Goal: Task Accomplishment & Management: Manage account settings

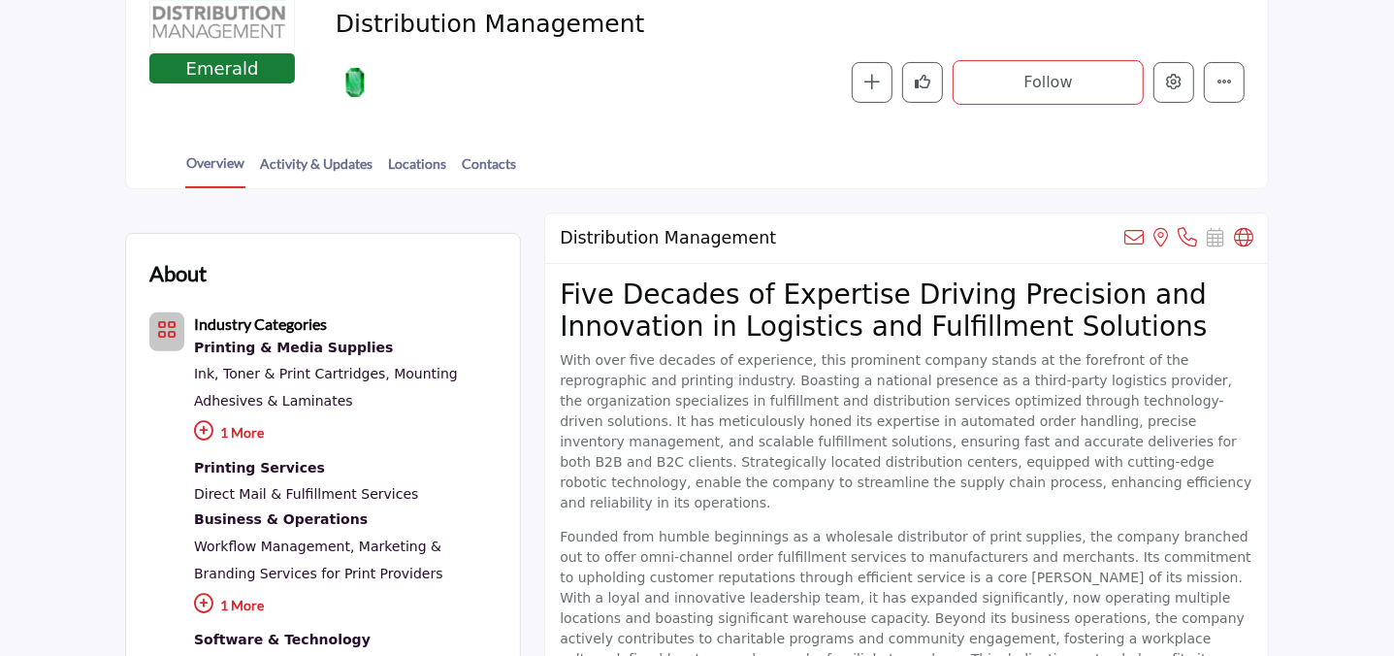
scroll to position [346, 0]
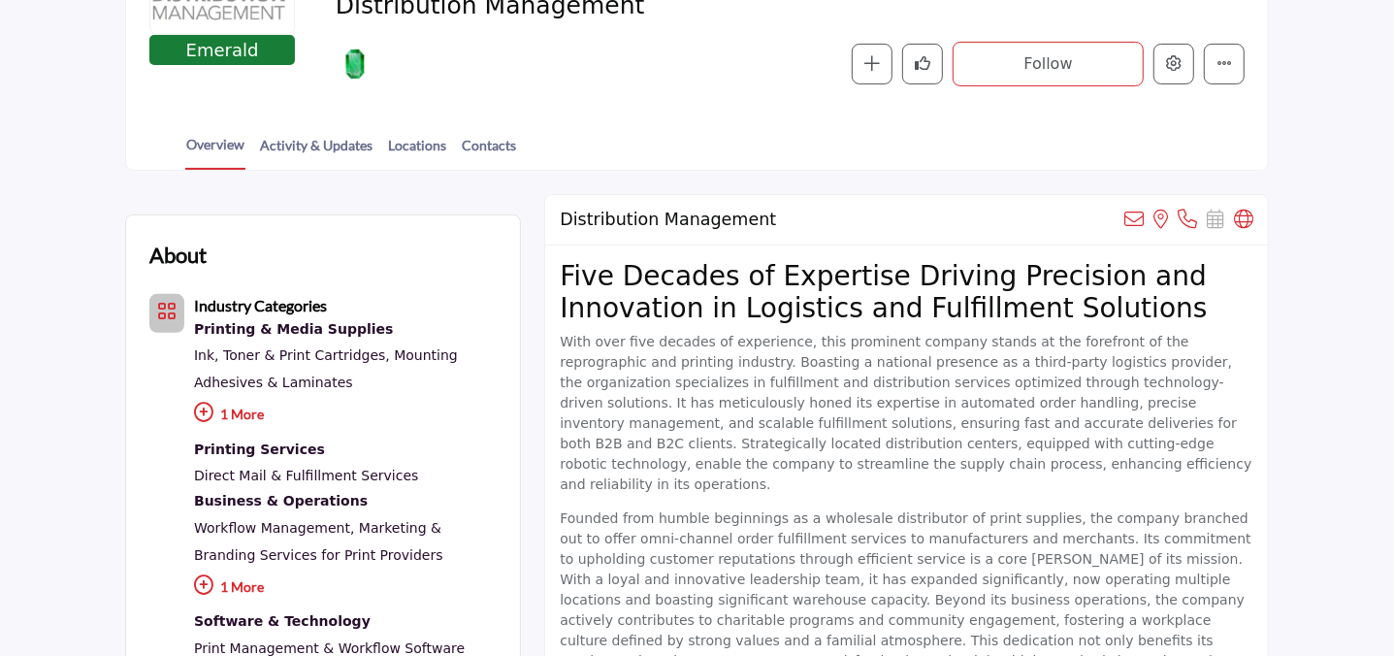
click at [230, 414] on p "1 More" at bounding box center [345, 417] width 303 height 42
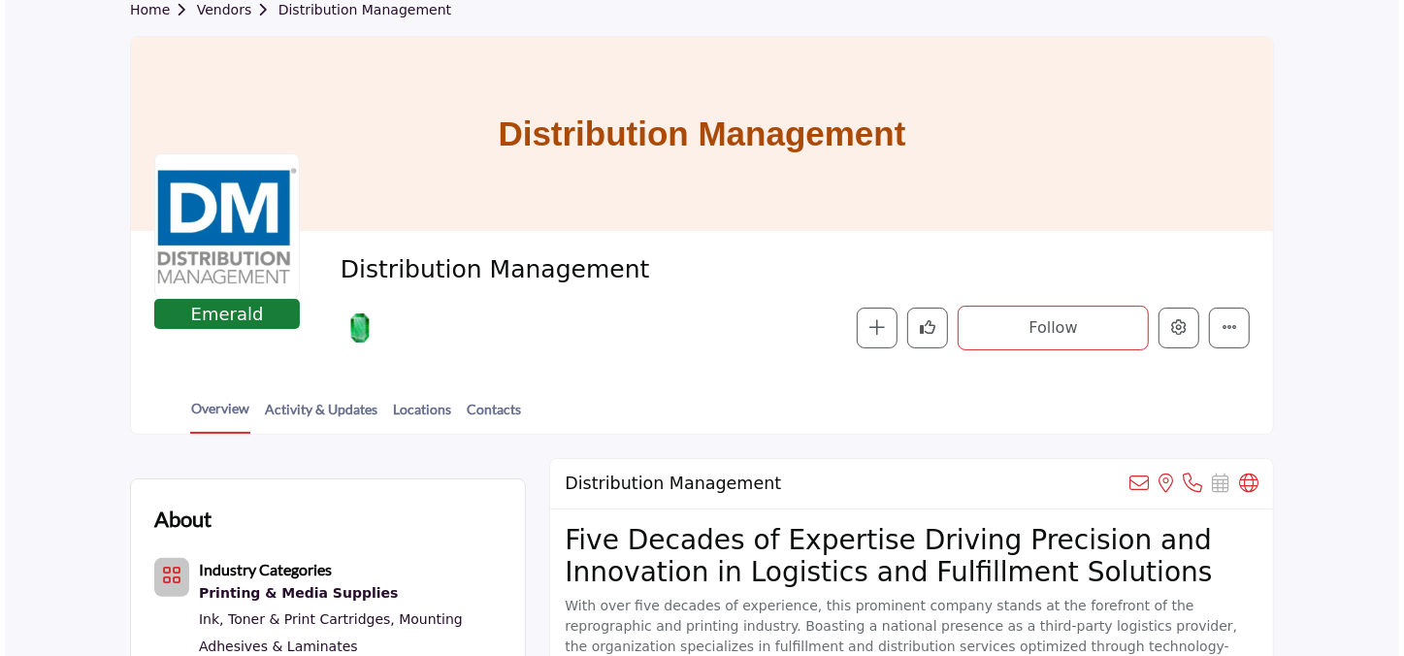
scroll to position [0, 0]
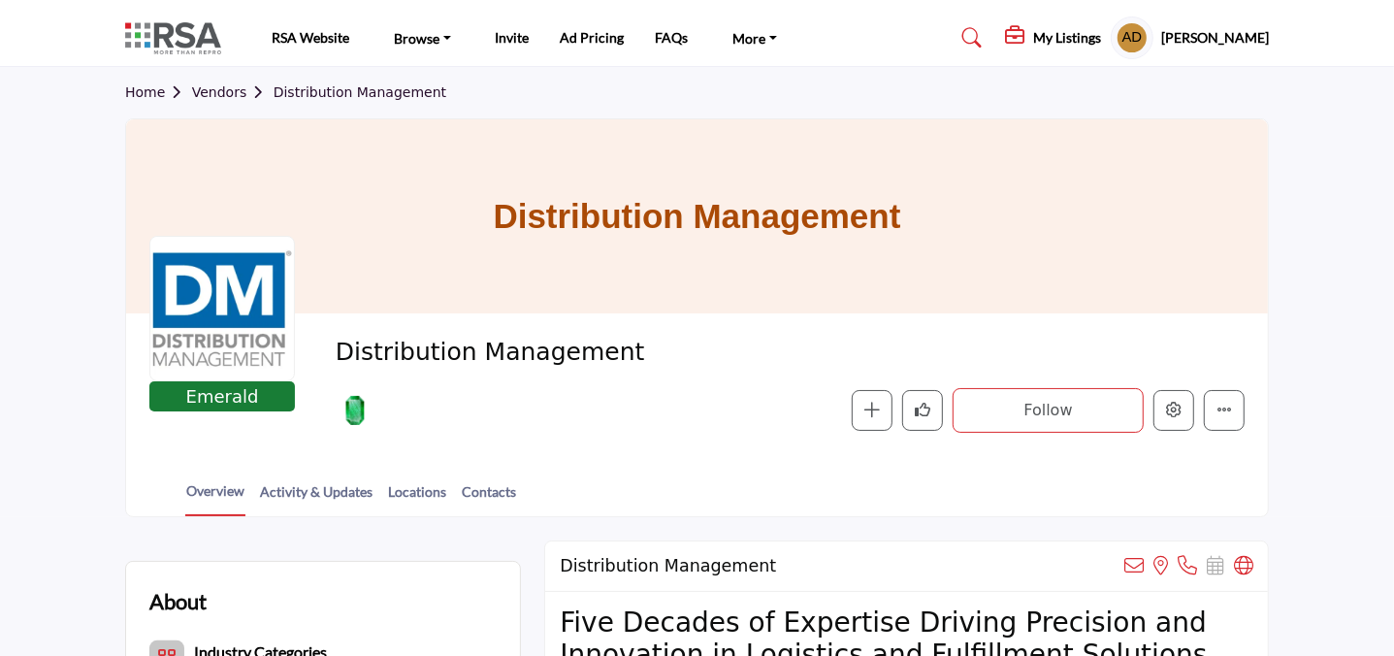
click at [187, 322] on div at bounding box center [222, 309] width 146 height 146
click at [1111, 410] on icon "Edit company" at bounding box center [1174, 410] width 16 height 16
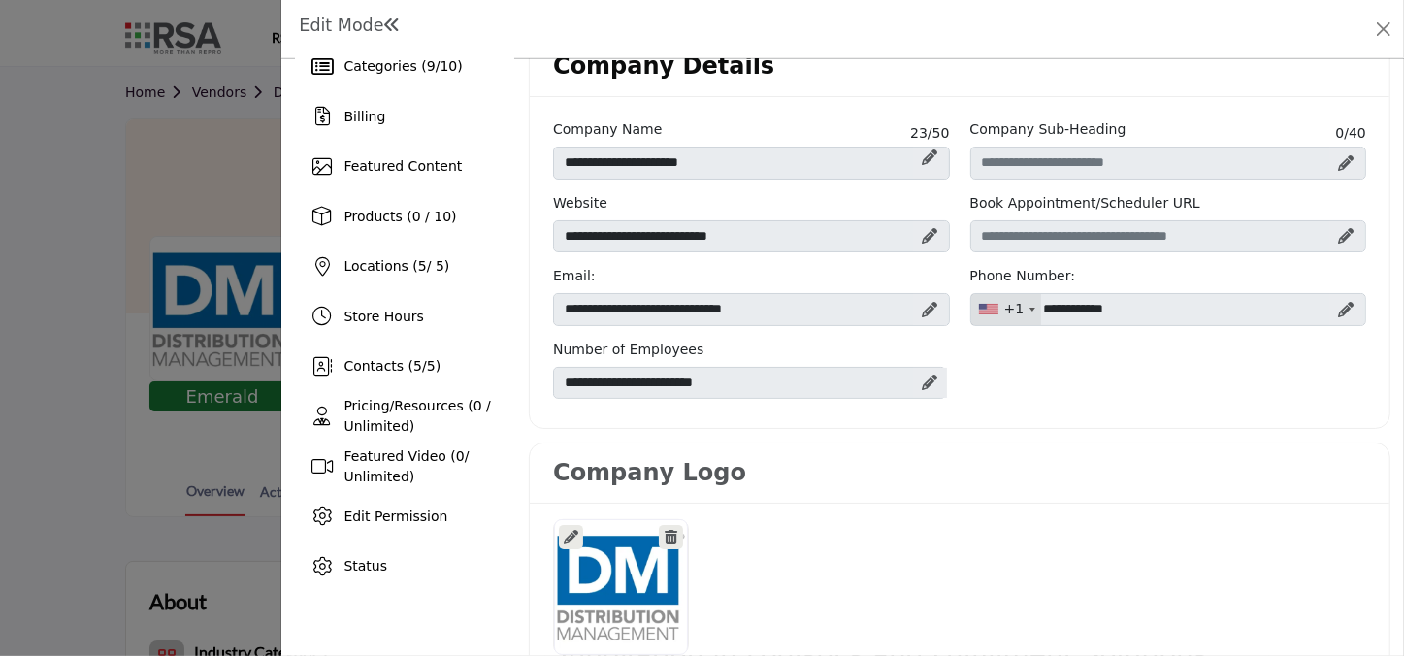
scroll to position [264, 0]
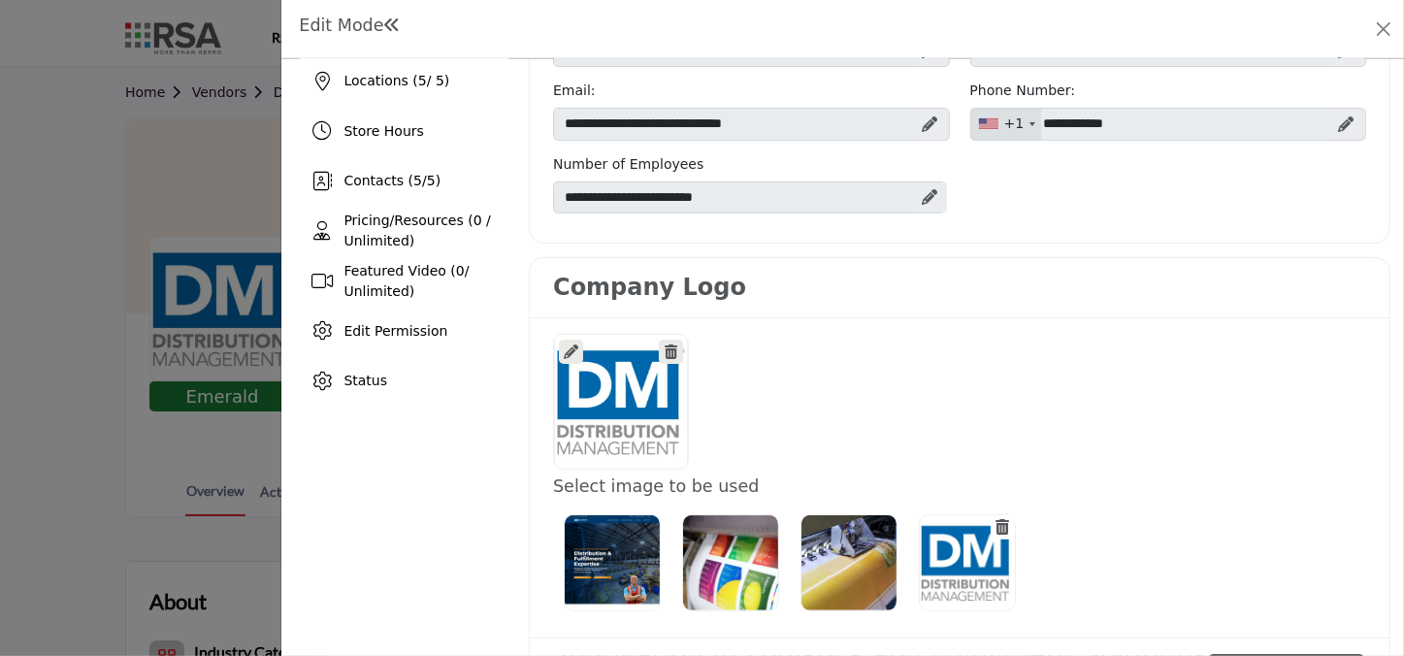
click at [565, 353] on icon at bounding box center [571, 351] width 15 height 15
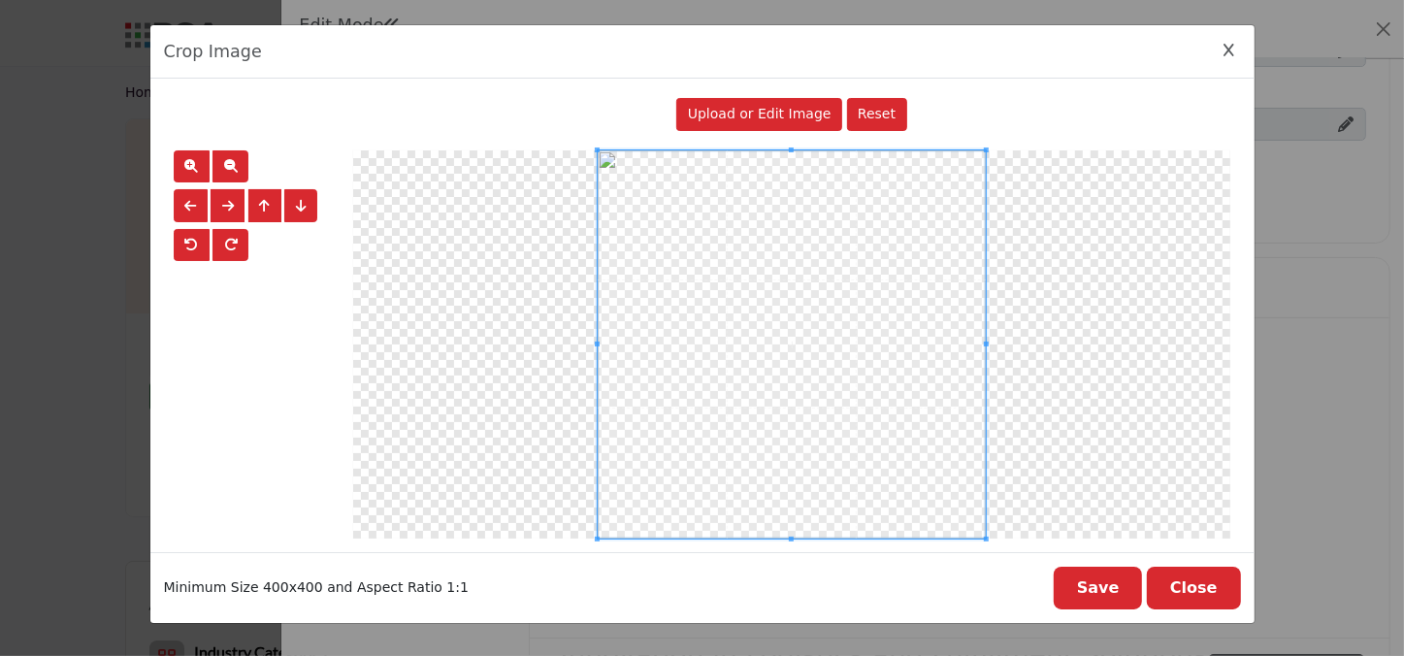
click at [484, 351] on div at bounding box center [791, 344] width 877 height 388
click at [980, 346] on span at bounding box center [981, 343] width 5 height 383
click at [768, 106] on span "Upload or Edit Image" at bounding box center [760, 114] width 144 height 16
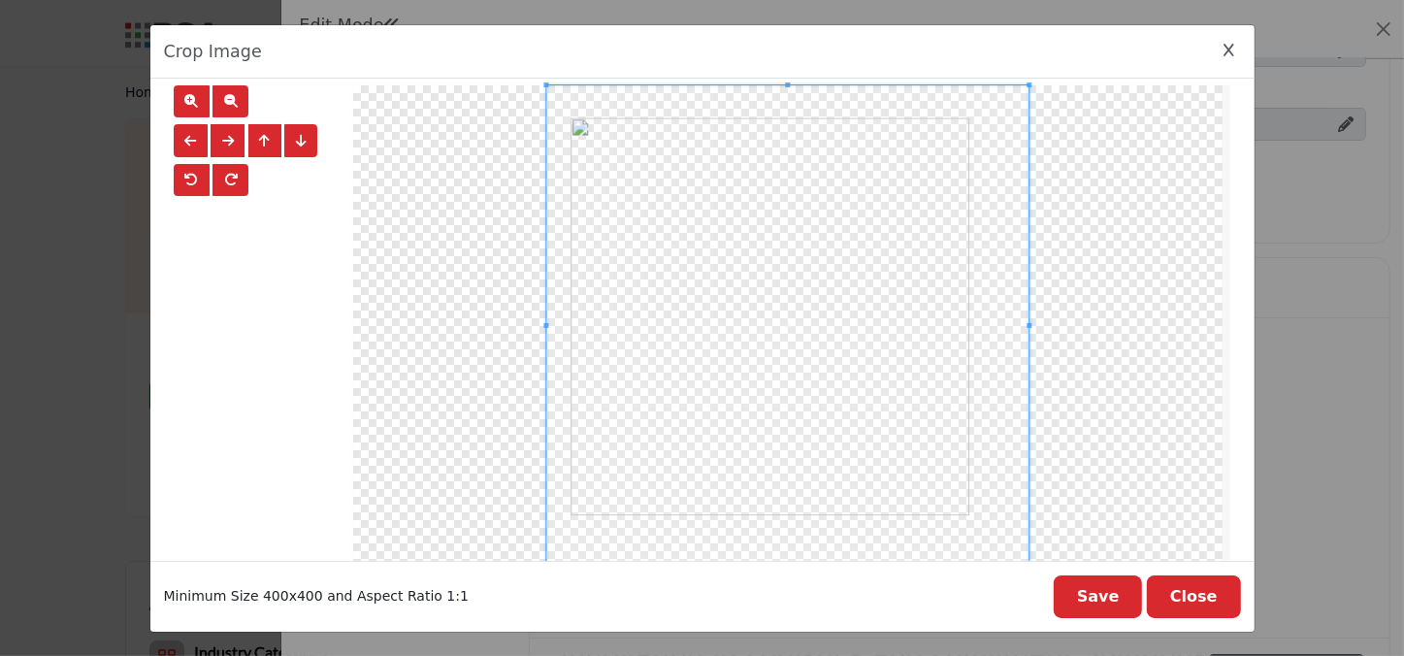
scroll to position [63, 0]
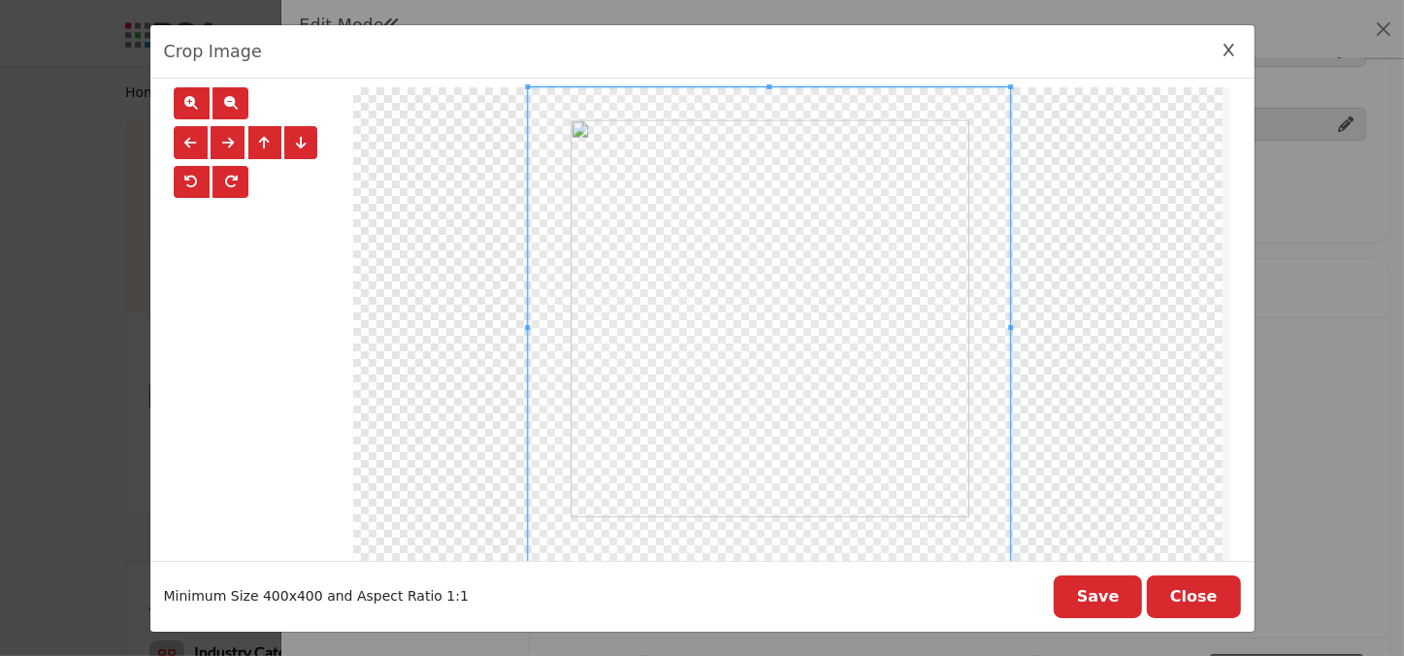
click at [815, 306] on span at bounding box center [769, 328] width 482 height 482
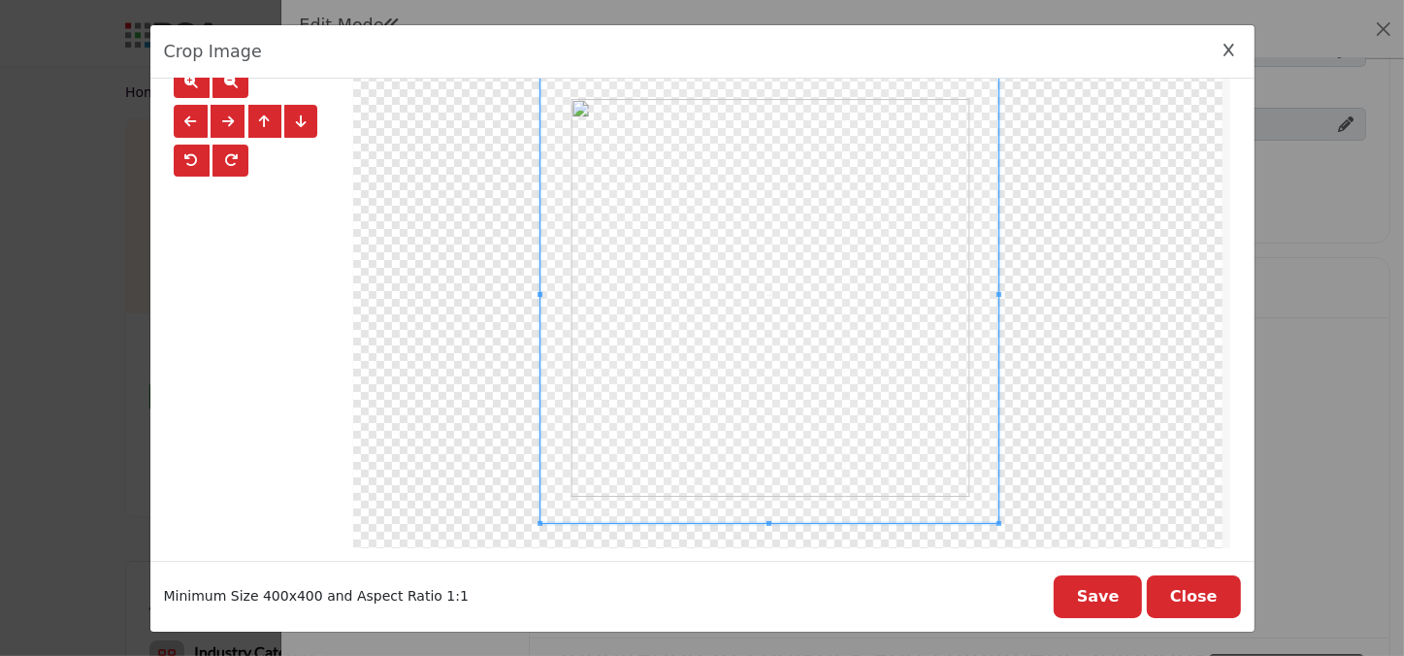
click at [785, 521] on div at bounding box center [770, 295] width 458 height 458
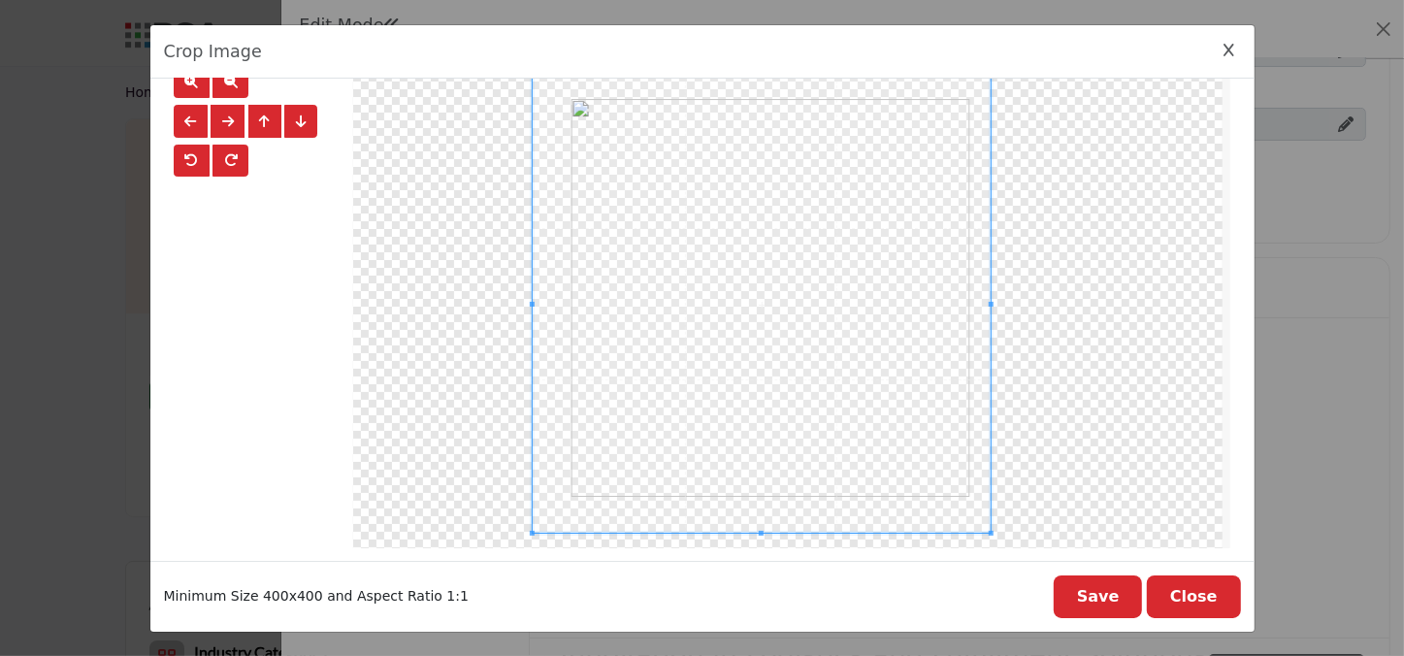
click at [772, 358] on span at bounding box center [762, 305] width 458 height 458
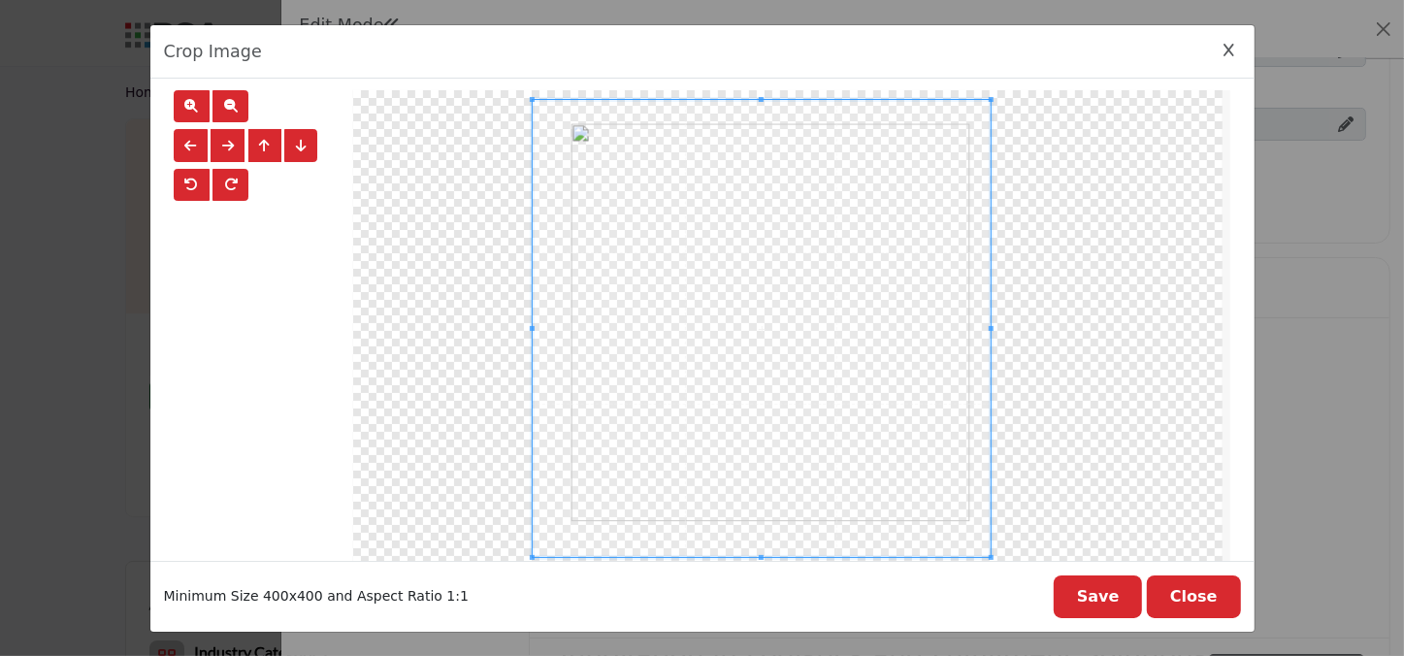
scroll to position [58, 0]
click at [224, 101] on span "button" at bounding box center [231, 108] width 14 height 14
click at [186, 104] on span "button" at bounding box center [192, 108] width 14 height 14
click at [300, 148] on span "button" at bounding box center [301, 148] width 11 height 14
click at [272, 144] on button "button" at bounding box center [264, 147] width 33 height 33
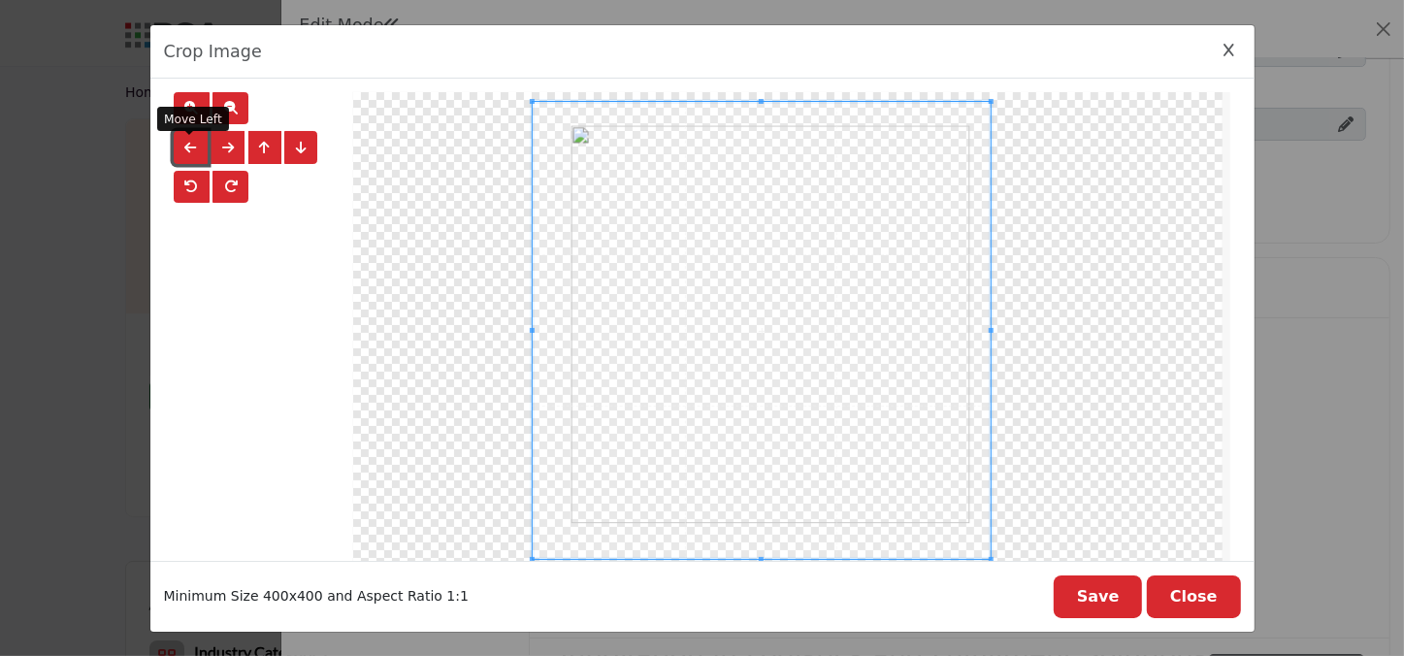
click at [185, 145] on span "button" at bounding box center [191, 148] width 12 height 14
click at [222, 144] on span "button" at bounding box center [228, 148] width 12 height 14
click at [287, 137] on button "button" at bounding box center [300, 147] width 33 height 33
click at [261, 142] on span "button" at bounding box center [264, 148] width 11 height 14
click at [850, 359] on span at bounding box center [762, 329] width 458 height 458
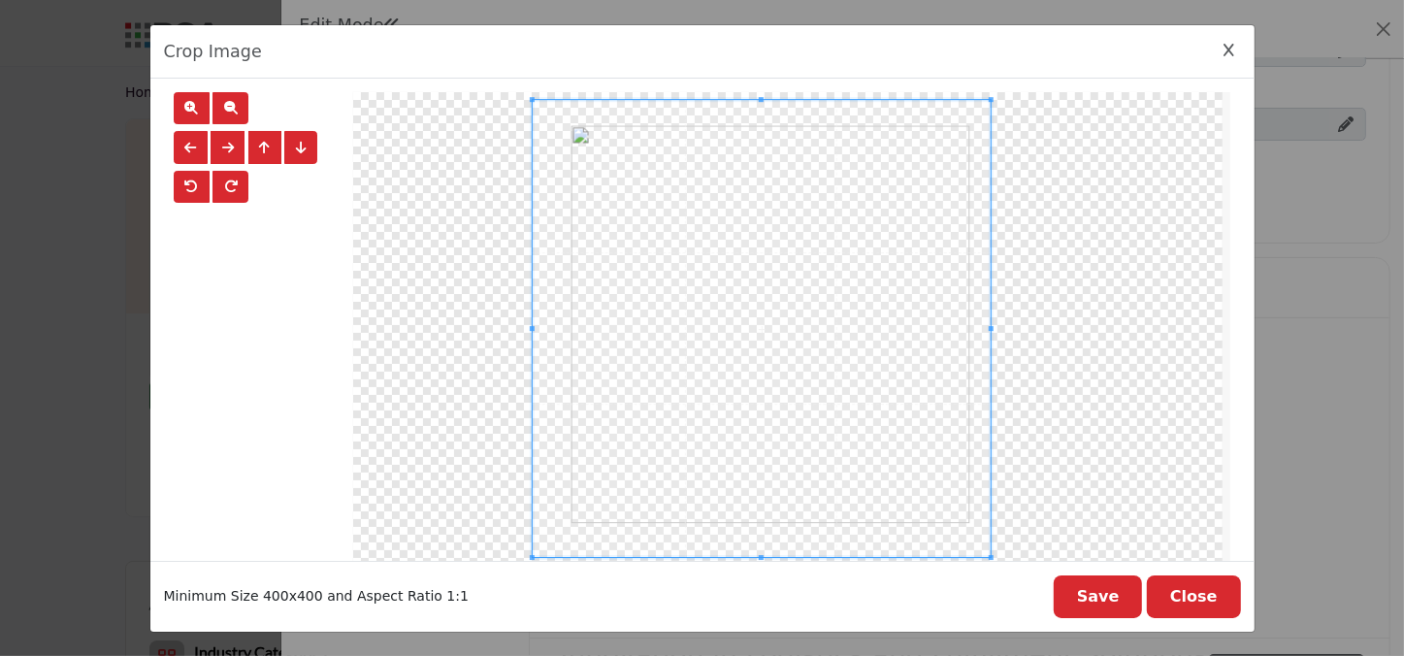
click at [1108, 567] on button "Save" at bounding box center [1098, 596] width 89 height 43
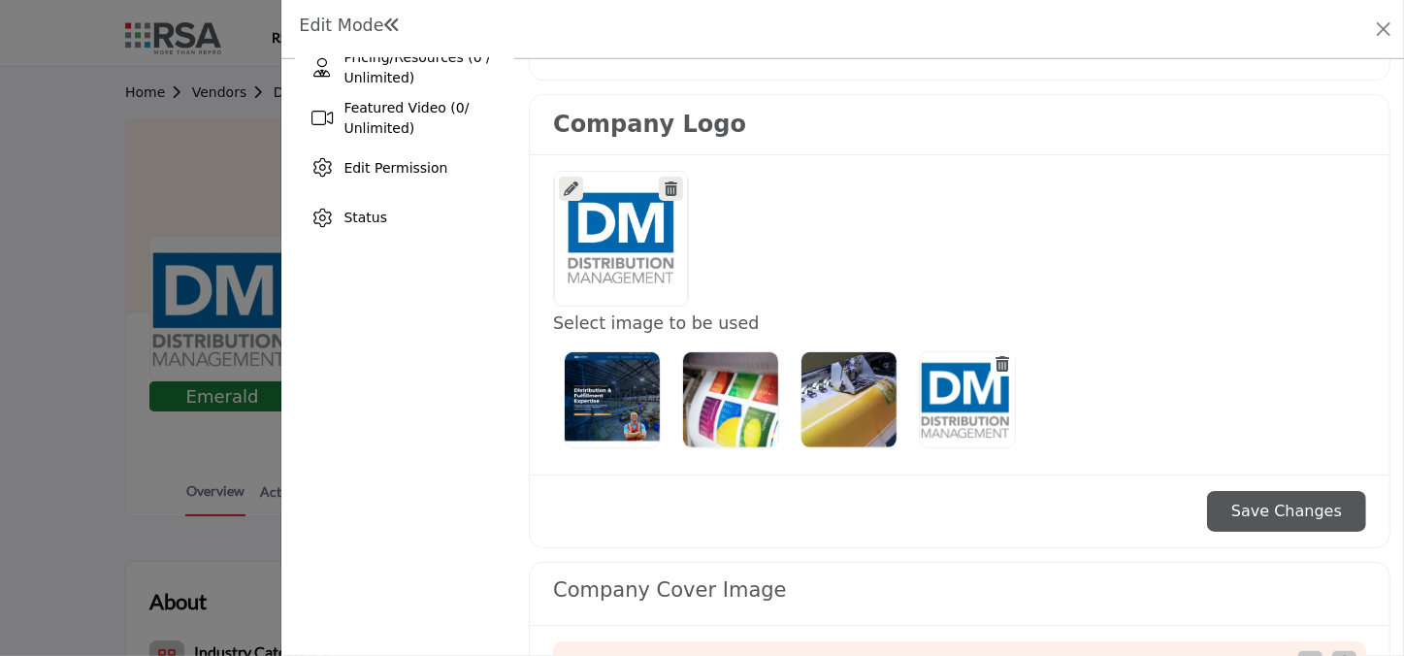
scroll to position [441, 0]
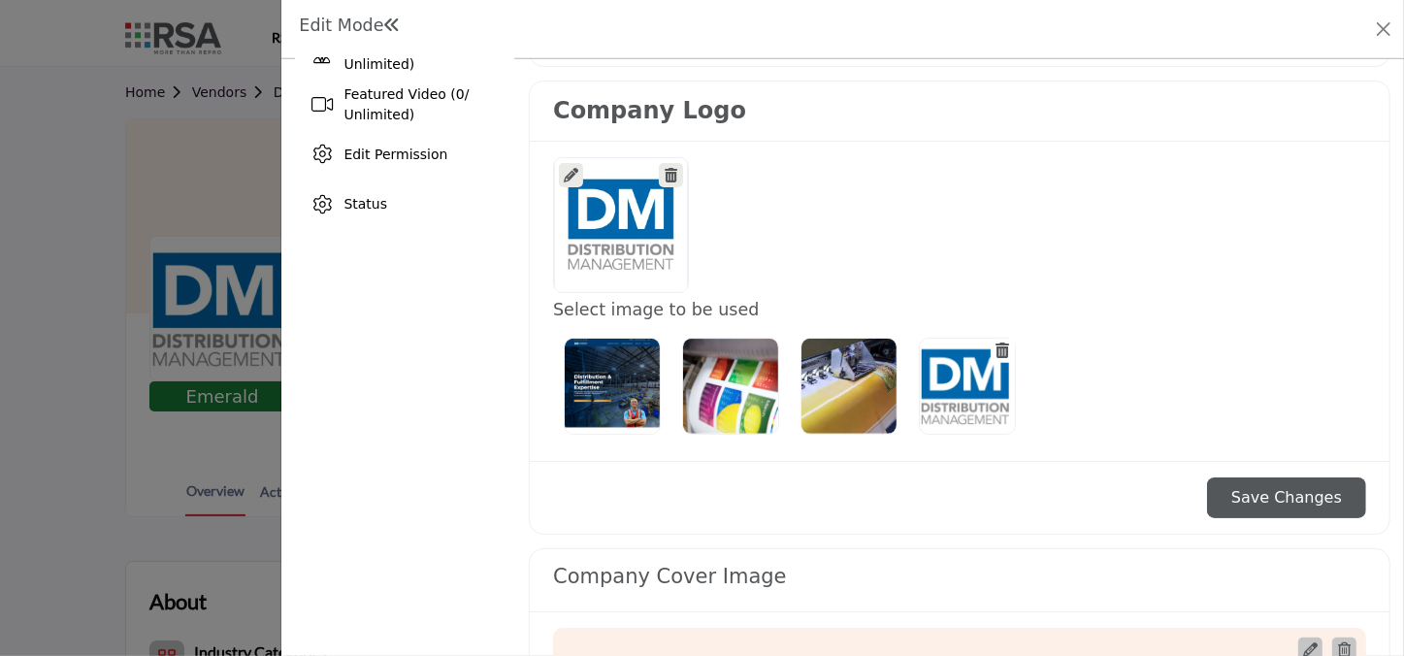
click at [1111, 495] on button "Save Changes" at bounding box center [1286, 497] width 159 height 41
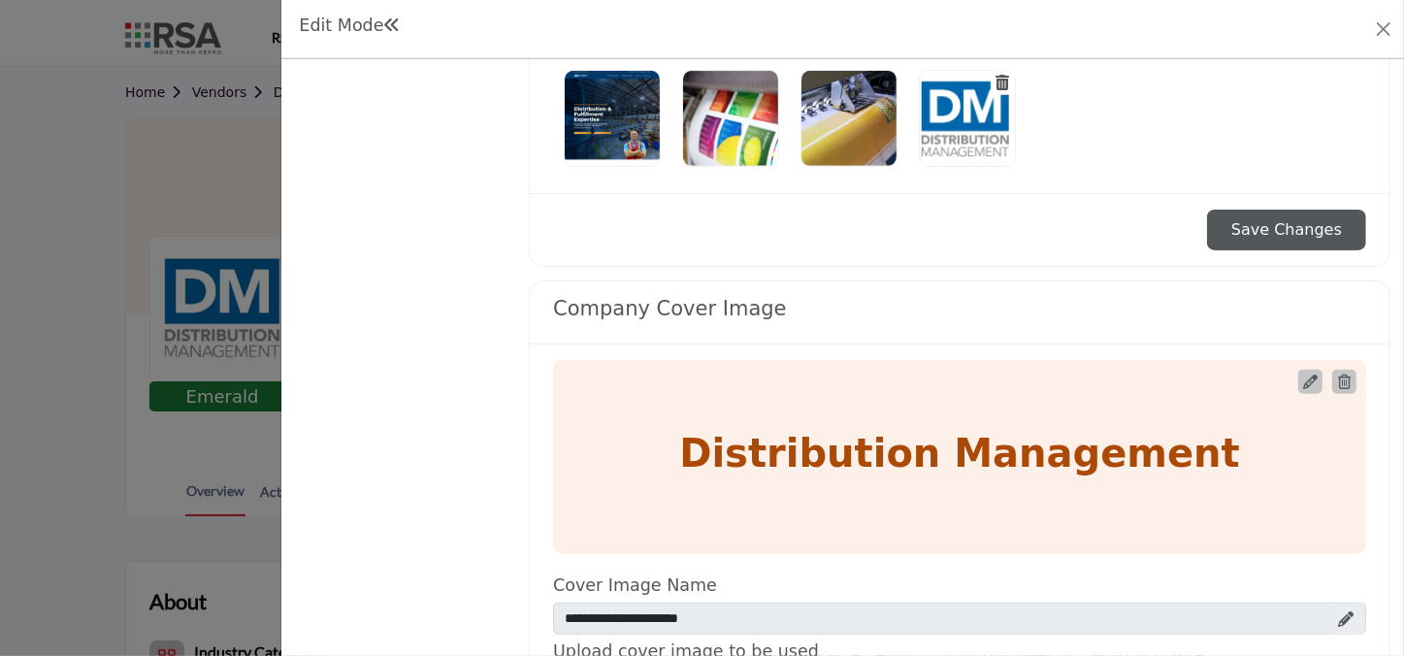
scroll to position [970, 0]
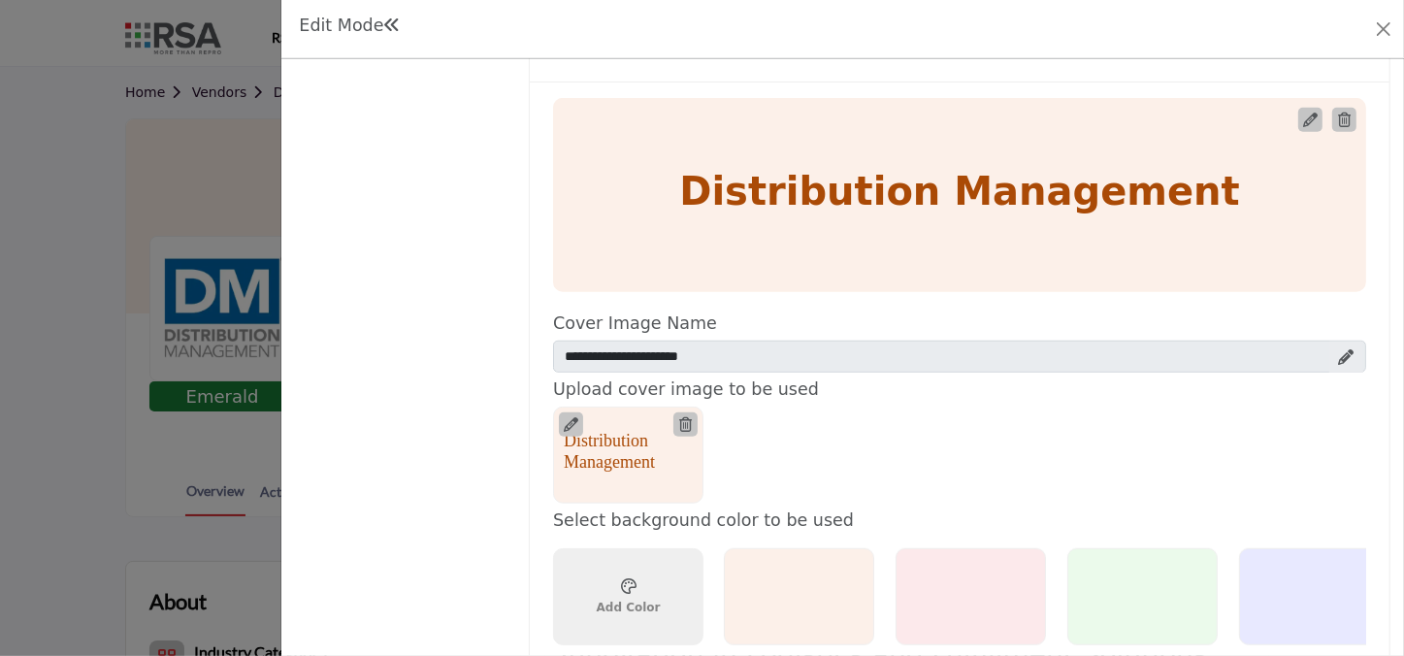
click at [567, 419] on icon at bounding box center [571, 424] width 15 height 15
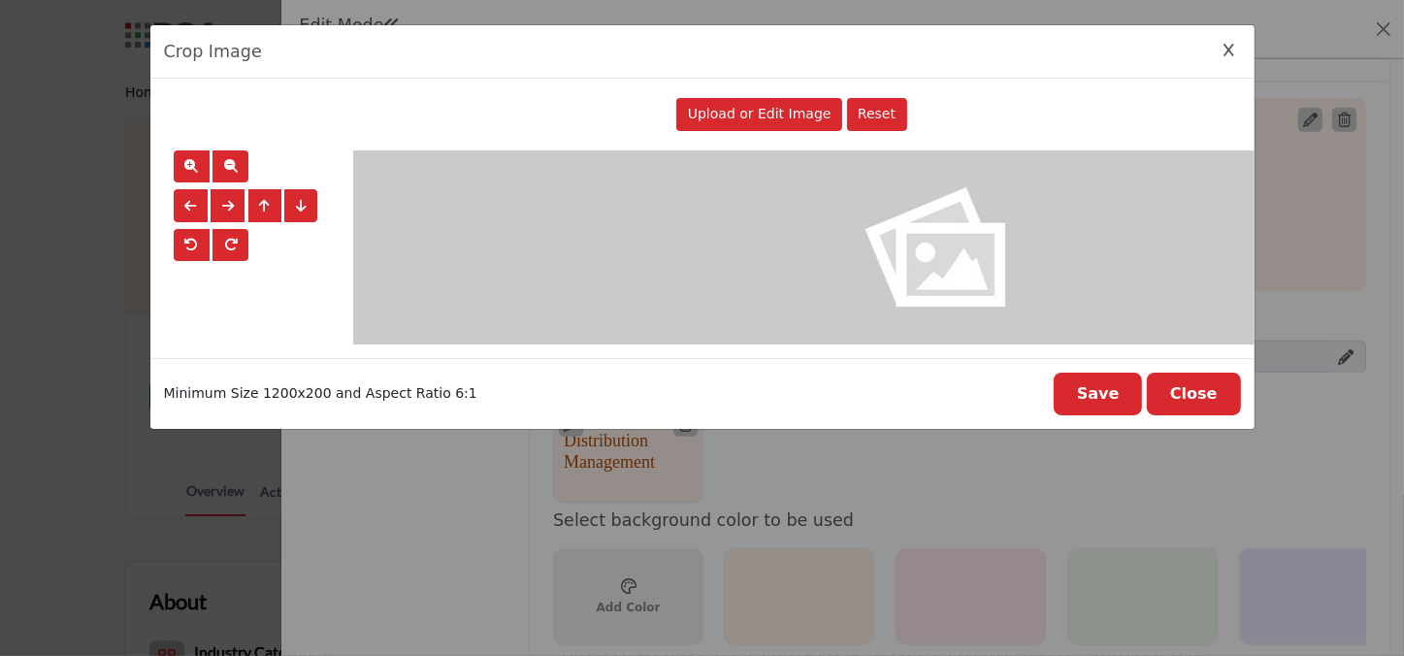
scroll to position [0, 0]
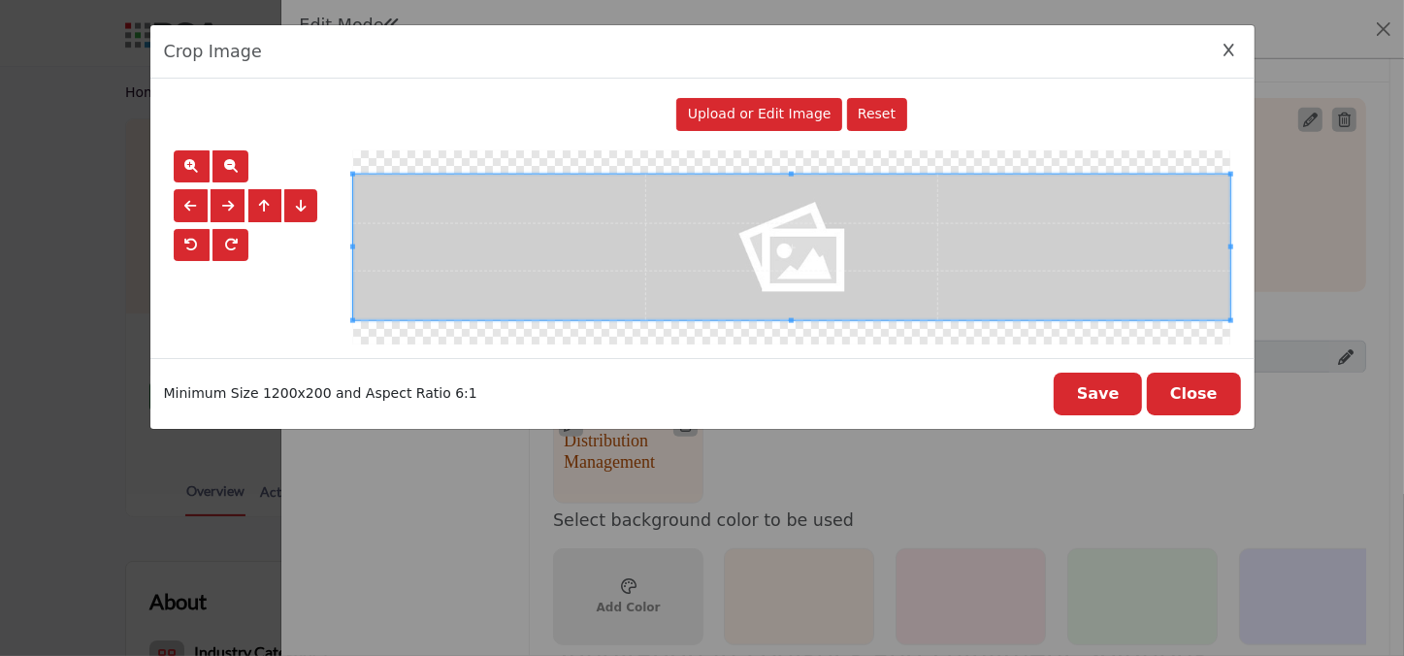
click at [784, 111] on span "Upload or Edit Image" at bounding box center [760, 114] width 144 height 16
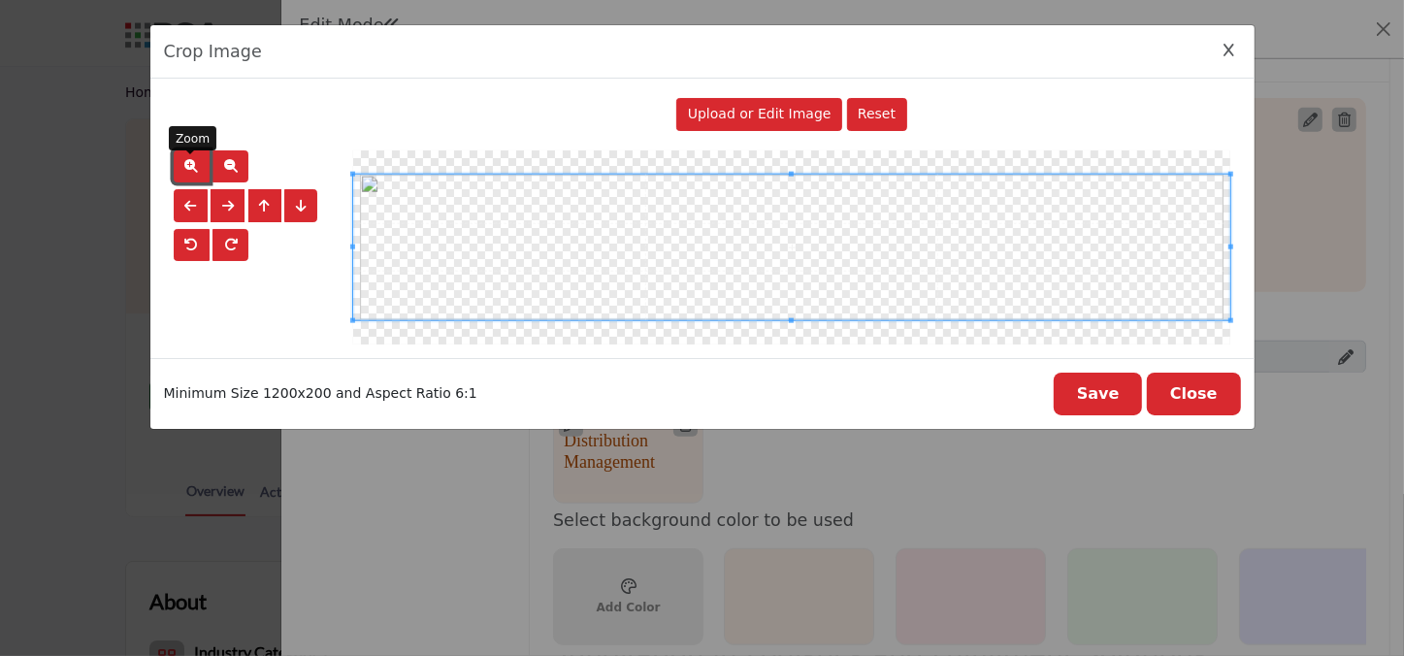
click at [188, 165] on span "button" at bounding box center [192, 166] width 14 height 14
click at [1111, 399] on button "Save" at bounding box center [1098, 394] width 89 height 43
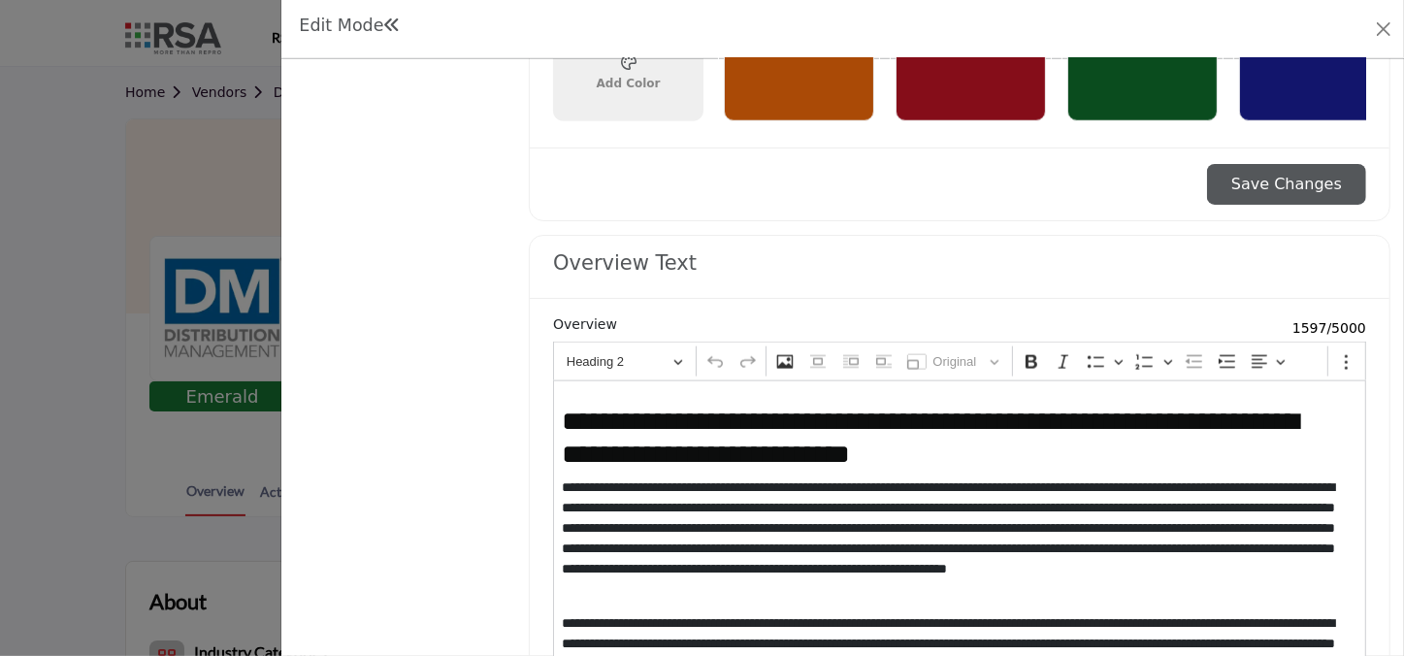
scroll to position [1477, 0]
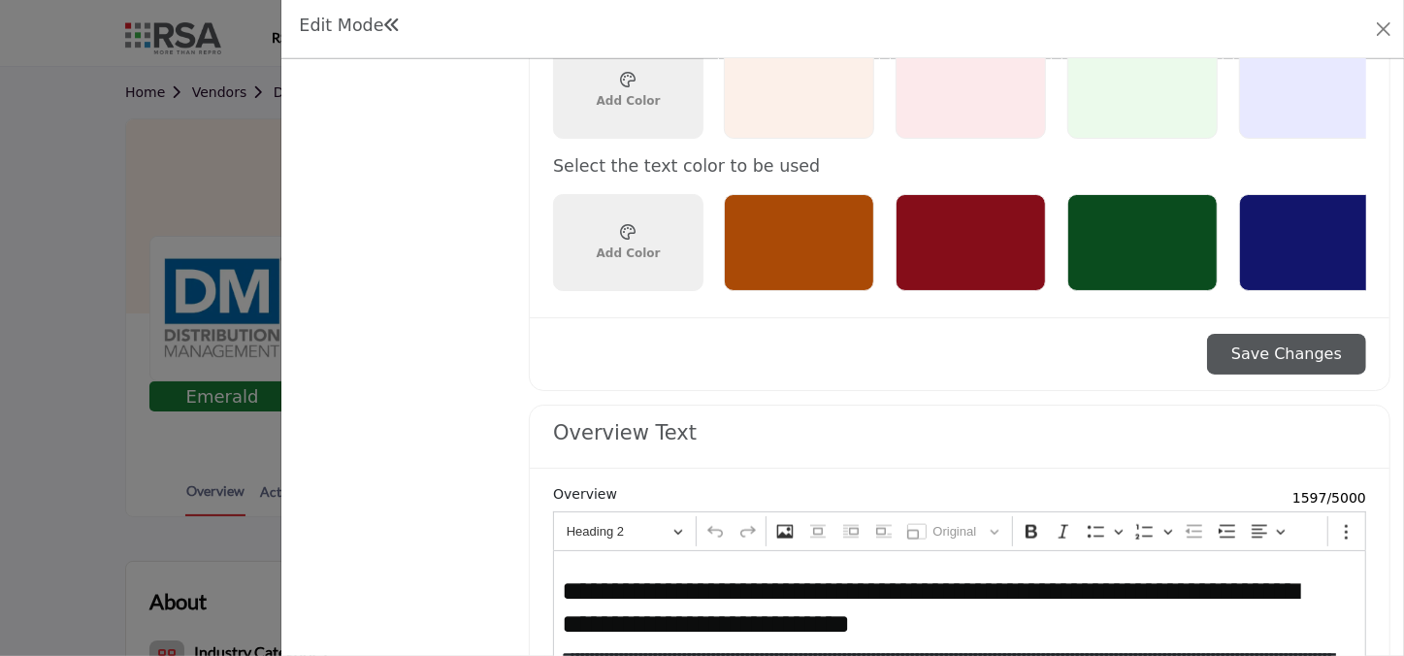
click at [1111, 346] on button "Save Changes" at bounding box center [1286, 354] width 159 height 41
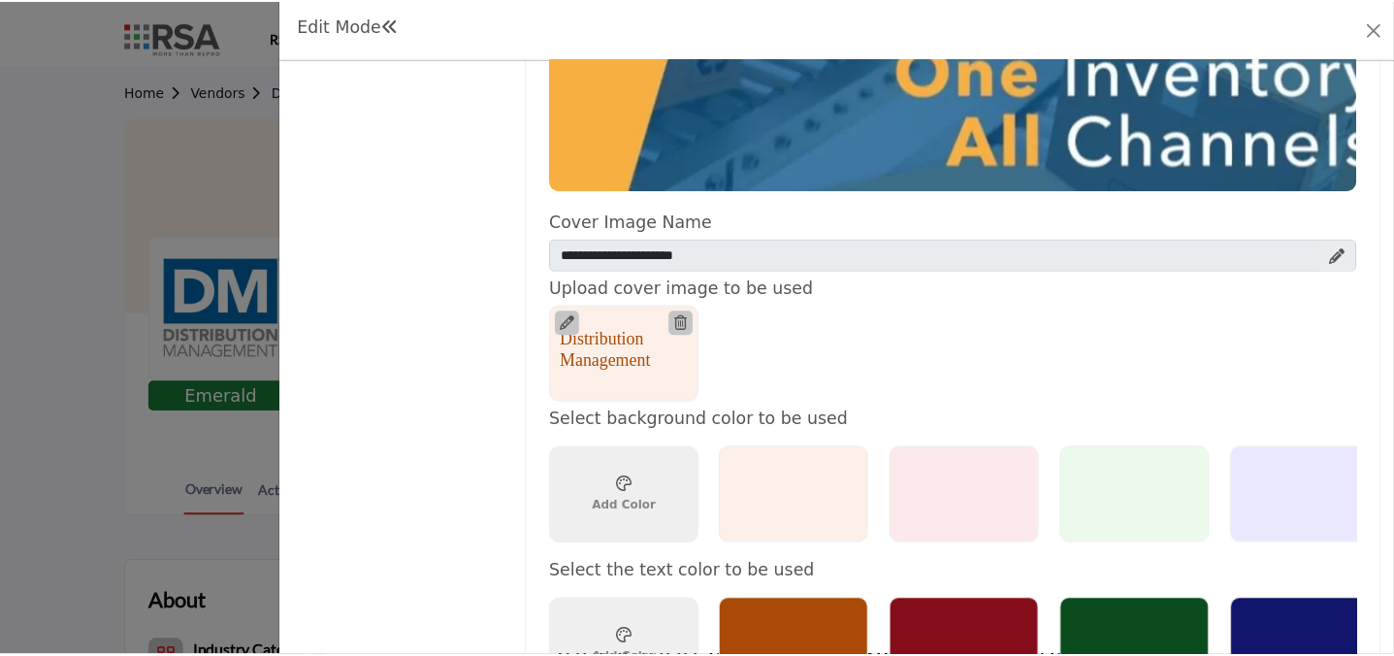
scroll to position [1300, 0]
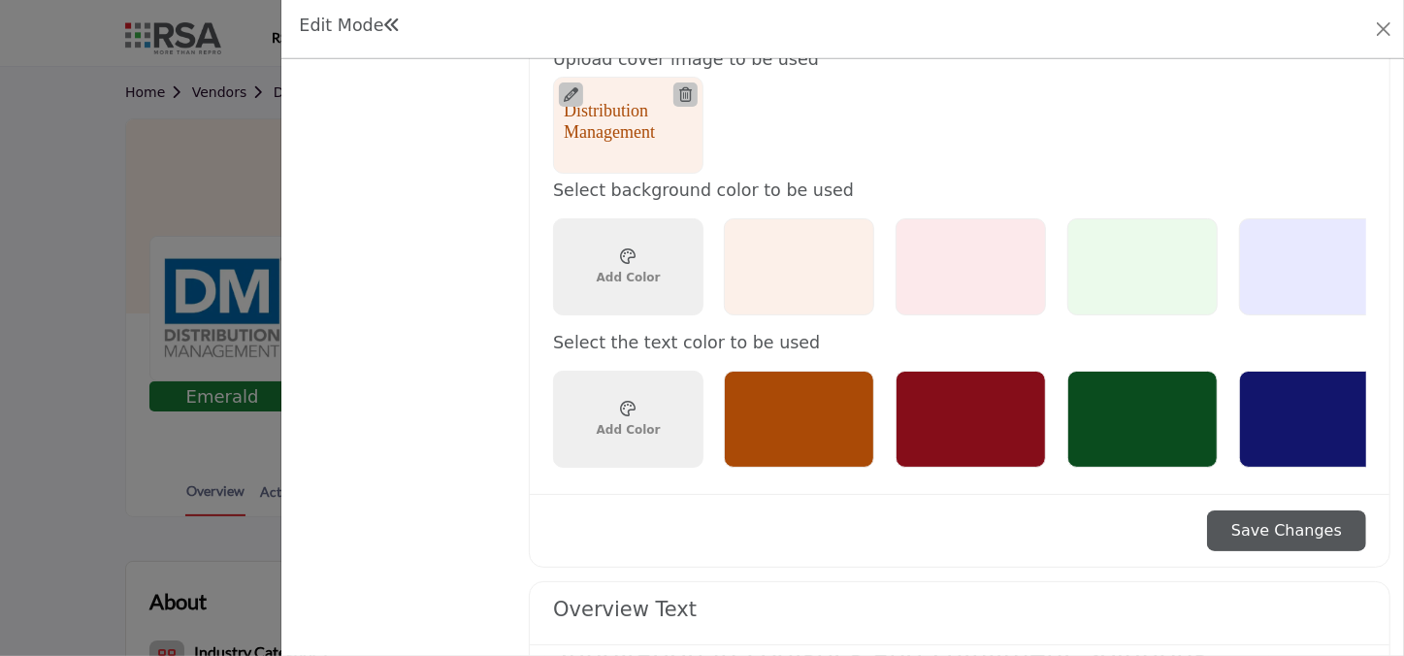
click at [1111, 522] on button "Save Changes" at bounding box center [1286, 530] width 159 height 41
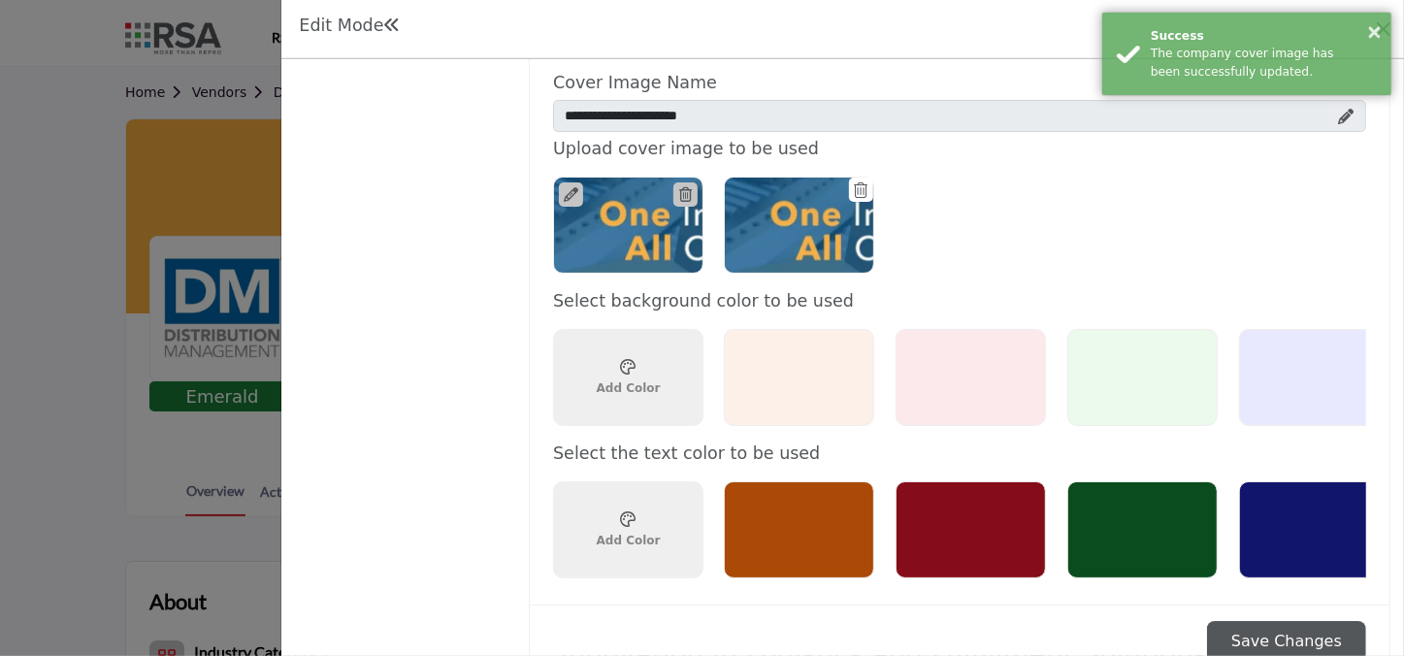
click at [1111, 23] on div "× Success The company cover image has been successfully updated." at bounding box center [1246, 54] width 291 height 84
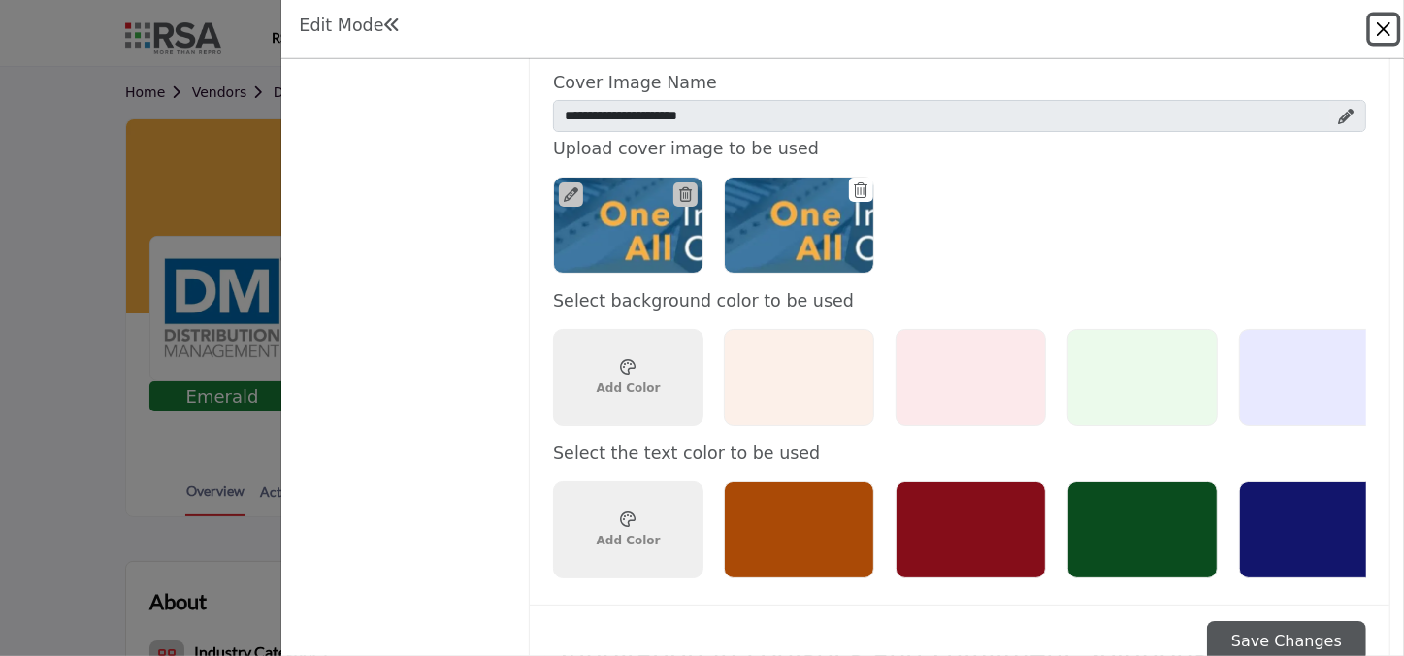
click at [1111, 23] on button "Close" at bounding box center [1383, 29] width 27 height 27
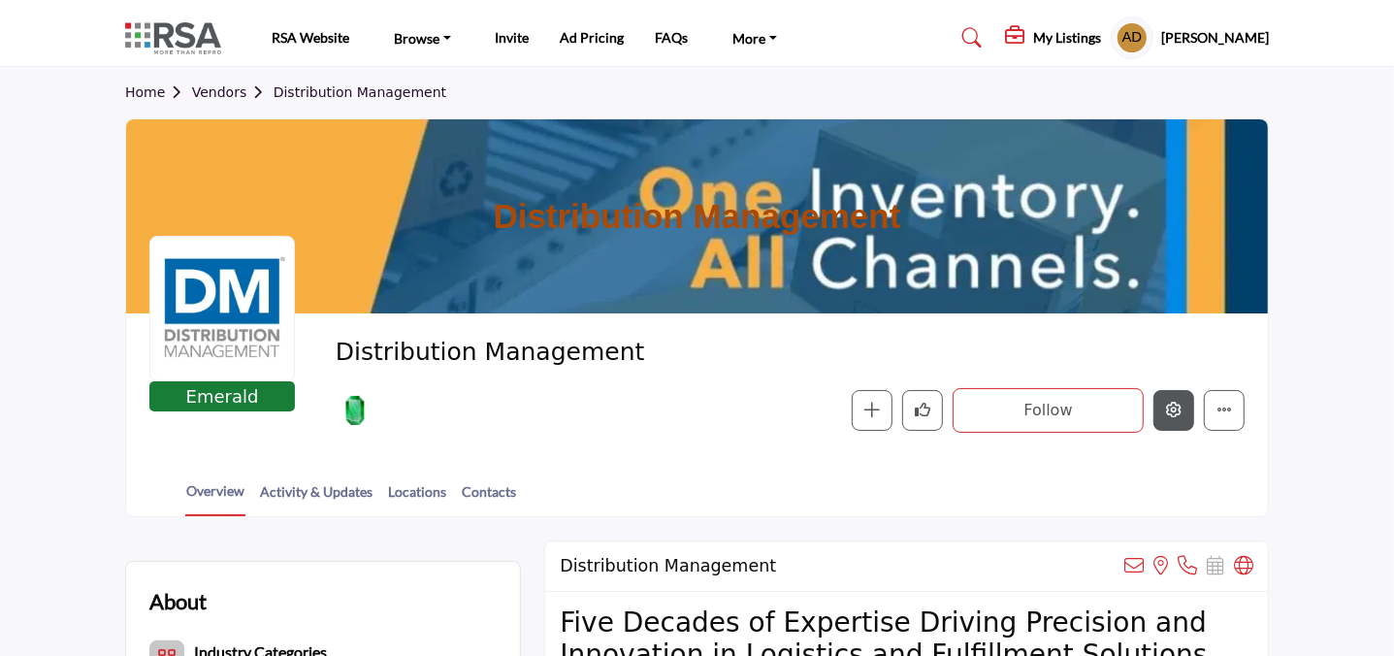
click at [1111, 414] on button "Edit company" at bounding box center [1174, 410] width 41 height 41
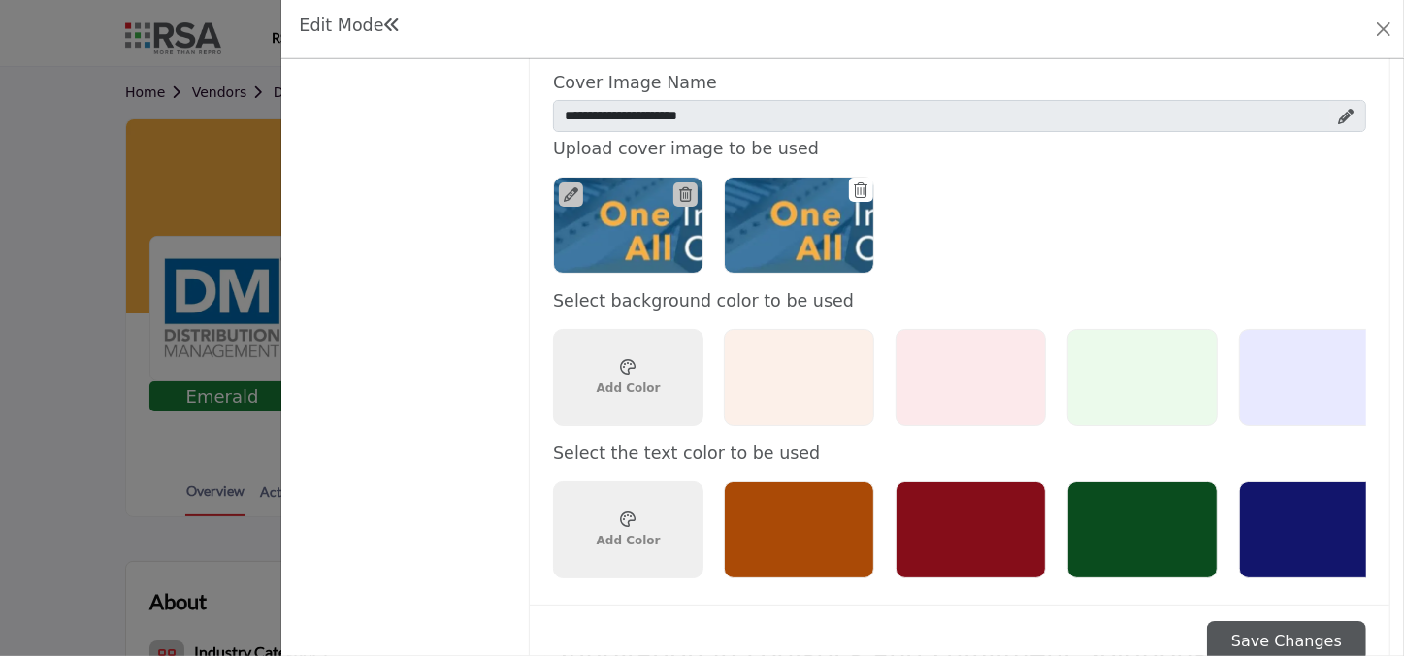
click at [622, 408] on div "Choose a color ******* Add Color" at bounding box center [628, 377] width 150 height 97
click at [1028, 262] on ul at bounding box center [1160, 225] width 895 height 118
click at [653, 386] on div "Choose a color ******* Add Color" at bounding box center [629, 377] width 80 height 53
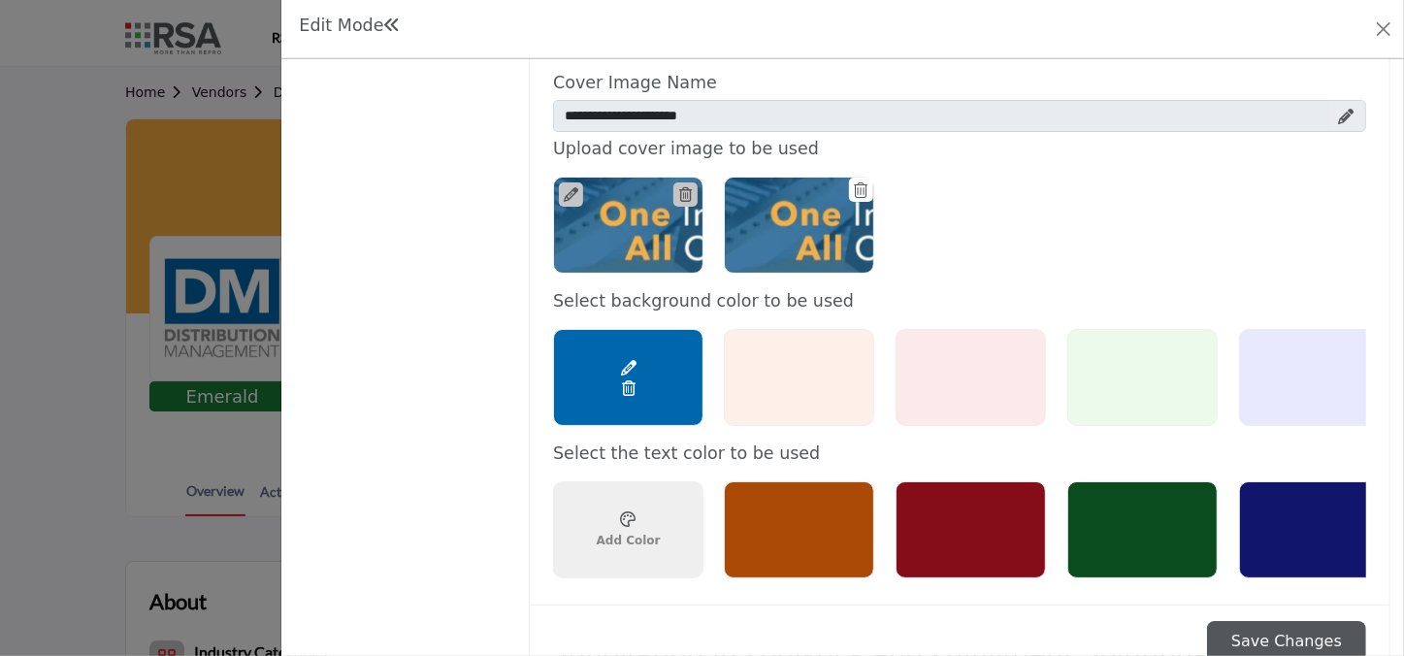
type input "*******"
click at [1111, 246] on ul at bounding box center [1160, 225] width 895 height 118
click at [1111, 109] on icon at bounding box center [1347, 117] width 16 height 16
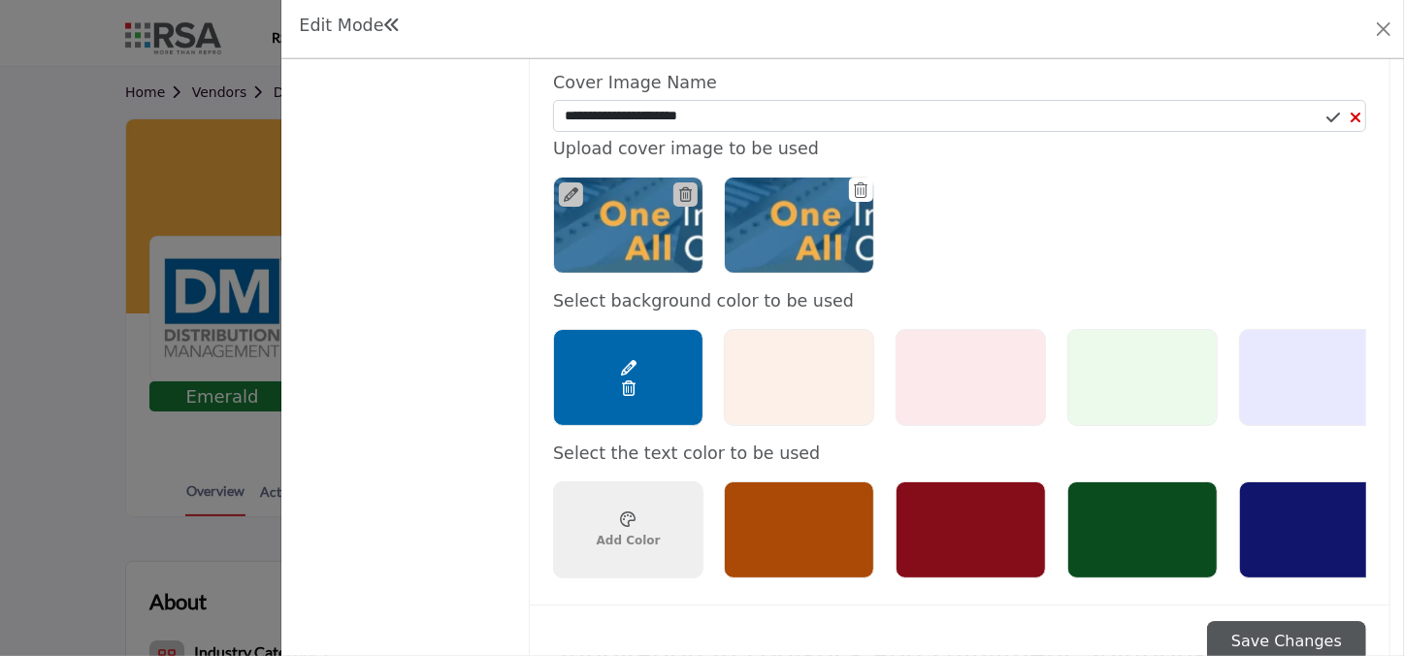
click at [1111, 110] on icon at bounding box center [1356, 118] width 12 height 16
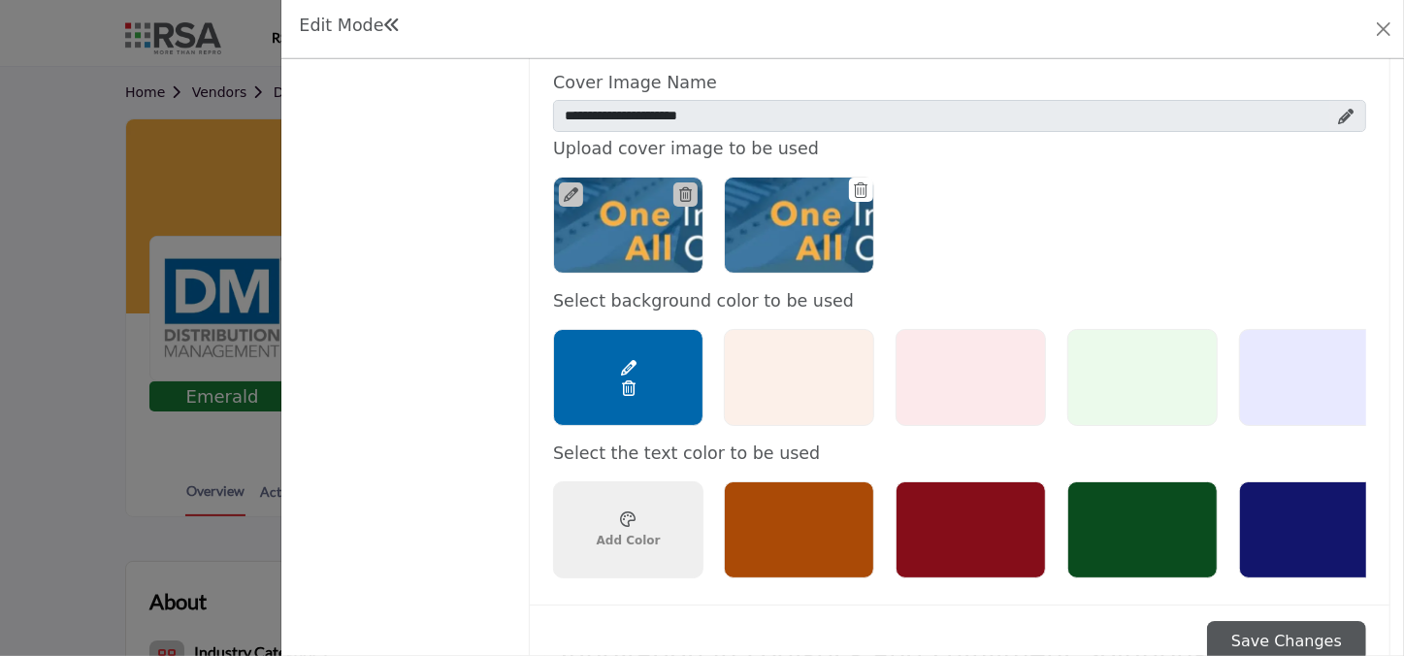
click at [1111, 115] on icon at bounding box center [1347, 117] width 16 height 16
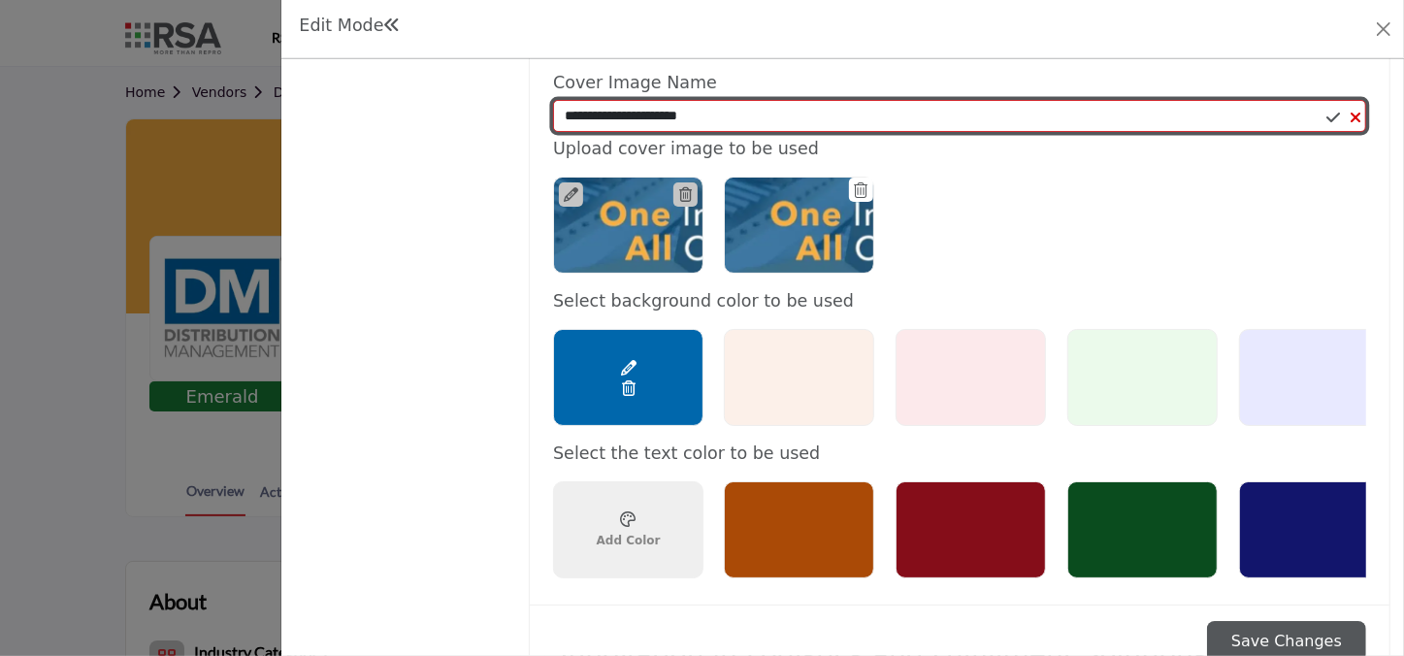
drag, startPoint x: 734, startPoint y: 121, endPoint x: 523, endPoint y: 125, distance: 210.6
click at [523, 125] on div "Overview Categories ( 9 / 10 ) Billing Featured Content Products (0 / 10)" at bounding box center [843, 161] width 1096 height 2781
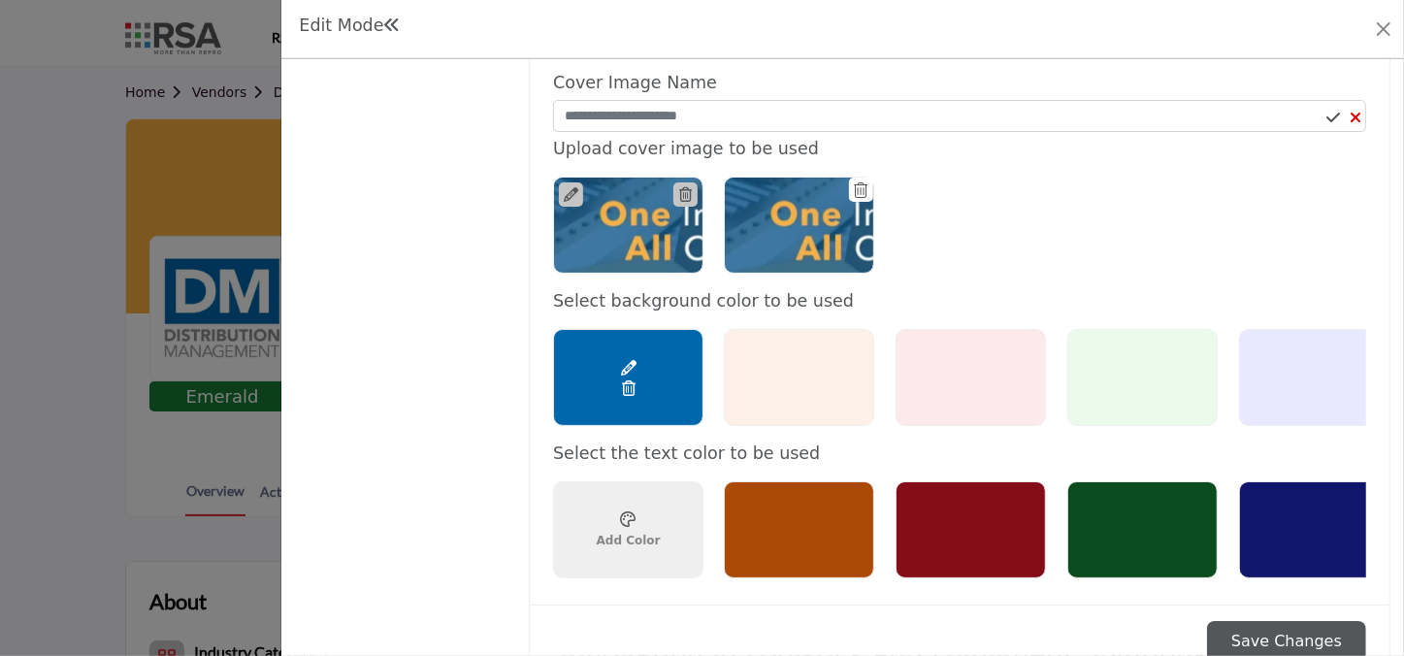
click at [1111, 245] on ul at bounding box center [1160, 225] width 895 height 118
click at [1111, 110] on icon at bounding box center [1334, 118] width 14 height 16
click at [1111, 113] on icon at bounding box center [1334, 118] width 14 height 16
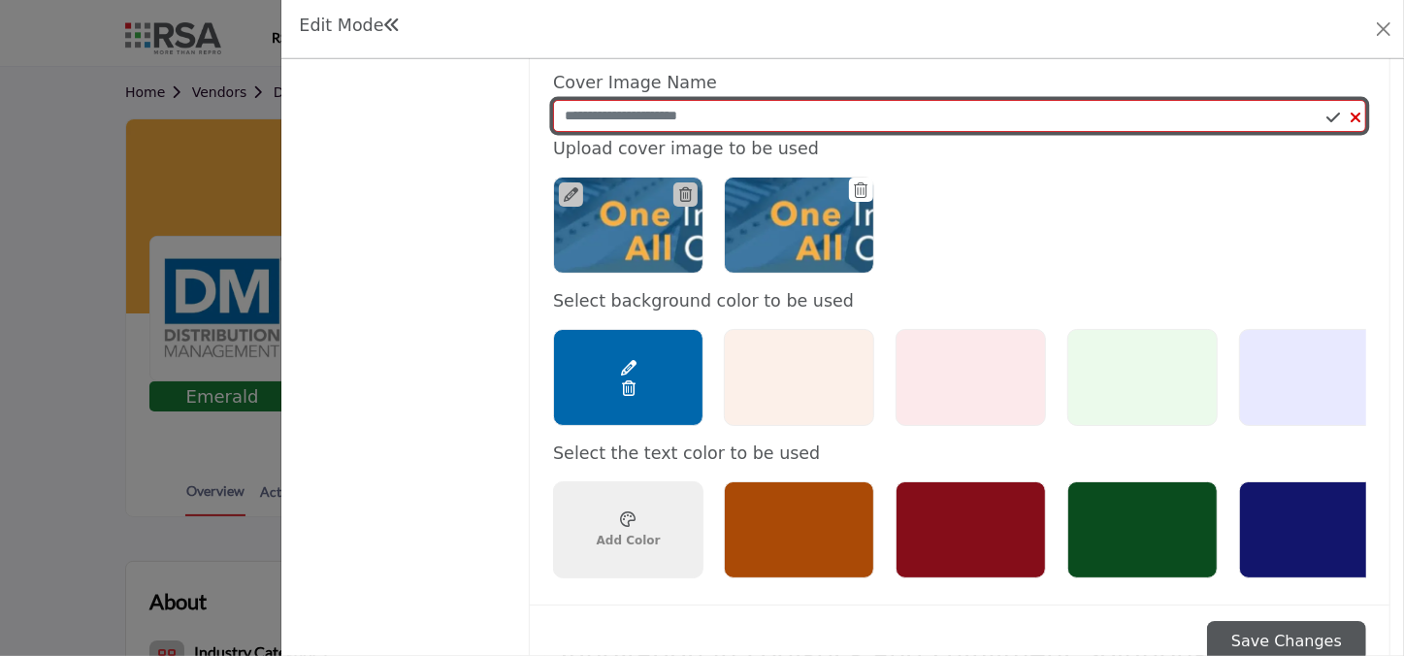
drag, startPoint x: 1074, startPoint y: 115, endPoint x: 595, endPoint y: 129, distance: 479.6
click at [530, 124] on div "We support most image formats, including jpg, gif, etc. Optimal image size shou…" at bounding box center [960, 179] width 860 height 853
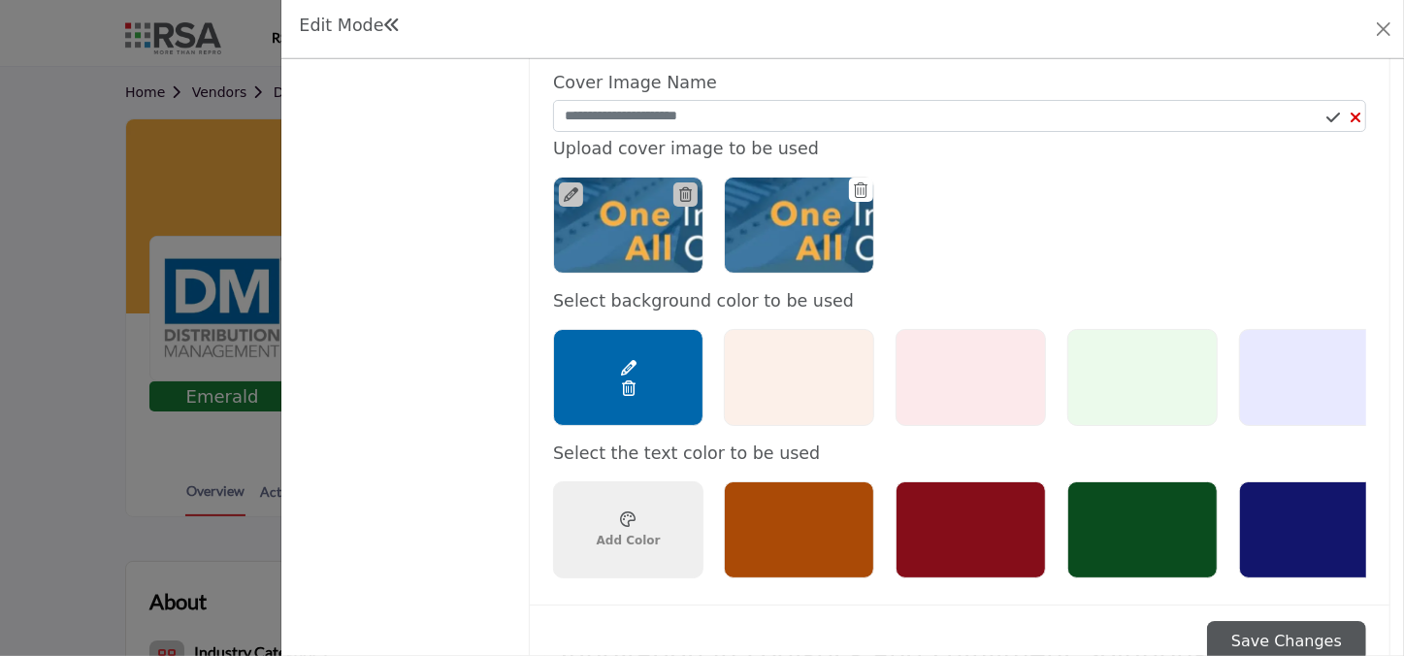
click at [972, 225] on ul at bounding box center [1160, 225] width 895 height 118
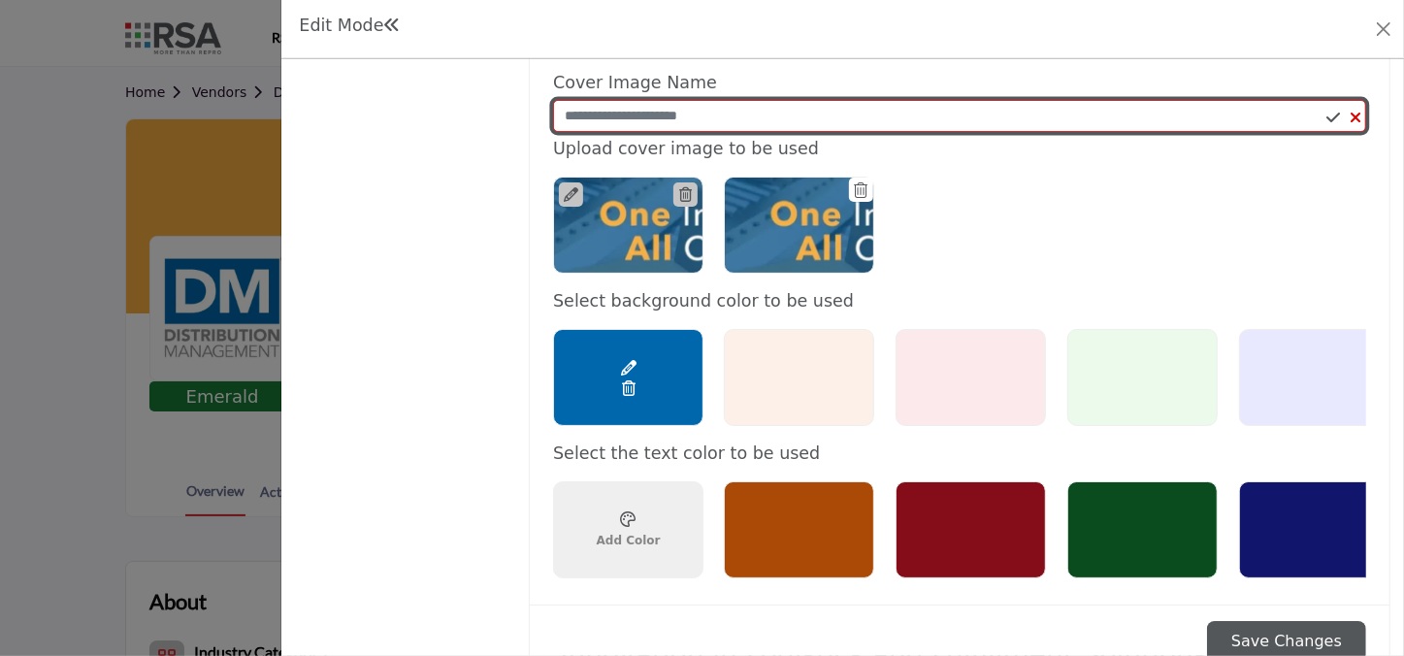
click at [771, 111] on input "Enter Company name" at bounding box center [959, 116] width 813 height 33
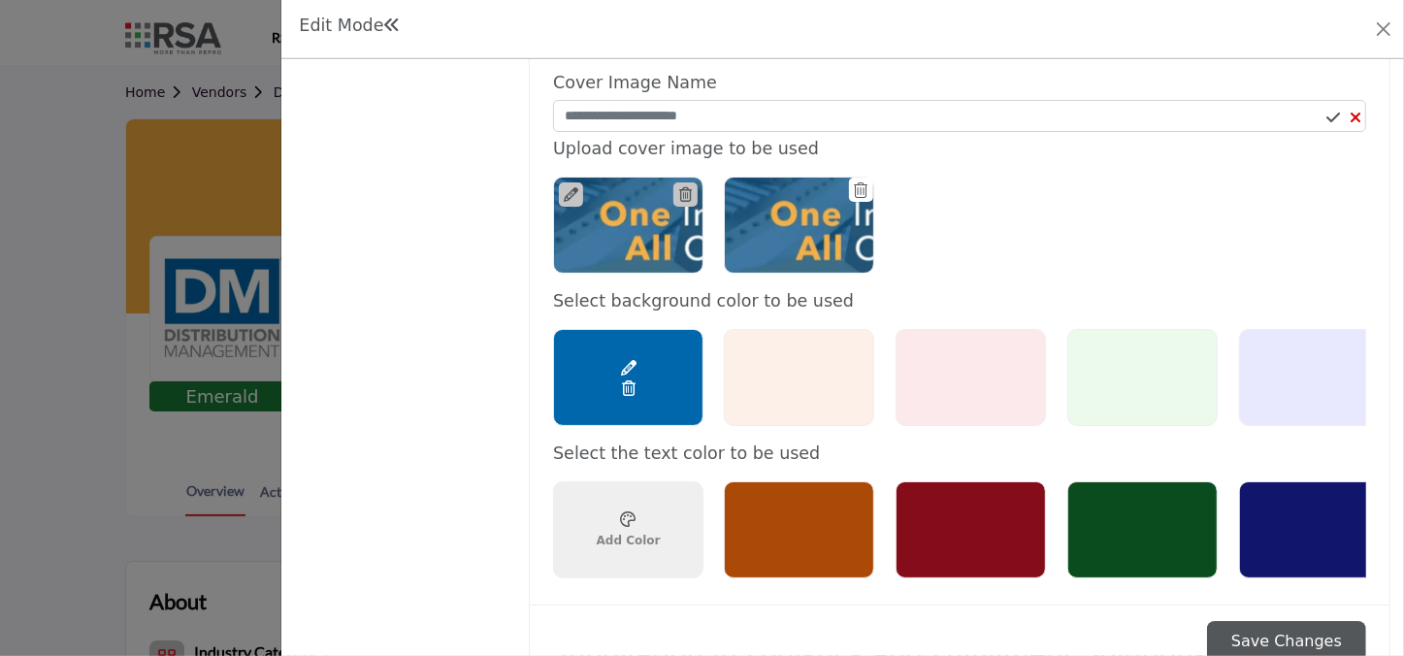
click at [991, 265] on ul at bounding box center [1160, 225] width 895 height 118
click at [640, 532] on span "Add Color" at bounding box center [629, 540] width 64 height 17
type input "*******"
click at [1111, 291] on h5 "Select background color to be used" at bounding box center [959, 301] width 813 height 20
click at [1111, 567] on button "Save Changes" at bounding box center [1286, 641] width 159 height 41
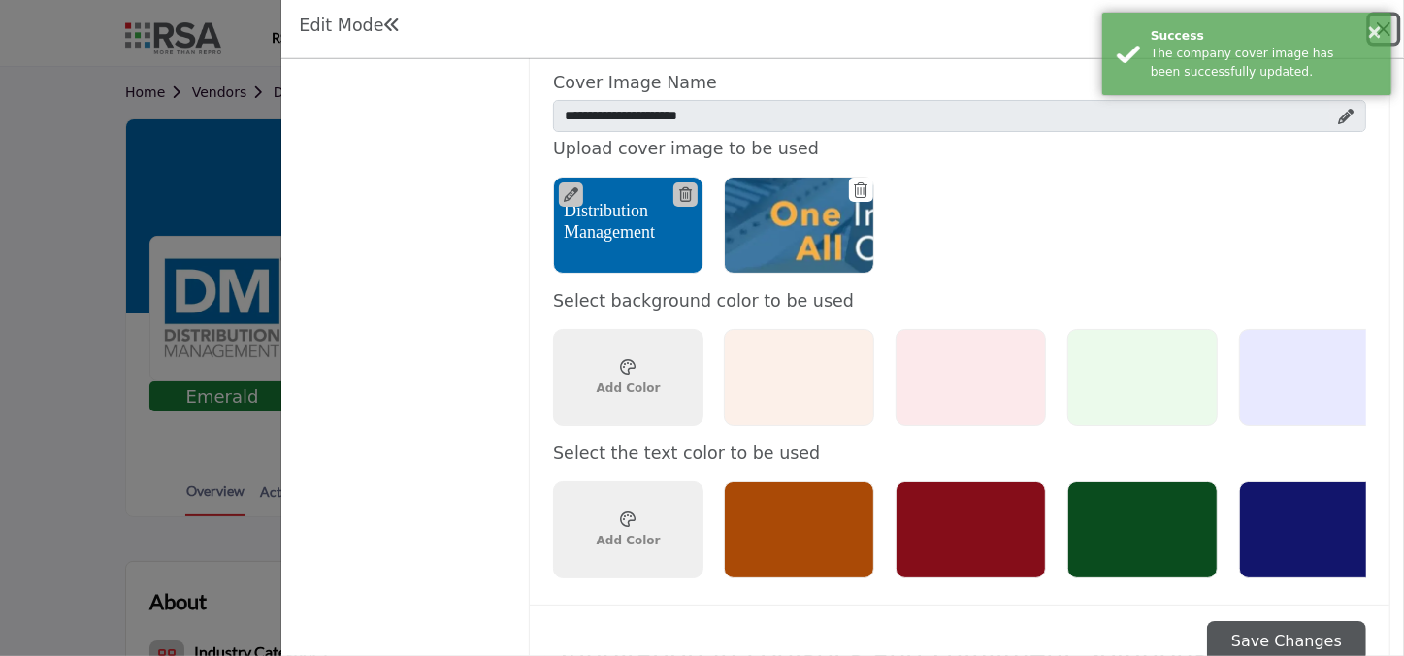
click at [1111, 34] on button "×" at bounding box center [1374, 30] width 16 height 19
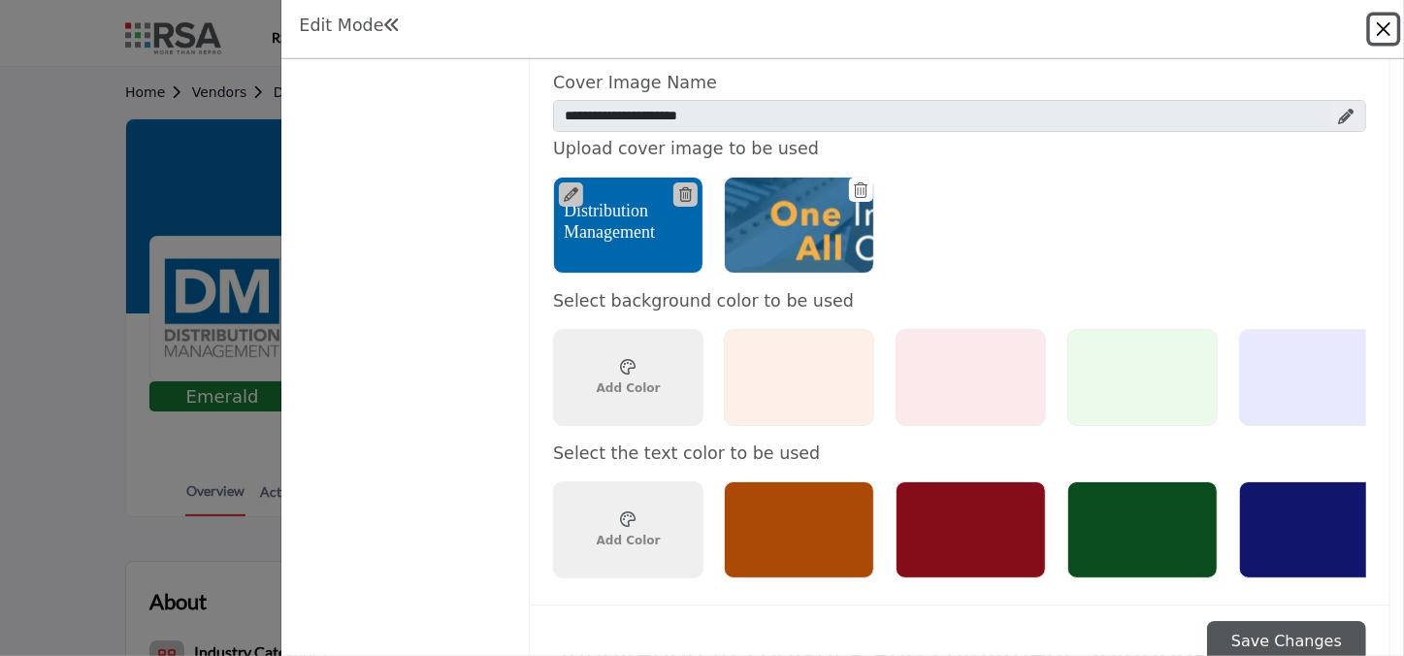
click at [1111, 34] on button "Close" at bounding box center [1383, 29] width 27 height 27
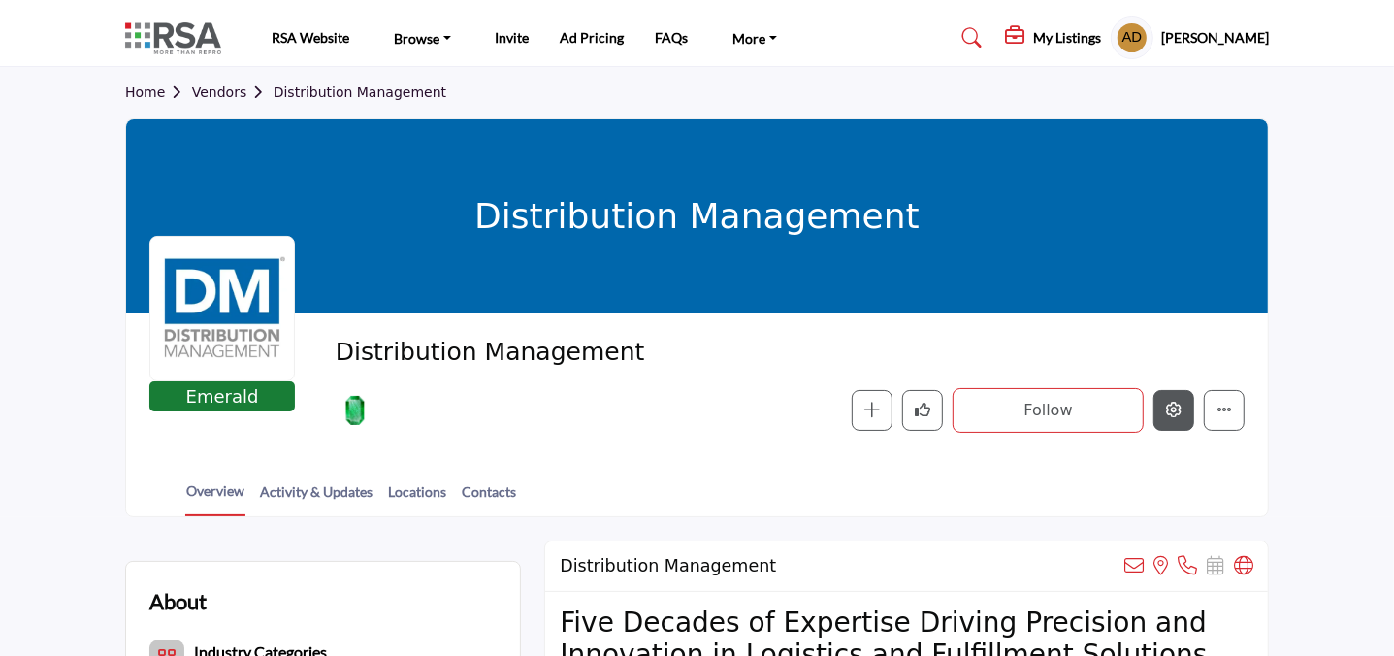
click at [1111, 408] on button "Edit company" at bounding box center [1174, 410] width 41 height 41
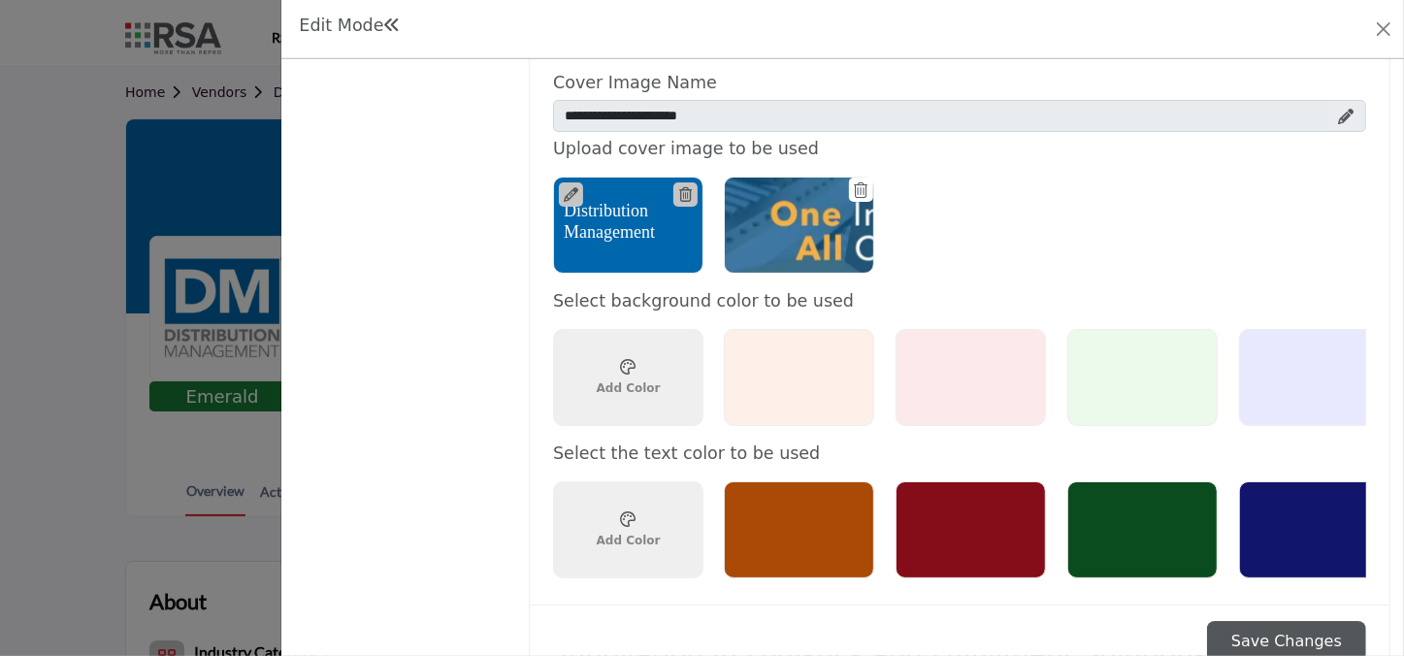
click at [646, 403] on div "Choose a color ******* Add Color" at bounding box center [628, 377] width 150 height 97
drag, startPoint x: 517, startPoint y: 504, endPoint x: 548, endPoint y: 514, distance: 32.8
click at [518, 504] on div "Overview Categories ( 9 / 10 ) Billing Featured Content Products (0 / 10)" at bounding box center [843, 161] width 1096 height 2781
click at [611, 532] on span "Add Color" at bounding box center [629, 540] width 64 height 17
click at [519, 522] on div "Overview Categories ( 9 / 10 ) Billing Featured Content Products (0 / 10)" at bounding box center [843, 161] width 1096 height 2781
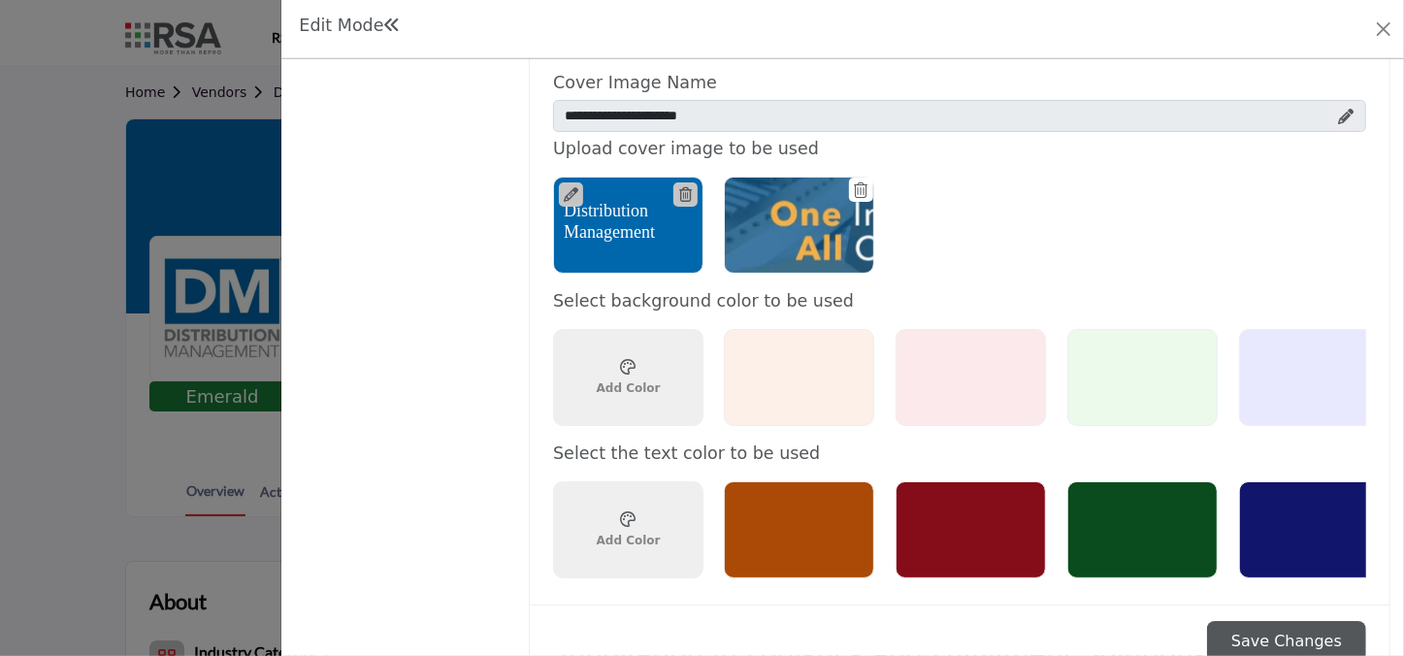
click at [615, 221] on h5 "Distribution Management" at bounding box center [628, 222] width 129 height 42
click at [571, 187] on icon at bounding box center [571, 194] width 15 height 15
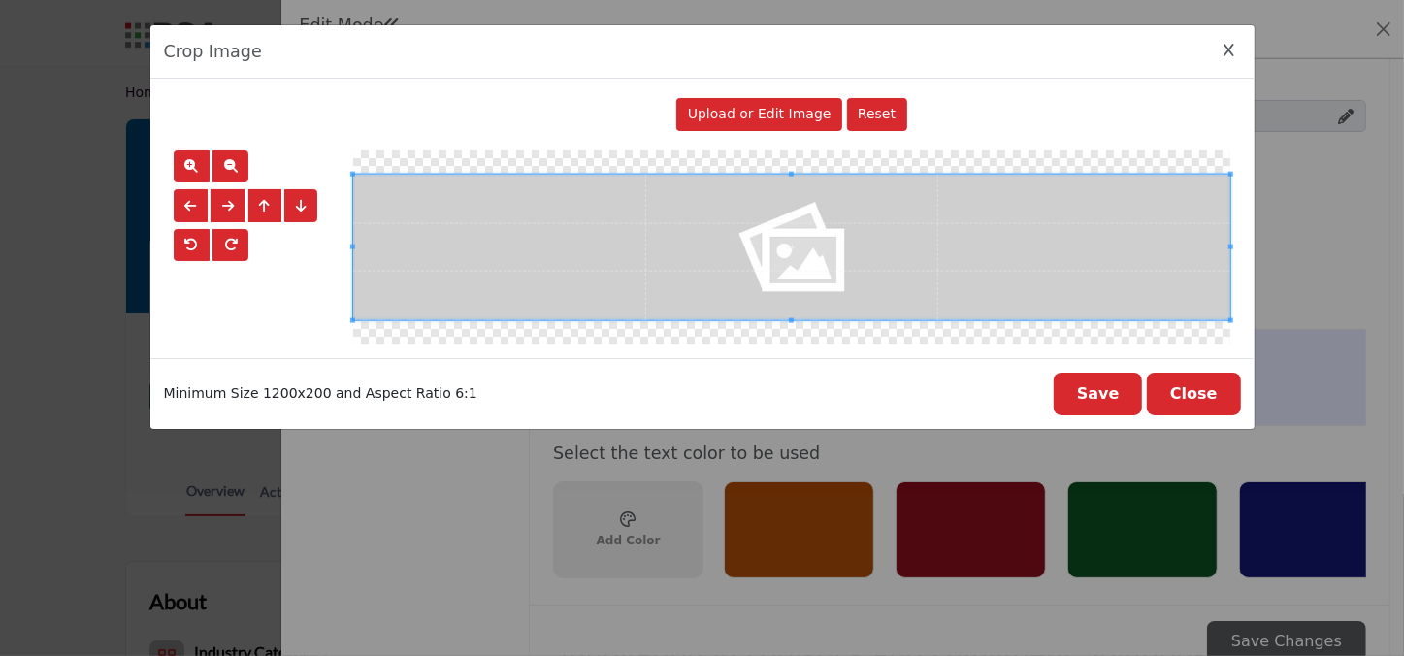
click at [1111, 49] on icon "Close Image Upload Modal" at bounding box center [1230, 51] width 11 height 14
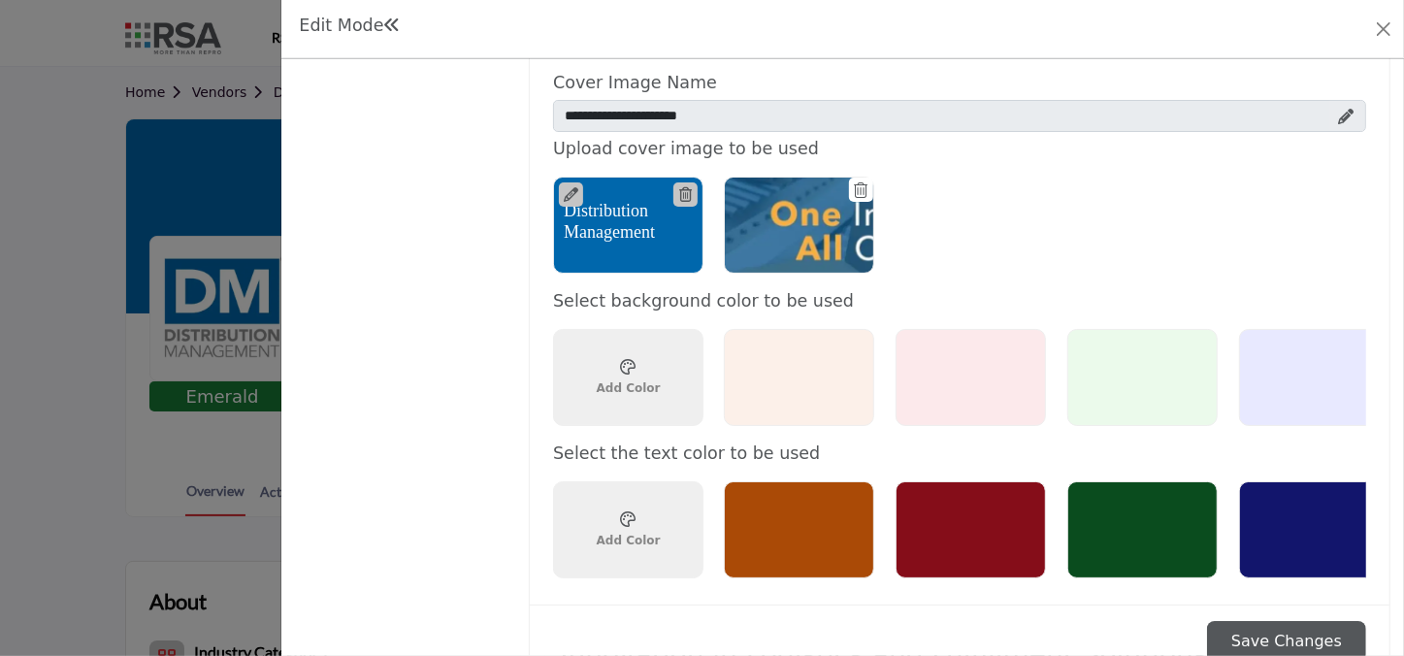
click at [665, 546] on div "Choose a color ******* Add Color" at bounding box center [628, 529] width 150 height 97
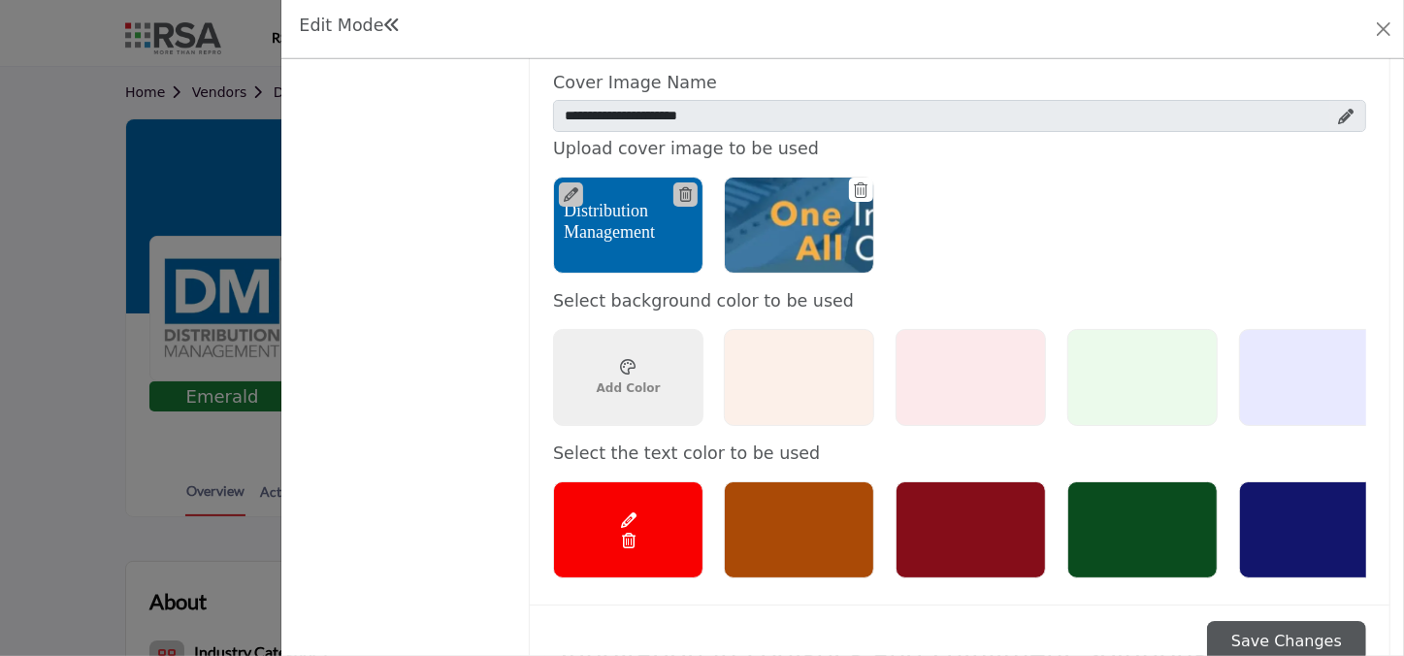
click at [658, 504] on div "Choose a color ******* Add Color" at bounding box center [628, 529] width 150 height 97
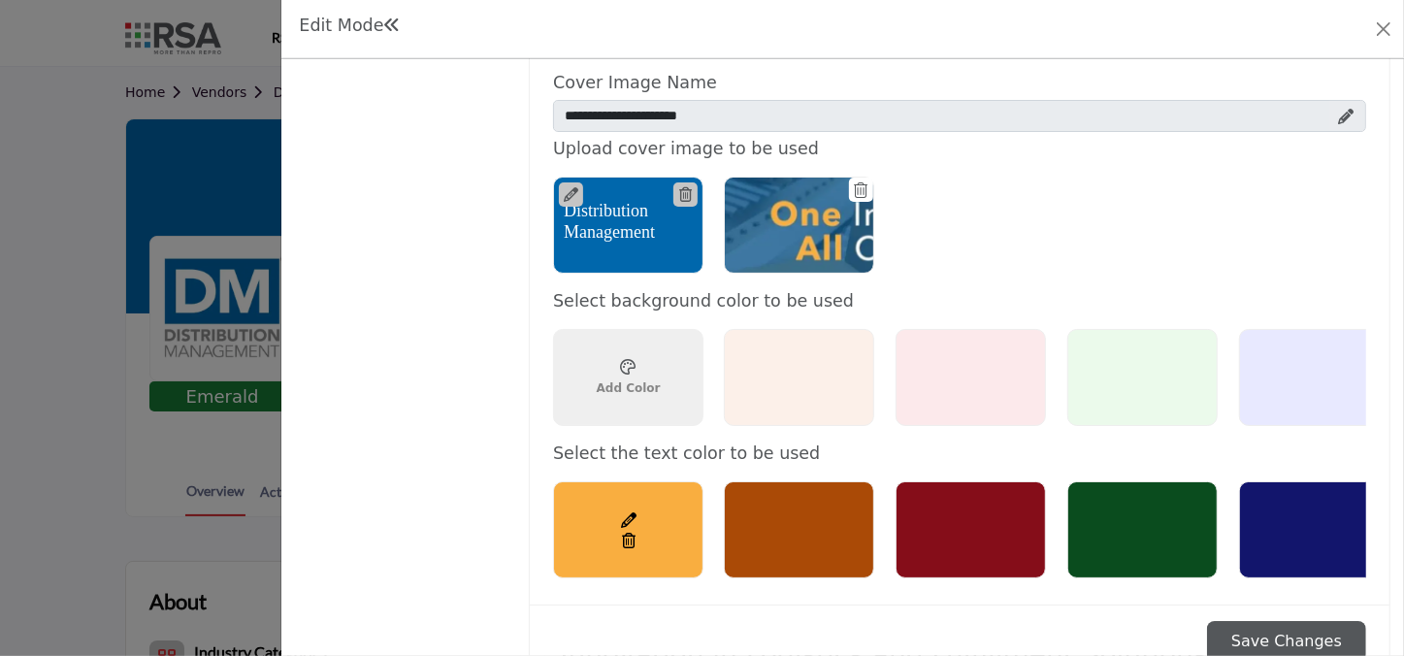
type input "*******"
click at [798, 567] on div "Save Changes" at bounding box center [960, 641] width 860 height 73
click at [626, 508] on input "*******" at bounding box center [623, 515] width 21 height 21
click at [755, 567] on div "We support most image formats, including jpg, gif, etc. Optimal image size shou…" at bounding box center [960, 179] width 860 height 853
click at [1111, 567] on button "Save Changes" at bounding box center [1286, 641] width 159 height 41
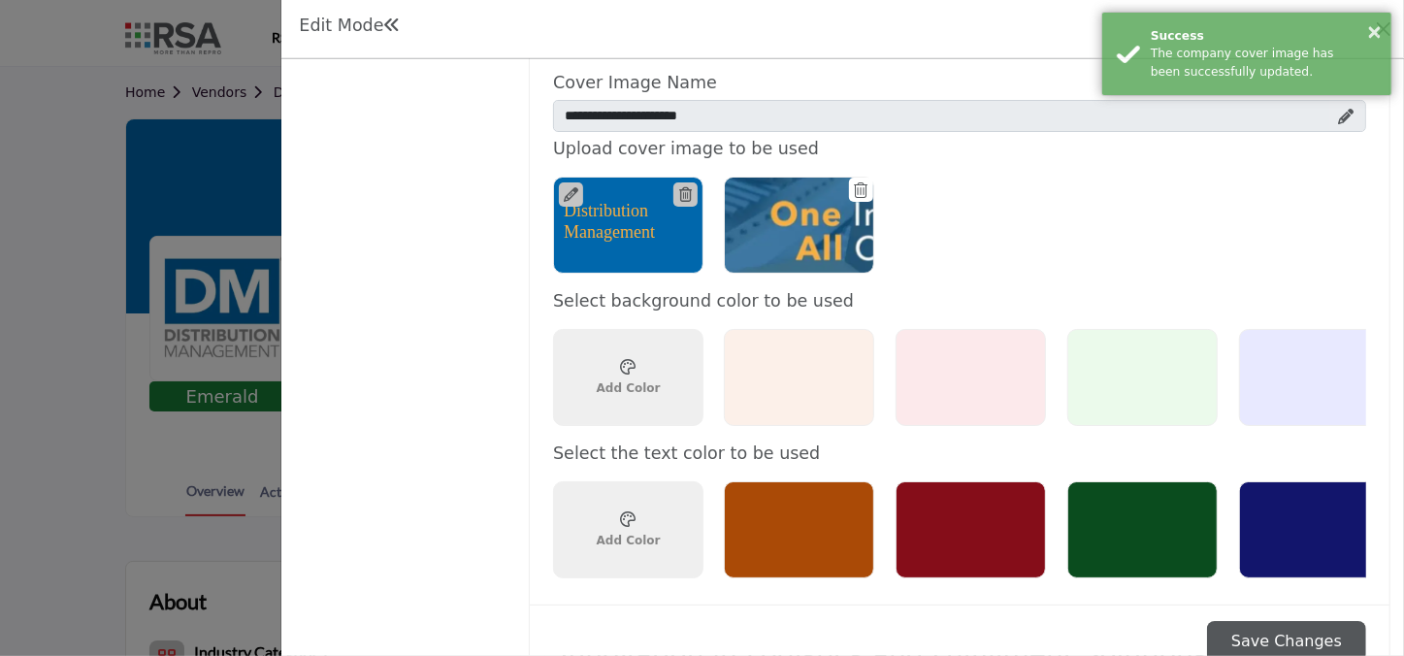
click at [1111, 20] on div "× Success The company cover image has been successfully updated." at bounding box center [1246, 54] width 291 height 84
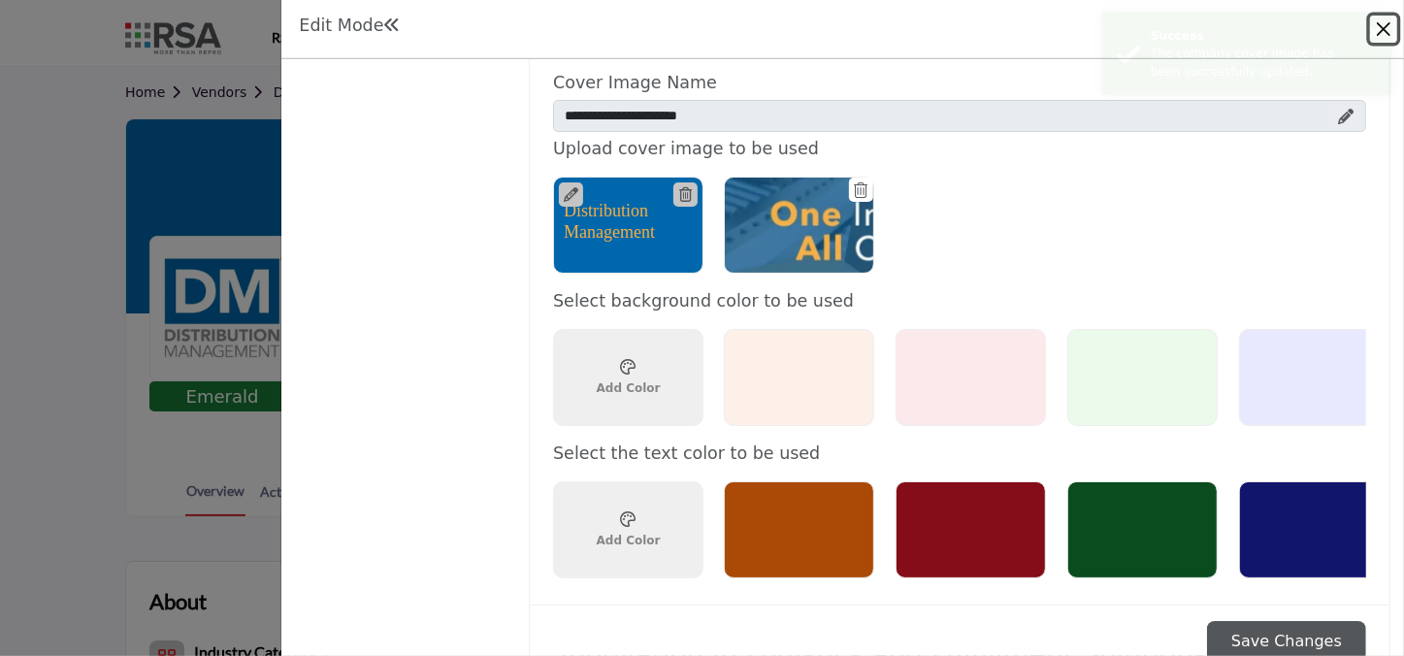
click at [1111, 20] on button "Close" at bounding box center [1383, 29] width 27 height 27
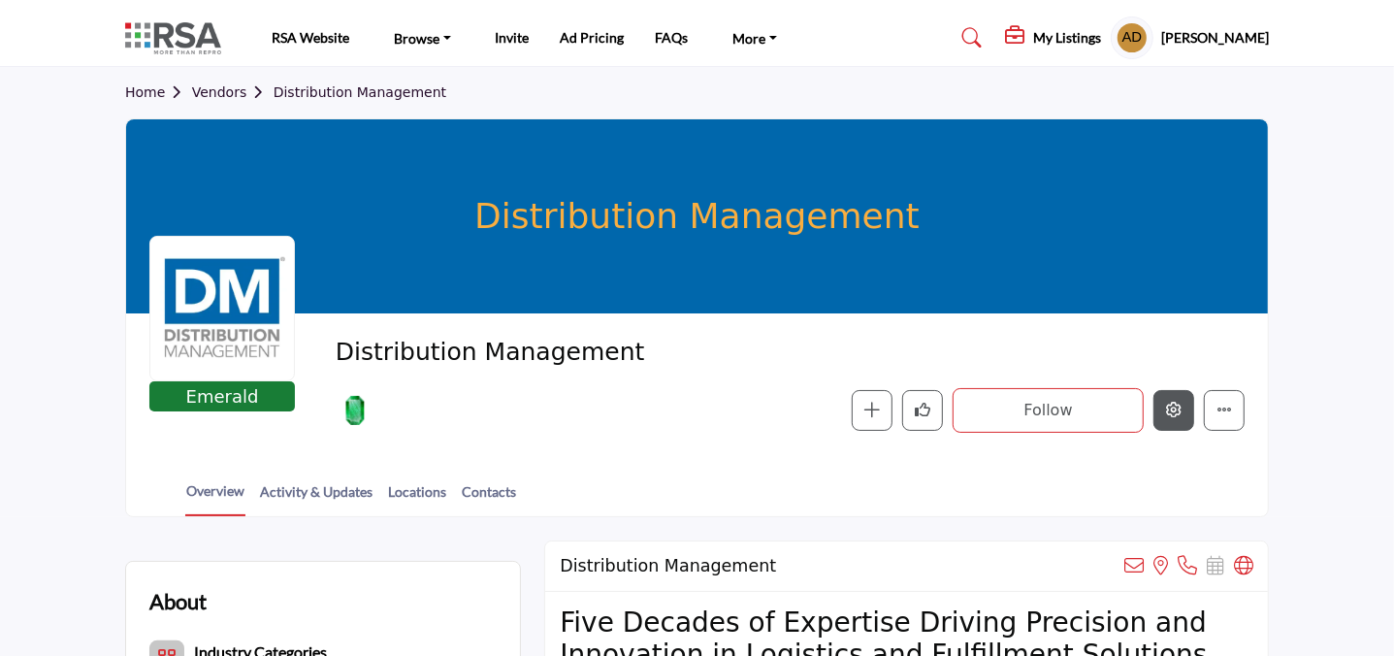
click at [1111, 410] on button "Edit company" at bounding box center [1174, 410] width 41 height 41
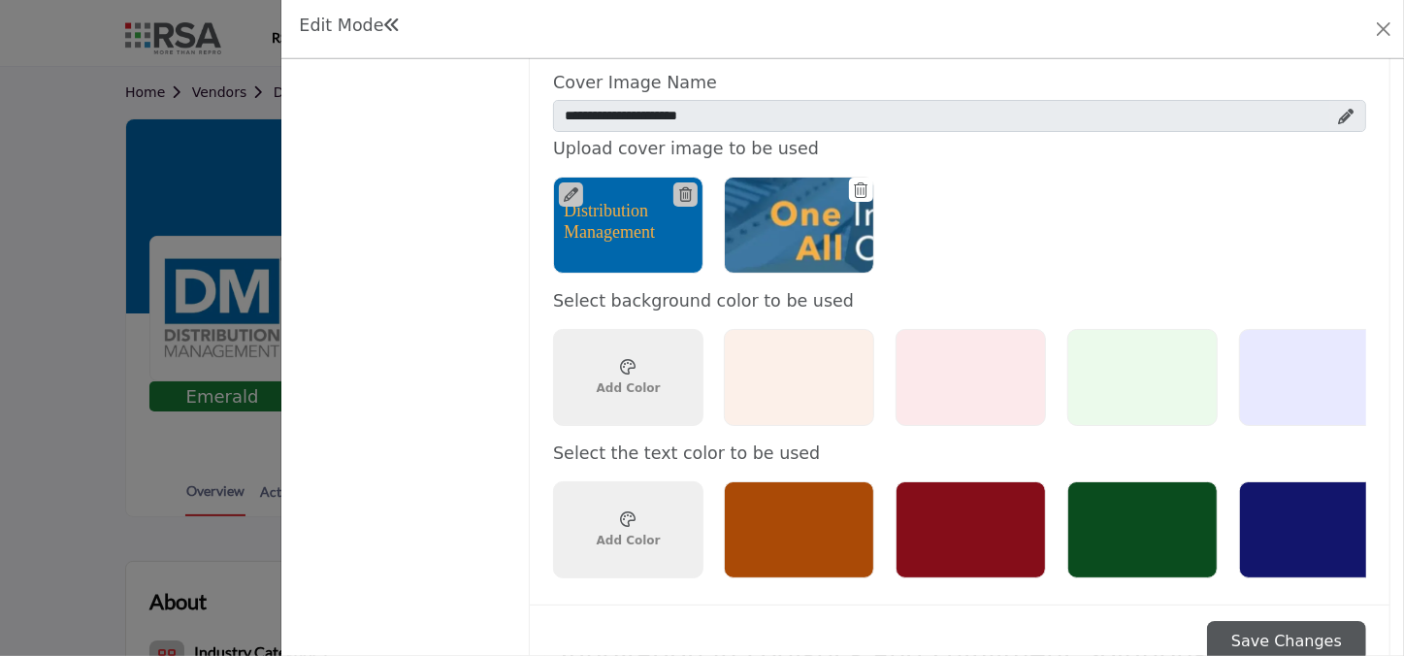
click at [1111, 111] on icon at bounding box center [1347, 117] width 16 height 16
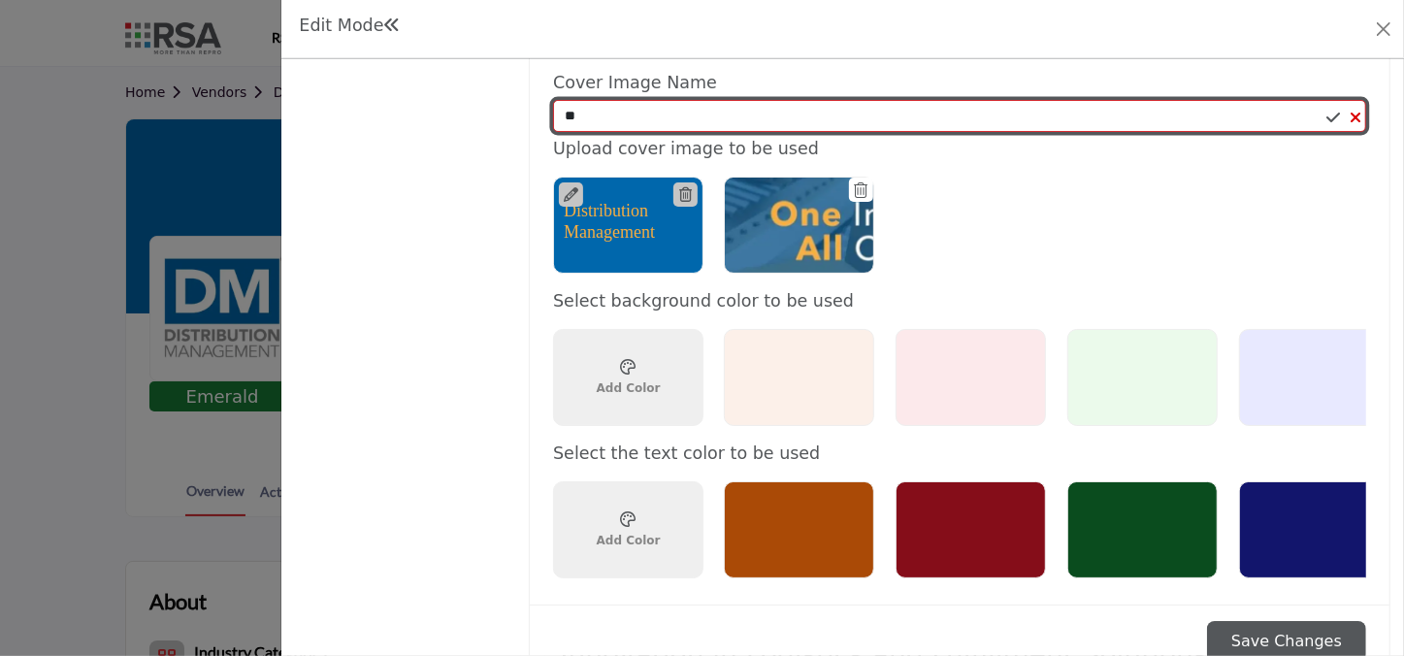
type input "*"
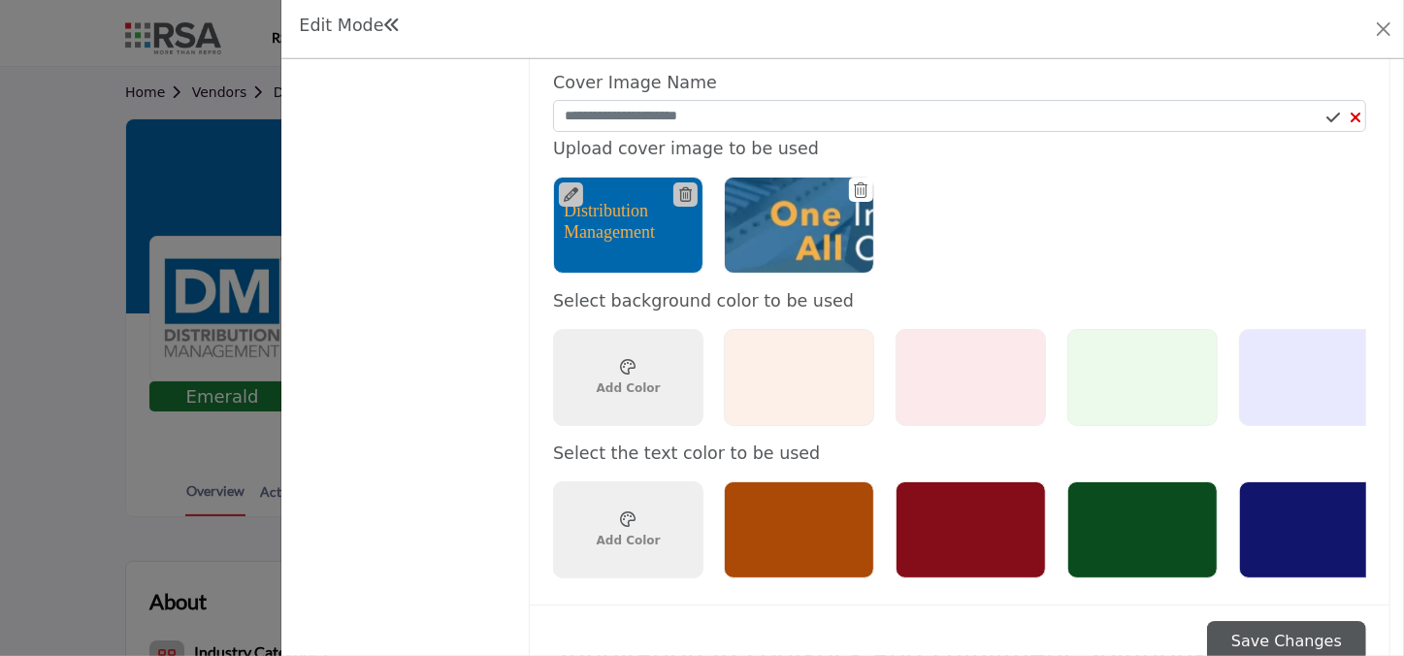
click at [990, 196] on ul at bounding box center [1160, 225] width 895 height 118
click at [663, 391] on div "Choose a color ******* Add Color" at bounding box center [628, 377] width 150 height 97
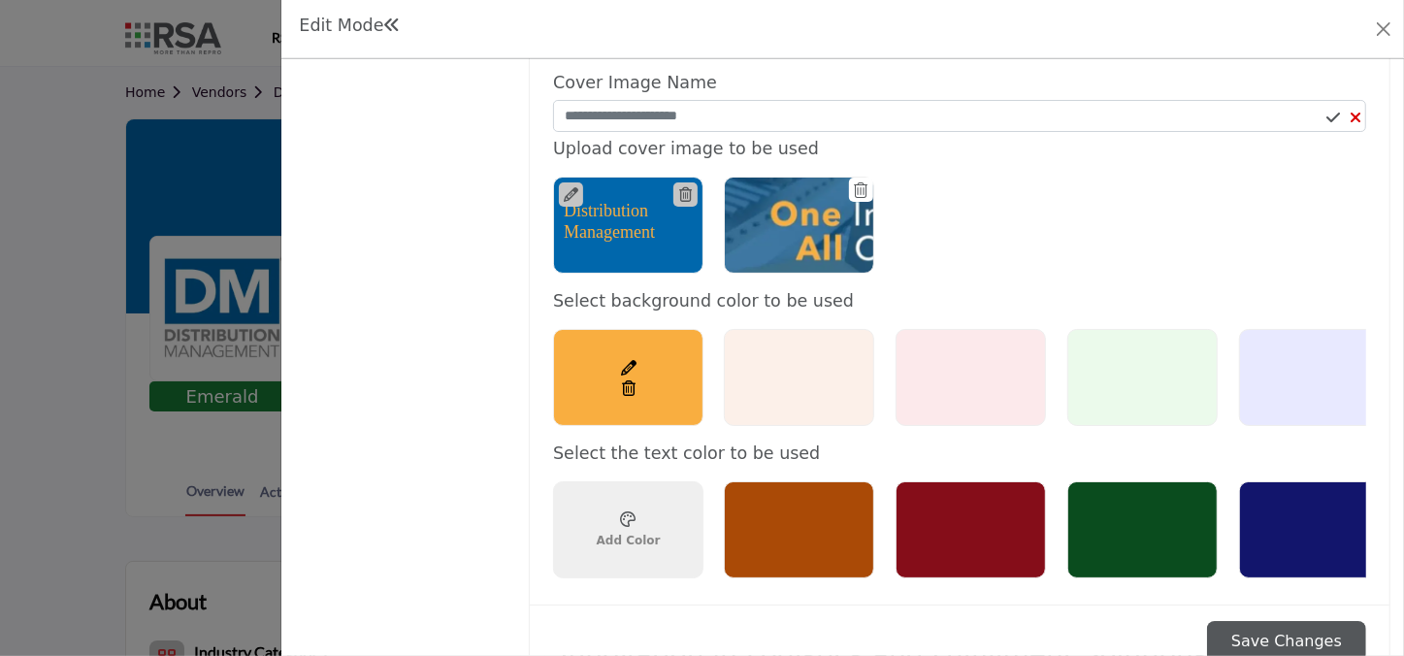
type input "*******"
click at [980, 235] on ul at bounding box center [1160, 225] width 895 height 118
click at [659, 513] on div "Choose a color ******* Add Color" at bounding box center [629, 530] width 80 height 53
type input "*******"
click at [1036, 567] on div "Save Changes" at bounding box center [960, 641] width 860 height 73
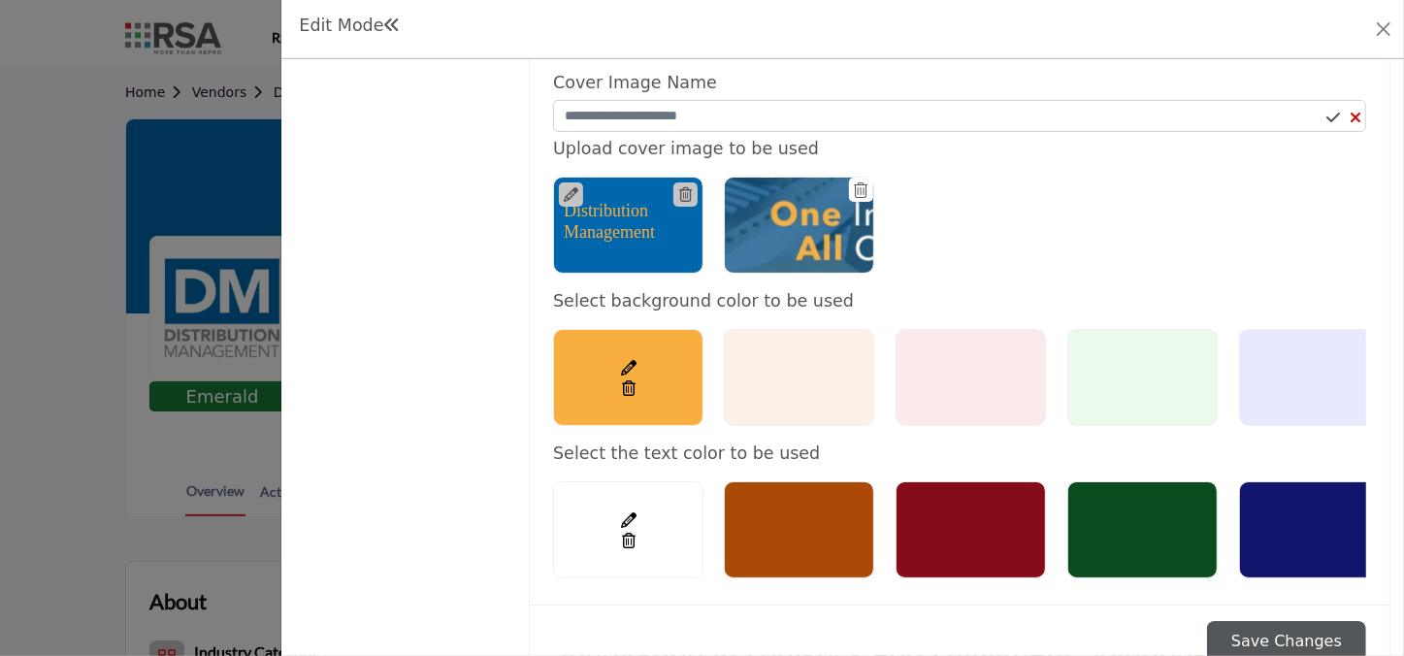
click at [1111, 567] on button "Save Changes" at bounding box center [1286, 641] width 159 height 41
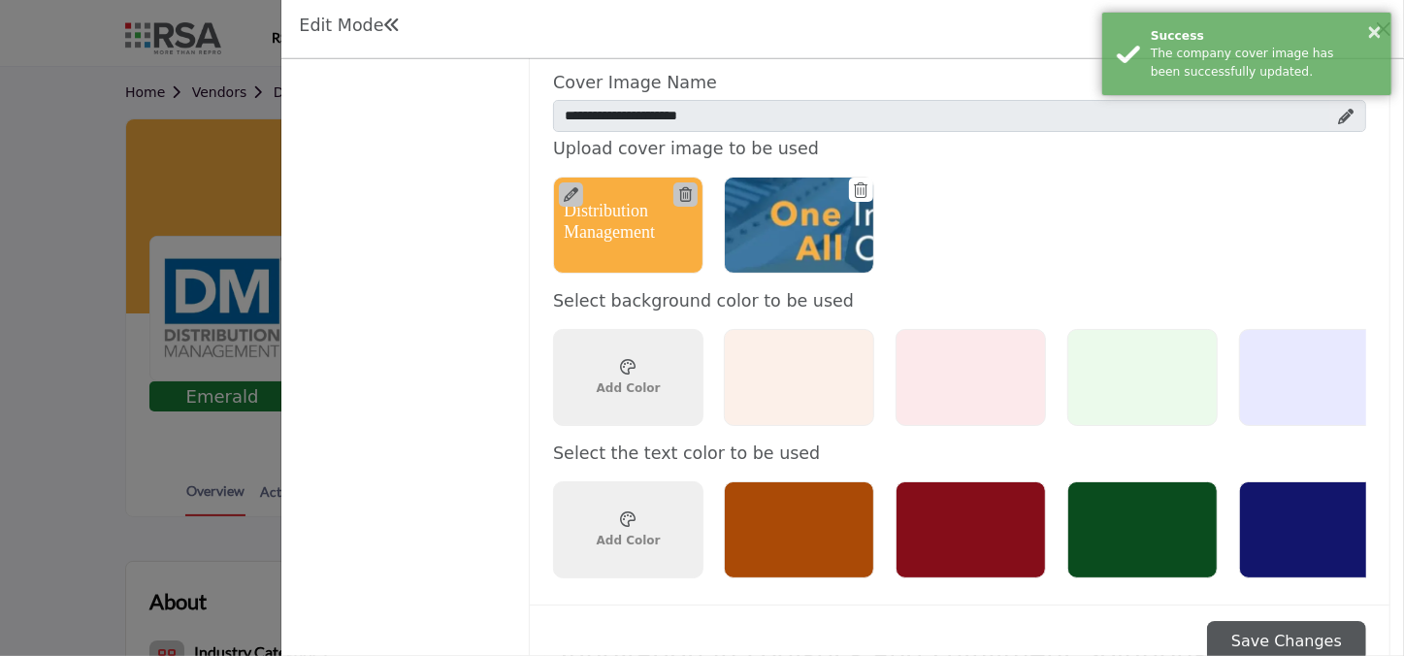
click at [1111, 16] on div "× Success The company cover image has been successfully updated." at bounding box center [1246, 54] width 291 height 84
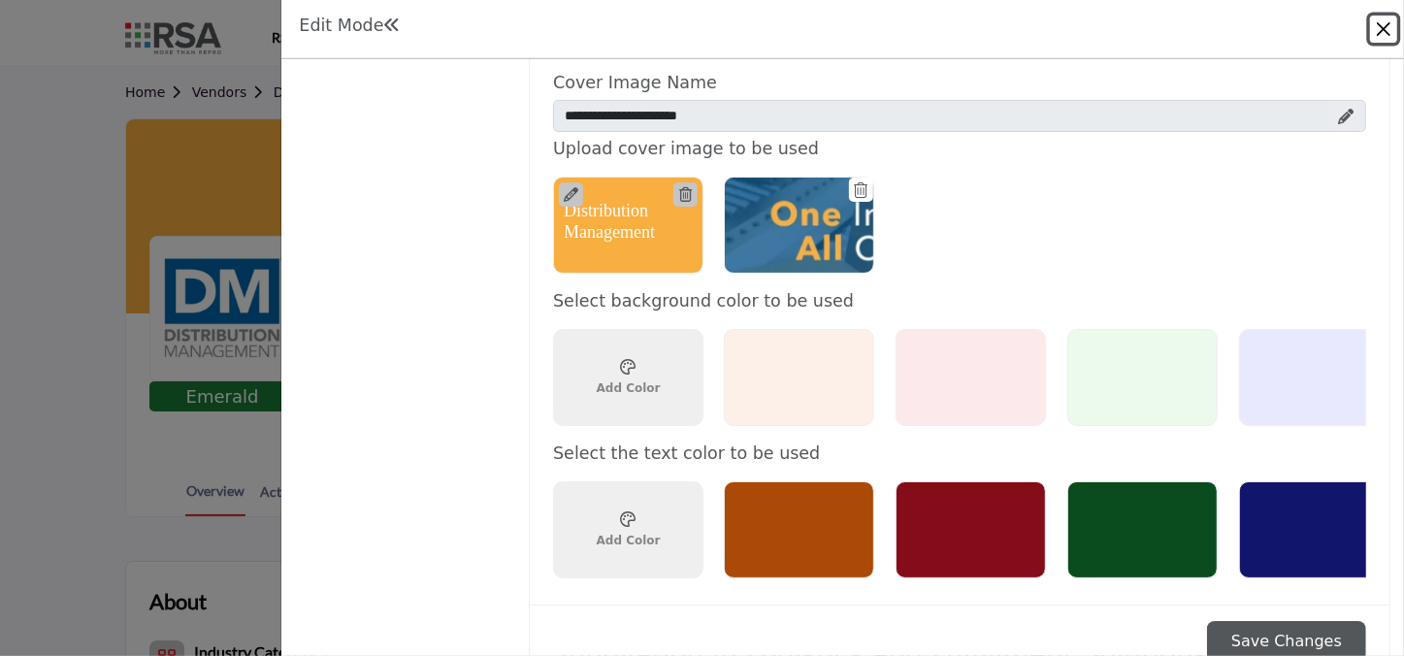
click at [1111, 20] on button "Close" at bounding box center [1383, 29] width 27 height 27
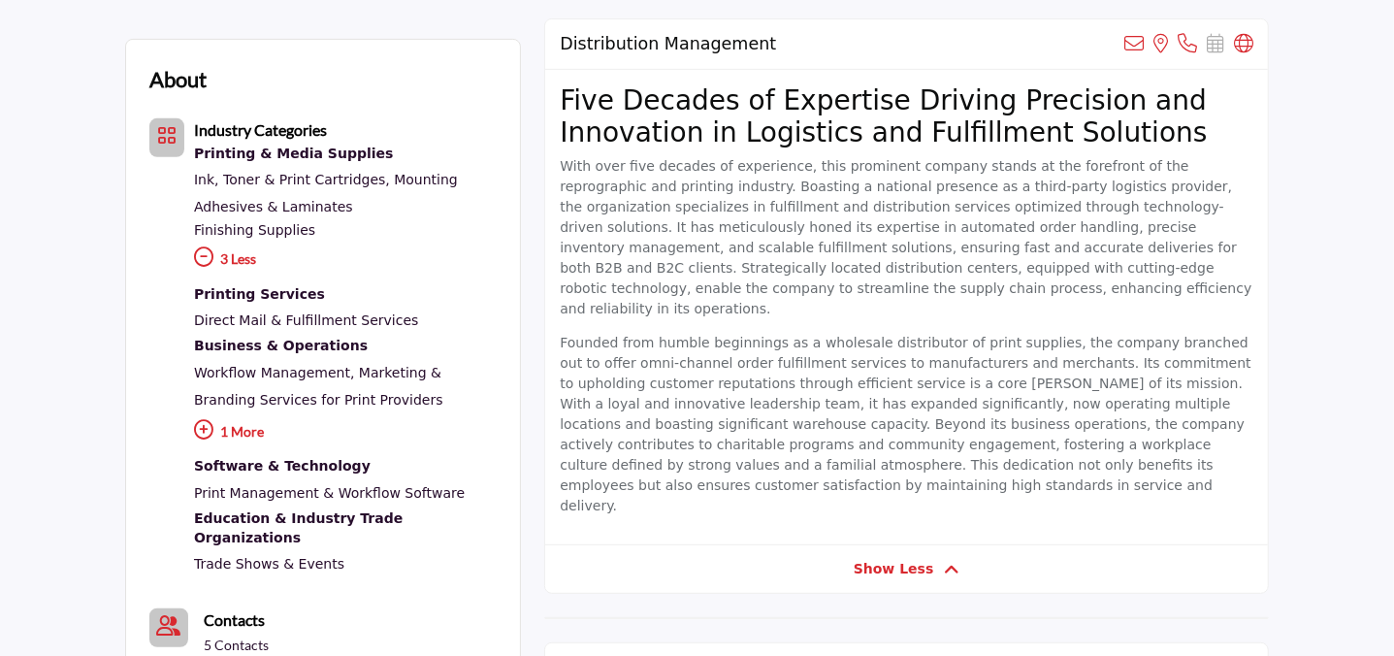
scroll to position [529, 0]
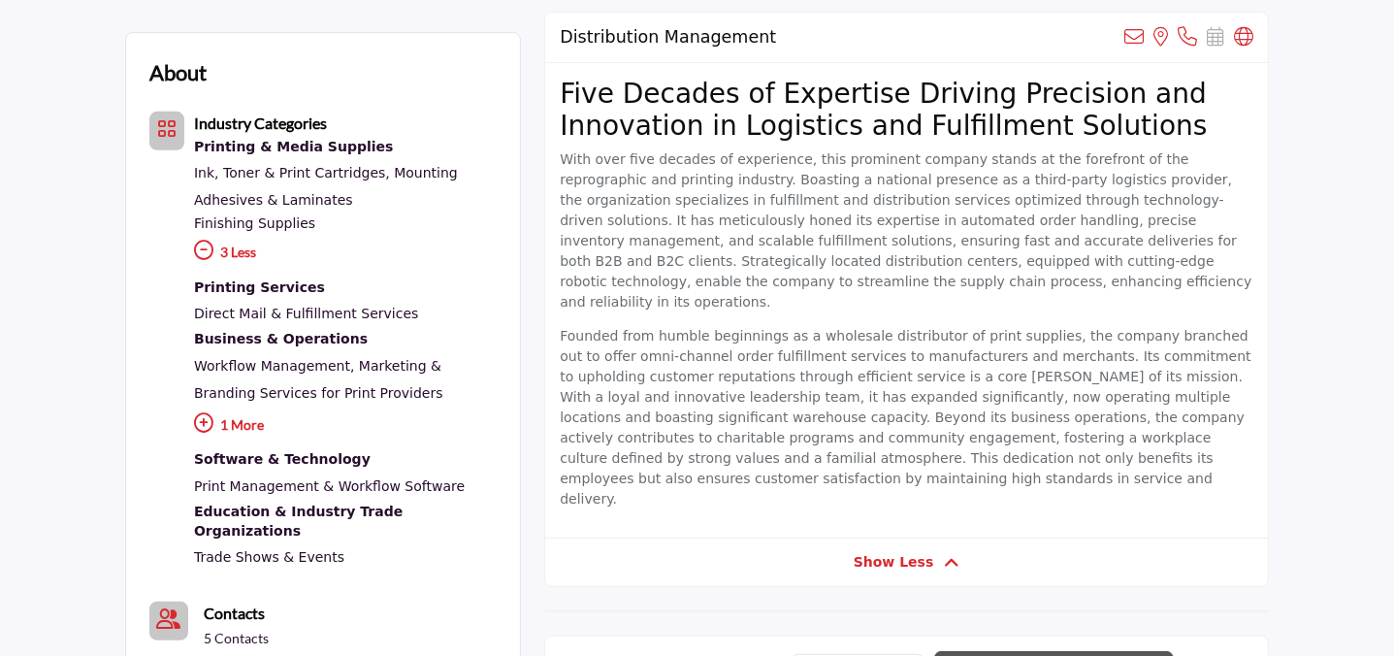
click at [234, 426] on p "1 More" at bounding box center [345, 428] width 303 height 42
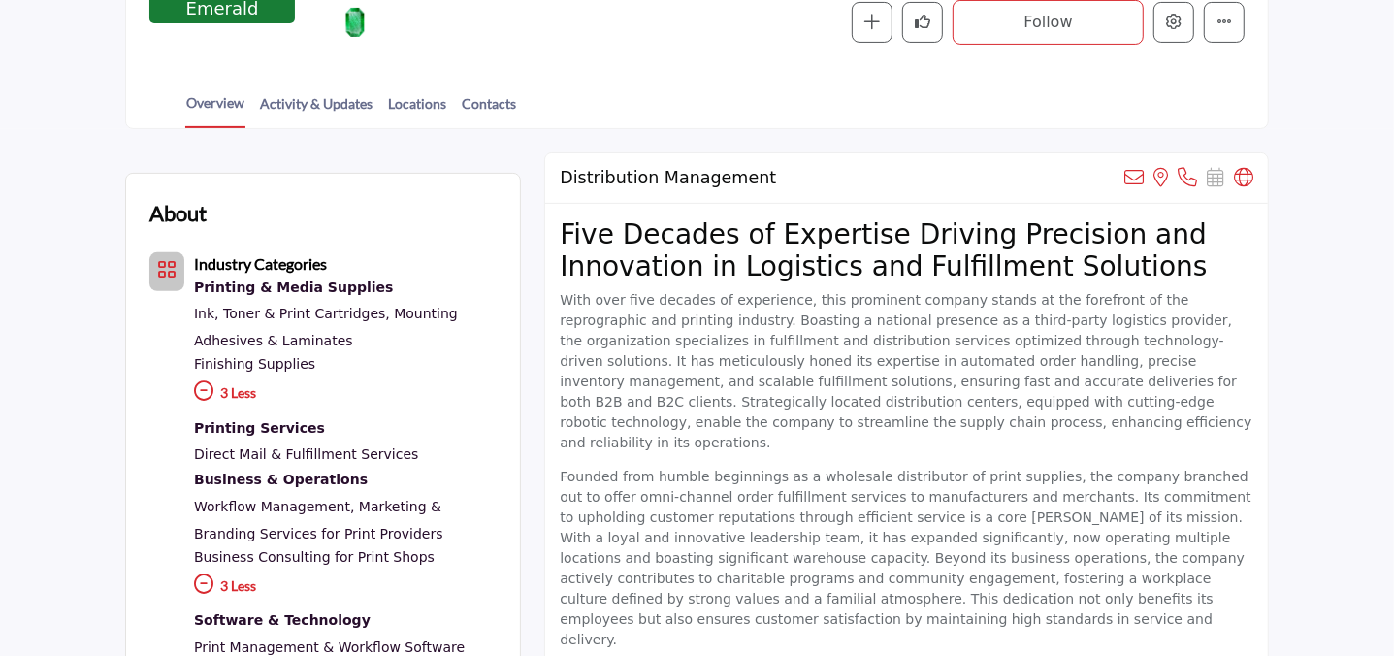
scroll to position [352, 0]
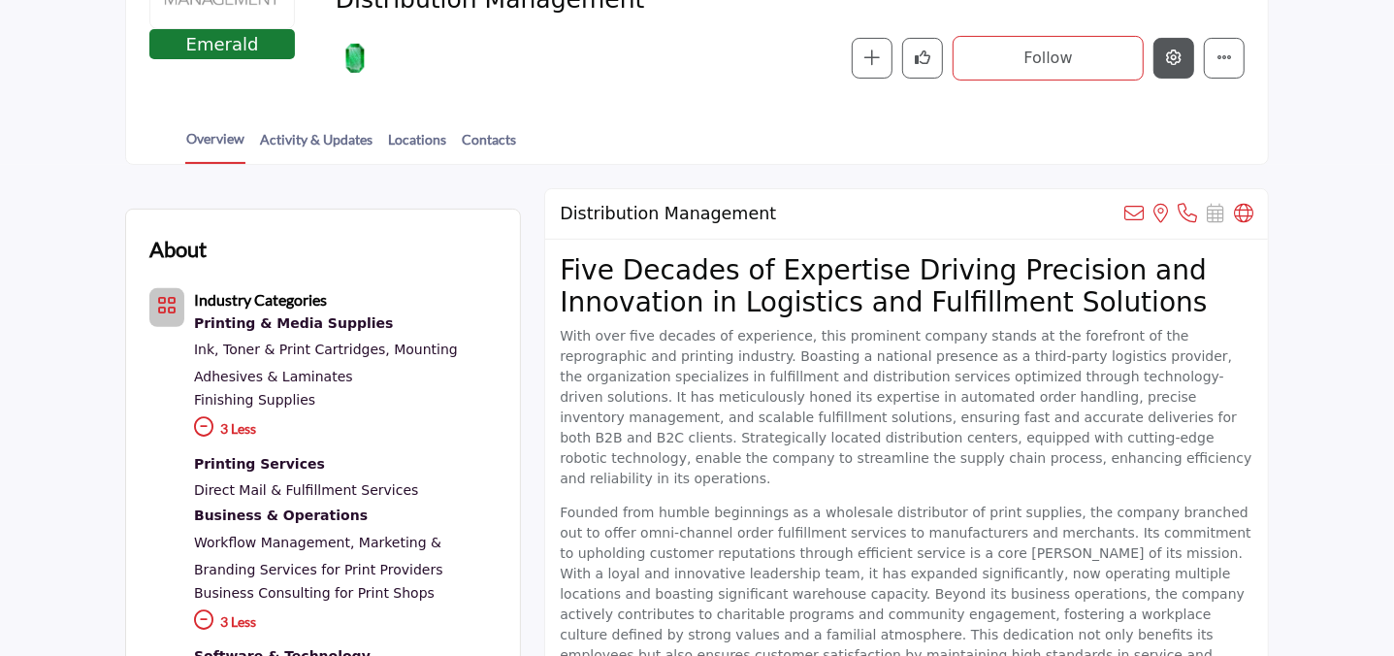
click at [1111, 72] on button "Edit company" at bounding box center [1174, 58] width 41 height 41
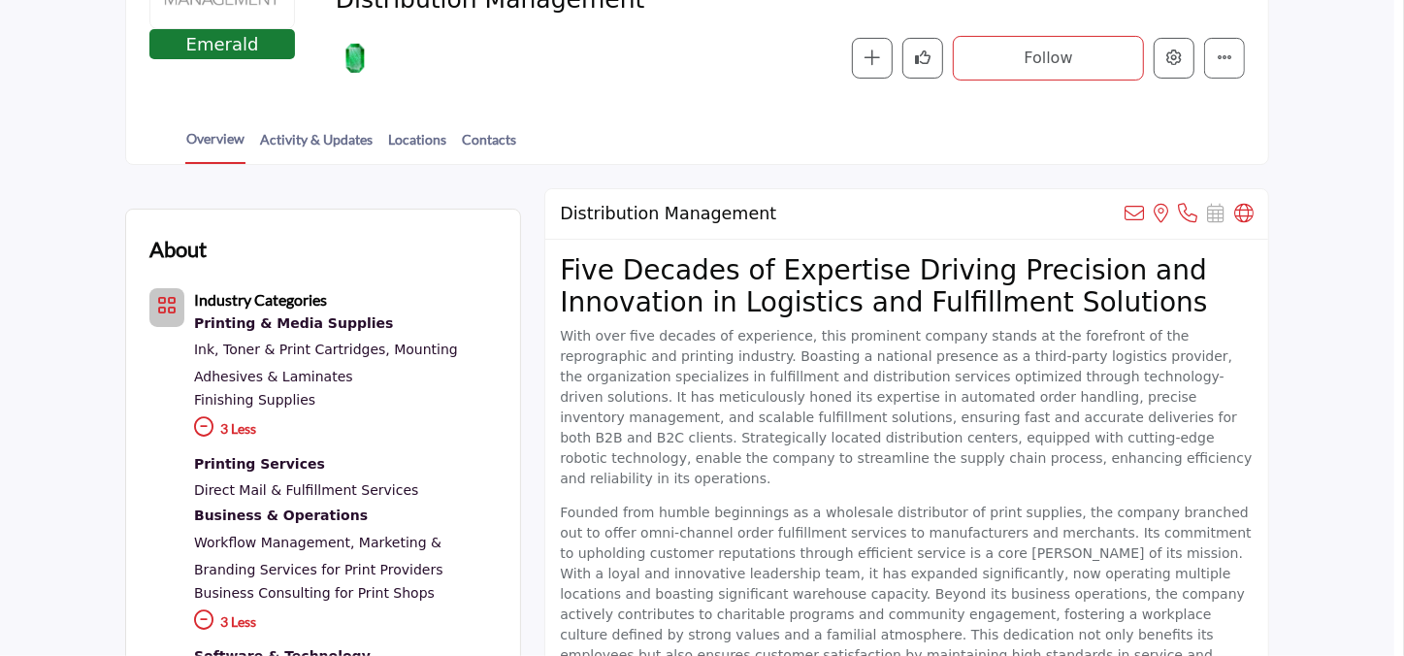
drag, startPoint x: -473, startPoint y: 406, endPoint x: -419, endPoint y: 426, distance: 57.1
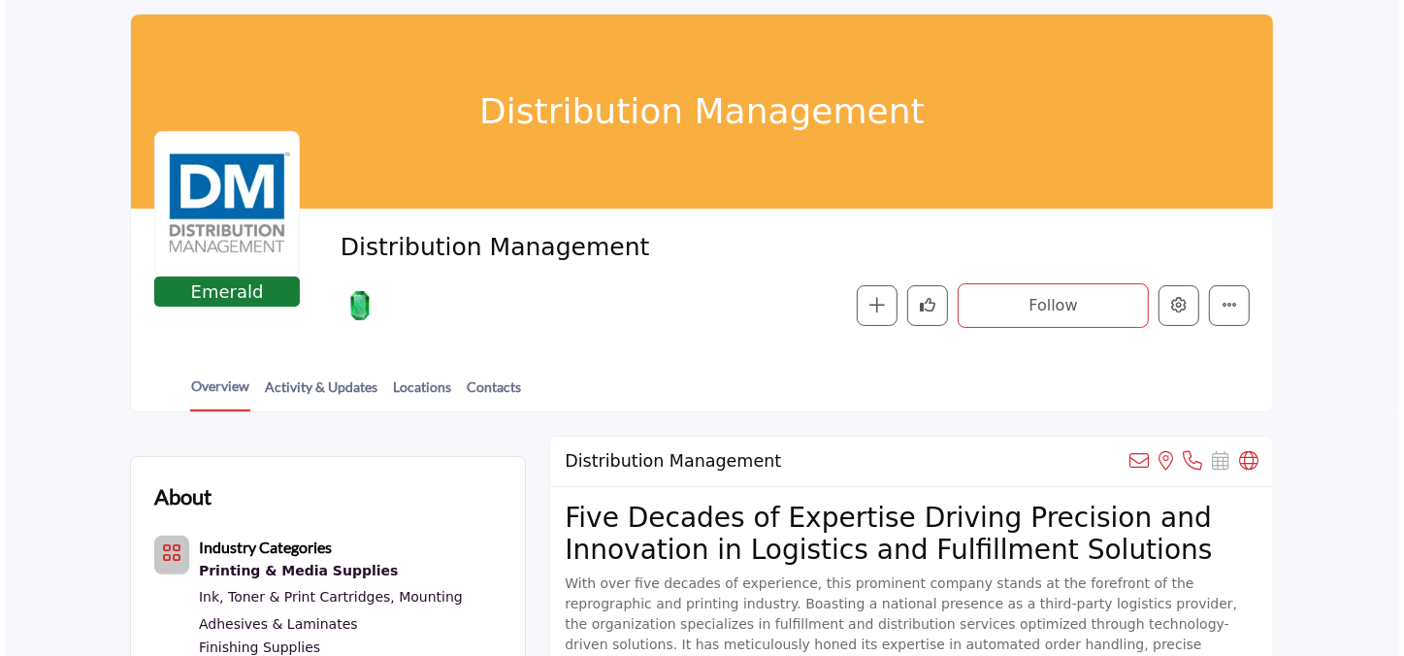
scroll to position [264, 0]
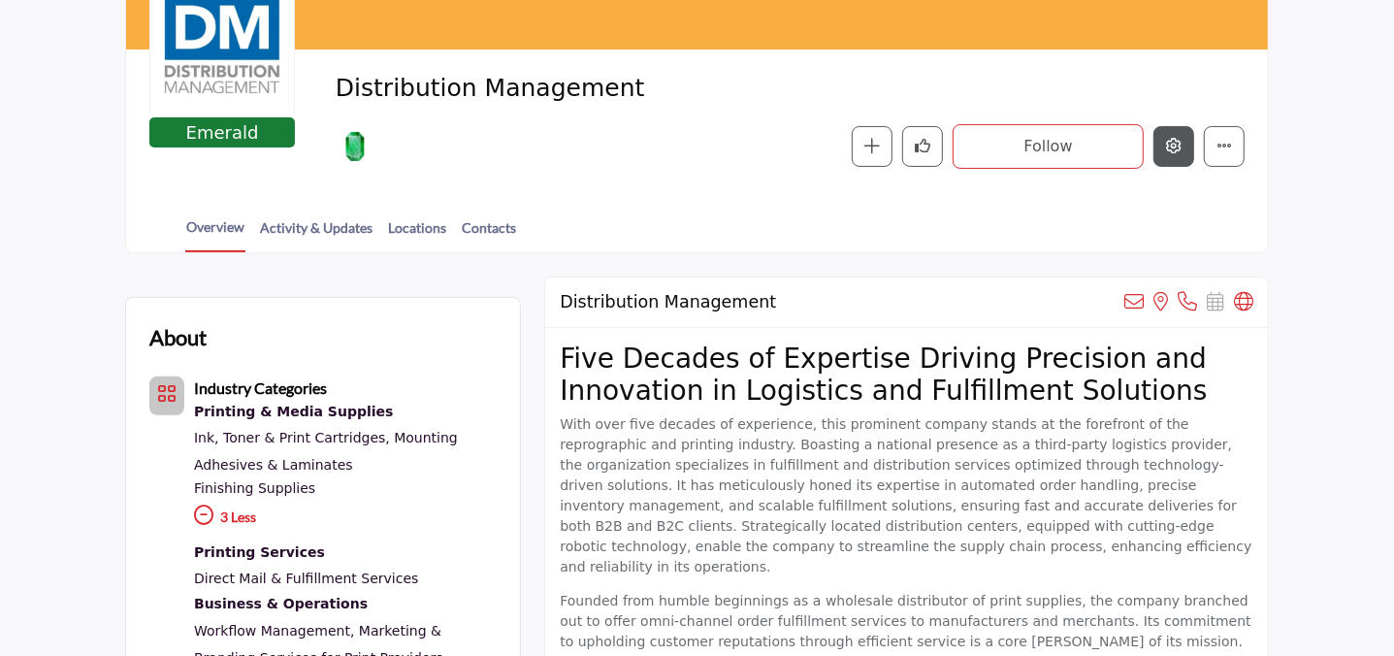
click at [1111, 138] on icon "Edit company" at bounding box center [1174, 146] width 16 height 16
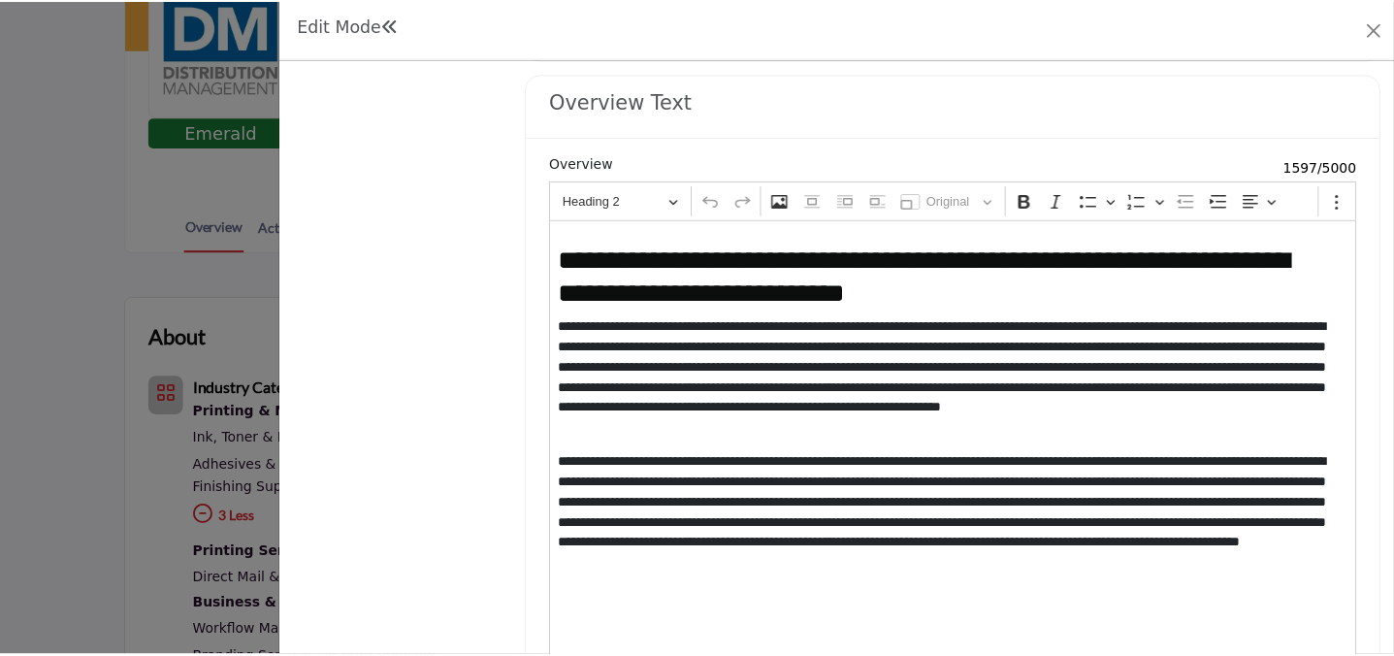
scroll to position [2007, 0]
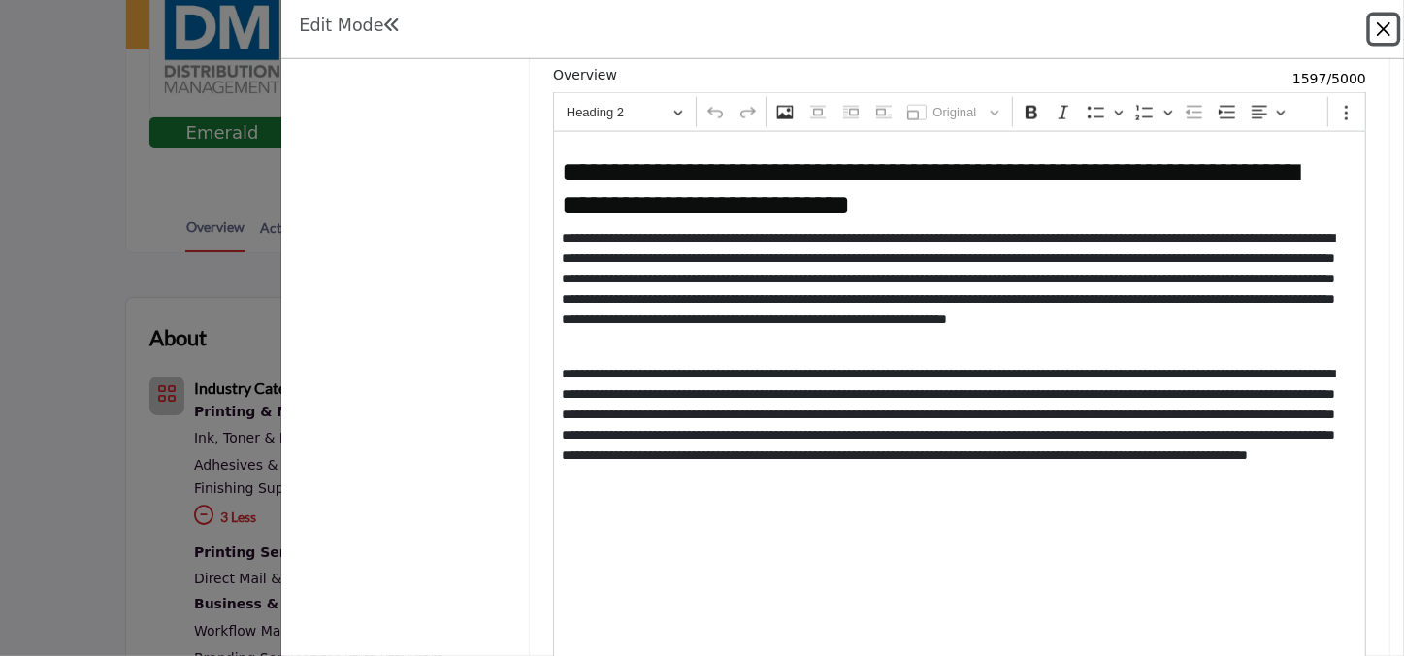
click at [1111, 29] on button "Close" at bounding box center [1383, 29] width 27 height 27
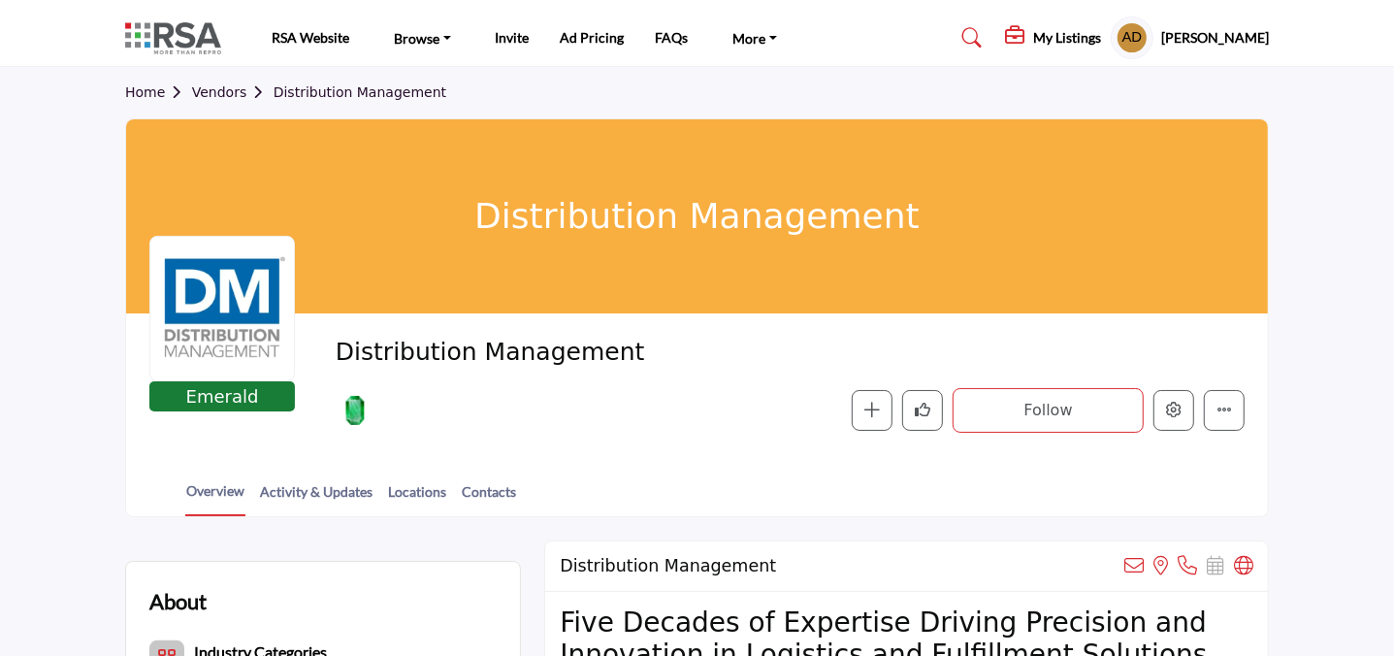
click at [245, 91] on link "Vendors" at bounding box center [233, 92] width 82 height 16
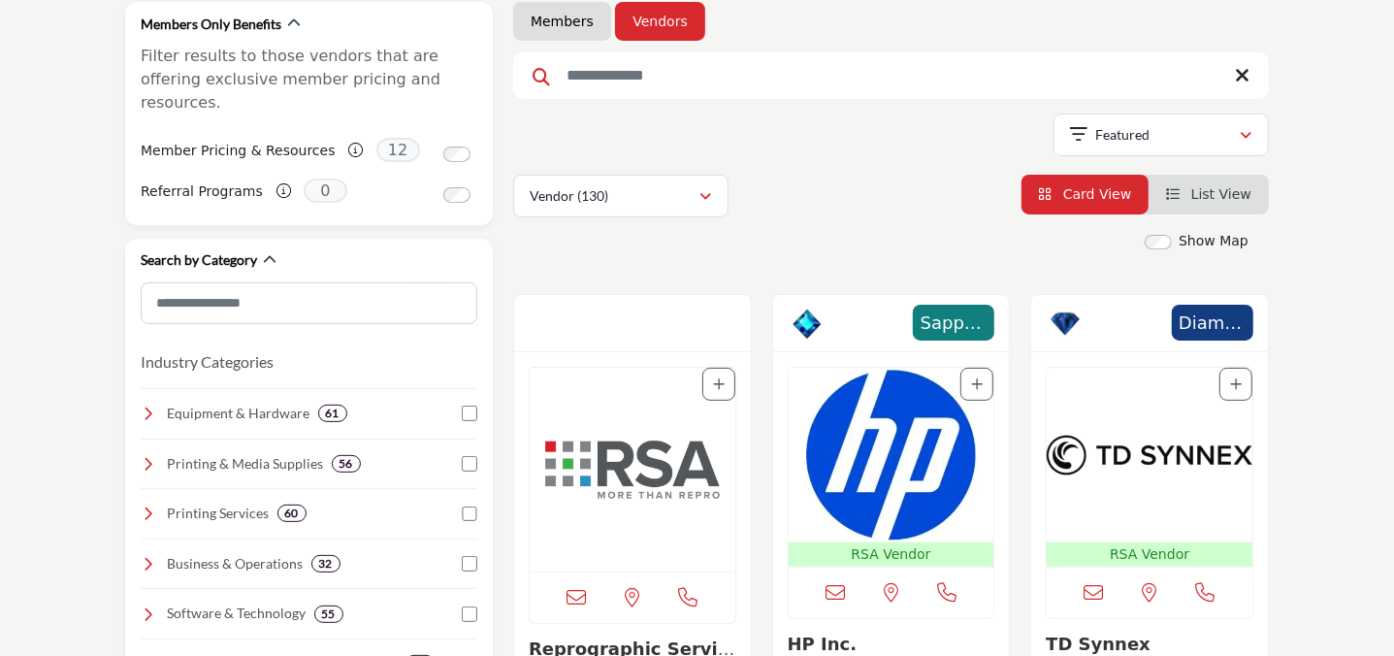
scroll to position [352, 0]
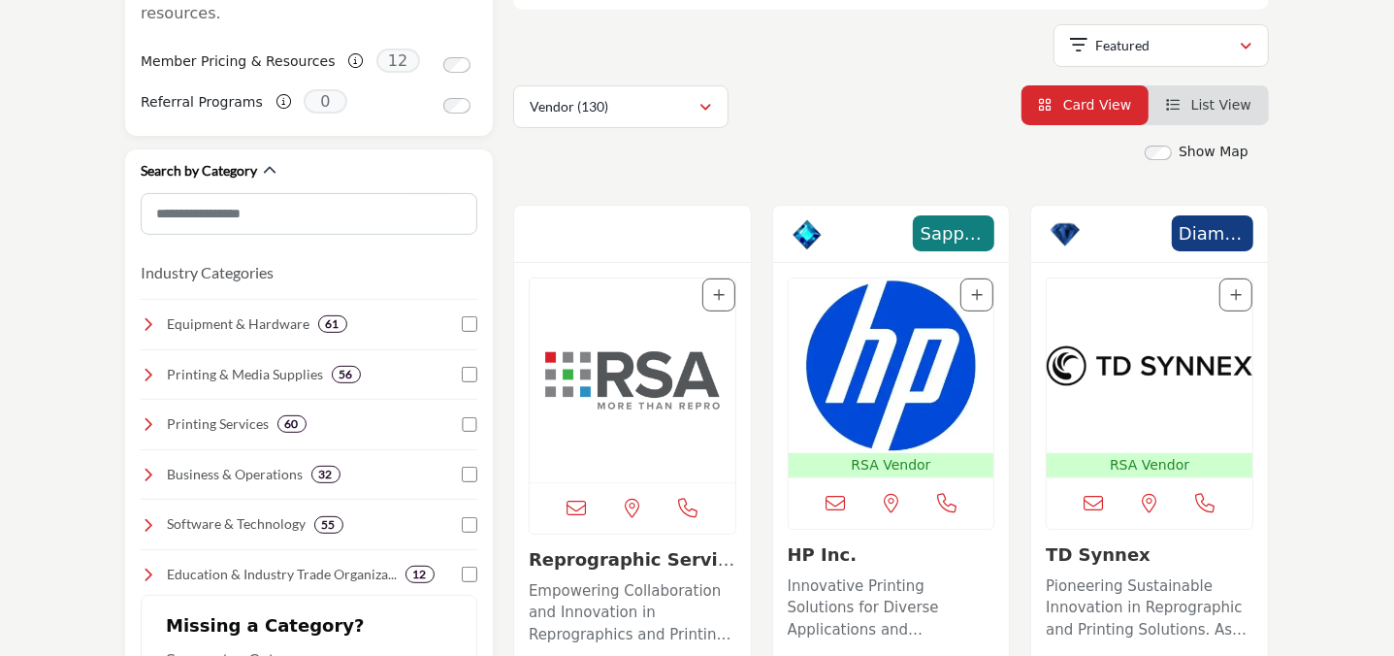
click at [837, 553] on link "HP Inc." at bounding box center [823, 554] width 70 height 20
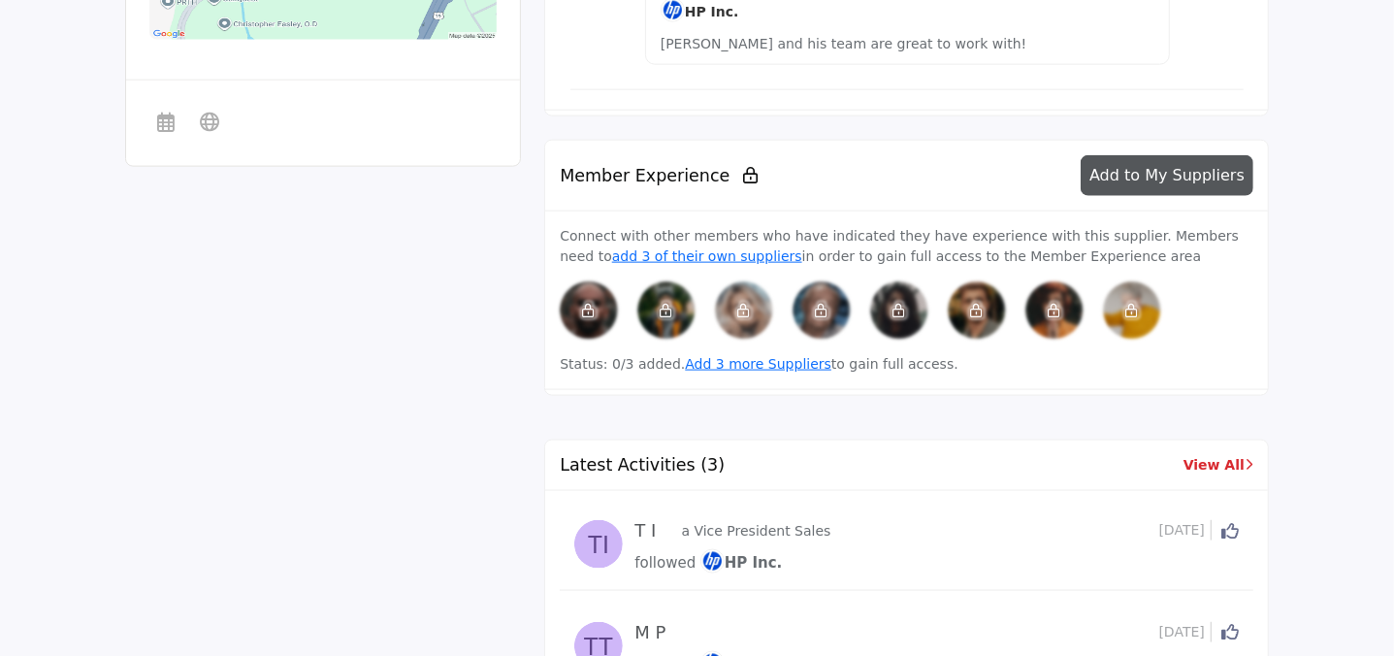
scroll to position [1853, 0]
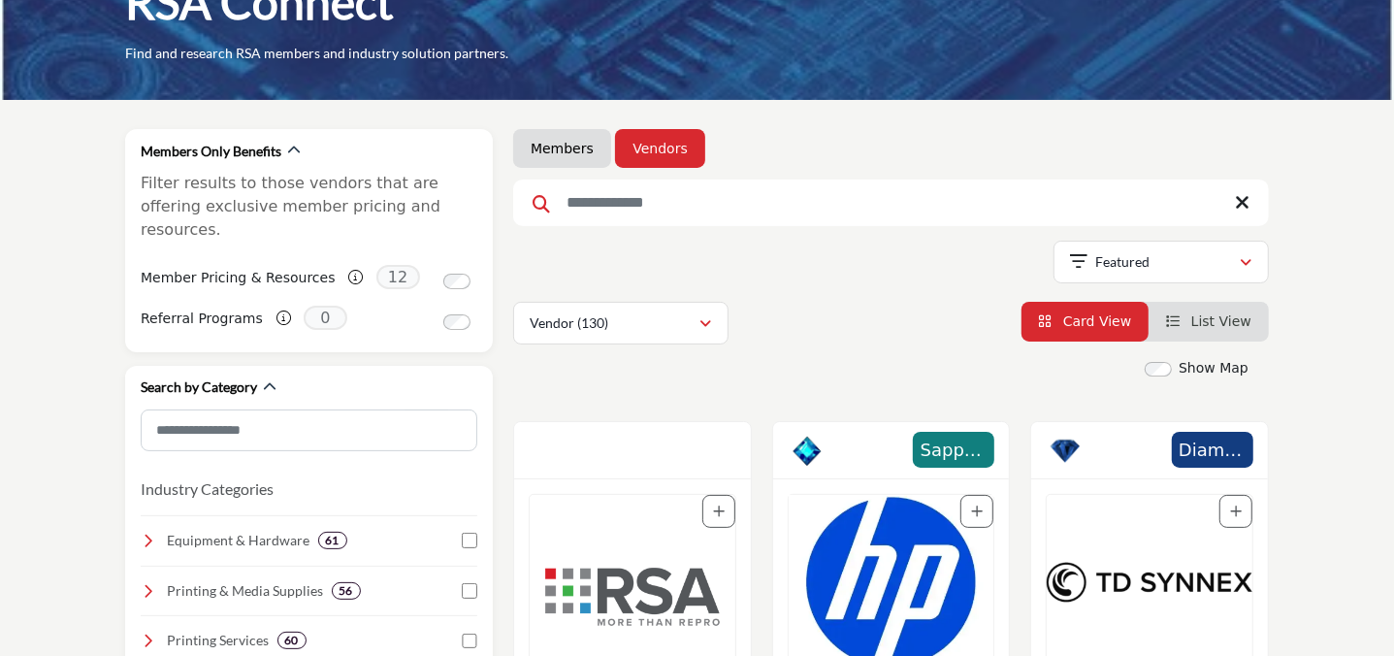
scroll to position [352, 0]
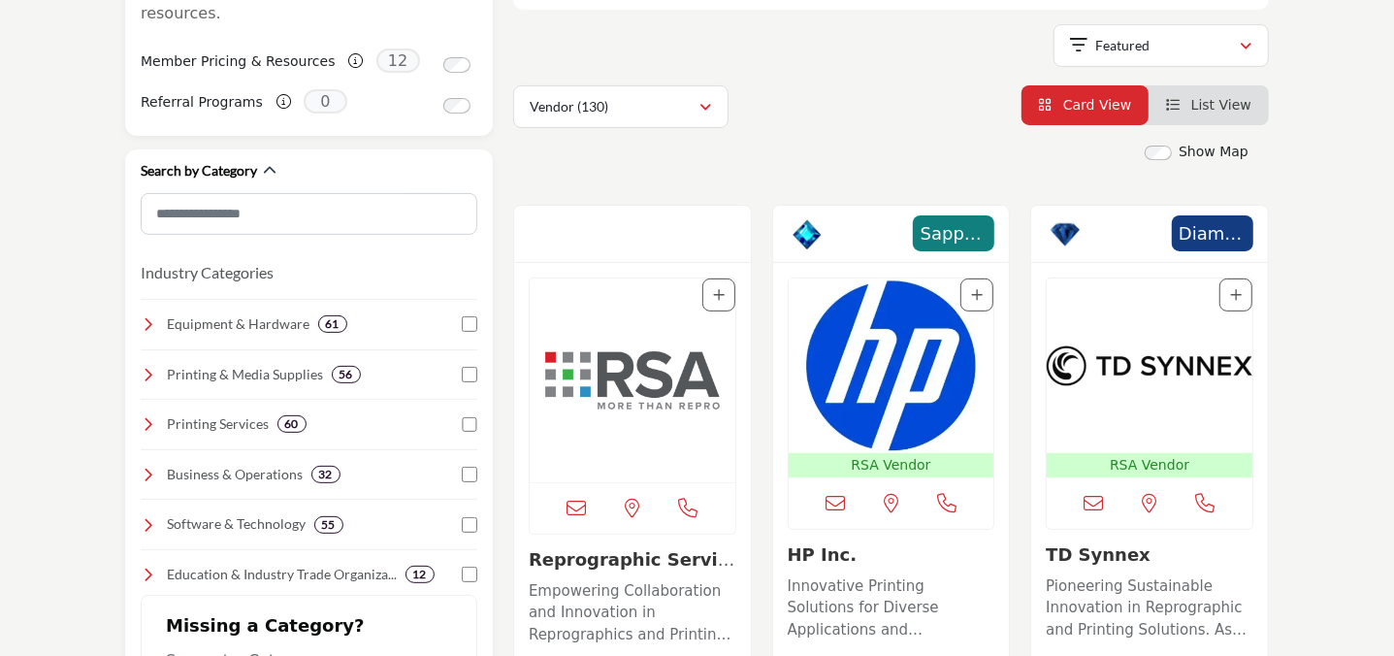
click at [1135, 430] on img "Open Listing in new tab" at bounding box center [1150, 366] width 206 height 175
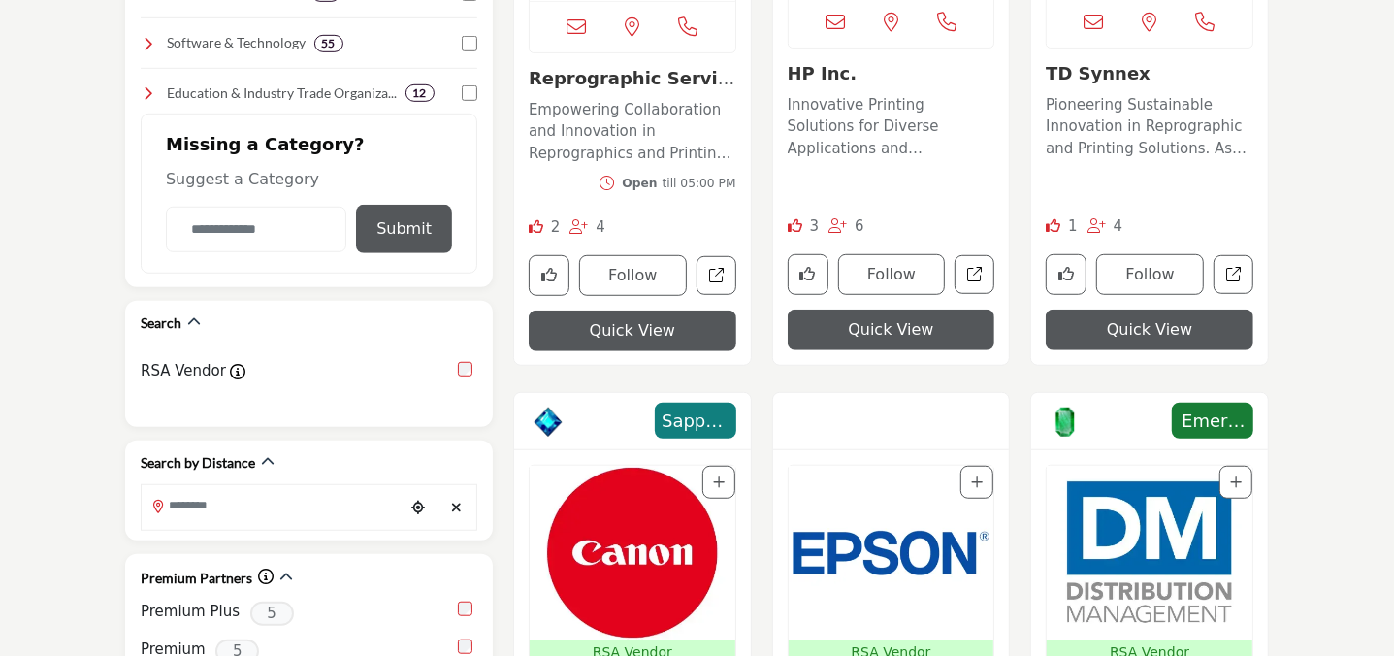
scroll to position [1058, 0]
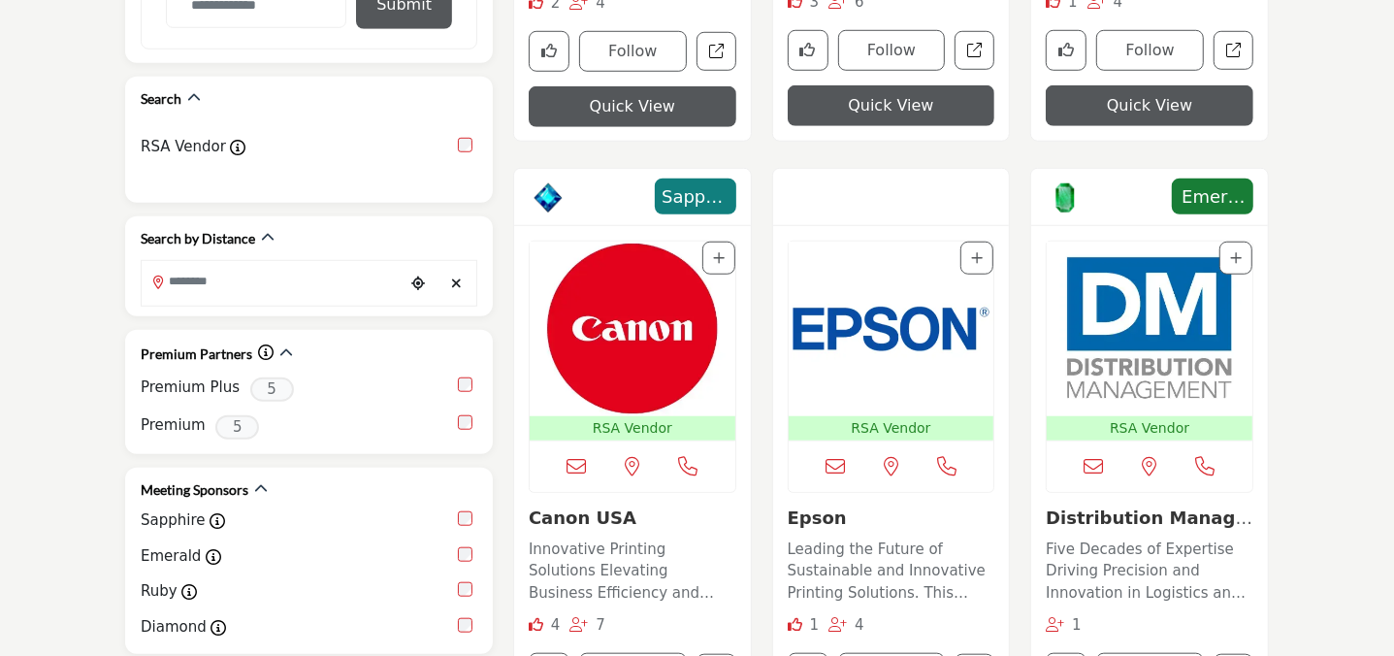
click at [679, 345] on img "Open Listing in new tab" at bounding box center [633, 329] width 206 height 175
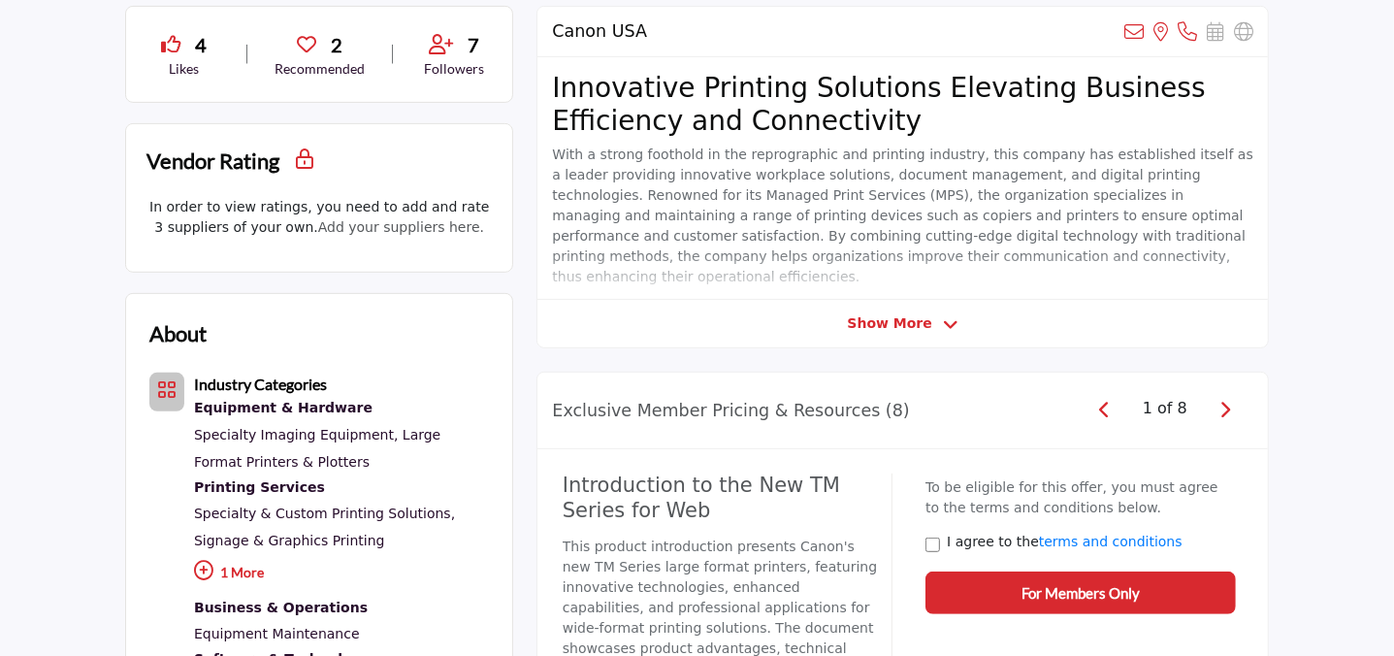
scroll to position [529, 0]
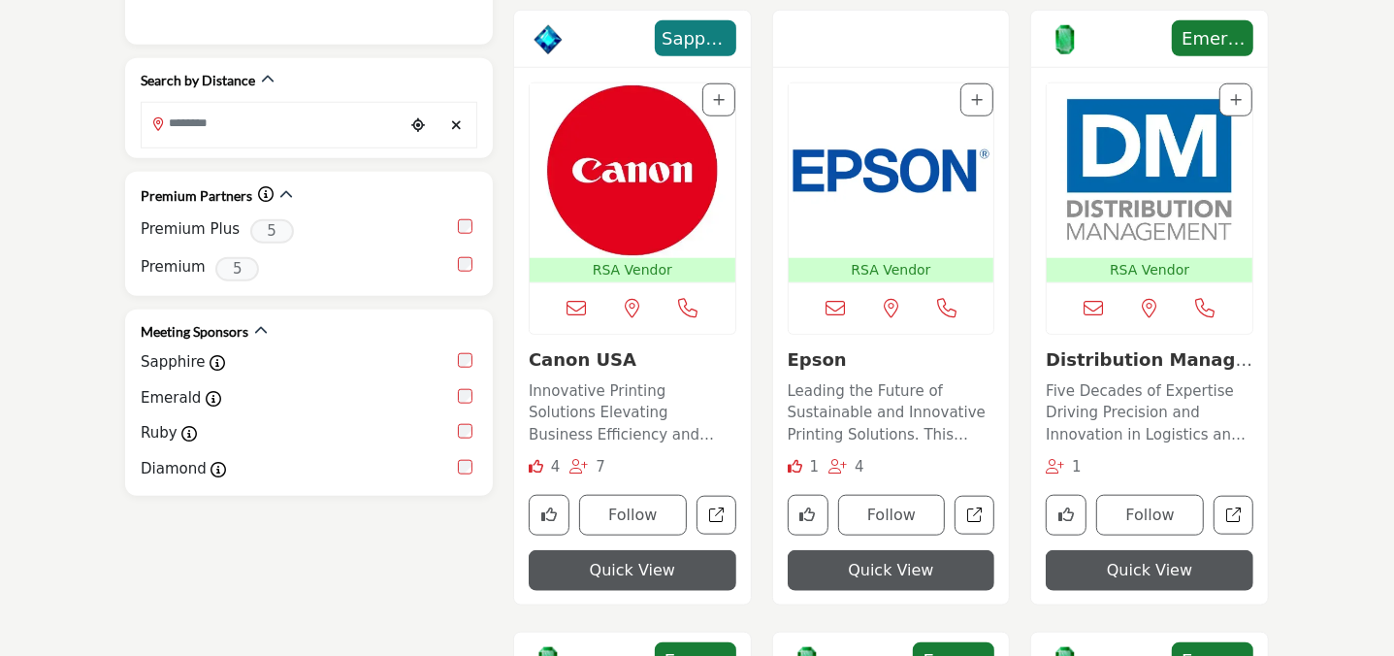
scroll to position [1267, 0]
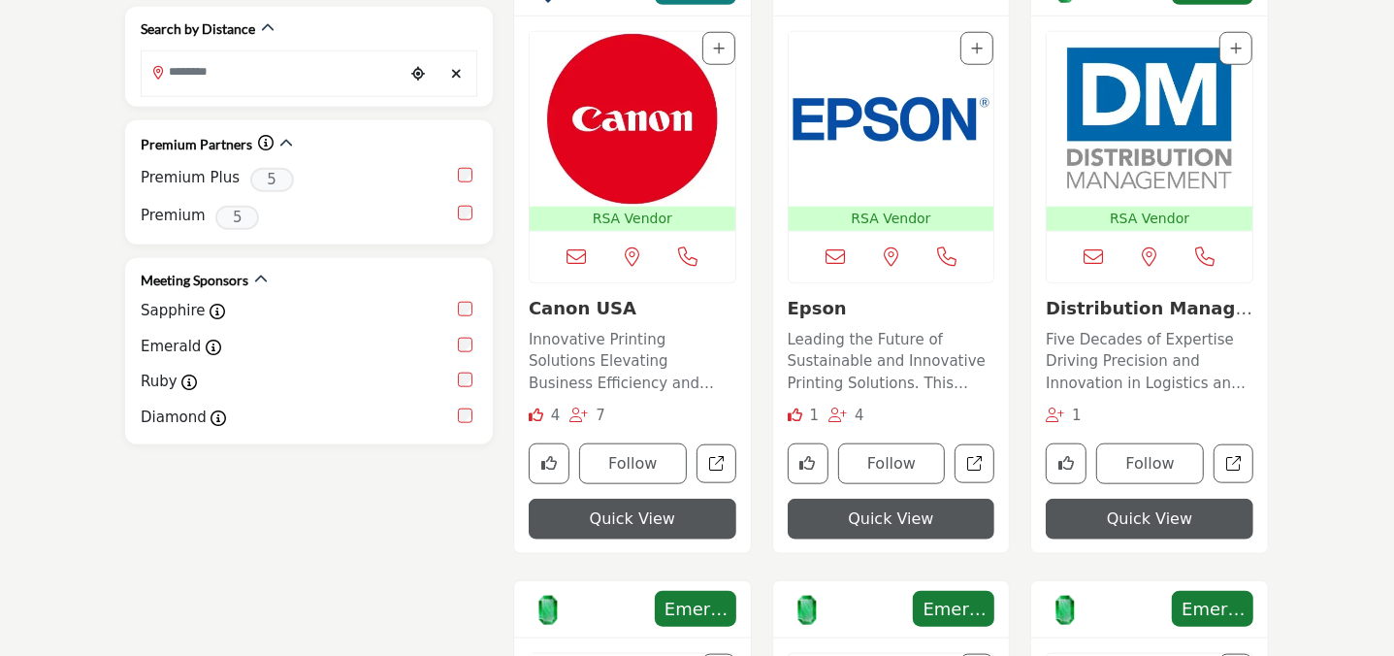
click at [882, 128] on img "Open Listing in new tab" at bounding box center [892, 119] width 206 height 175
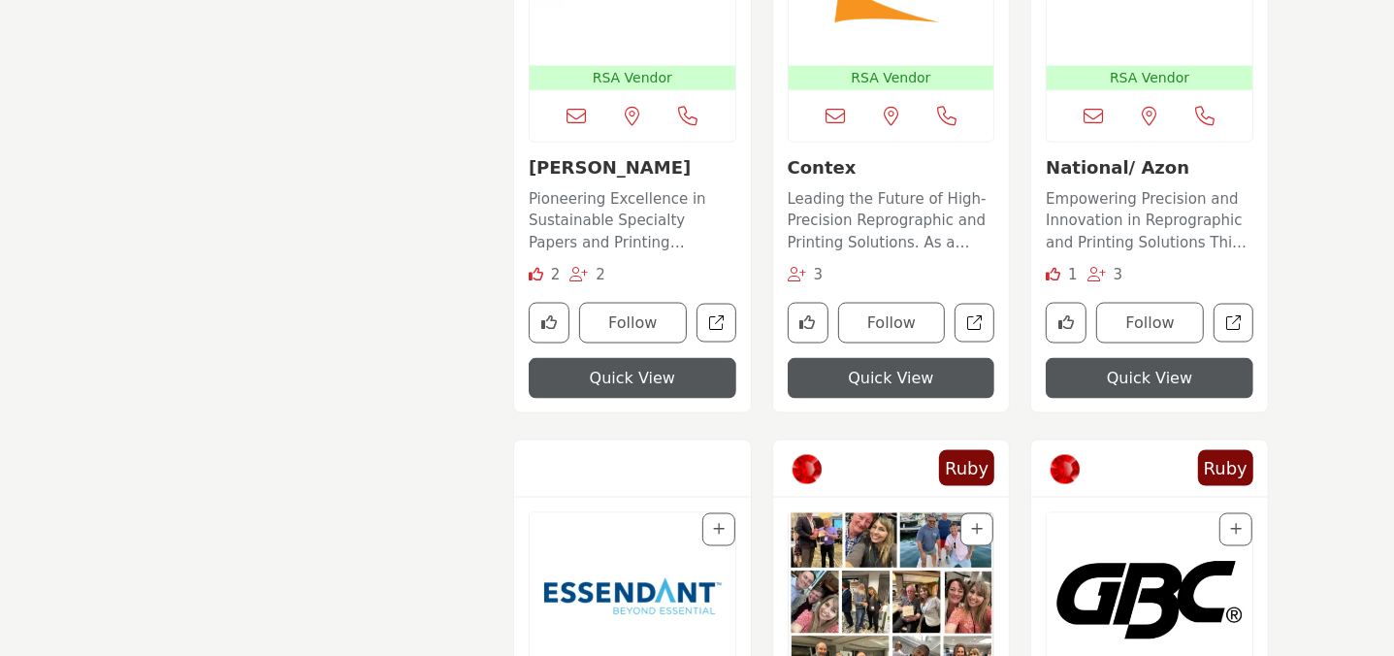
scroll to position [2295, 0]
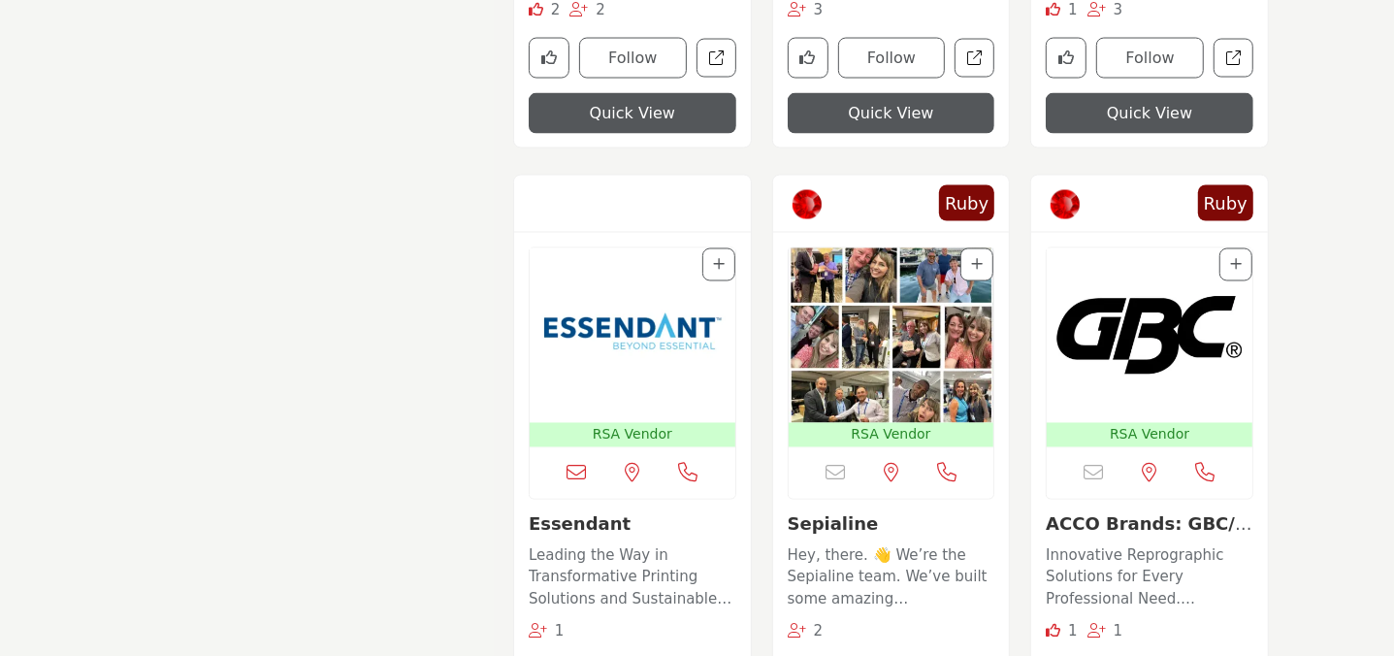
click at [646, 343] on img "Open Listing in new tab" at bounding box center [633, 335] width 206 height 175
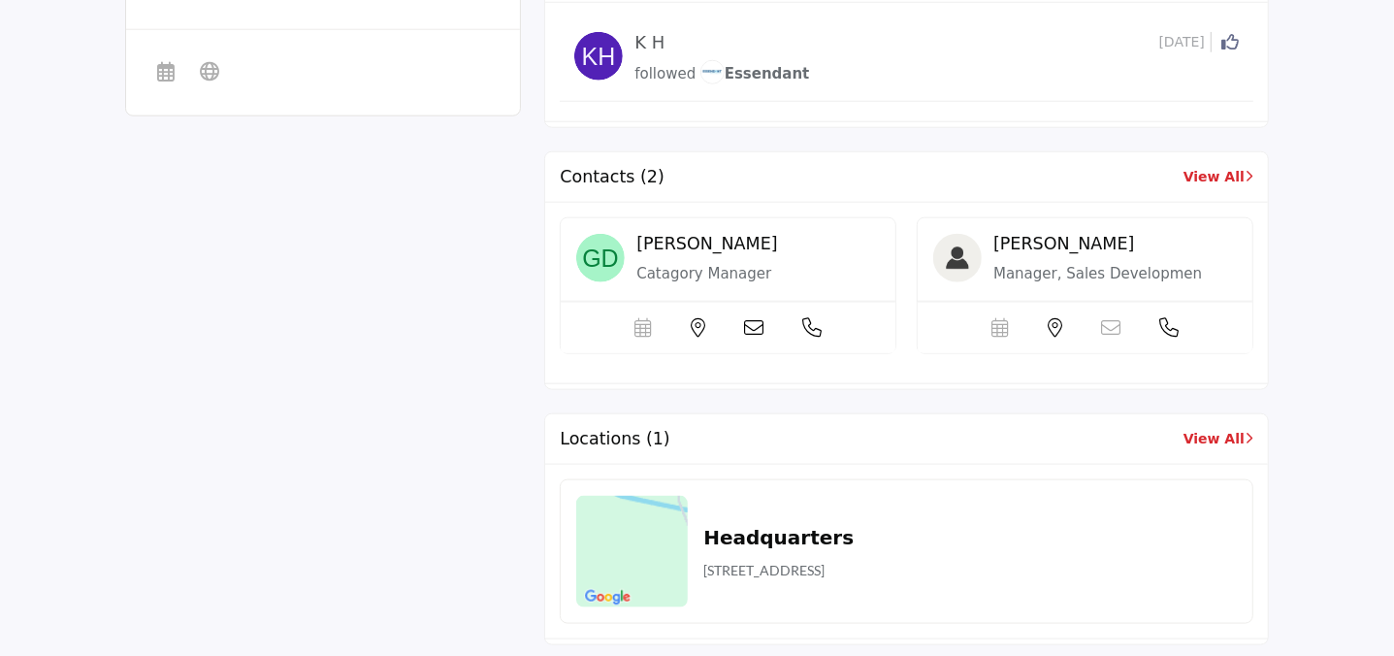
scroll to position [1588, 0]
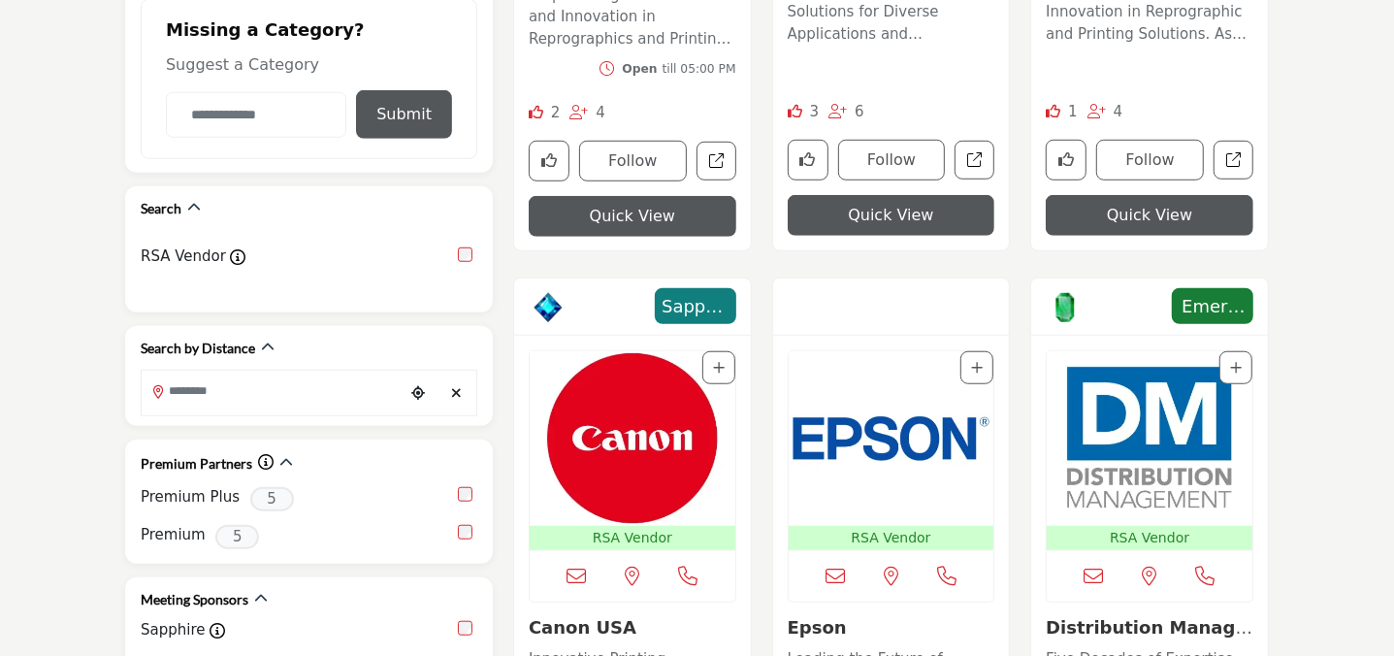
scroll to position [970, 0]
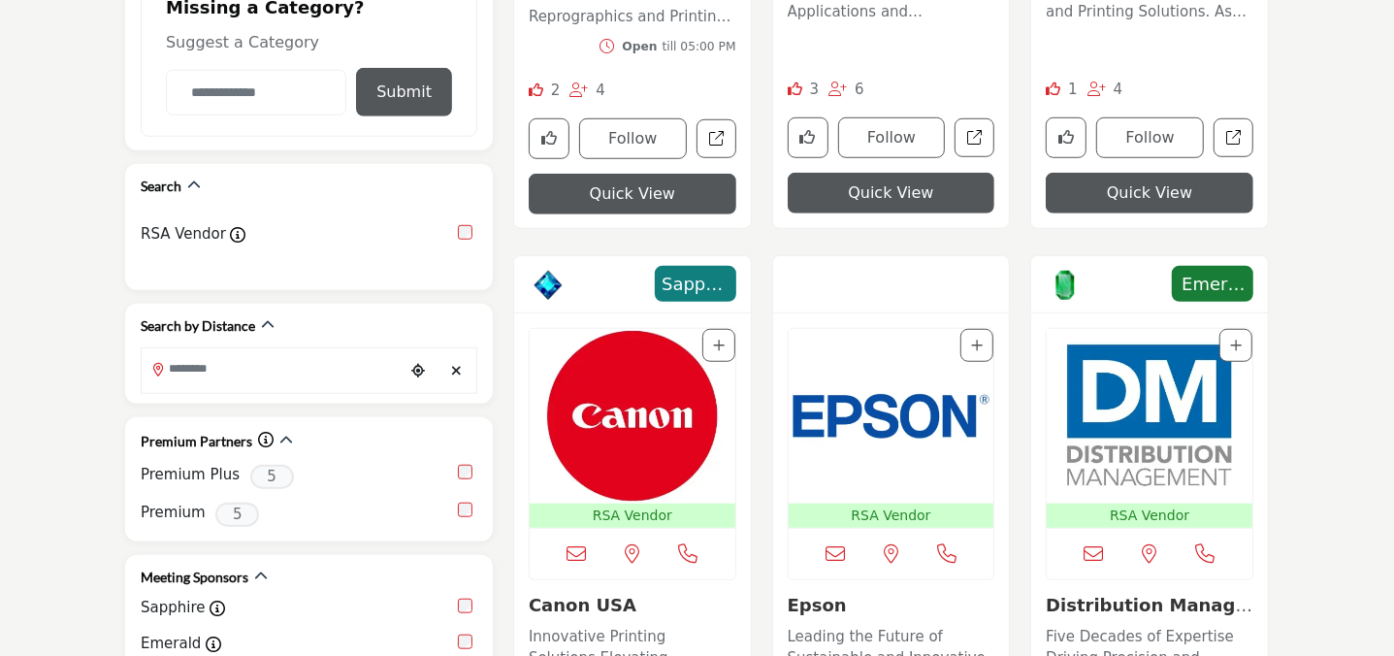
click at [1131, 404] on img "Open Listing in new tab" at bounding box center [1150, 416] width 206 height 175
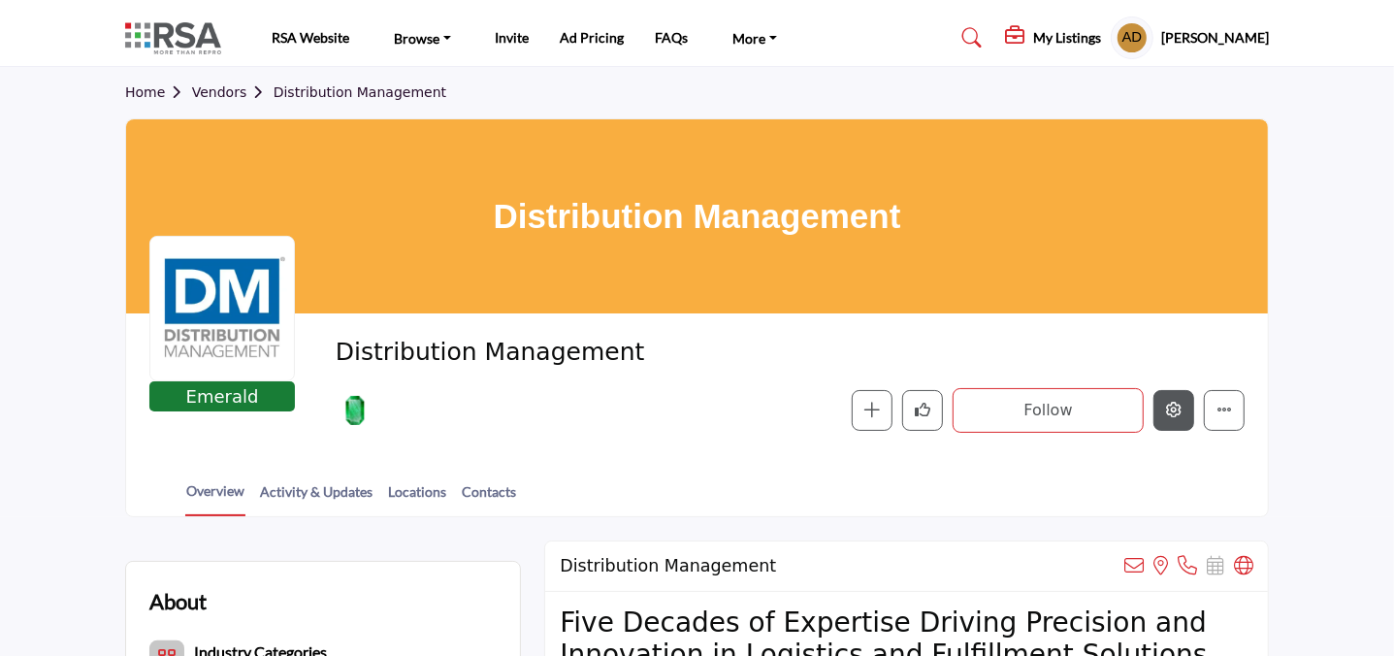
click at [1172, 423] on button "Edit company" at bounding box center [1174, 410] width 41 height 41
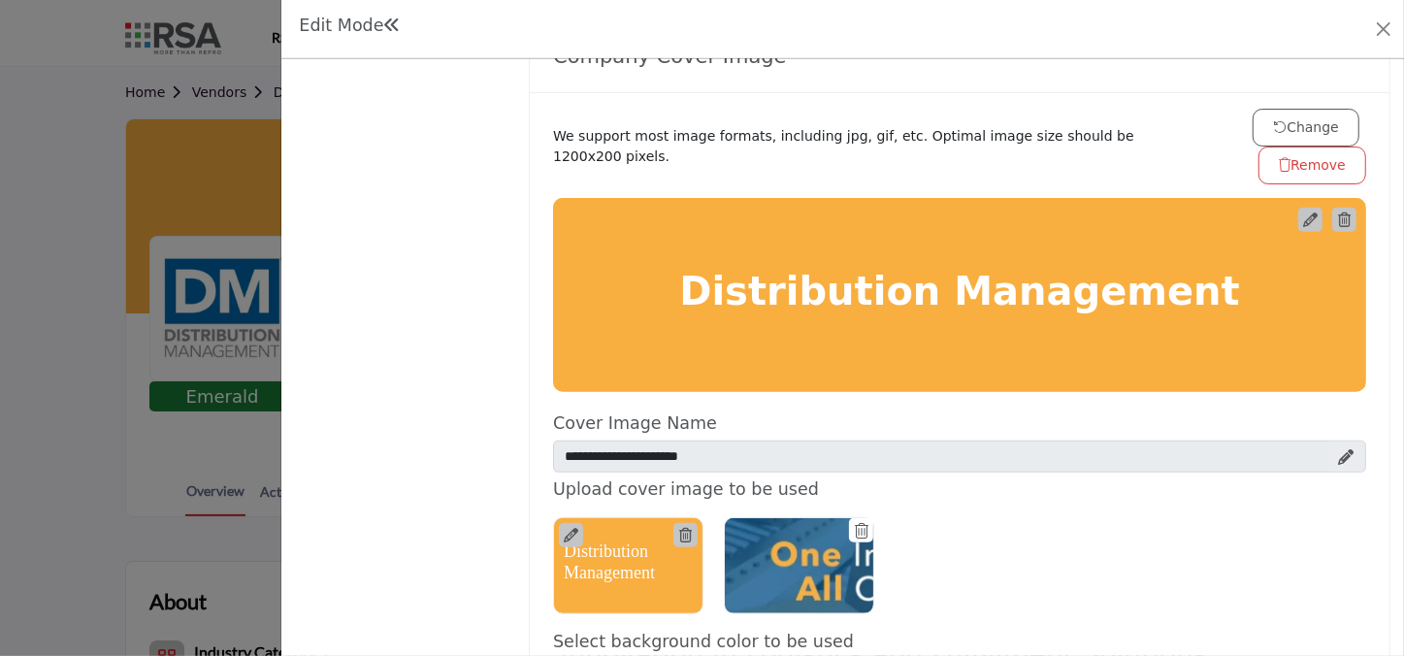
scroll to position [1058, 0]
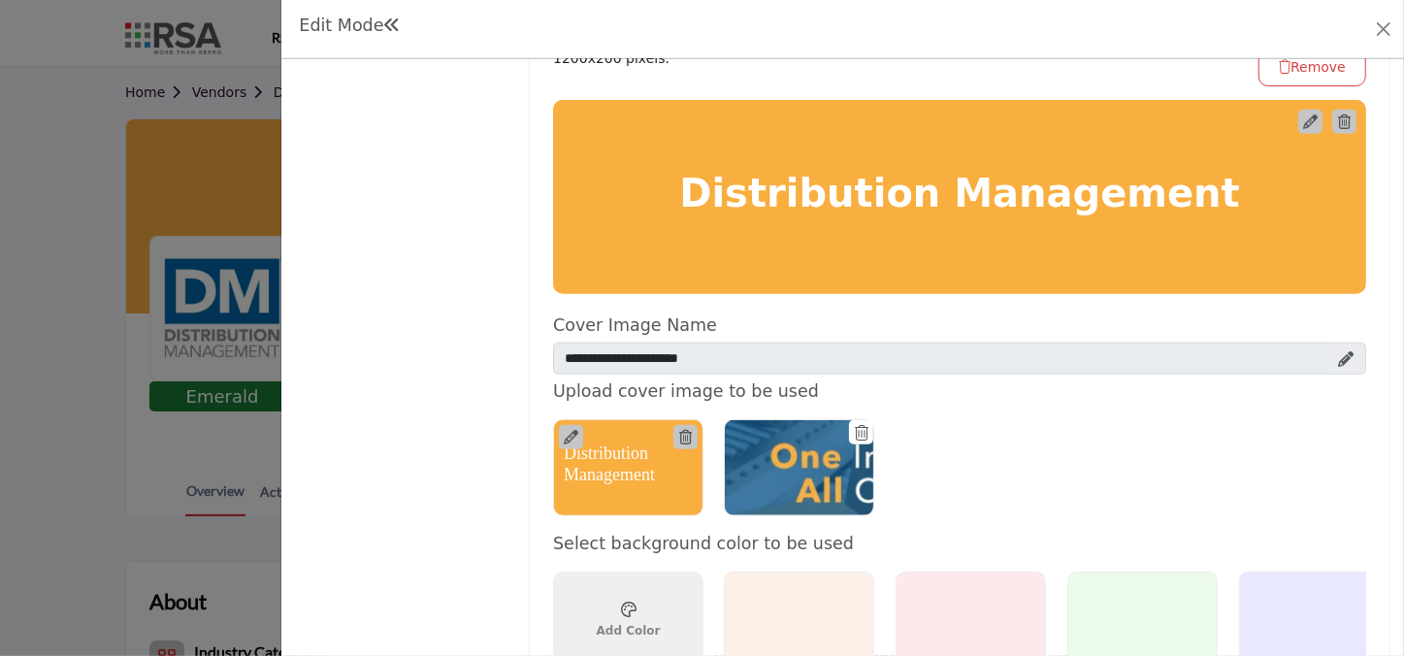
click at [855, 425] on icon at bounding box center [862, 433] width 14 height 16
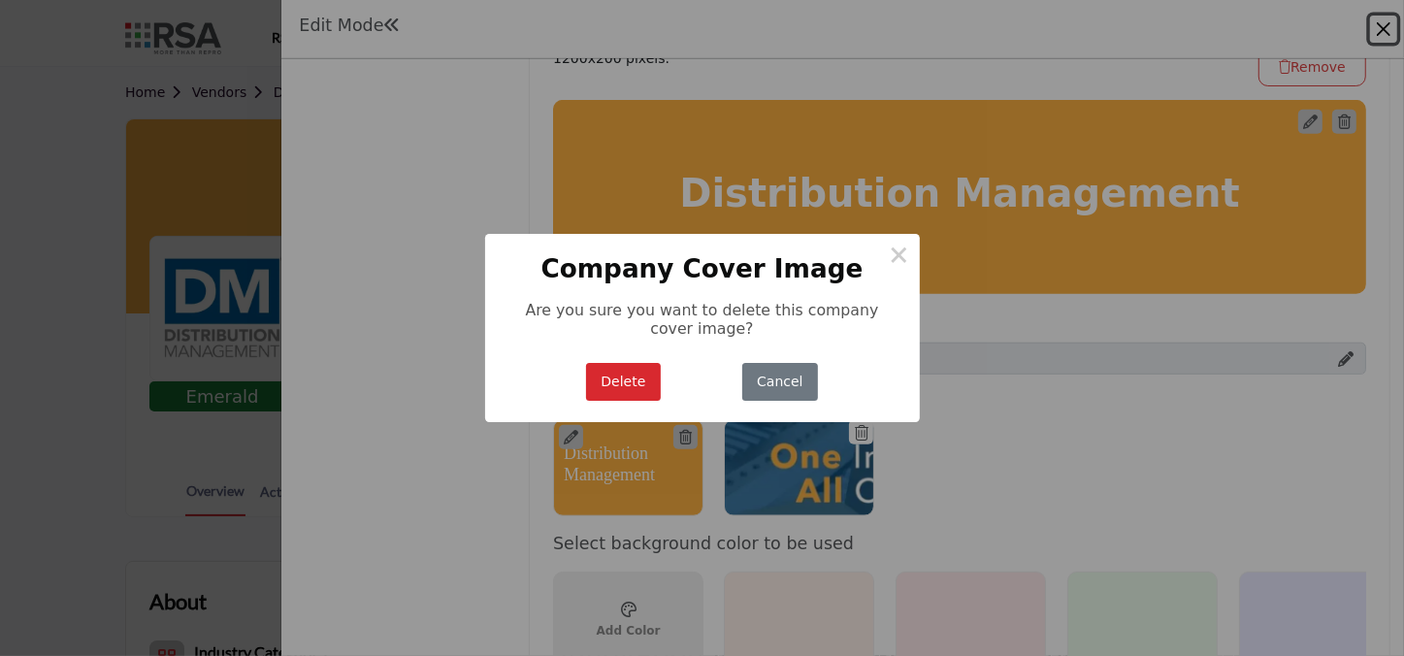
click at [636, 380] on button "Delete" at bounding box center [623, 382] width 75 height 38
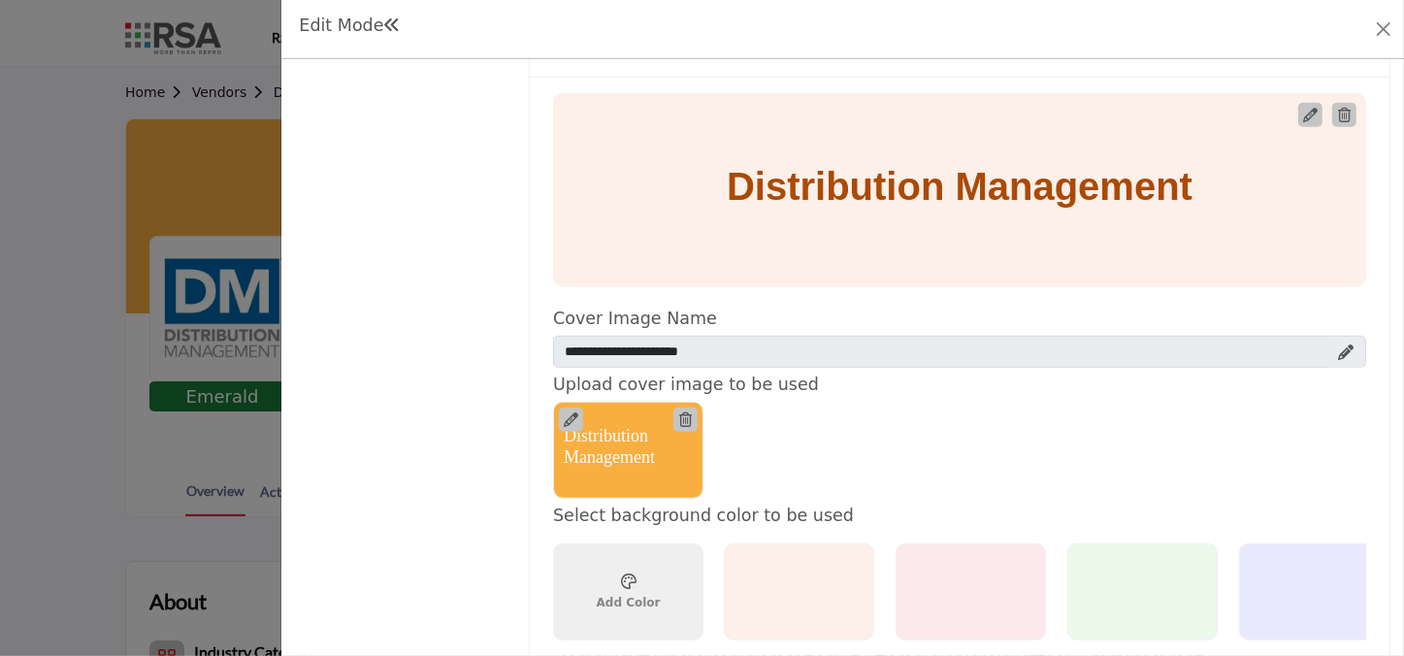
scroll to position [794, 0]
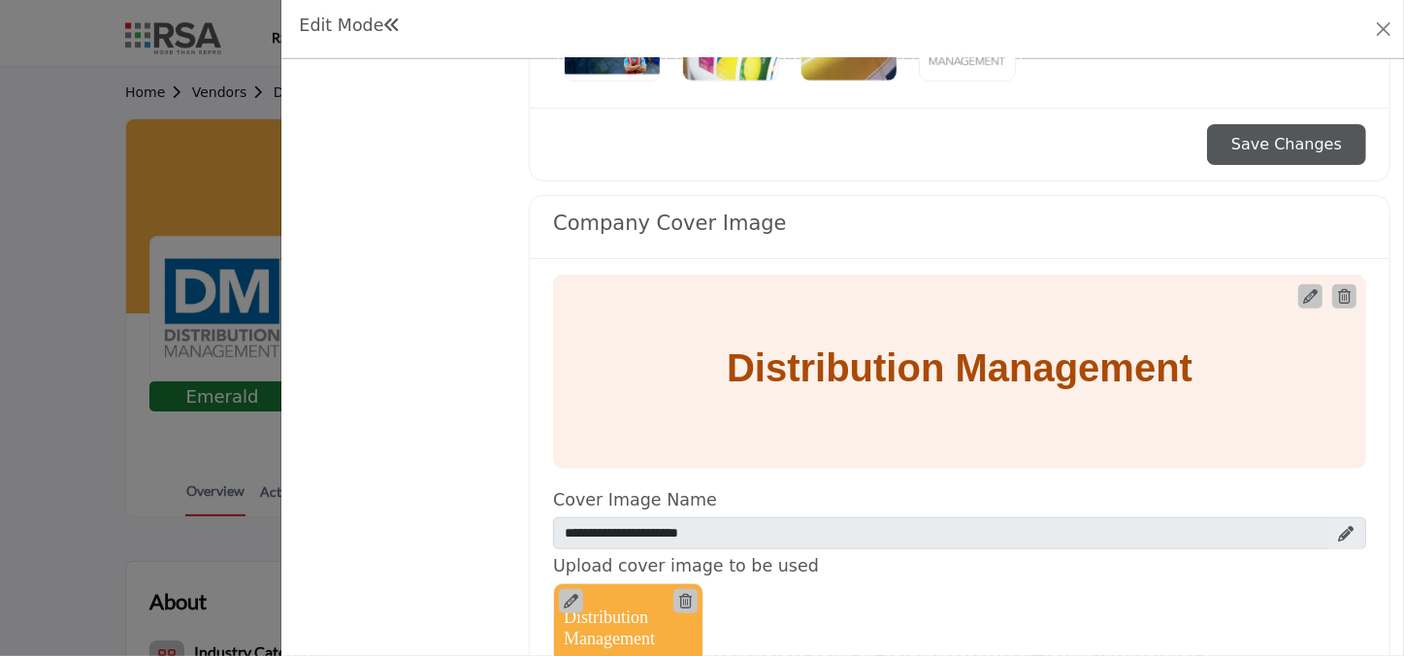
click at [1298, 284] on div at bounding box center [1310, 296] width 24 height 24
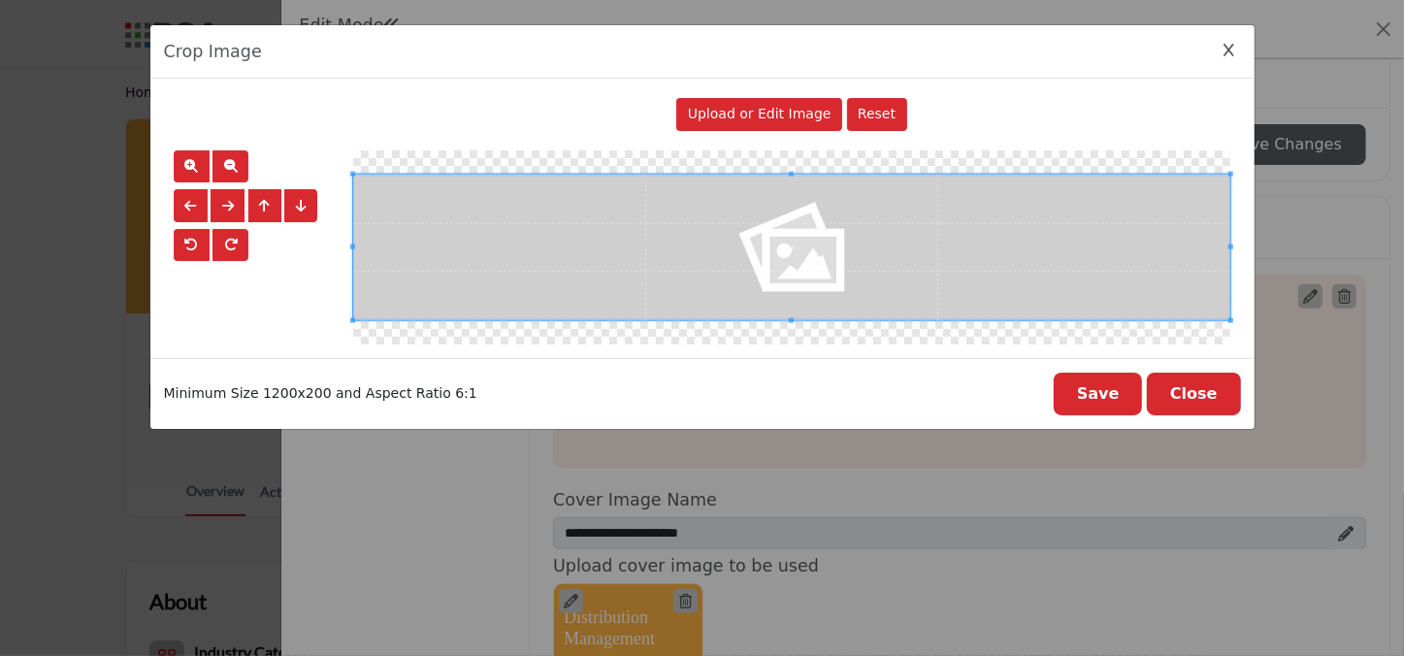
click at [720, 109] on span "Upload or Edit Image" at bounding box center [760, 114] width 144 height 16
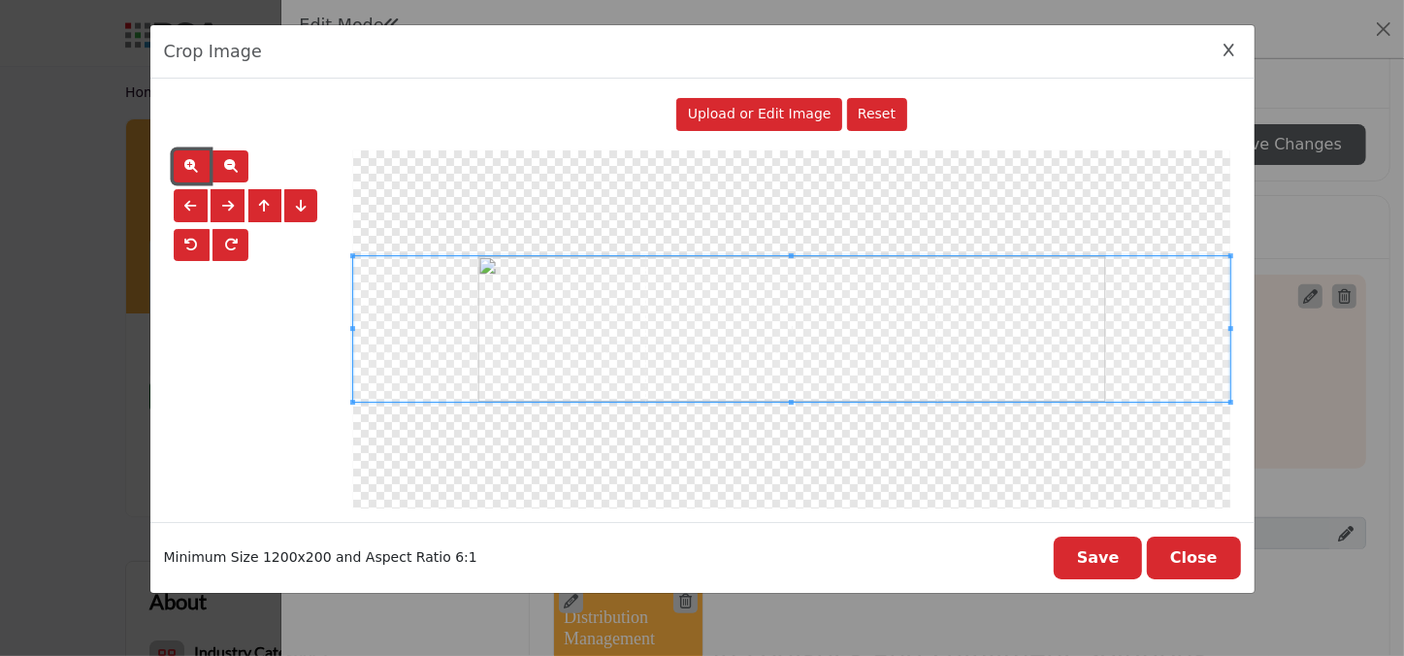
click at [189, 153] on button "button" at bounding box center [192, 166] width 36 height 33
click at [190, 152] on button "button" at bounding box center [192, 166] width 36 height 33
click at [191, 151] on button "button" at bounding box center [192, 166] width 36 height 33
click at [192, 150] on button "button" at bounding box center [192, 166] width 36 height 33
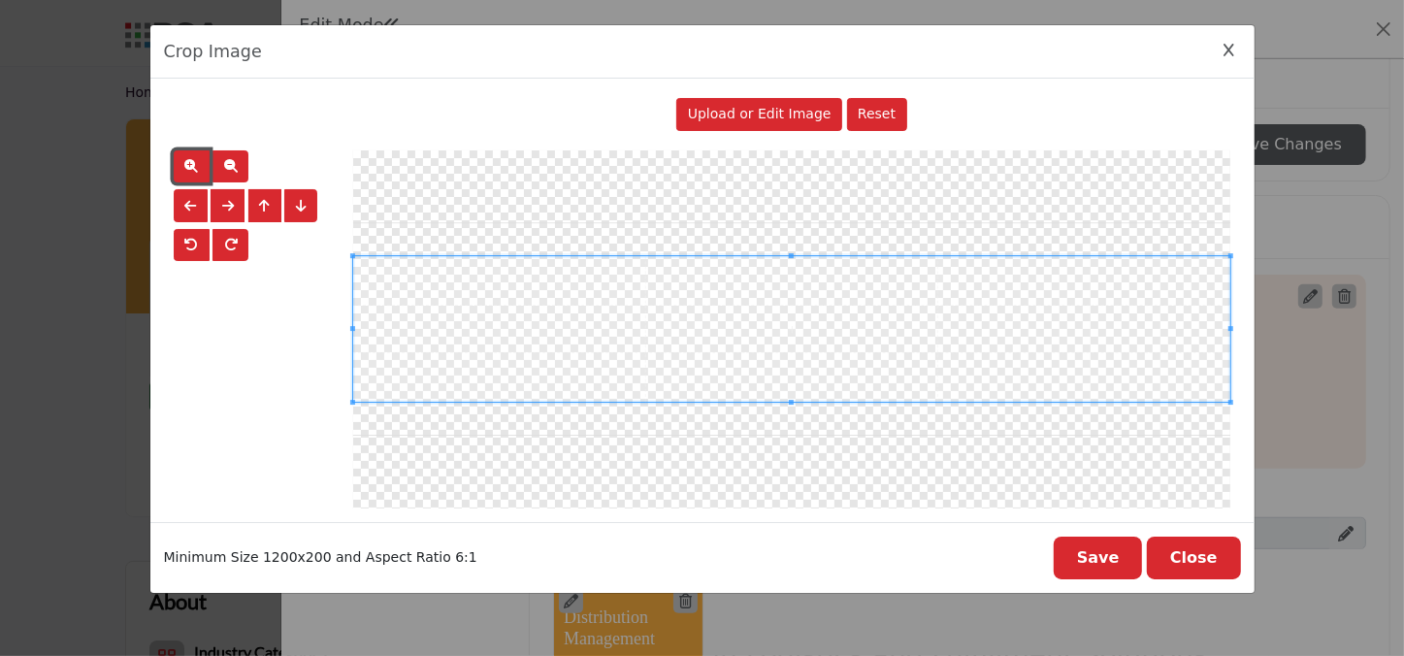
click at [185, 155] on button "button" at bounding box center [192, 166] width 36 height 33
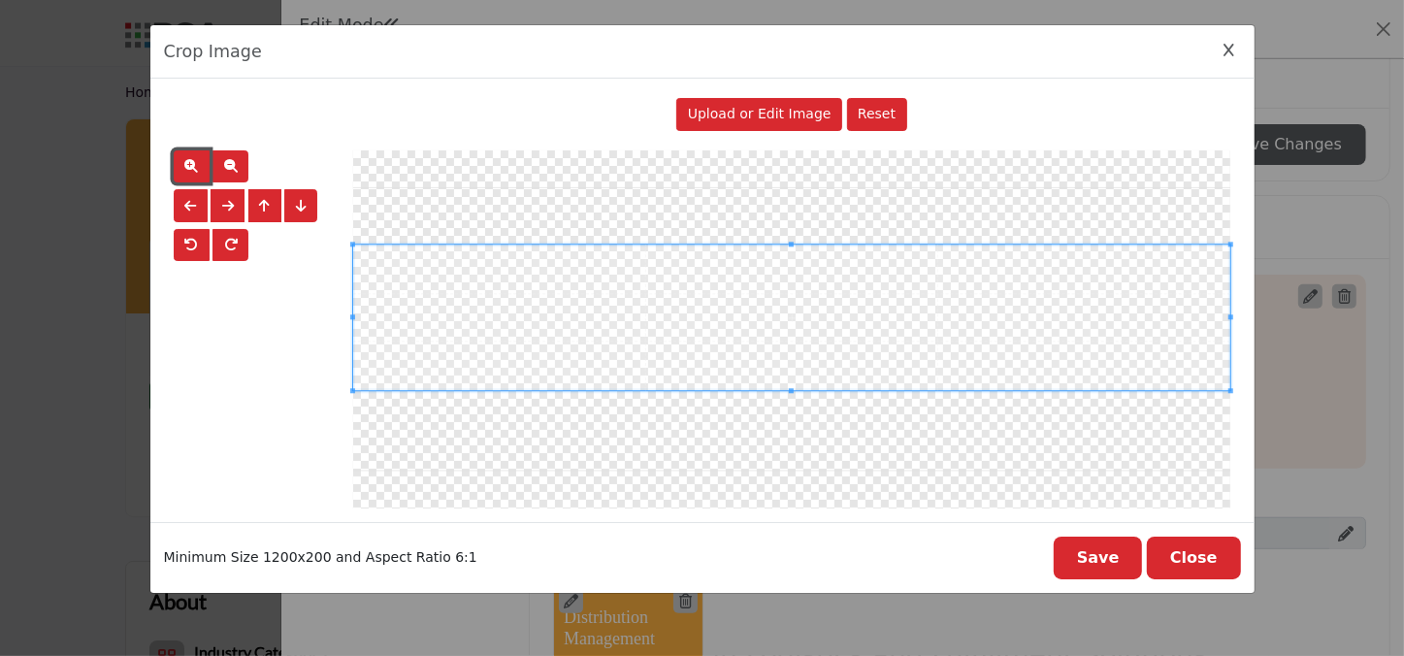
click at [689, 330] on span at bounding box center [791, 318] width 877 height 147
click at [235, 161] on span "button" at bounding box center [231, 166] width 14 height 14
click at [233, 161] on span "button" at bounding box center [231, 166] width 14 height 14
click at [236, 160] on span "button" at bounding box center [231, 166] width 14 height 14
click at [238, 159] on button "button" at bounding box center [231, 166] width 36 height 33
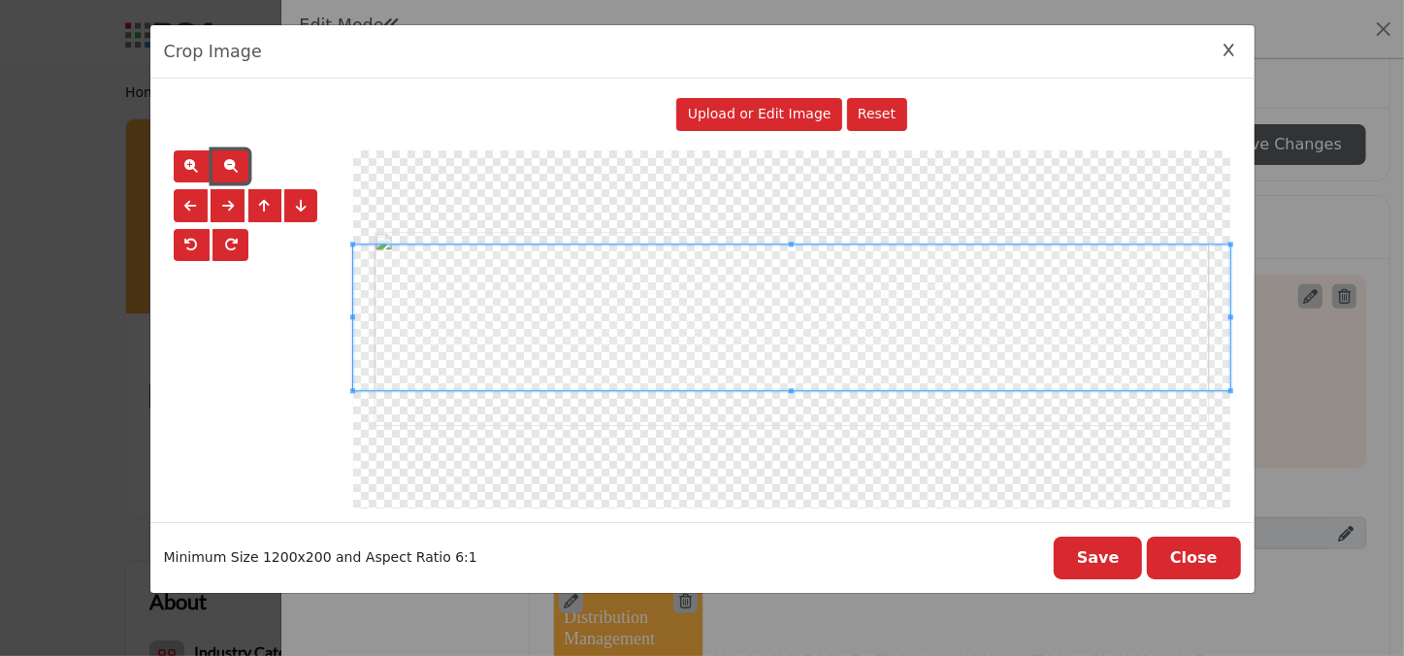
click at [239, 159] on button "button" at bounding box center [231, 166] width 36 height 33
click at [232, 160] on span "button" at bounding box center [231, 166] width 14 height 14
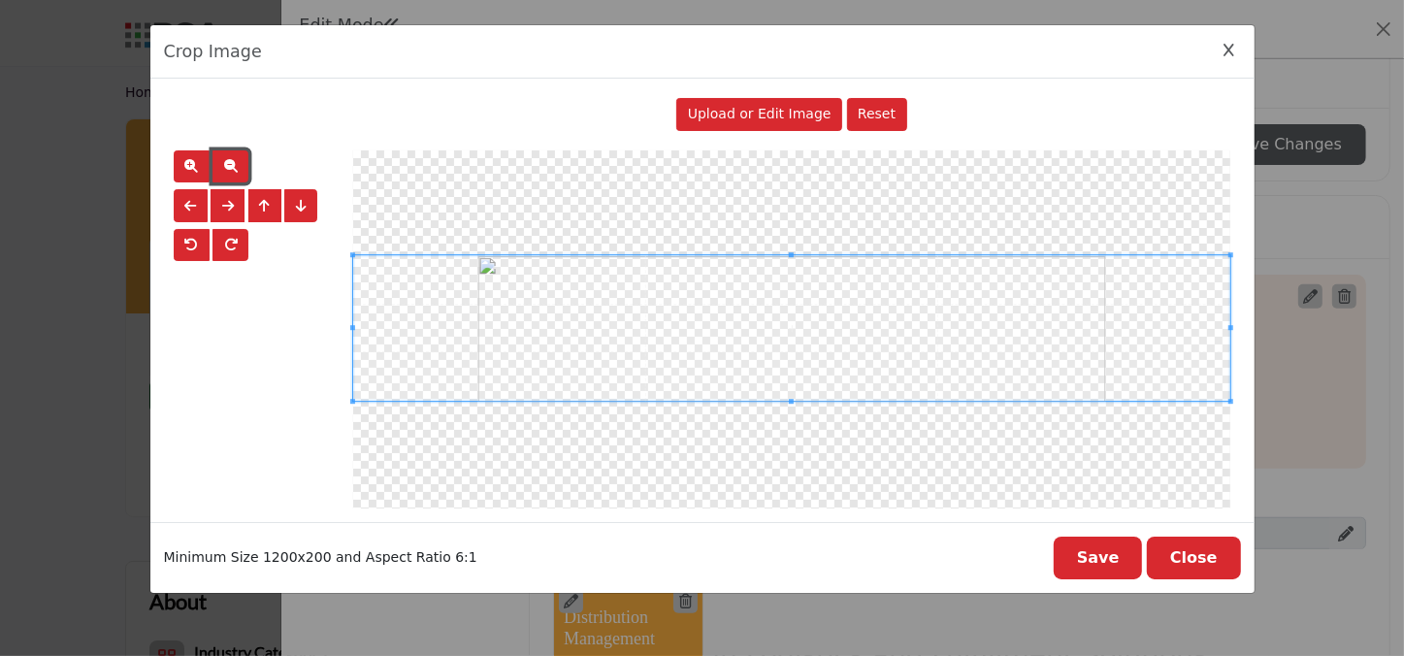
click at [500, 336] on span at bounding box center [791, 328] width 877 height 147
click at [1103, 556] on button "Save" at bounding box center [1098, 558] width 89 height 43
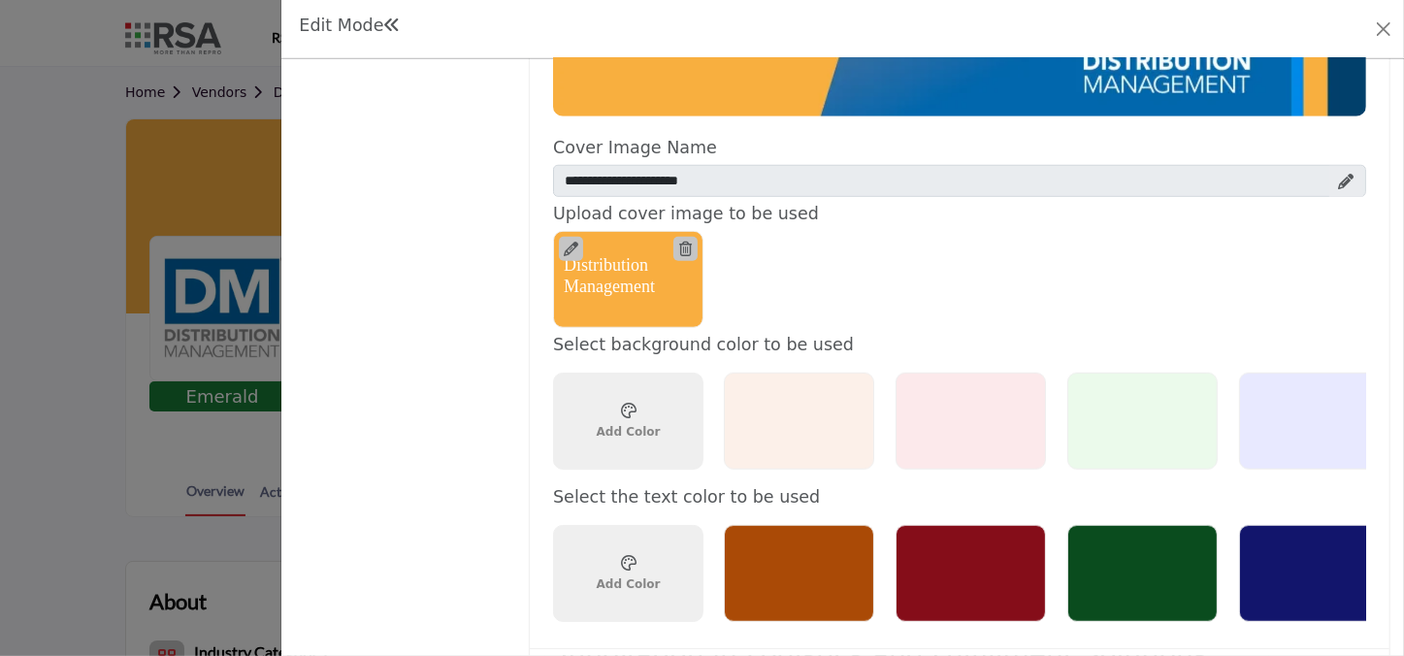
scroll to position [1411, 0]
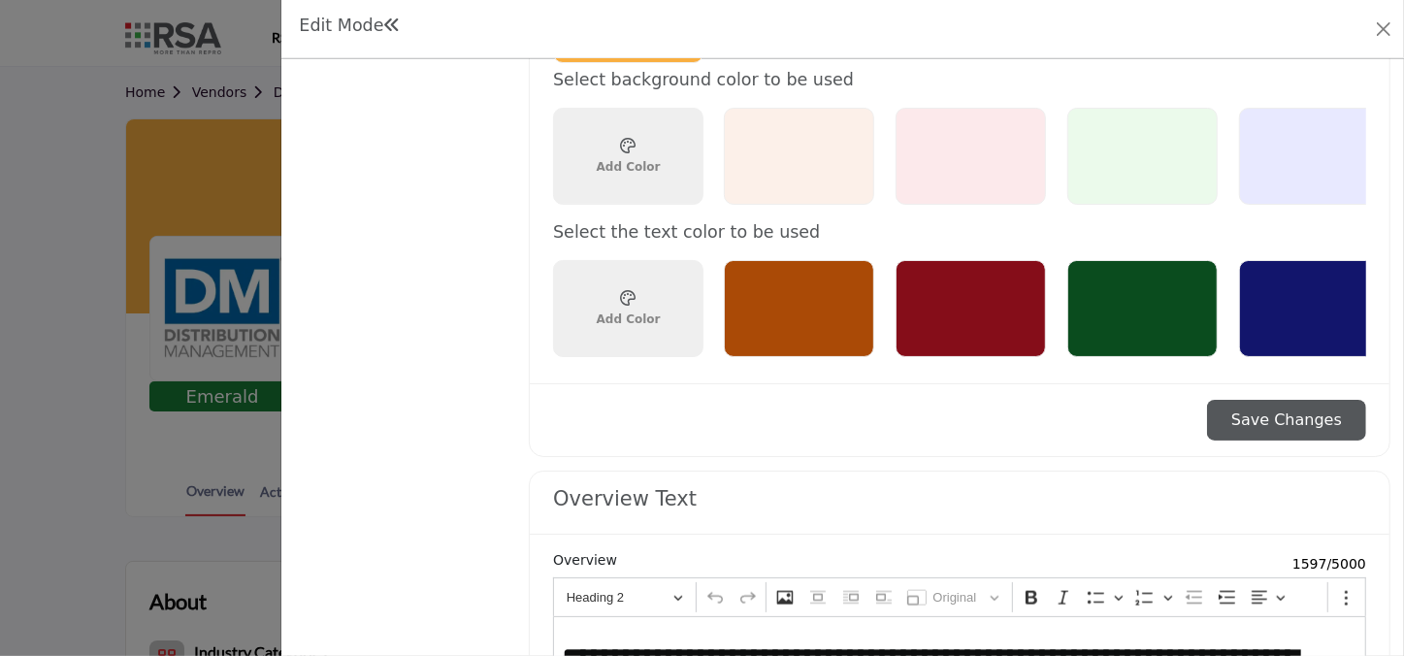
click at [1246, 429] on button "Save Changes" at bounding box center [1286, 420] width 159 height 41
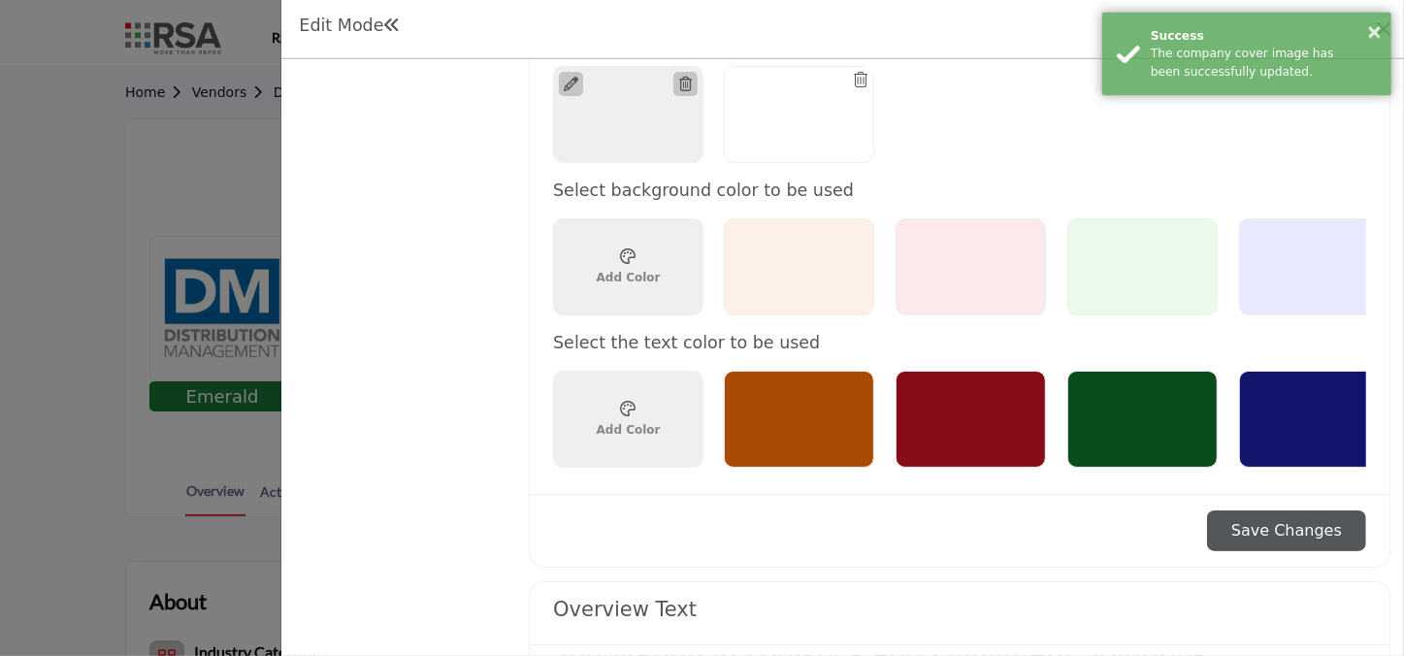
click at [1390, 22] on div "× Success The company cover image has been successfully updated." at bounding box center [1246, 54] width 291 height 84
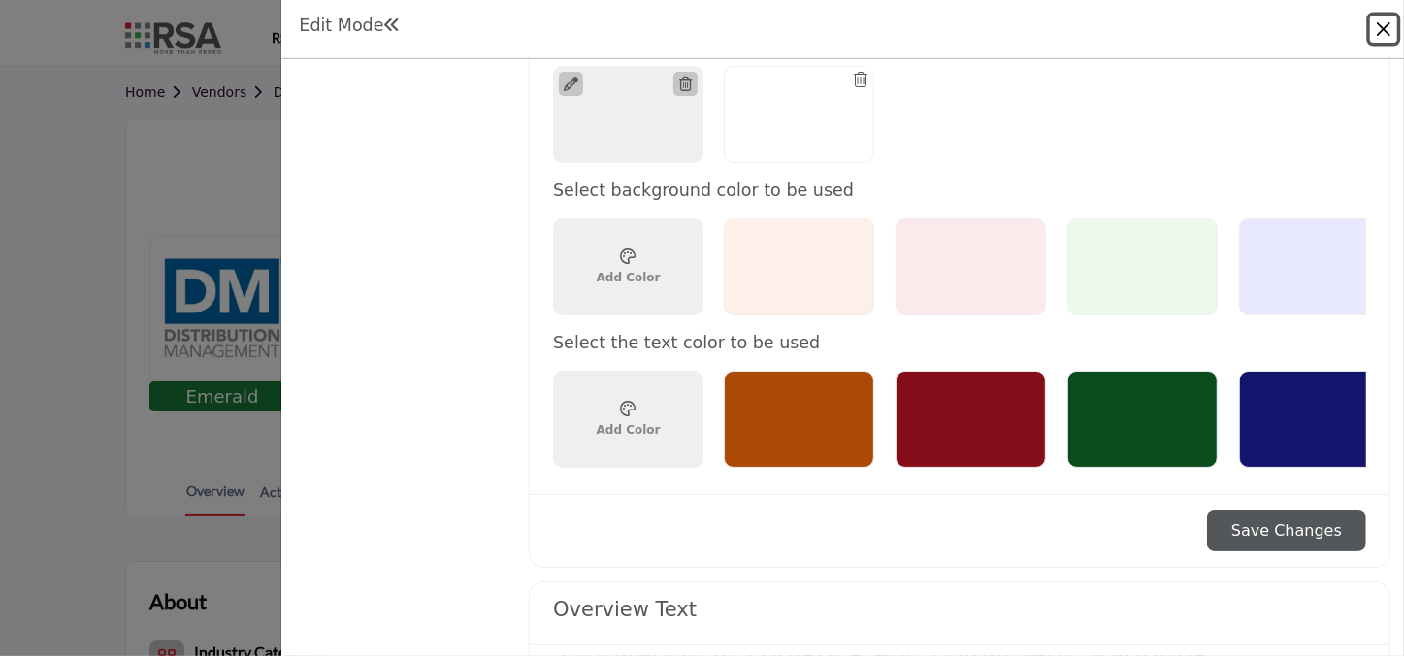
click at [1378, 18] on button "Close" at bounding box center [1383, 29] width 27 height 27
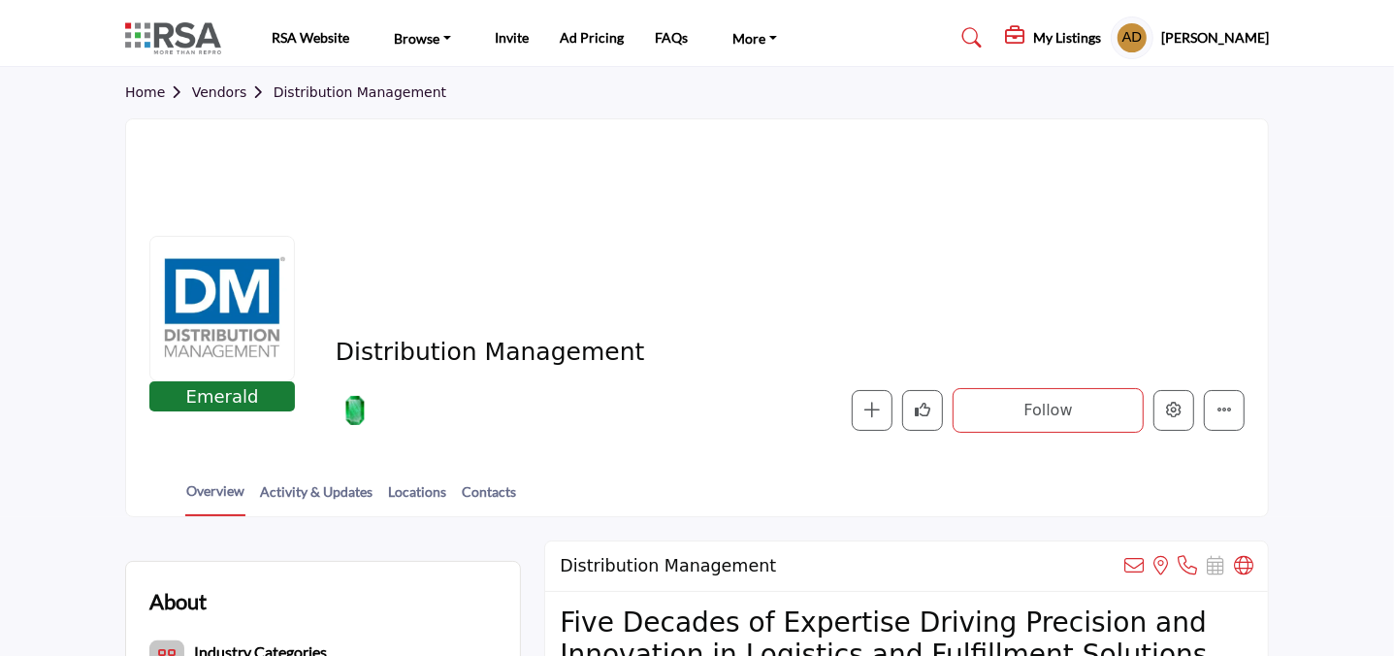
click at [1001, 206] on div "Distribution Management" at bounding box center [697, 216] width 1142 height 194
click at [1173, 408] on icon "Edit company" at bounding box center [1174, 410] width 16 height 16
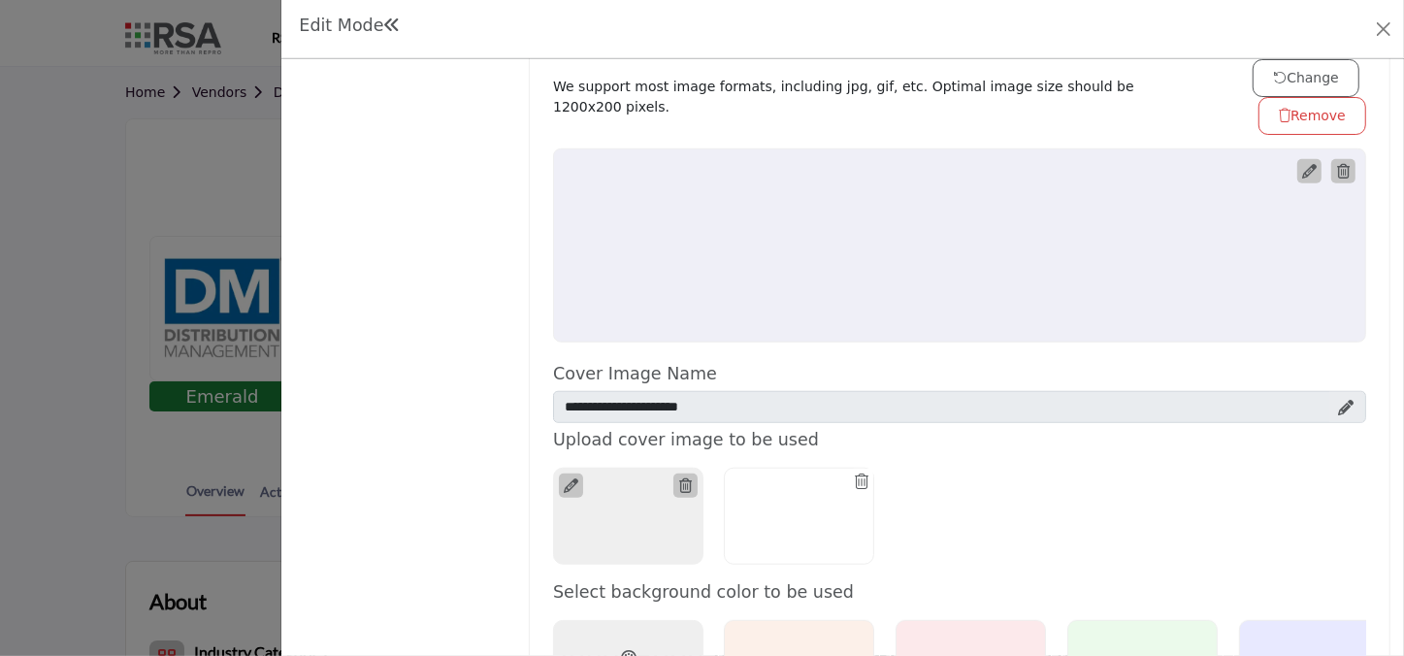
scroll to position [970, 0]
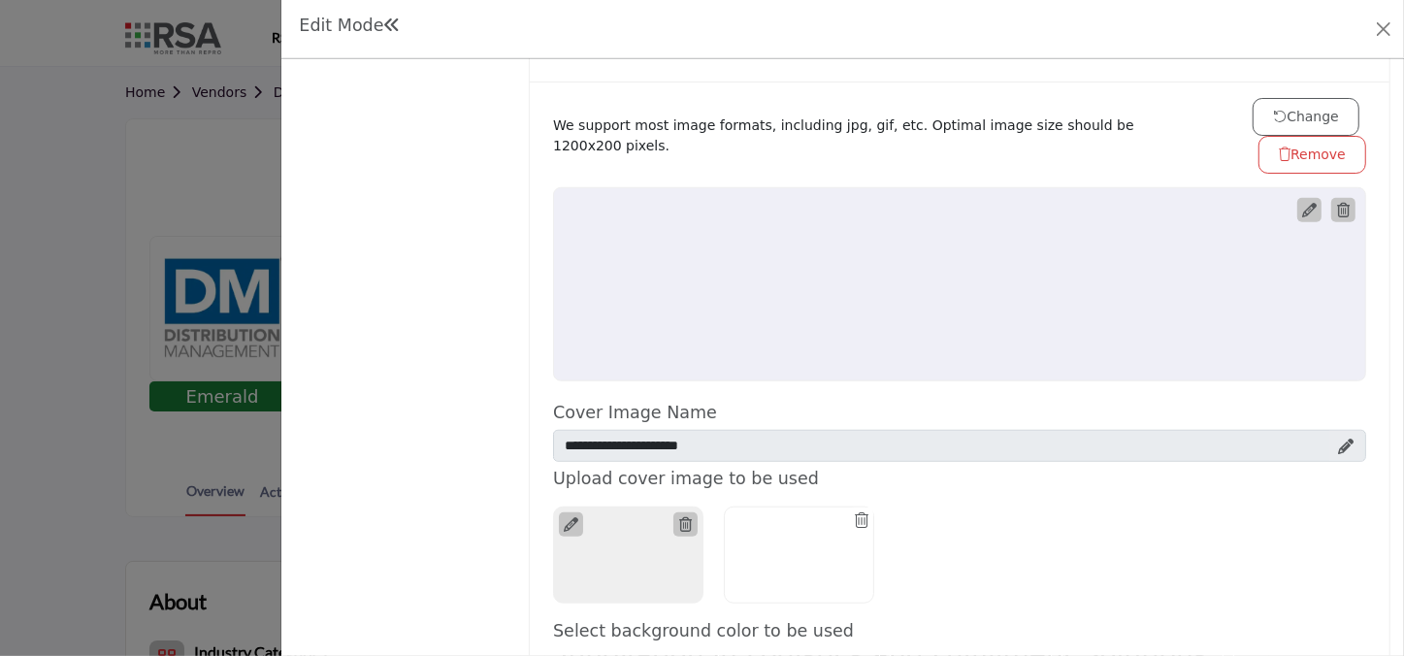
click at [1331, 205] on div at bounding box center [1343, 210] width 24 height 24
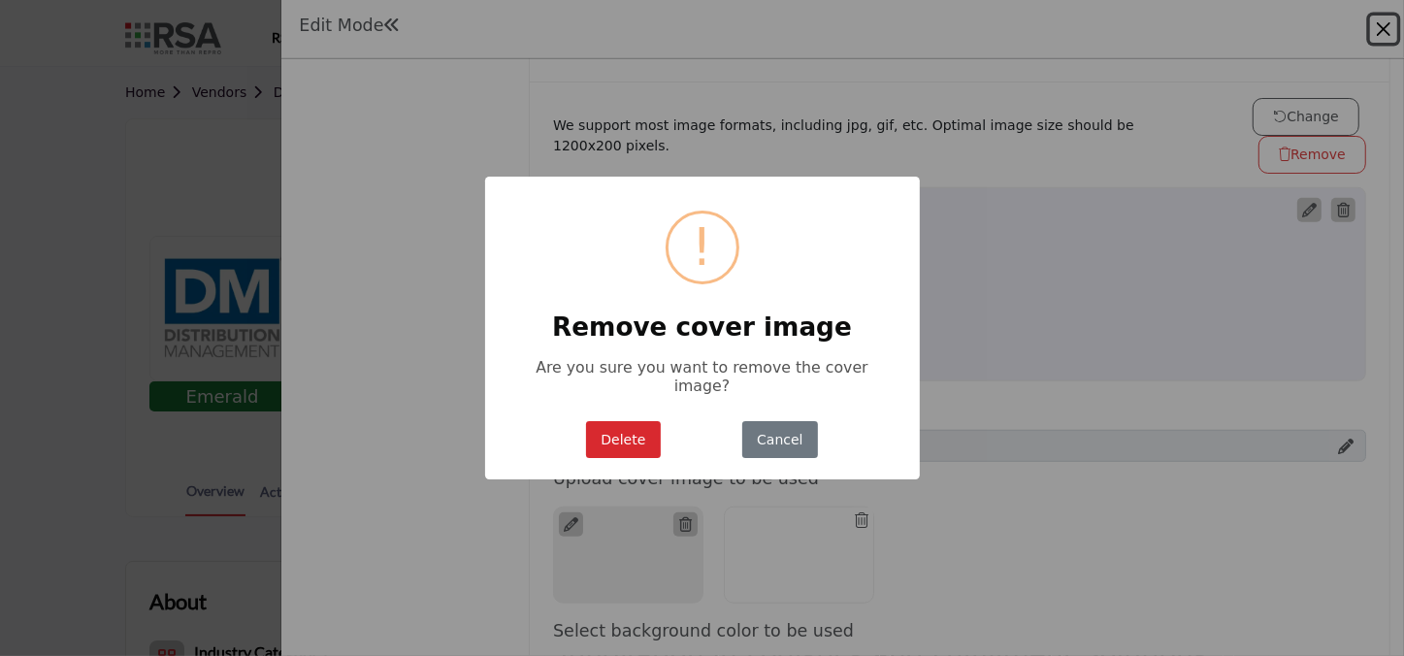
drag, startPoint x: 640, startPoint y: 428, endPoint x: 686, endPoint y: 418, distance: 46.6
click at [643, 428] on button "Delete" at bounding box center [623, 440] width 75 height 38
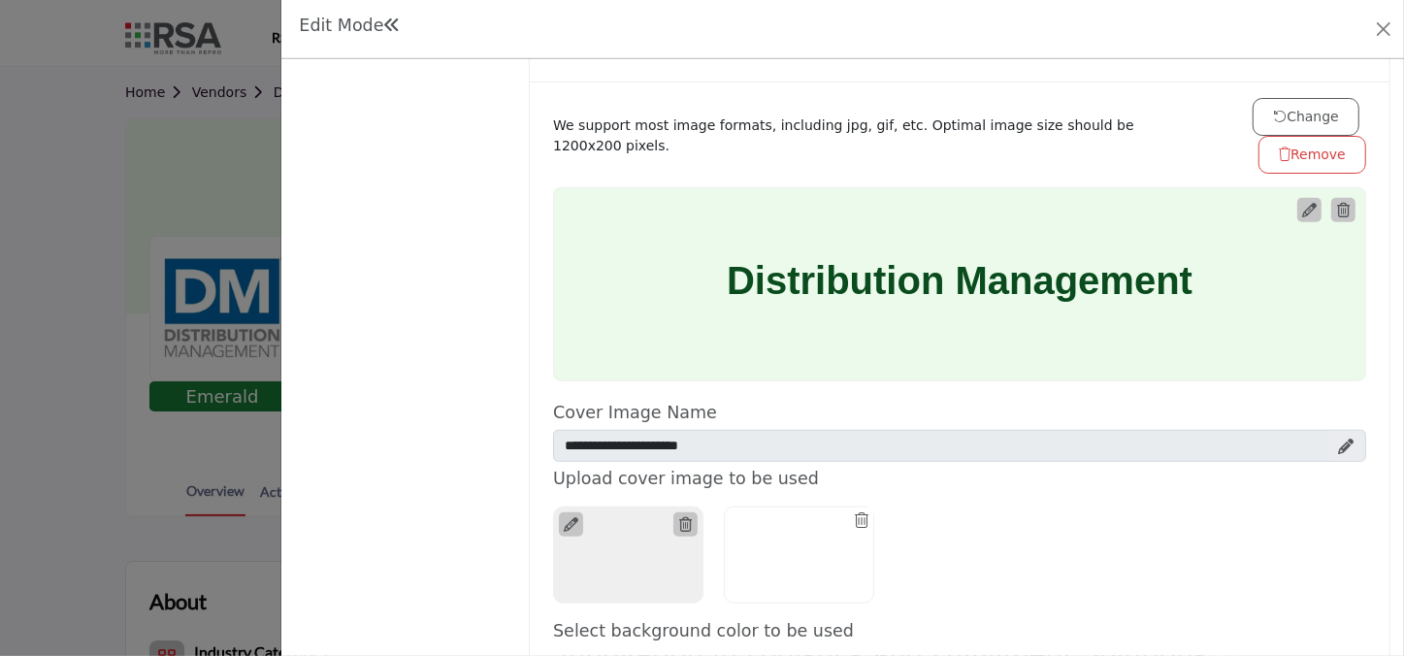
click at [1302, 210] on icon at bounding box center [1309, 210] width 15 height 15
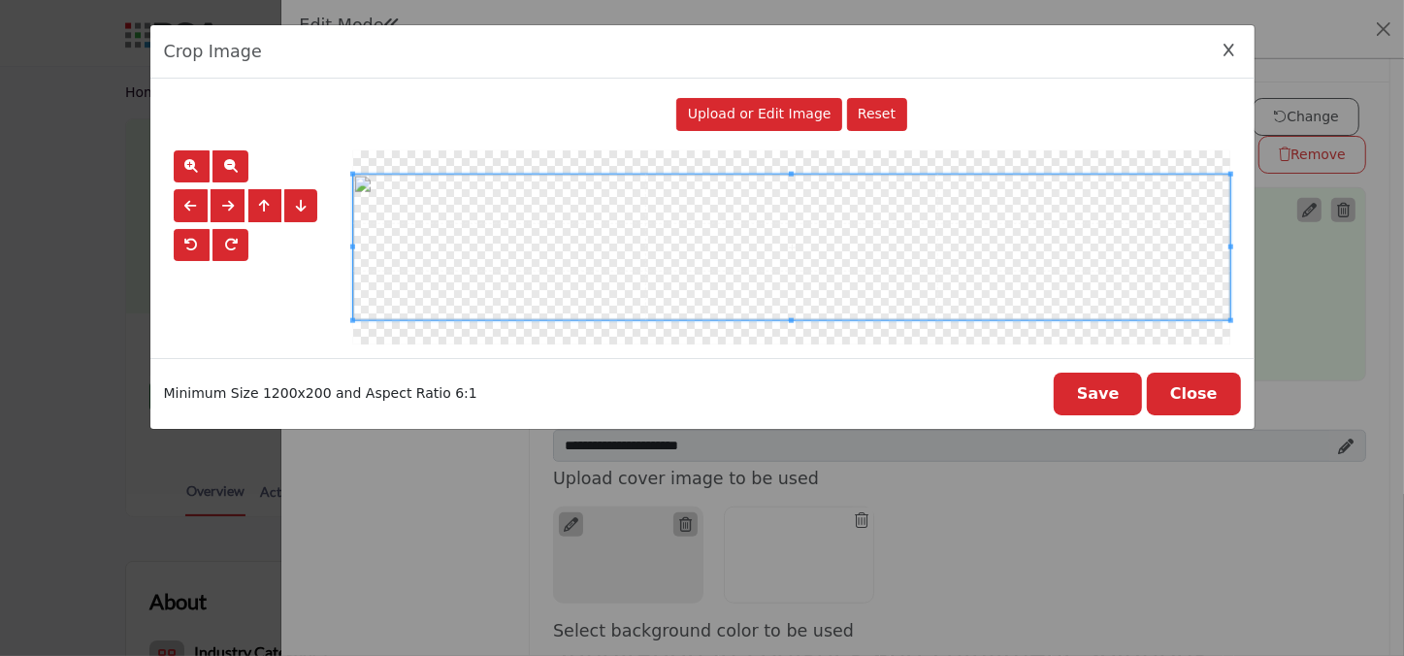
click at [757, 111] on span "Upload or Edit Image" at bounding box center [760, 114] width 144 height 16
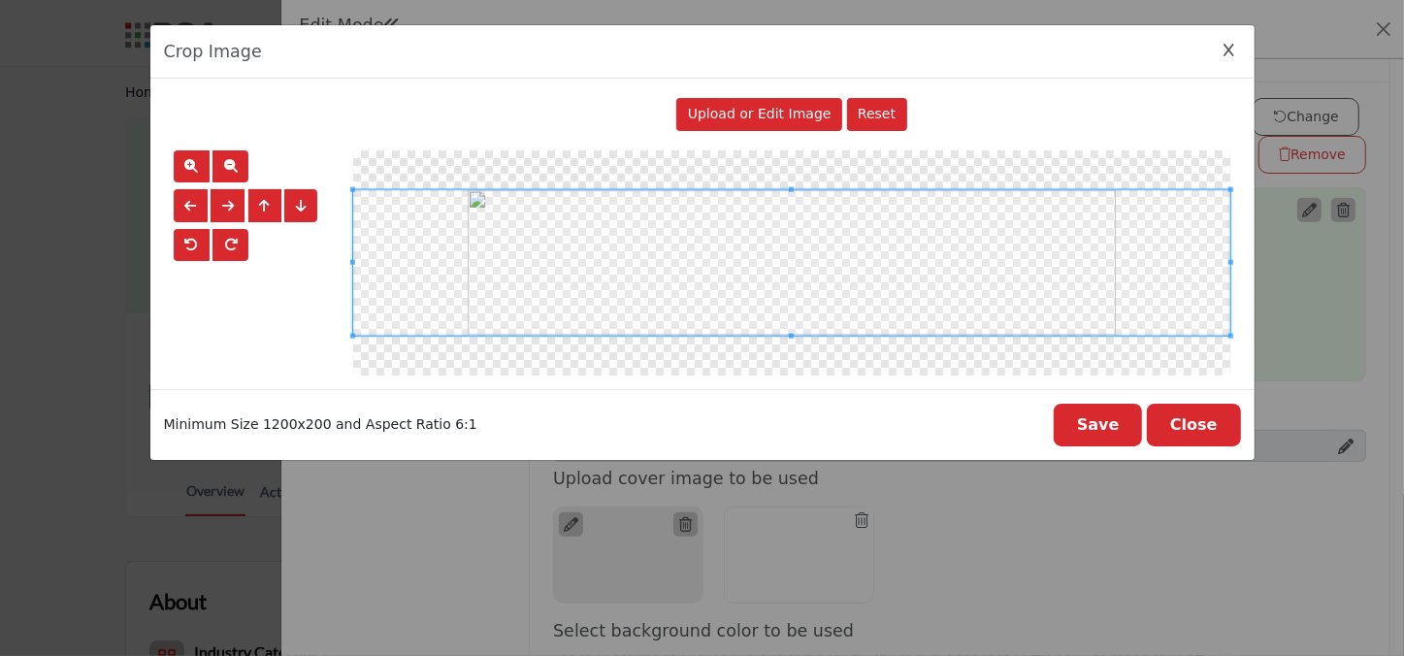
click at [1107, 426] on button "Save" at bounding box center [1098, 425] width 89 height 43
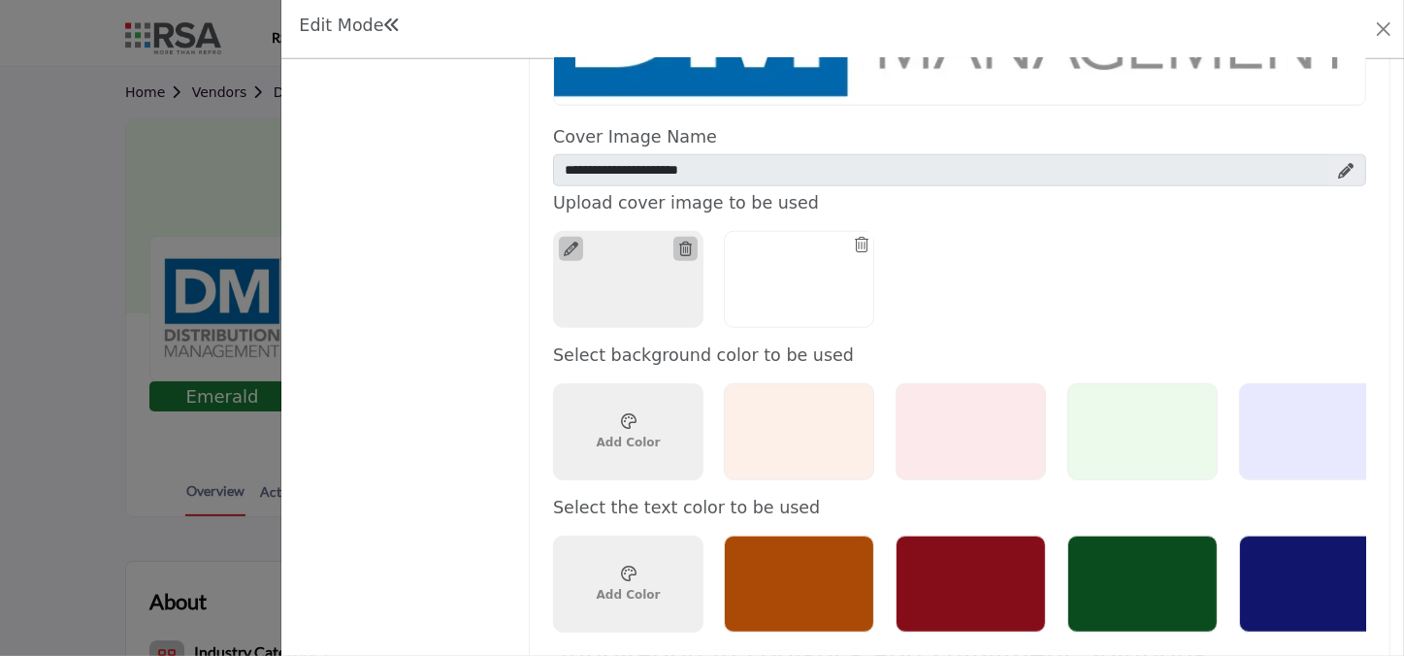
scroll to position [1323, 0]
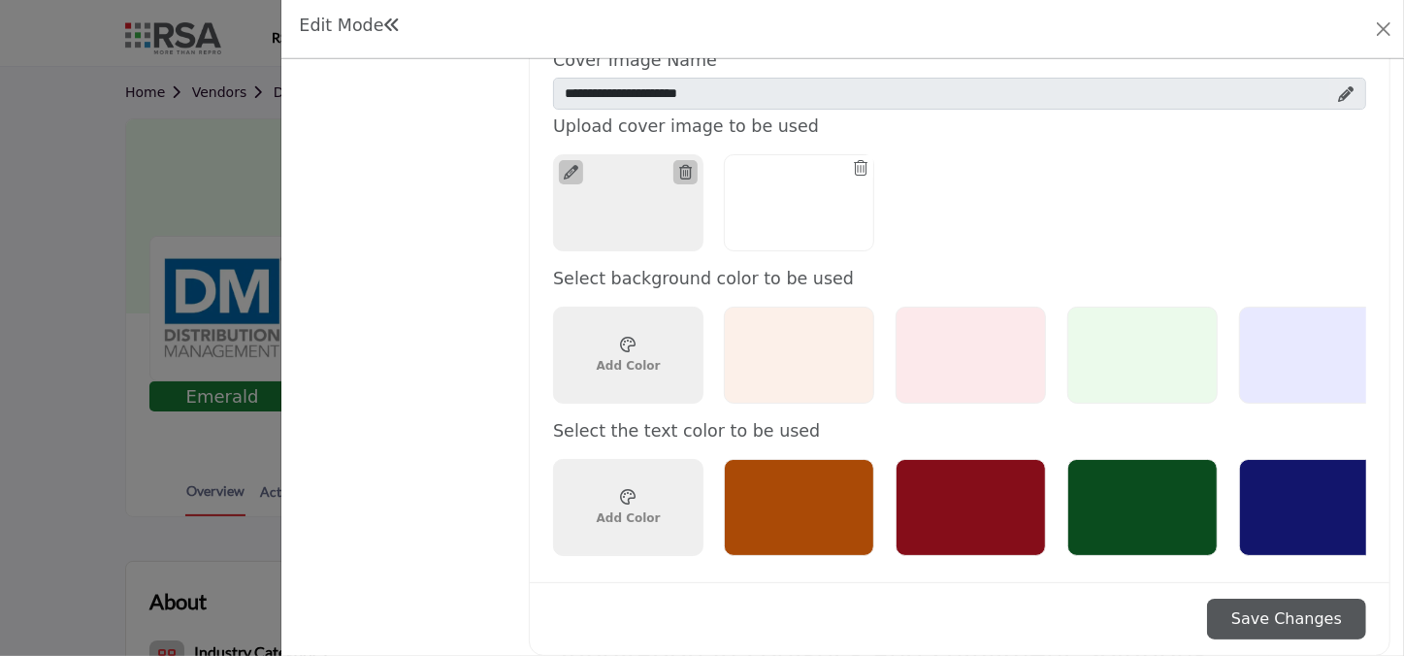
click at [1286, 602] on button "Save Changes" at bounding box center [1286, 619] width 159 height 41
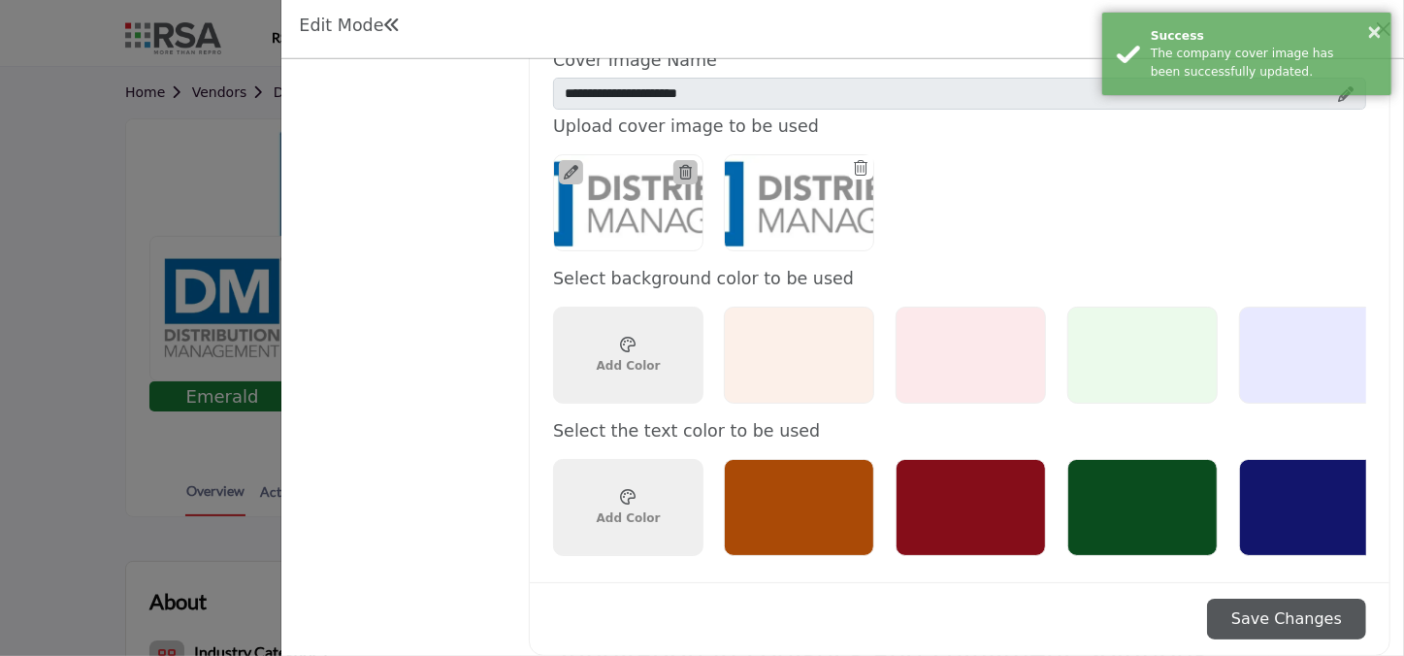
click at [1378, 16] on div "× Success The company cover image has been successfully updated." at bounding box center [1246, 54] width 291 height 84
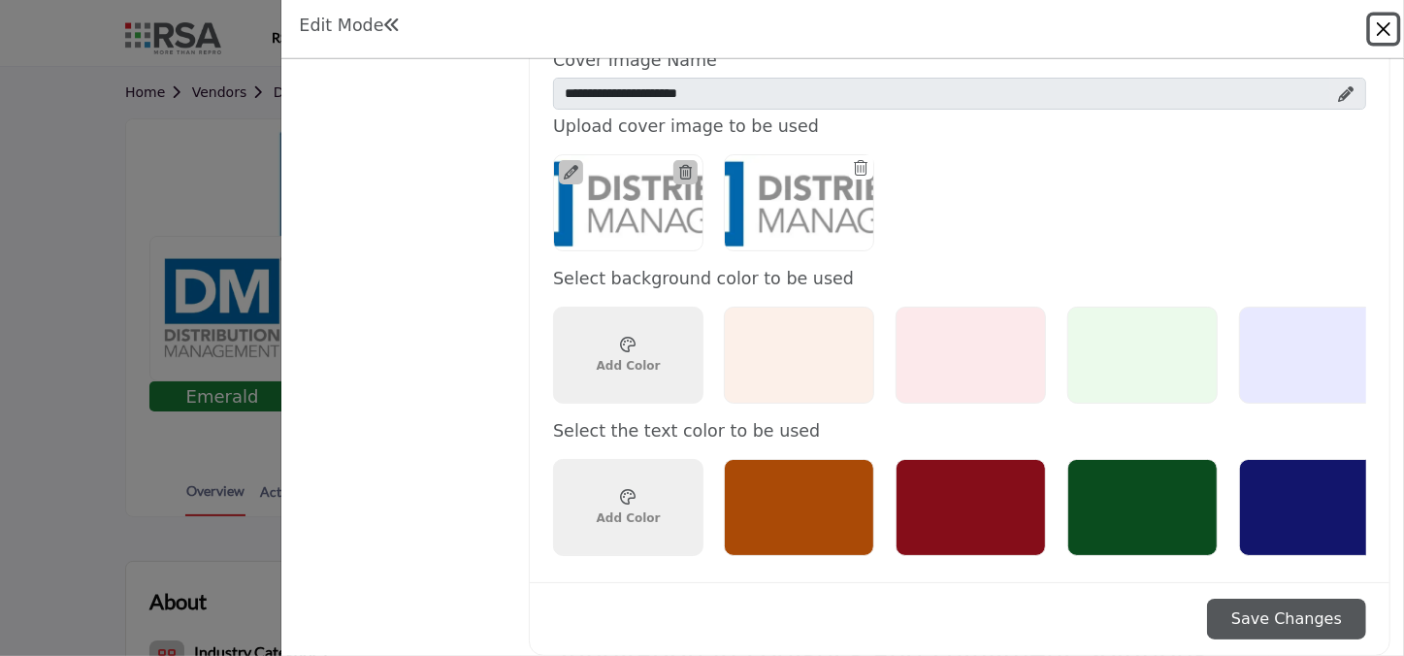
click at [1386, 23] on button "Close" at bounding box center [1383, 29] width 27 height 27
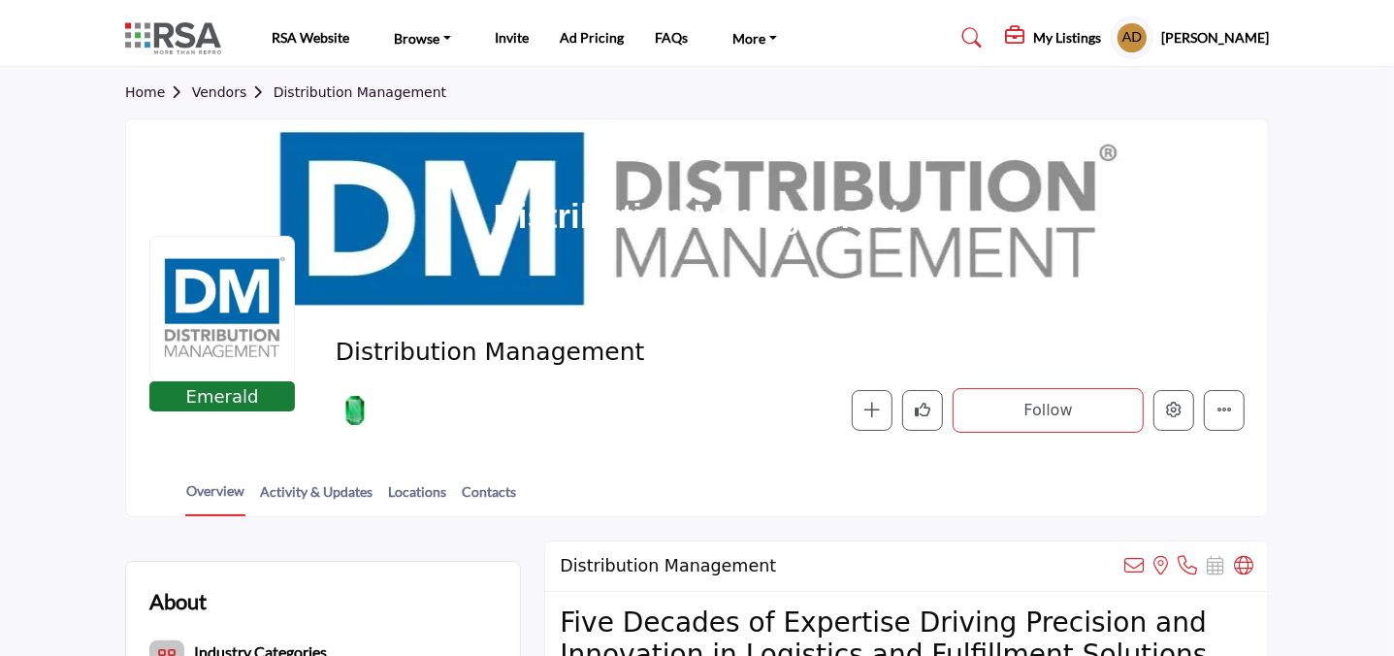
click at [830, 211] on h1 "Distribution Management" at bounding box center [697, 216] width 408 height 194
click at [1180, 401] on button "Edit company" at bounding box center [1174, 410] width 41 height 41
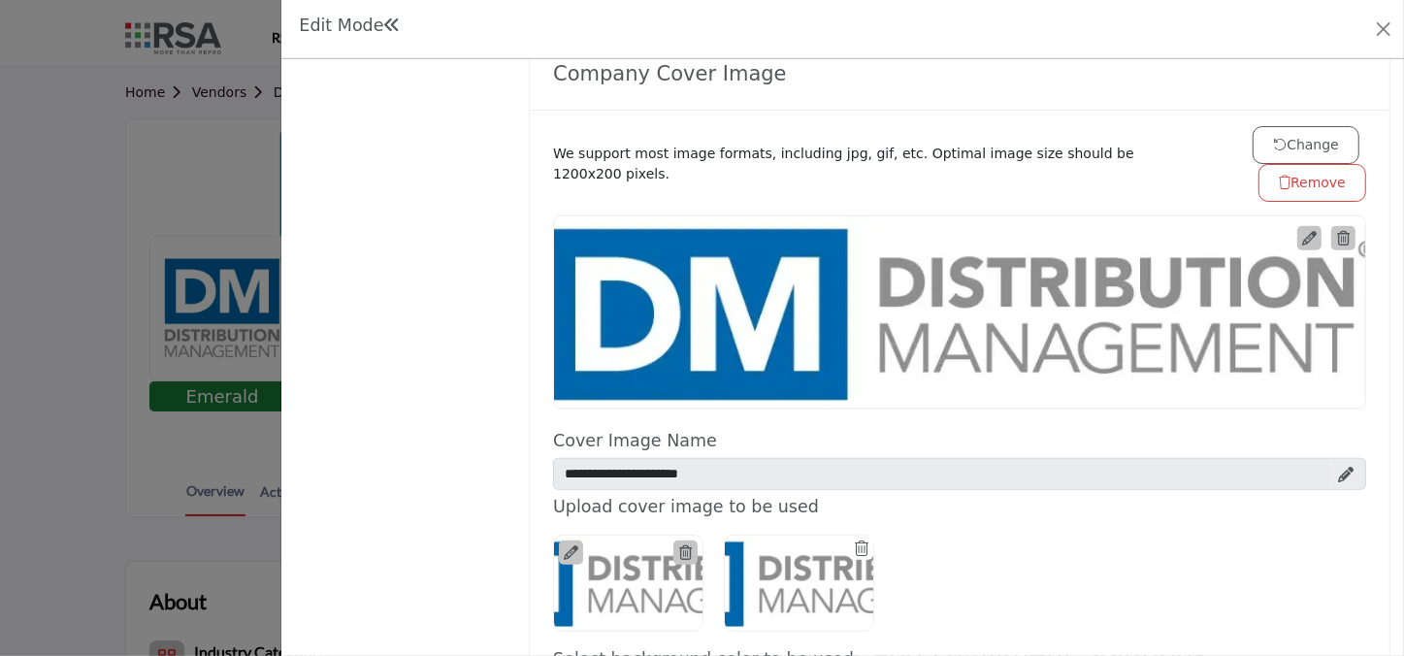
scroll to position [970, 0]
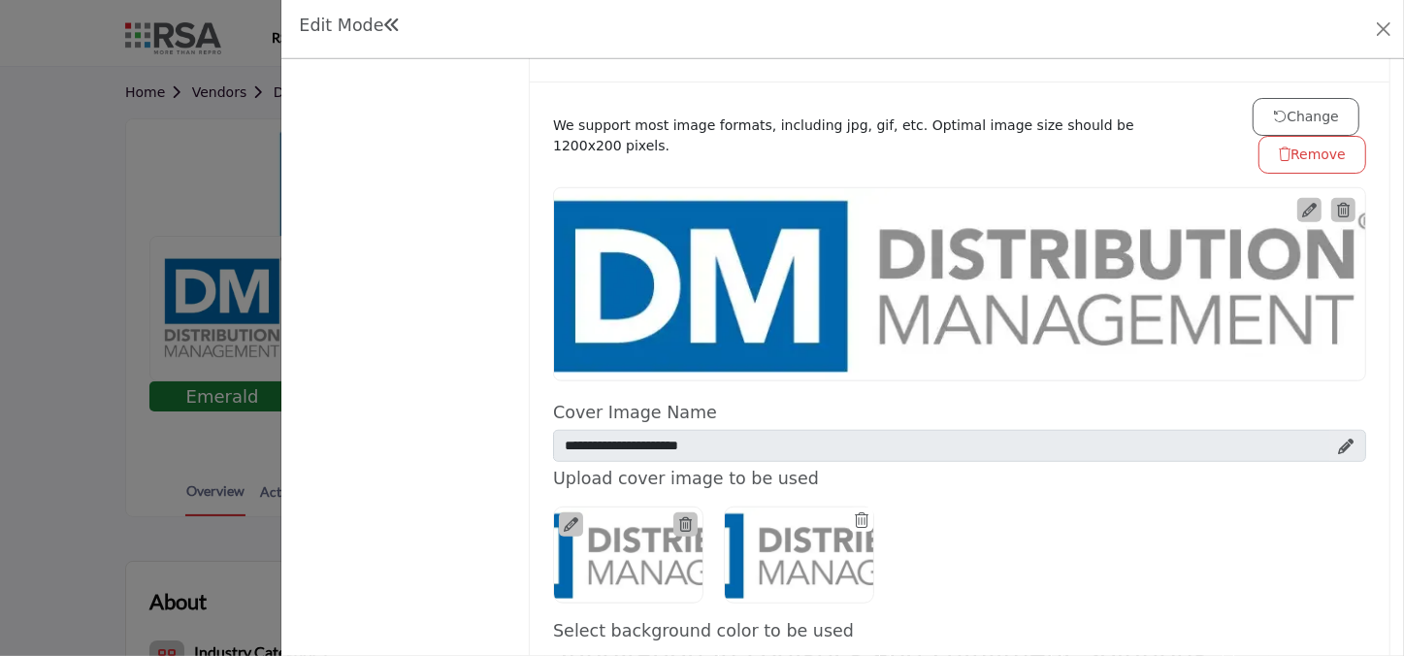
click at [1339, 441] on icon at bounding box center [1347, 447] width 16 height 16
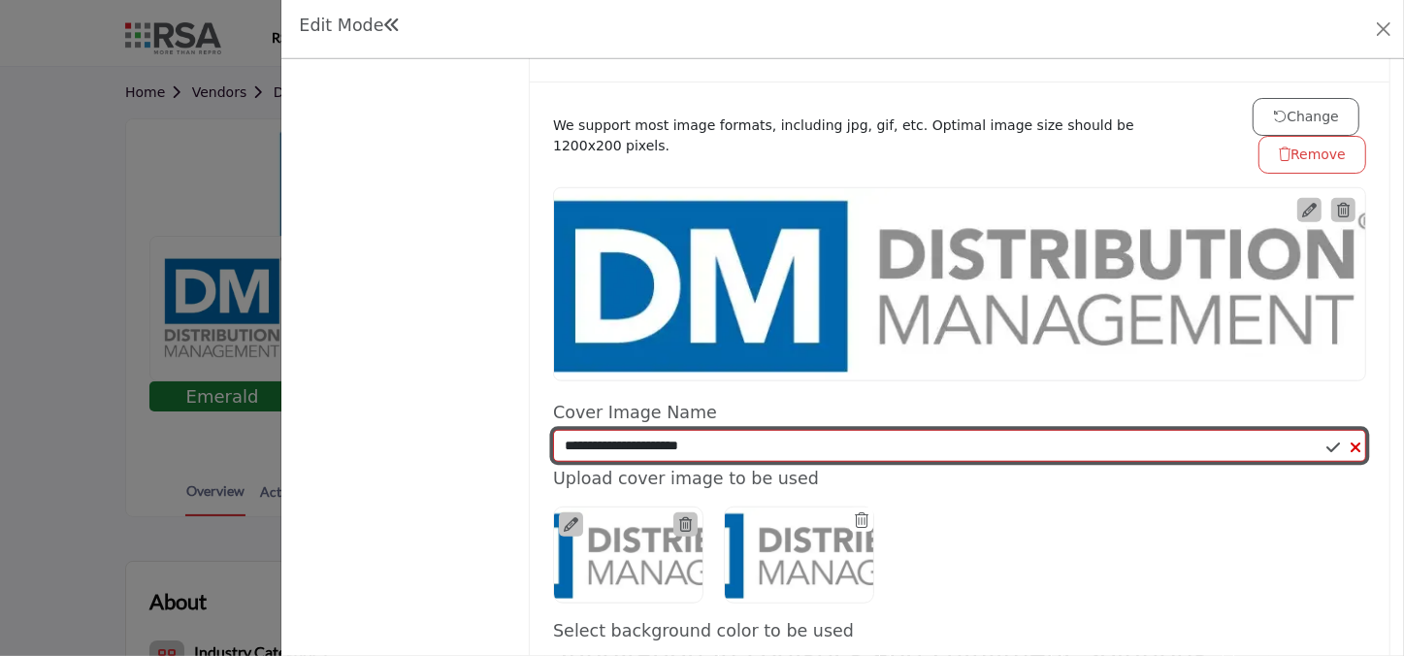
drag, startPoint x: 783, startPoint y: 435, endPoint x: 441, endPoint y: 429, distance: 342.6
click at [441, 429] on div "Overview Categories ( 9 / 10 ) Billing Featured Content Products (0 / 10)" at bounding box center [843, 491] width 1096 height 2781
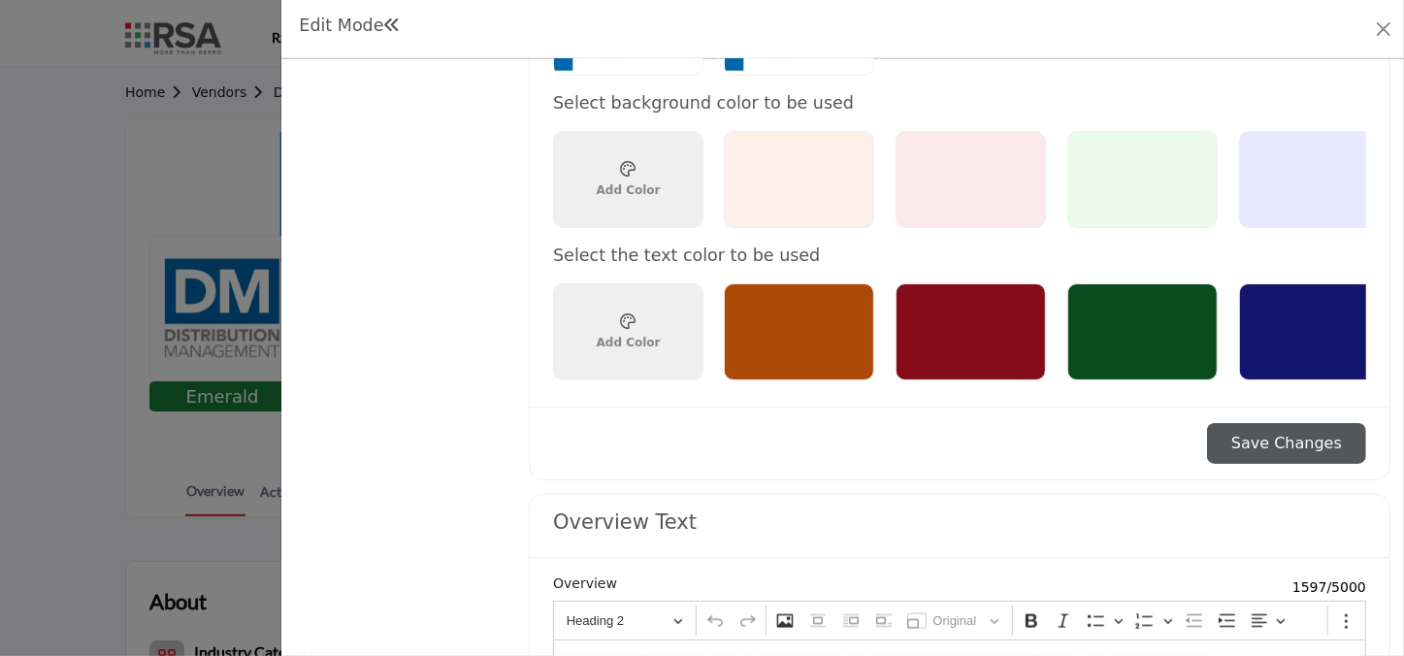
scroll to position [1499, 0]
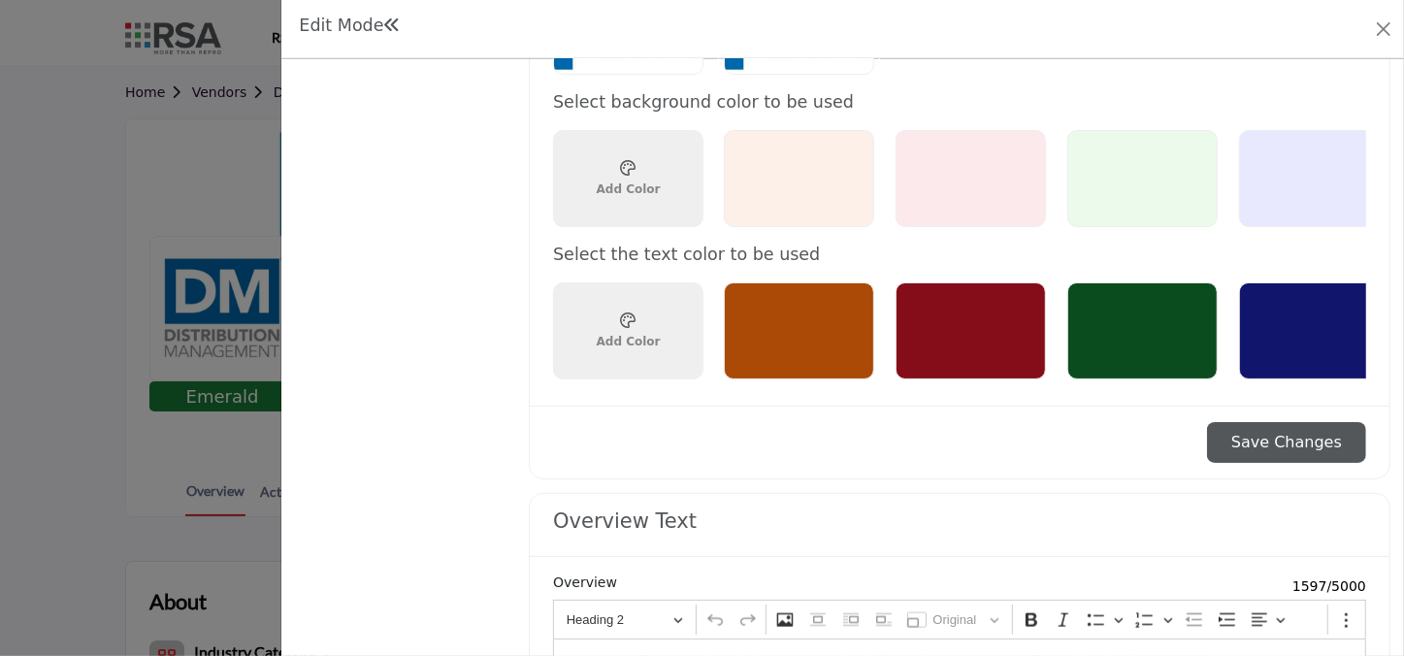
type input "*"
click at [631, 305] on div "Choose a color ******* Add Color" at bounding box center [629, 331] width 80 height 53
type input "*******"
click at [1318, 423] on button "Save Changes" at bounding box center [1286, 442] width 159 height 41
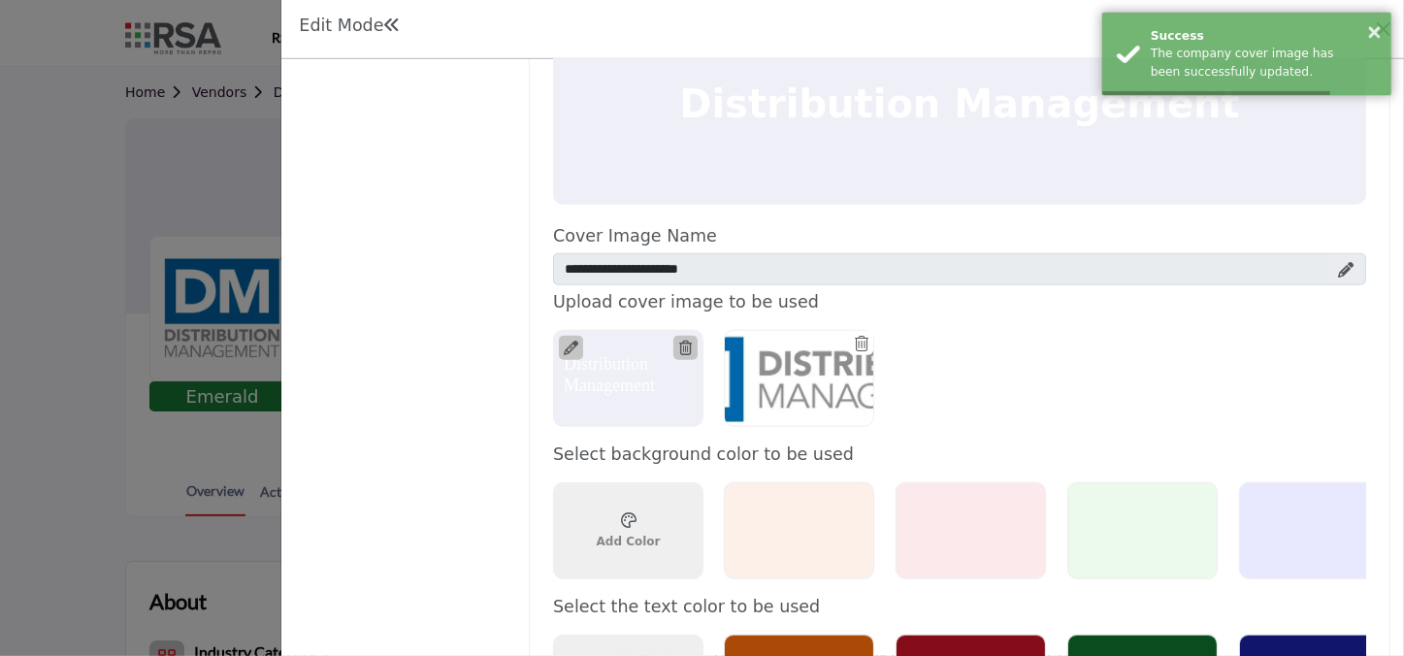
scroll to position [1146, 0]
click at [1386, 23] on div "× Success The company cover image has been successfully updated." at bounding box center [1246, 54] width 291 height 84
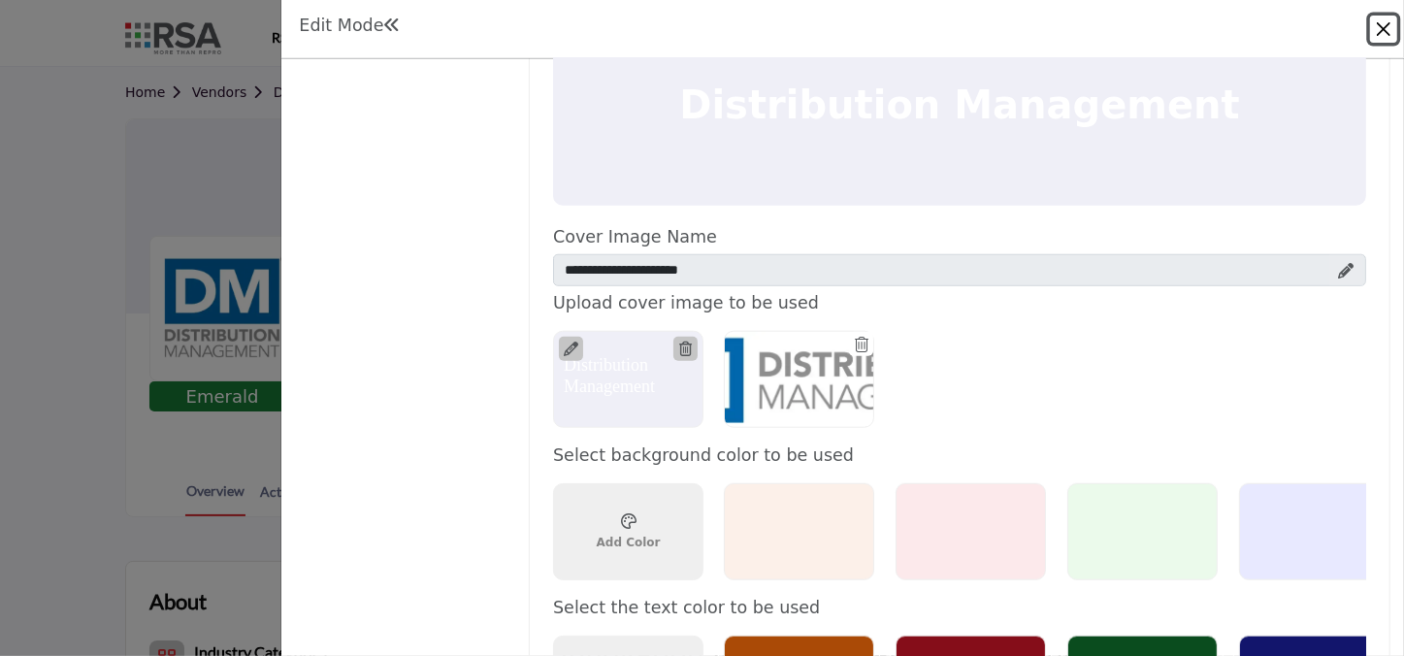
click at [1372, 23] on button "Close" at bounding box center [1383, 29] width 27 height 27
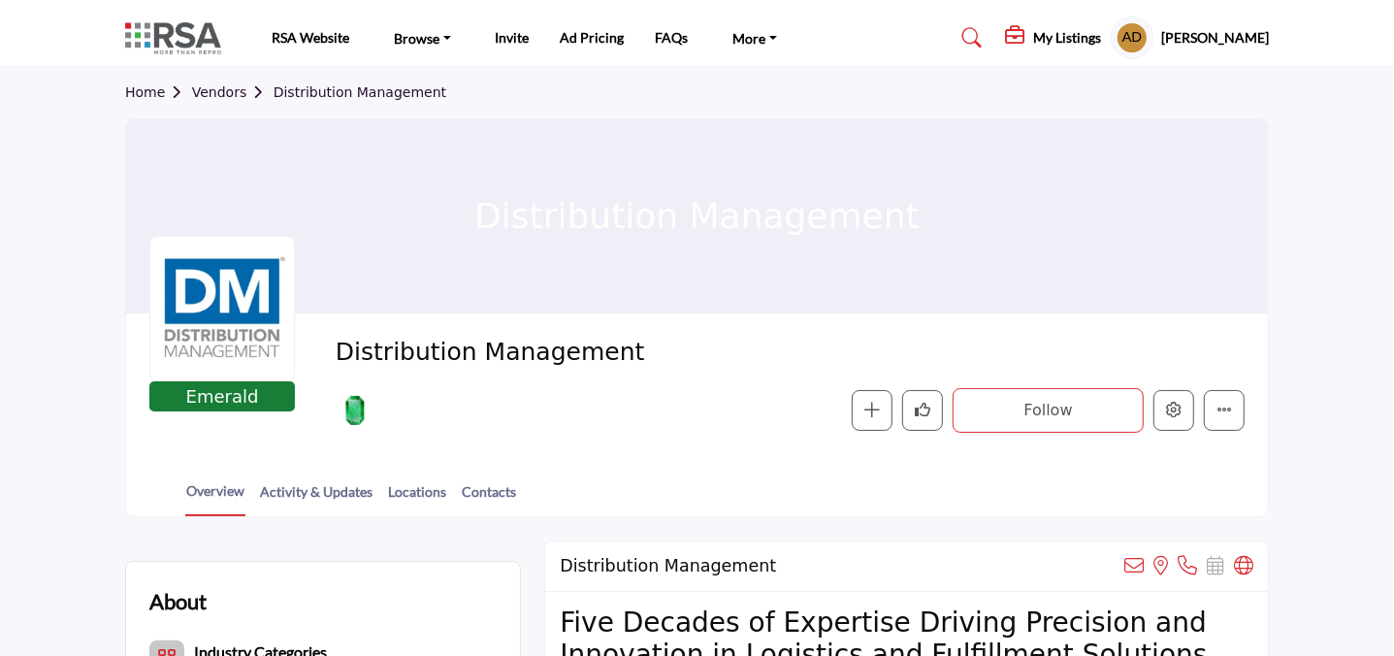
click at [823, 180] on div "Distribution Management" at bounding box center [697, 216] width 1142 height 194
click at [1179, 415] on icon "Edit company" at bounding box center [1174, 410] width 16 height 16
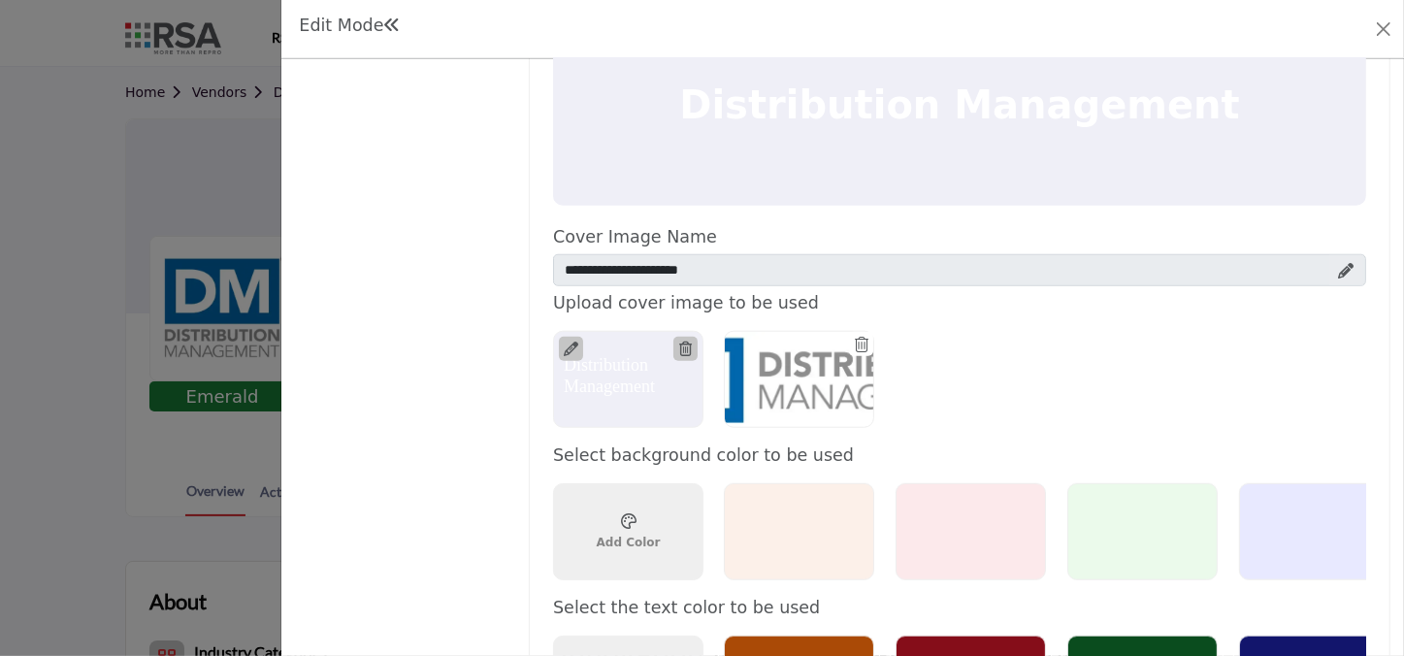
click at [805, 380] on div at bounding box center [799, 379] width 150 height 97
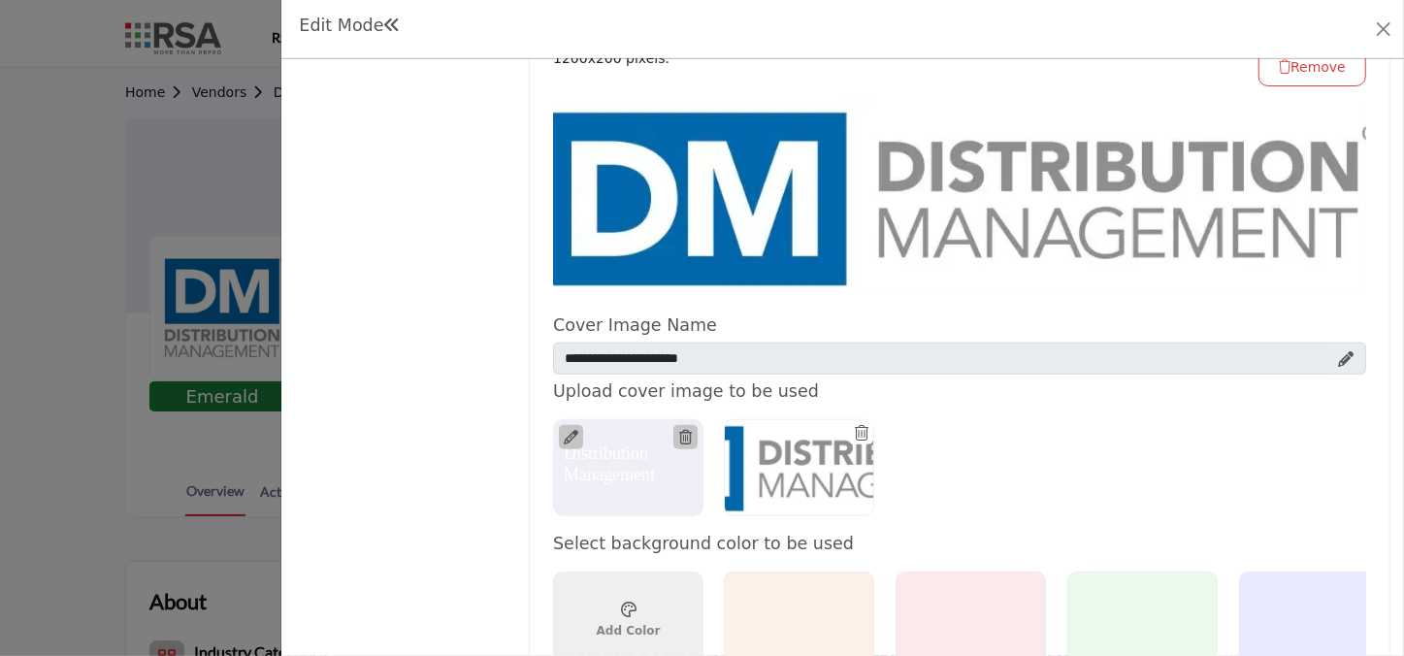
scroll to position [1058, 0]
click at [1331, 345] on div at bounding box center [1346, 359] width 34 height 31
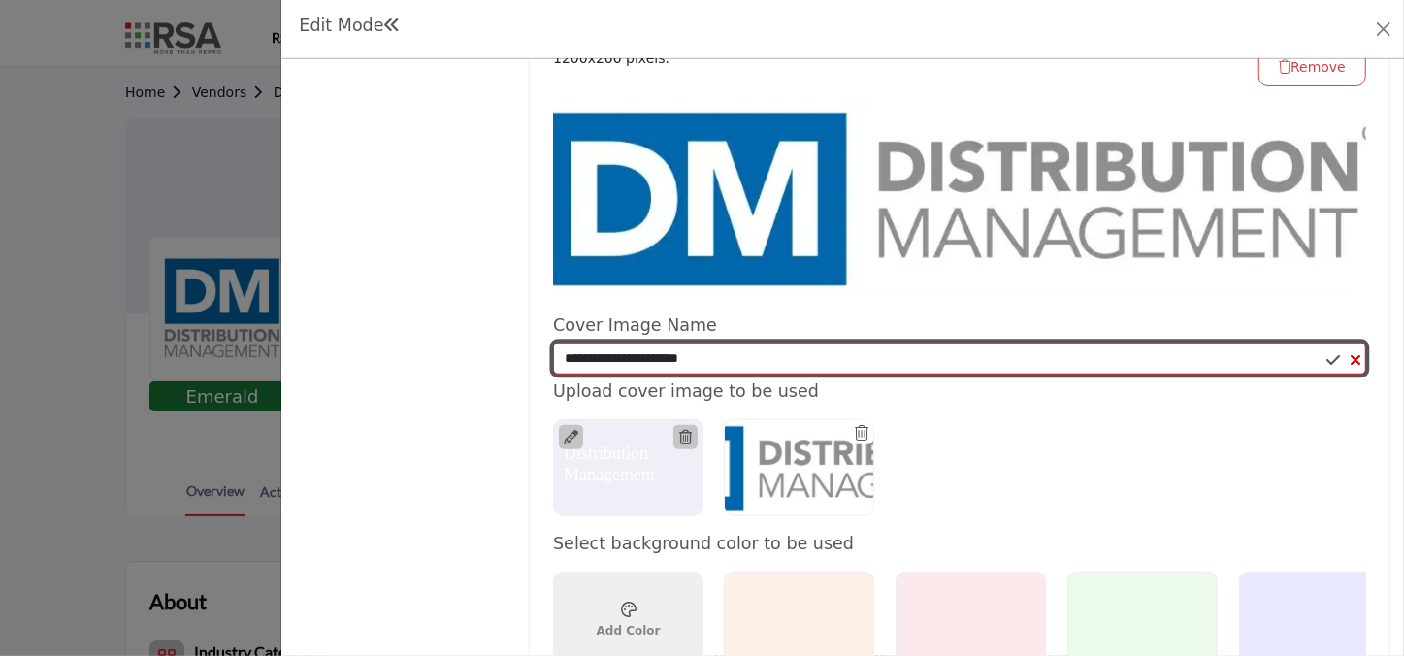
drag, startPoint x: 666, startPoint y: 352, endPoint x: 508, endPoint y: 350, distance: 158.2
click at [508, 350] on div "Overview Categories ( 9 / 10 ) Billing Featured Content Products (0 / 10)" at bounding box center [843, 404] width 1096 height 2781
click at [737, 349] on input "**********" at bounding box center [959, 359] width 813 height 33
drag, startPoint x: 740, startPoint y: 351, endPoint x: 514, endPoint y: 340, distance: 226.4
click at [514, 340] on div "Overview Categories ( 9 / 10 ) Billing Featured Content Products (0 / 10)" at bounding box center [843, 404] width 1096 height 2781
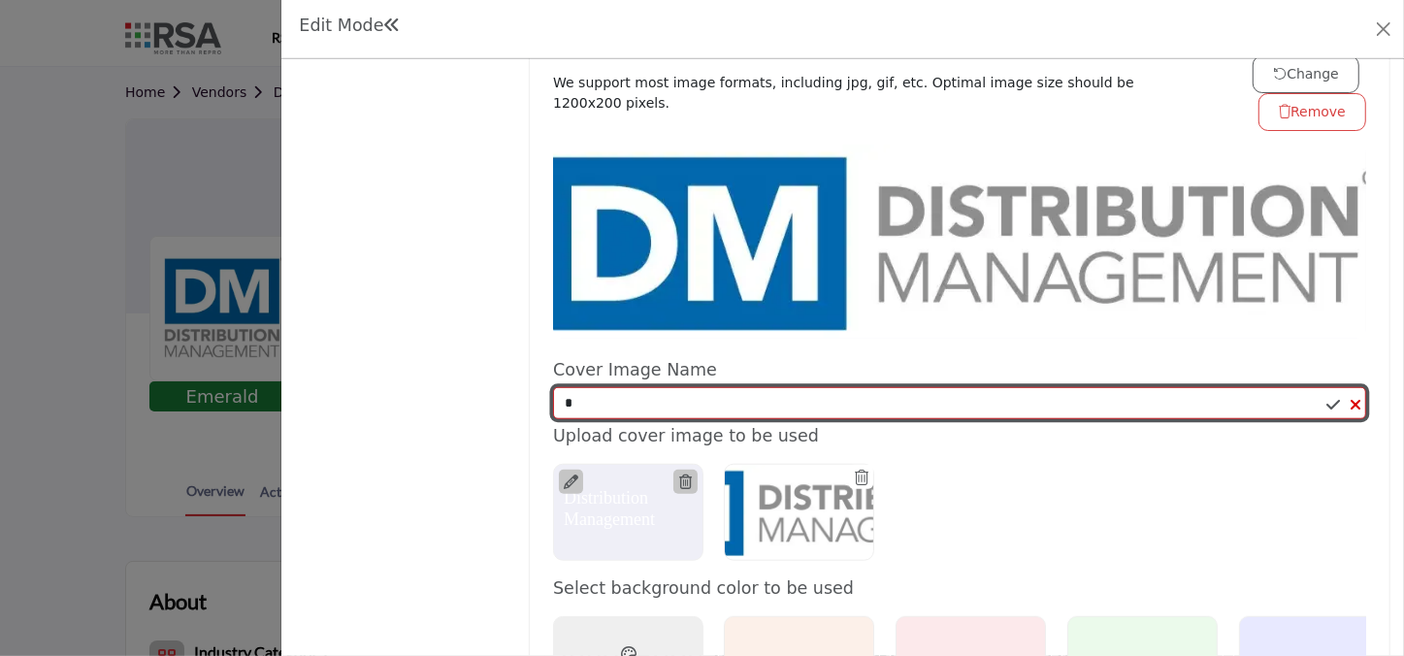
scroll to position [970, 0]
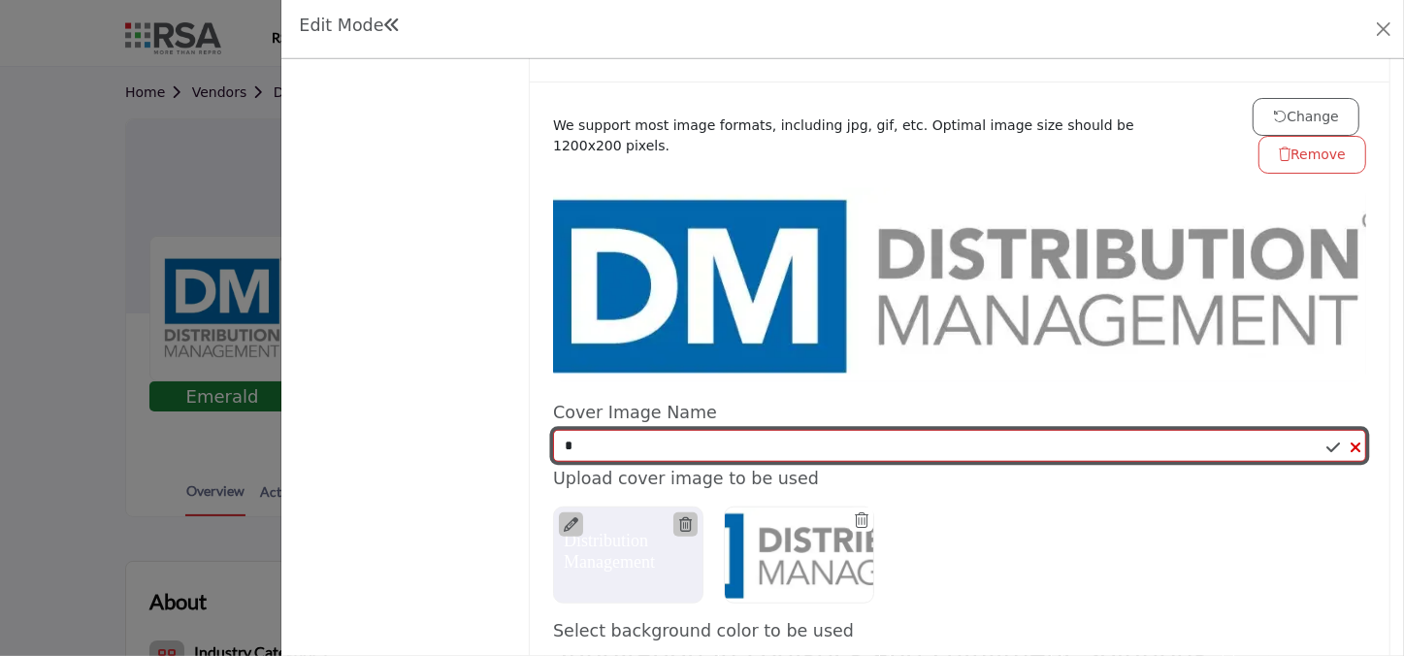
type input "*"
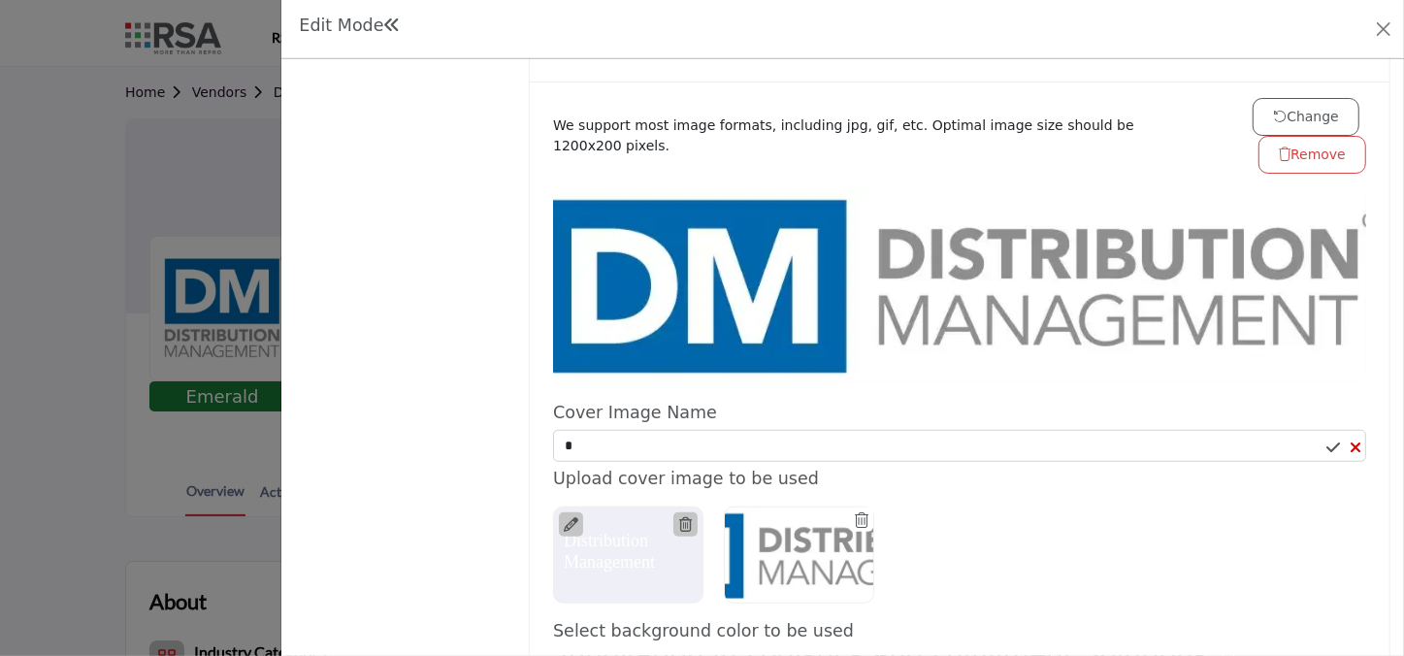
click at [1327, 440] on icon at bounding box center [1334, 448] width 14 height 16
click at [1265, 496] on ul at bounding box center [1160, 555] width 895 height 118
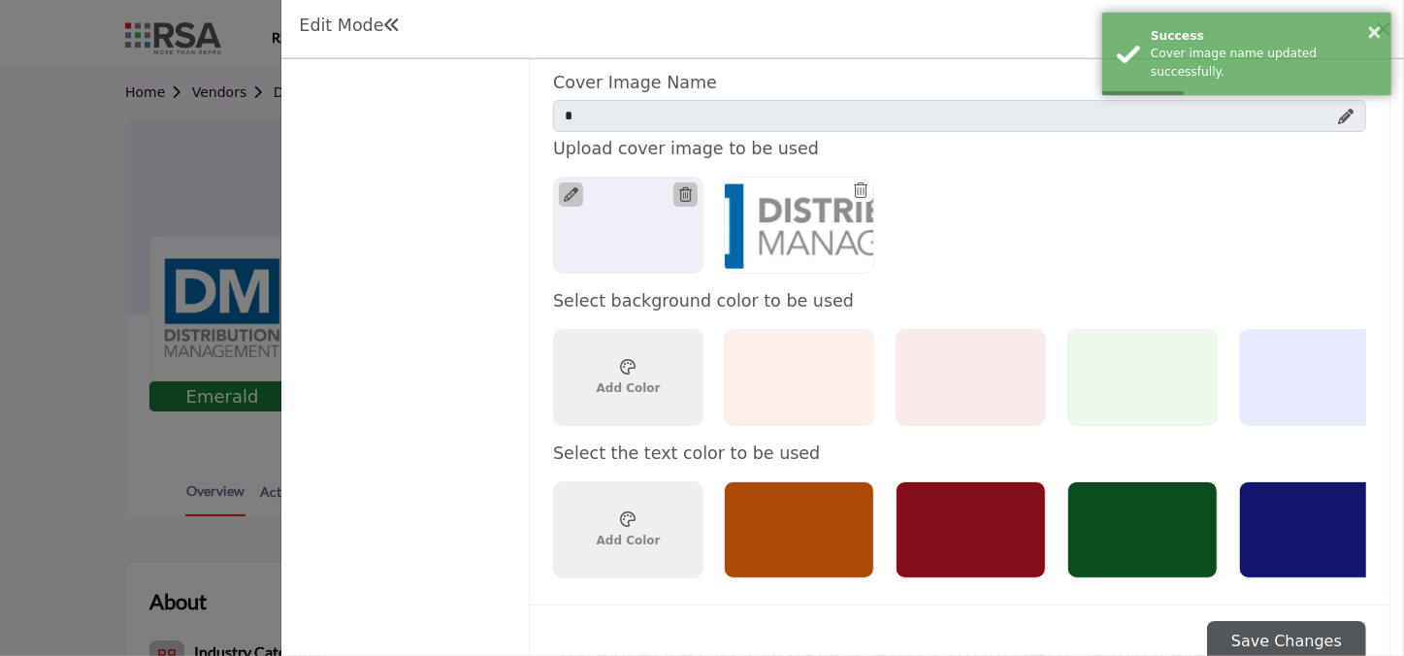
scroll to position [1411, 0]
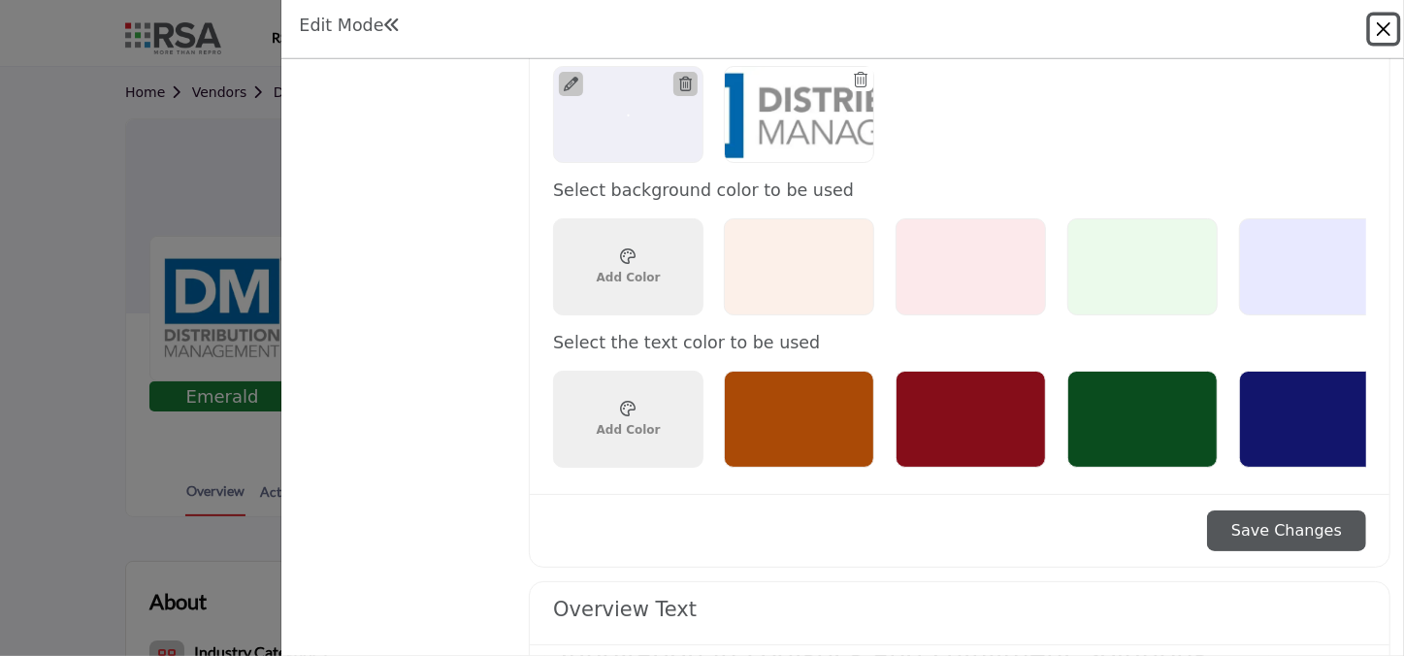
click at [1385, 28] on button "Close" at bounding box center [1383, 29] width 27 height 27
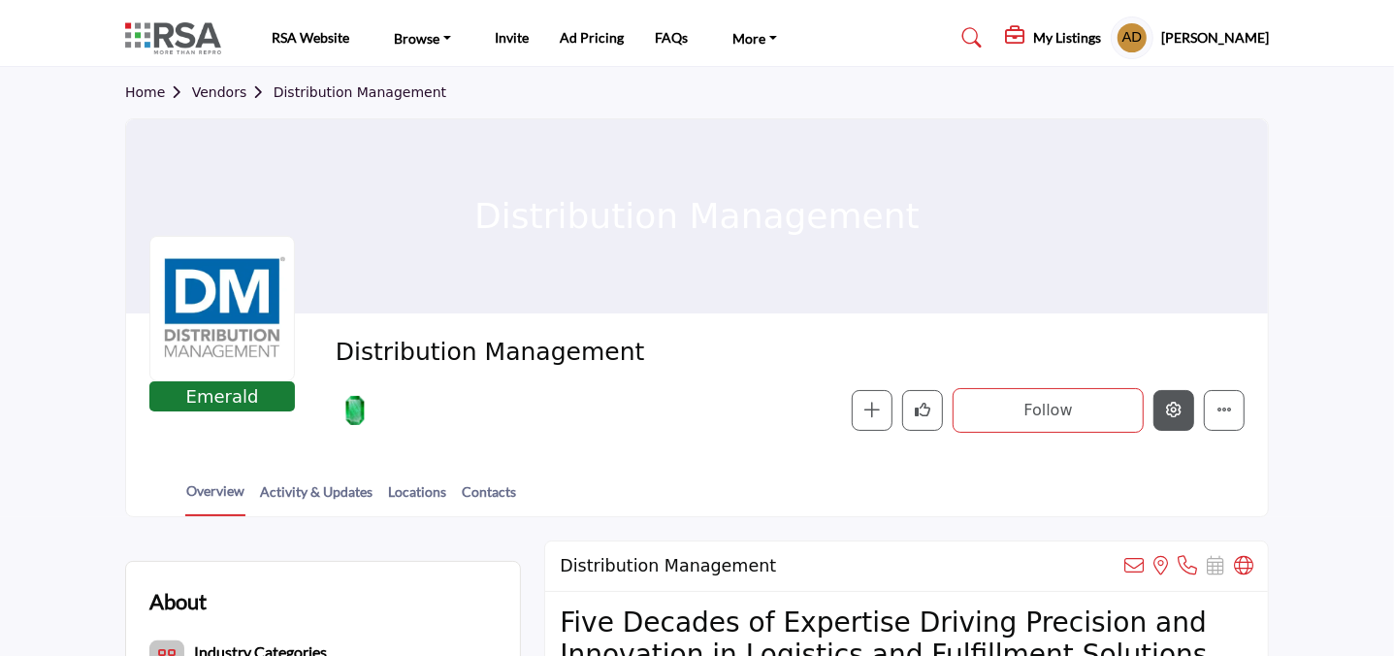
click at [1166, 398] on button "Edit company" at bounding box center [1174, 410] width 41 height 41
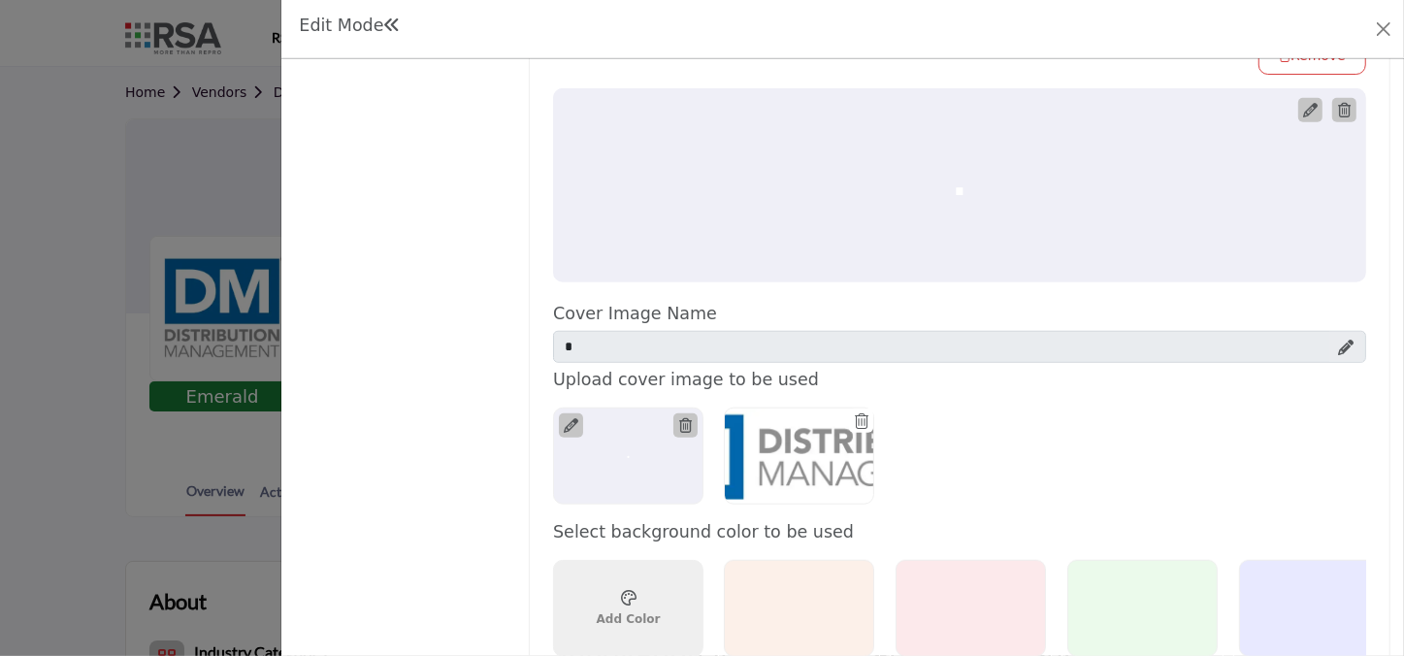
scroll to position [1058, 0]
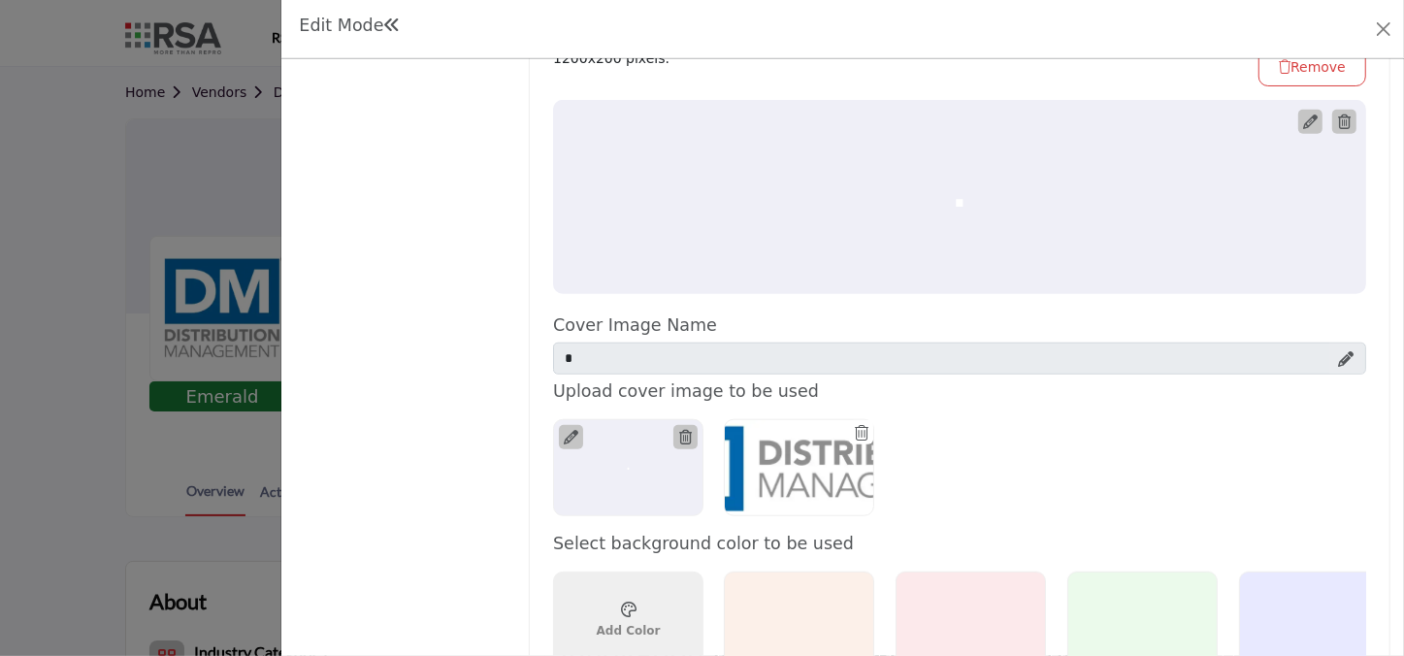
click at [829, 479] on div at bounding box center [799, 467] width 150 height 97
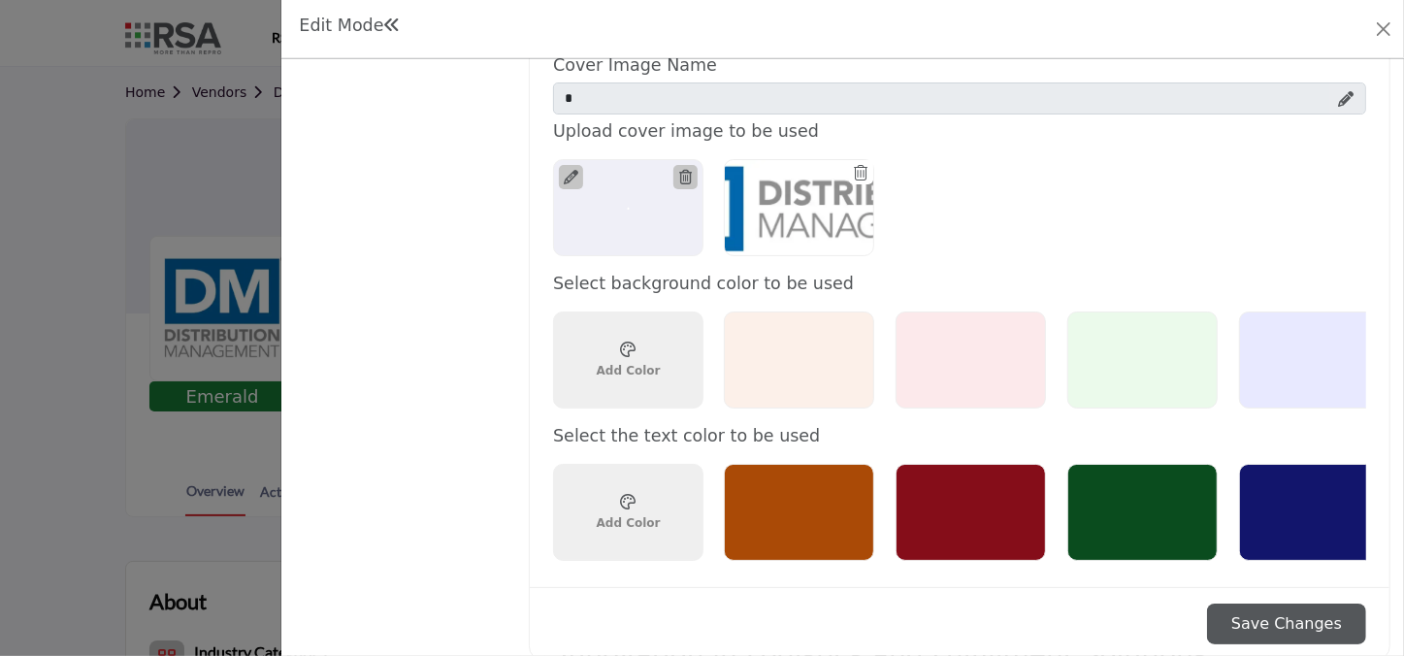
scroll to position [1323, 0]
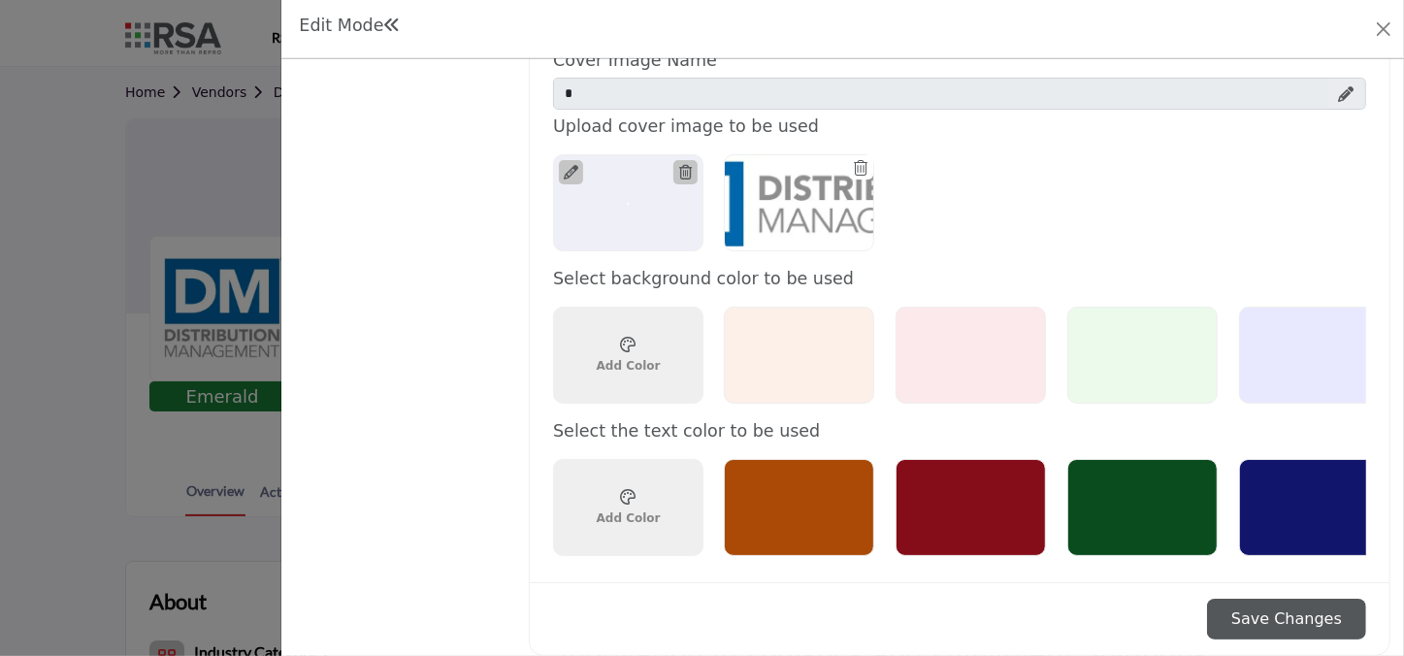
click at [1300, 621] on button "Save Changes" at bounding box center [1286, 619] width 159 height 41
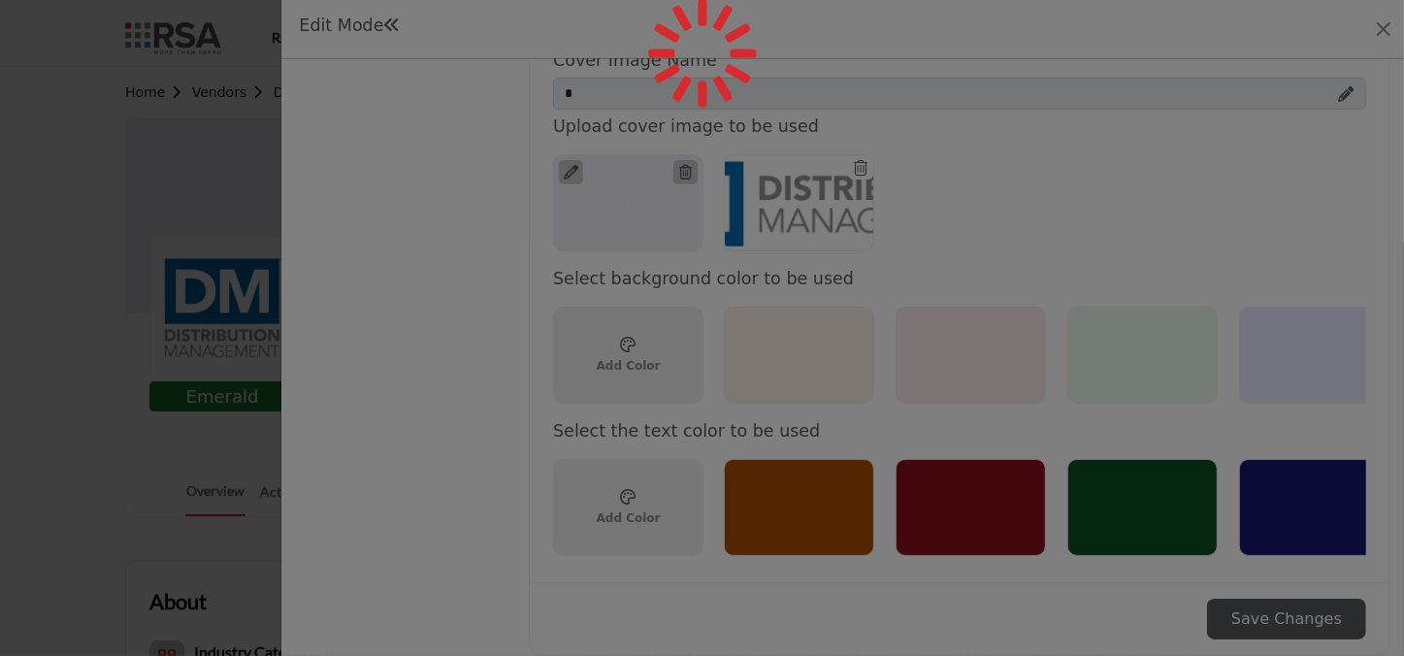
click at [1207, 599] on button "Save Changes" at bounding box center [1286, 619] width 159 height 41
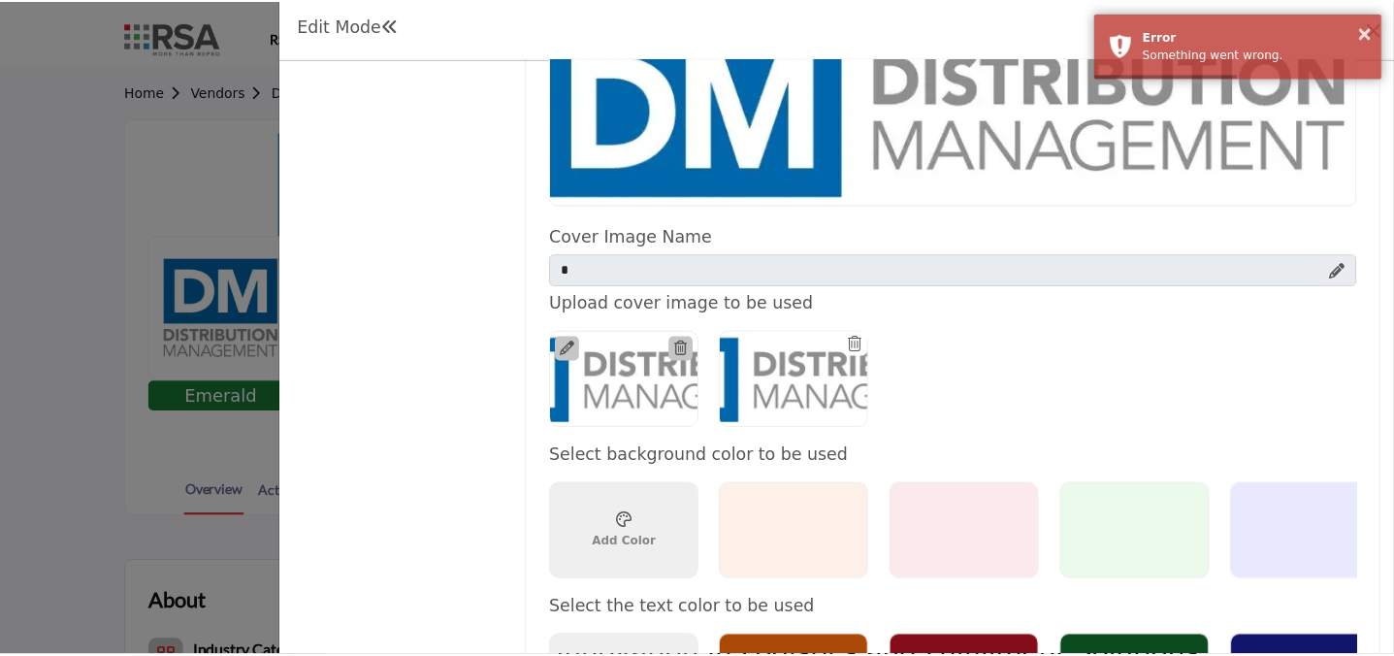
scroll to position [970, 0]
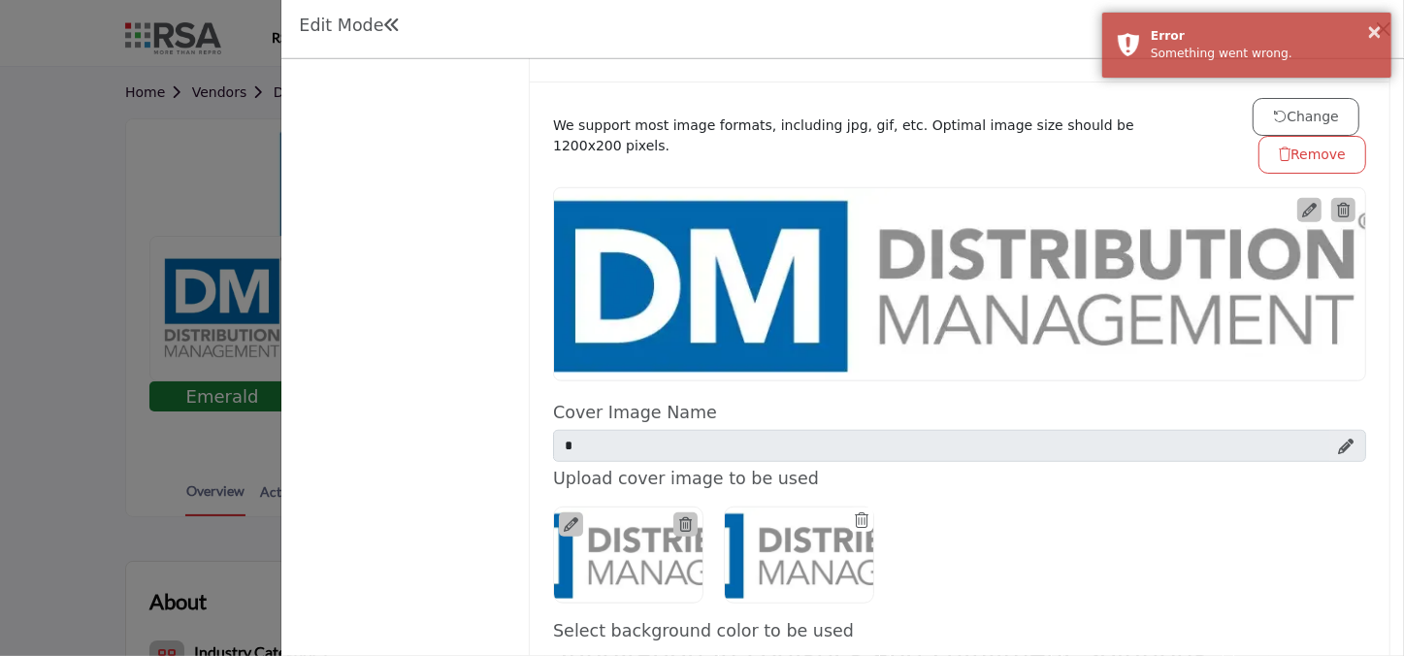
click at [1384, 29] on div "× Error Something went wrong." at bounding box center [1246, 45] width 291 height 67
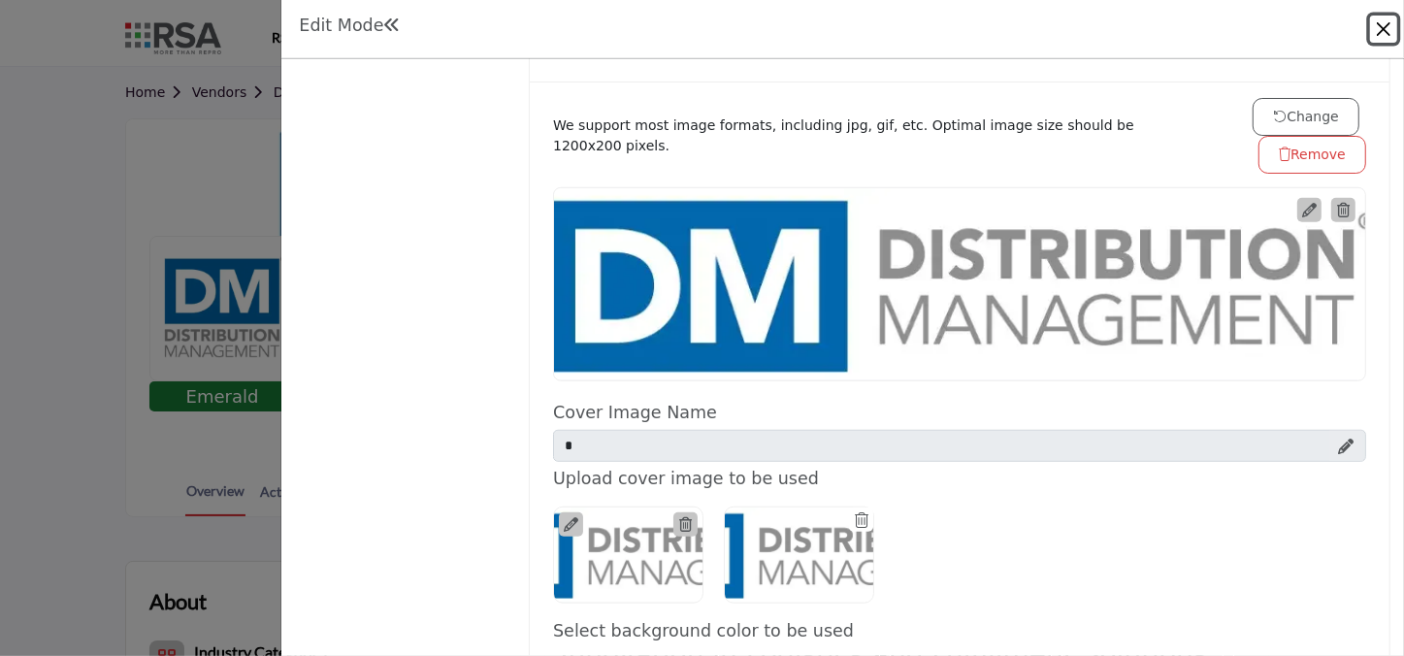
click at [1390, 25] on button "Close" at bounding box center [1383, 29] width 27 height 27
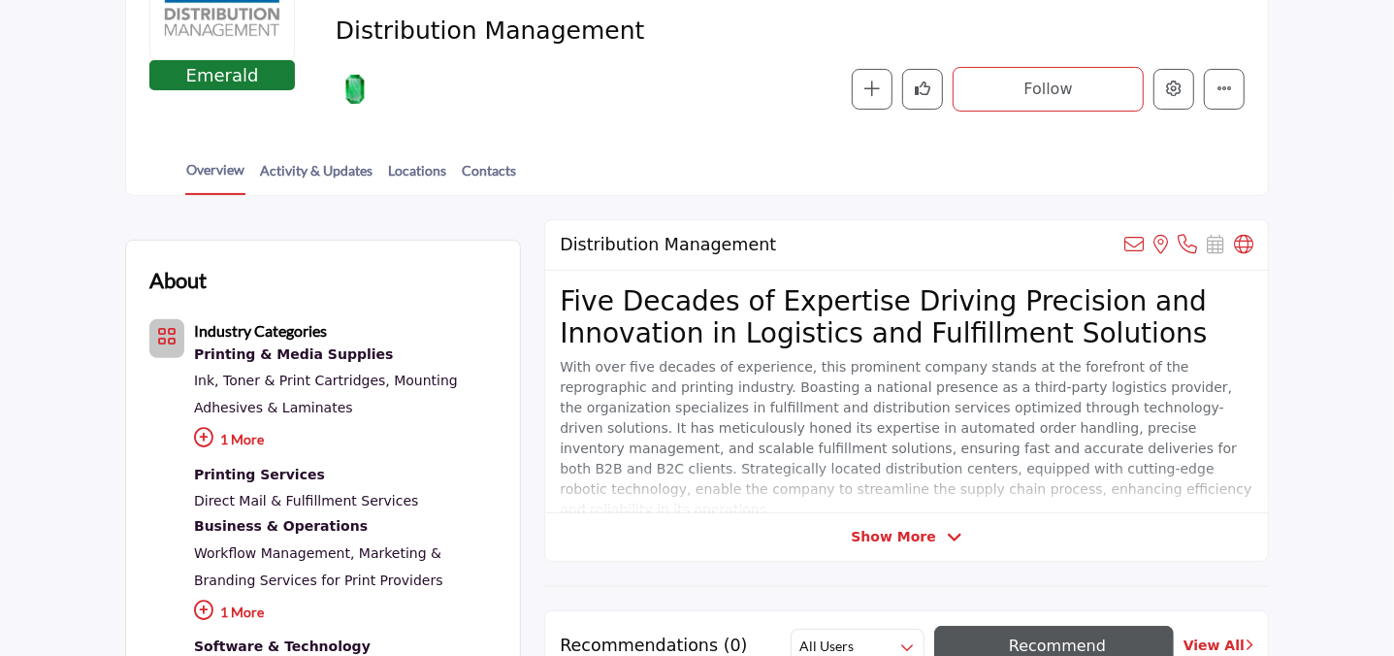
scroll to position [352, 0]
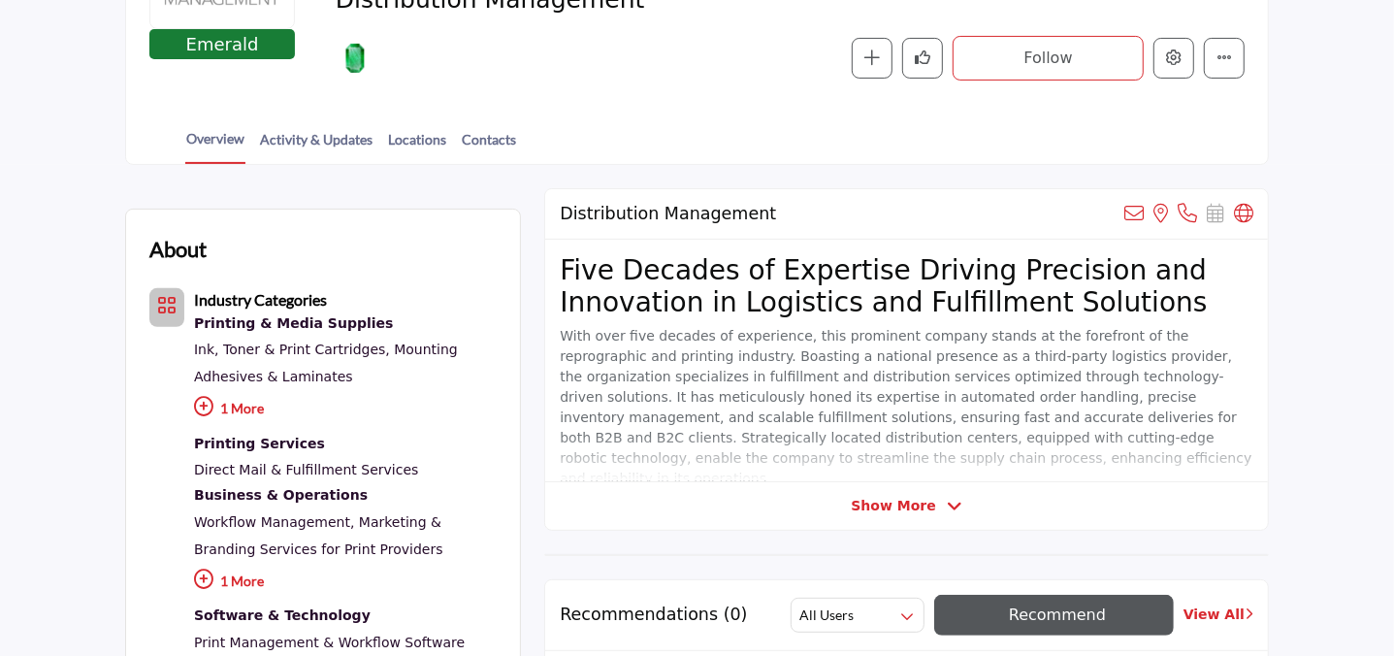
click at [947, 510] on icon at bounding box center [955, 506] width 16 height 17
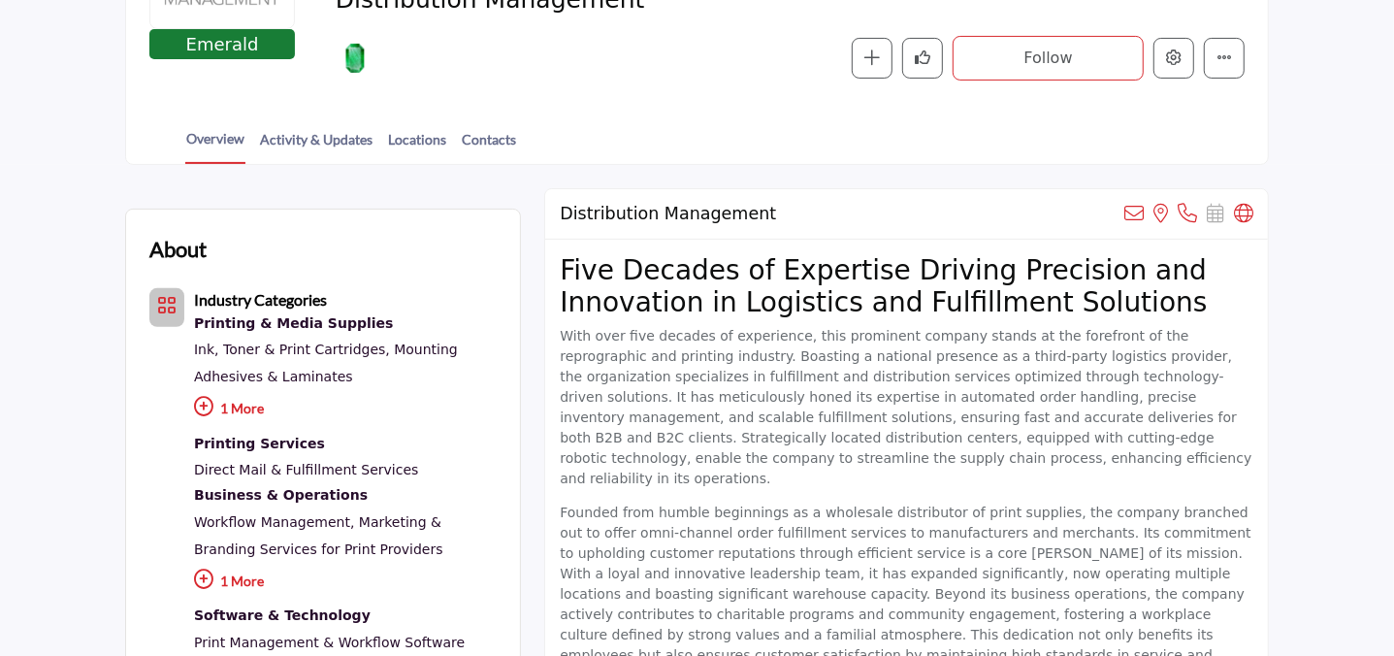
click at [237, 395] on p "1 More" at bounding box center [345, 411] width 303 height 42
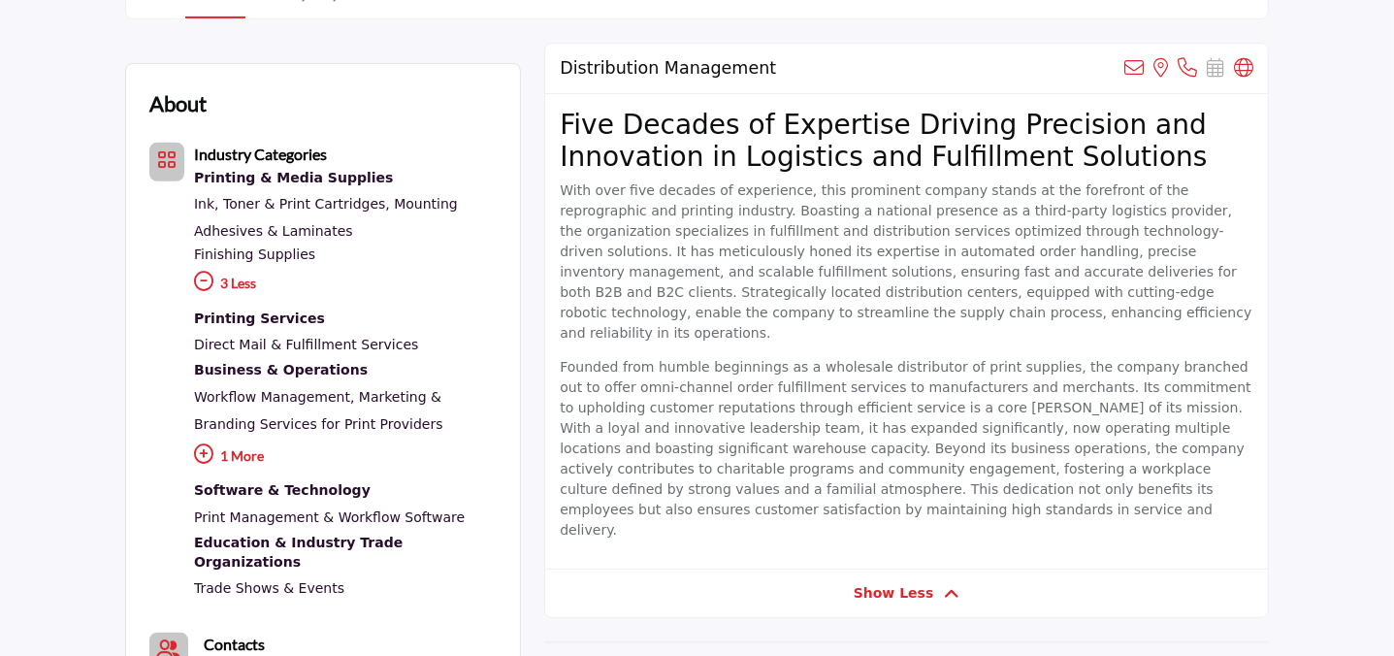
scroll to position [529, 0]
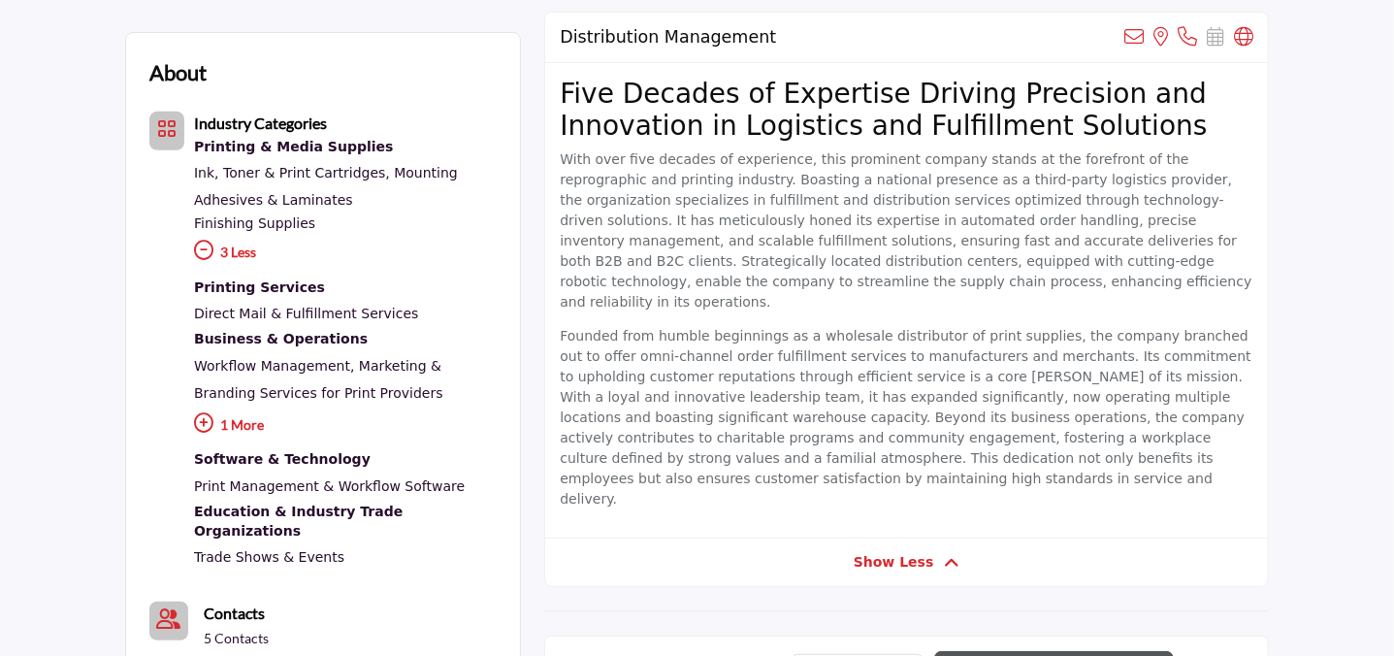
click at [223, 420] on p "1 More" at bounding box center [345, 428] width 303 height 42
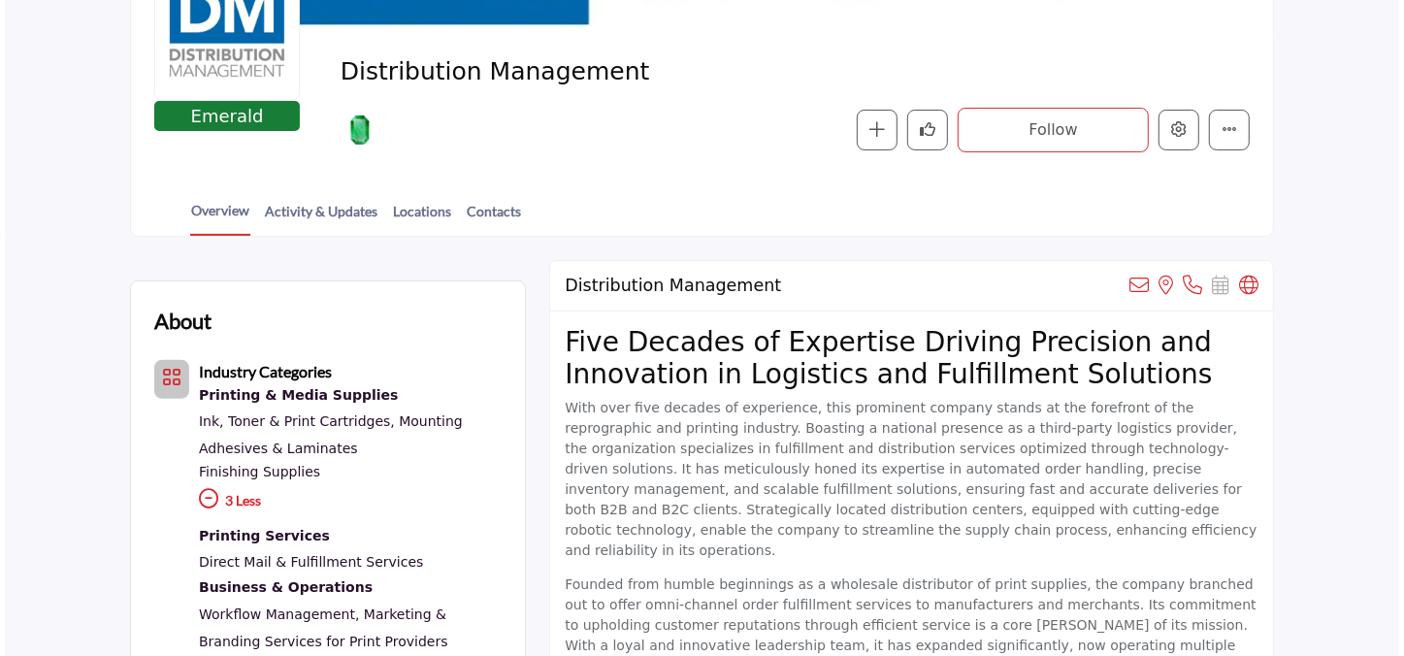
scroll to position [87, 0]
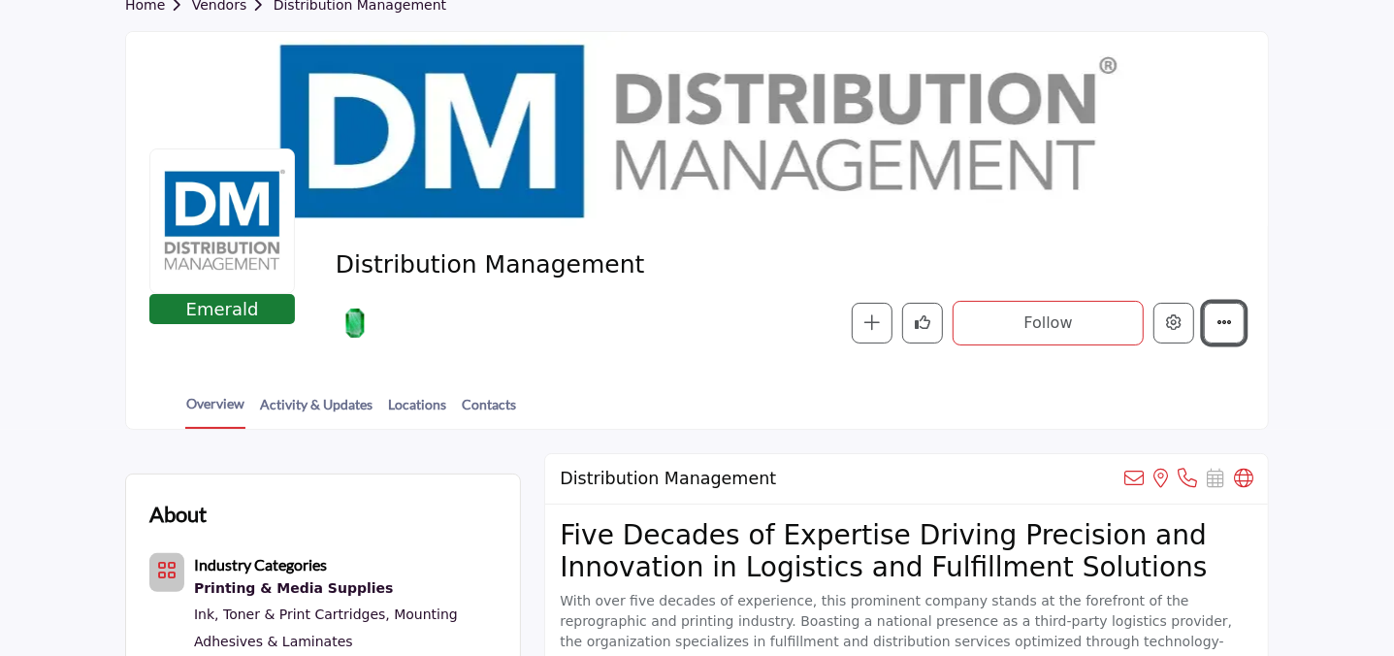
click at [1226, 312] on button "More details" at bounding box center [1224, 323] width 41 height 41
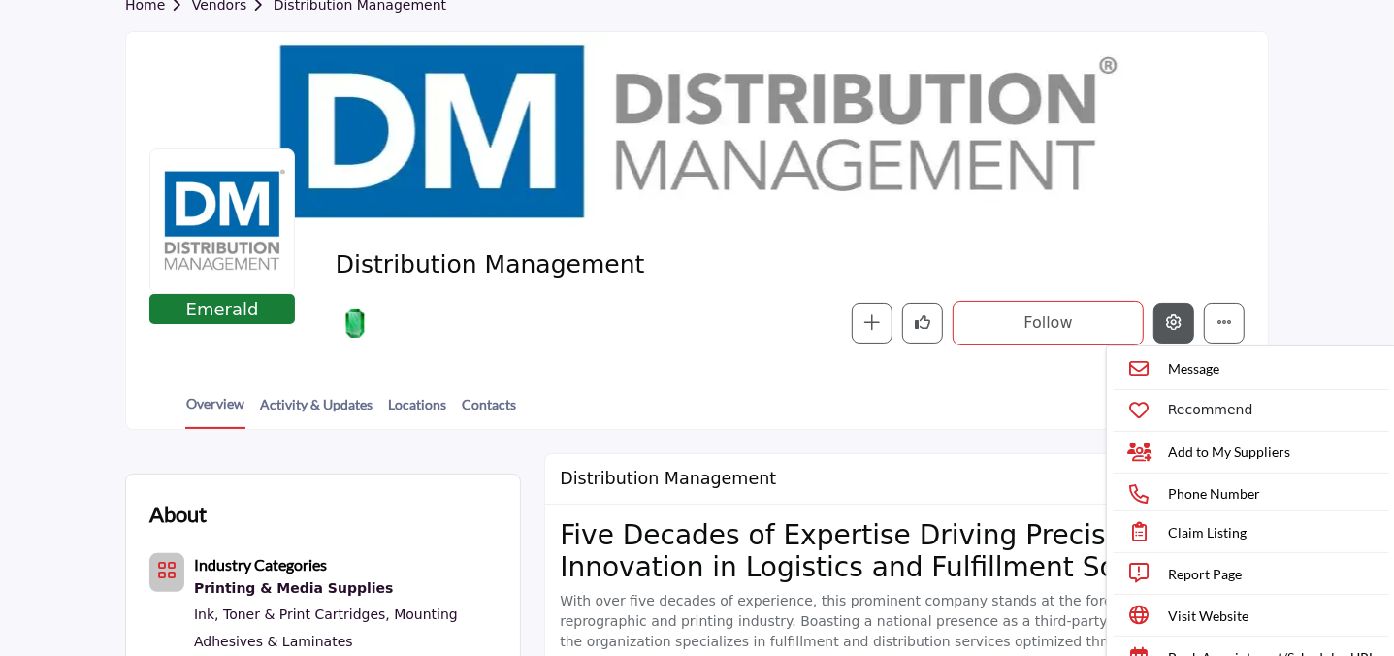
click at [1182, 324] on icon "Edit company" at bounding box center [1174, 322] width 16 height 16
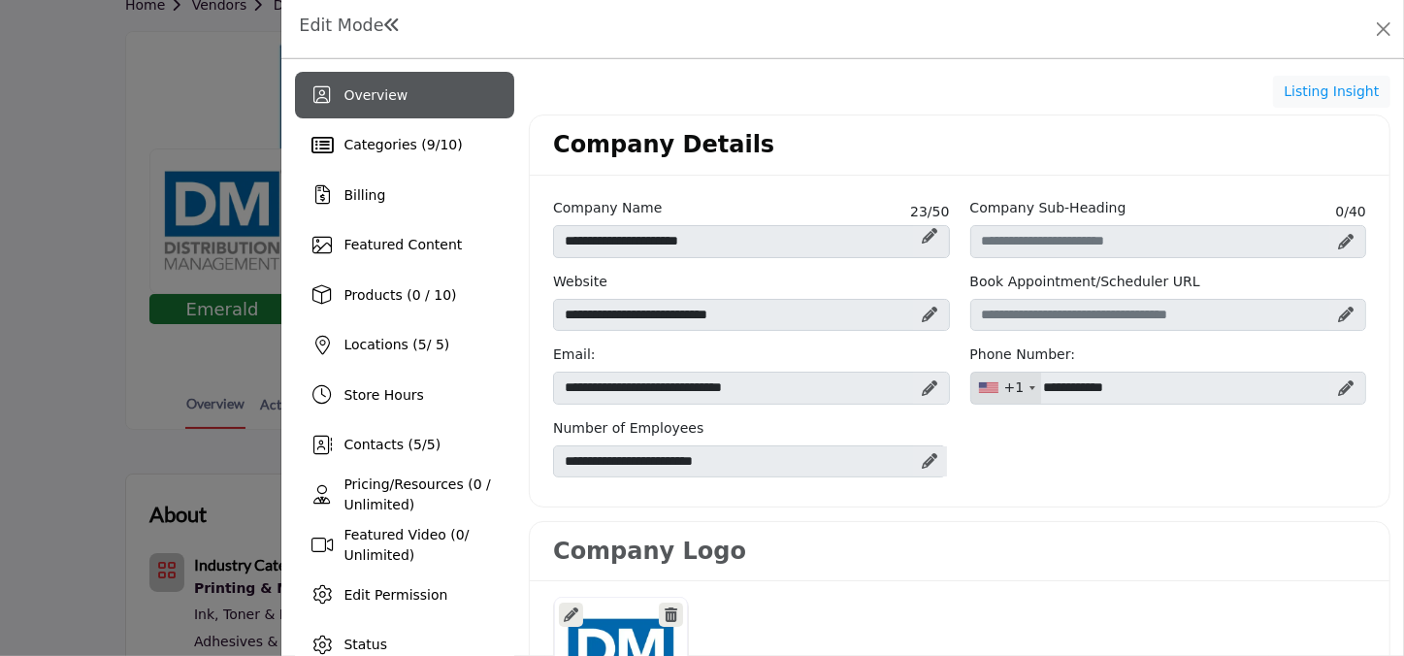
click at [419, 332] on div "Locations ( 5 / 5)" at bounding box center [404, 345] width 219 height 47
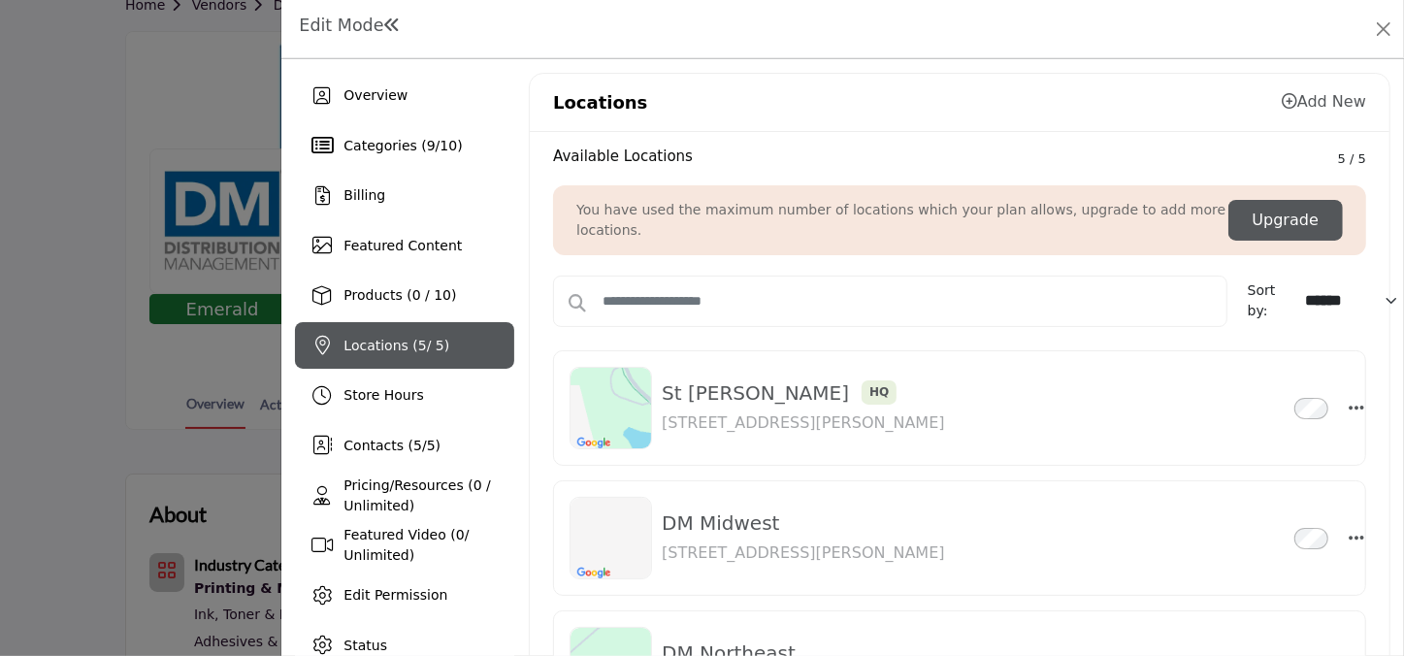
scroll to position [87, 0]
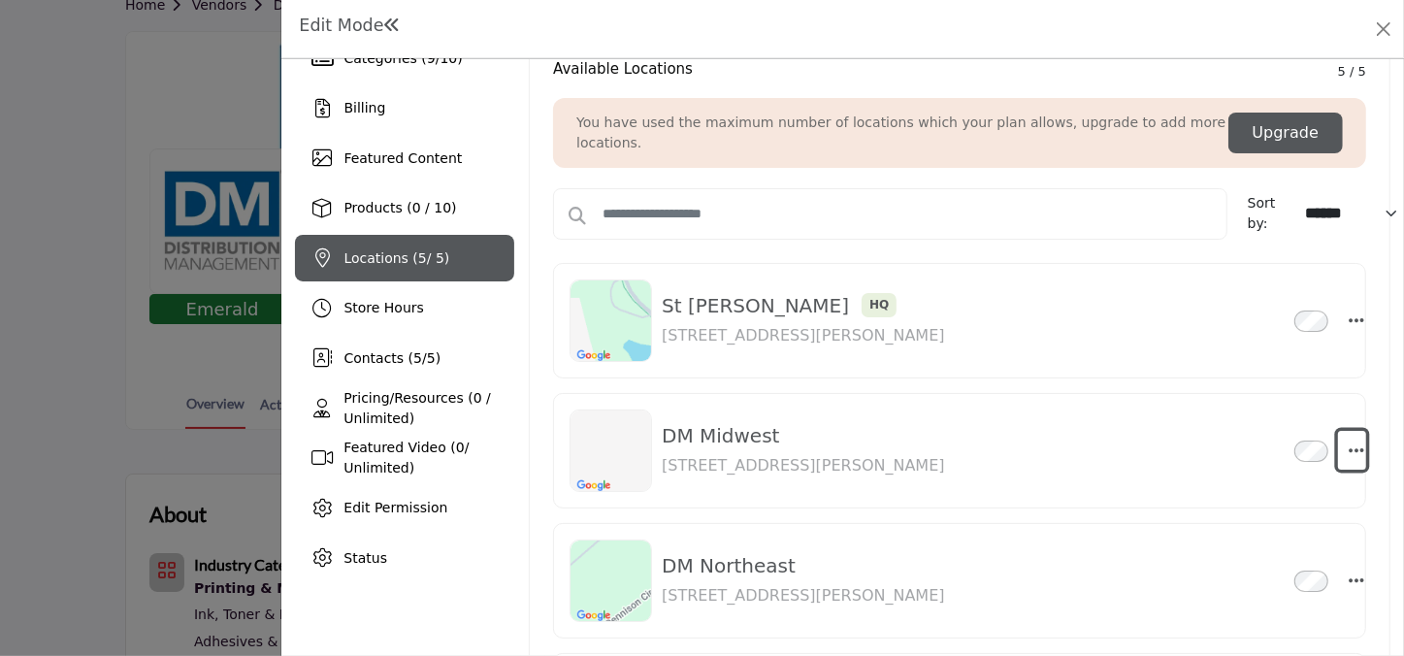
click at [1350, 447] on icon "button" at bounding box center [1358, 450] width 16 height 17
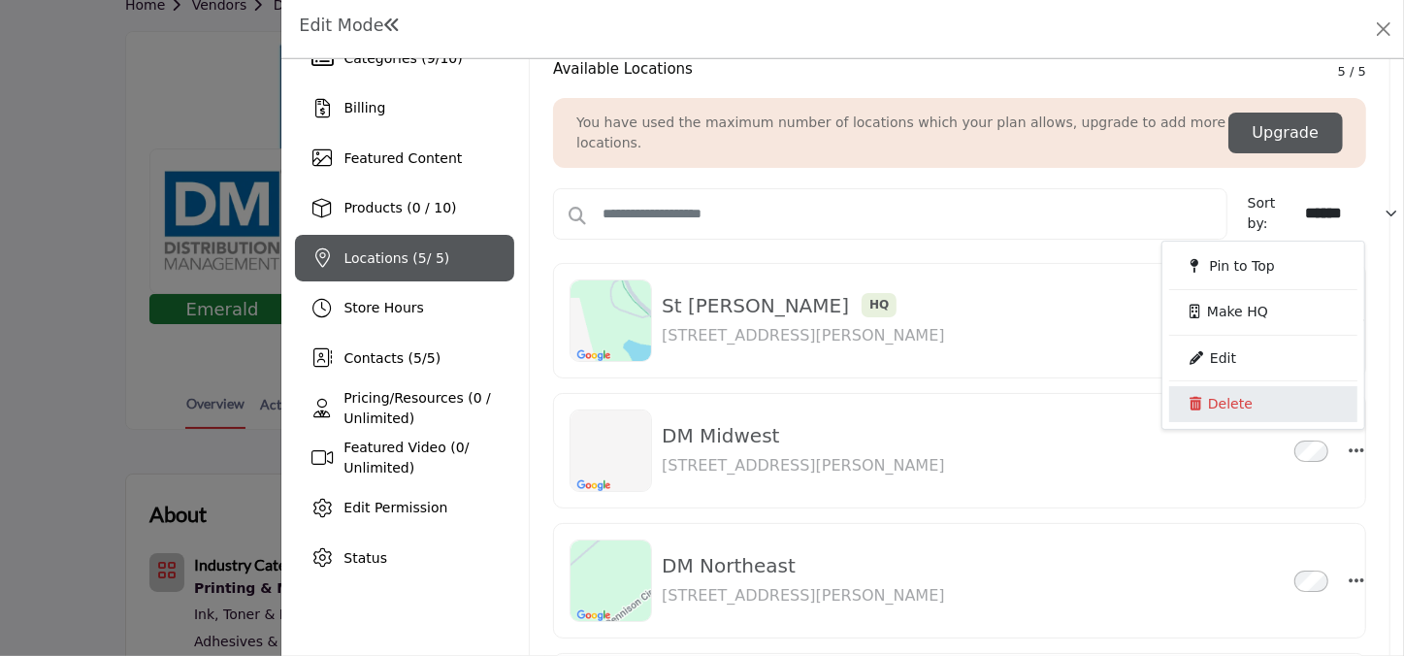
click at [1215, 406] on link "Delete" at bounding box center [1263, 403] width 188 height 35
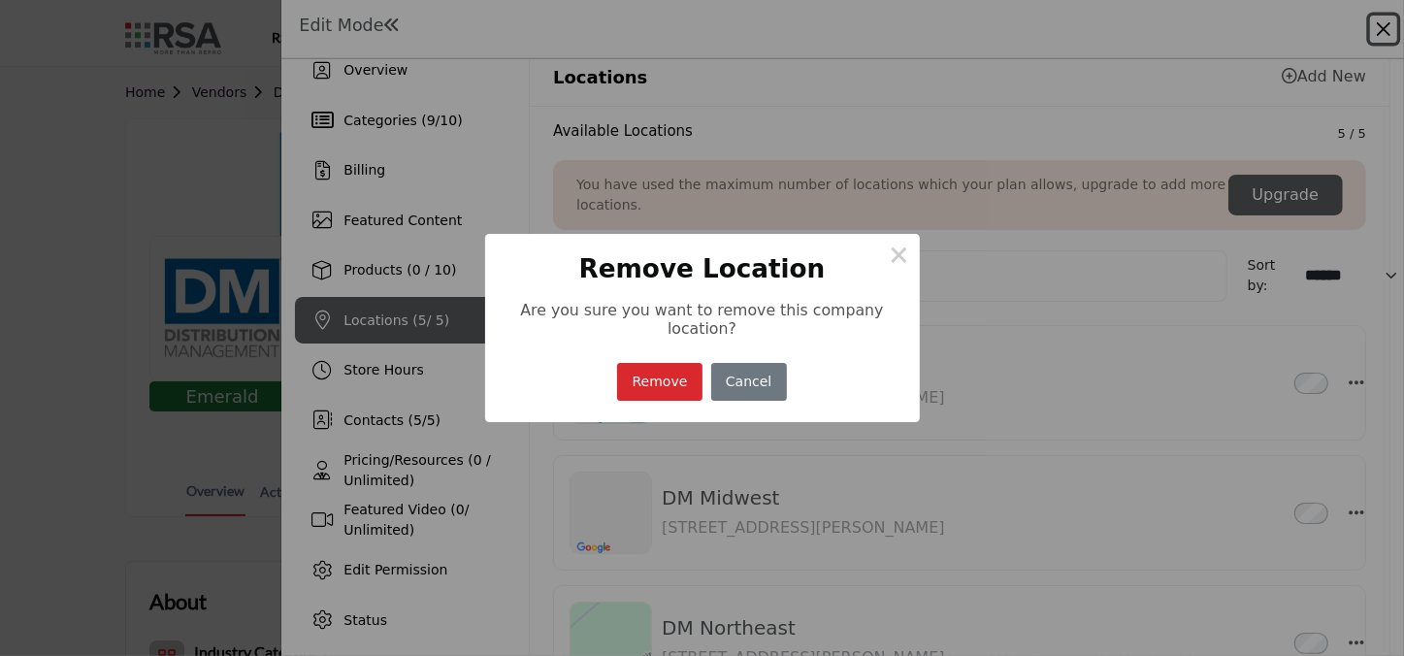
click at [673, 372] on button "Remove" at bounding box center [659, 382] width 85 height 38
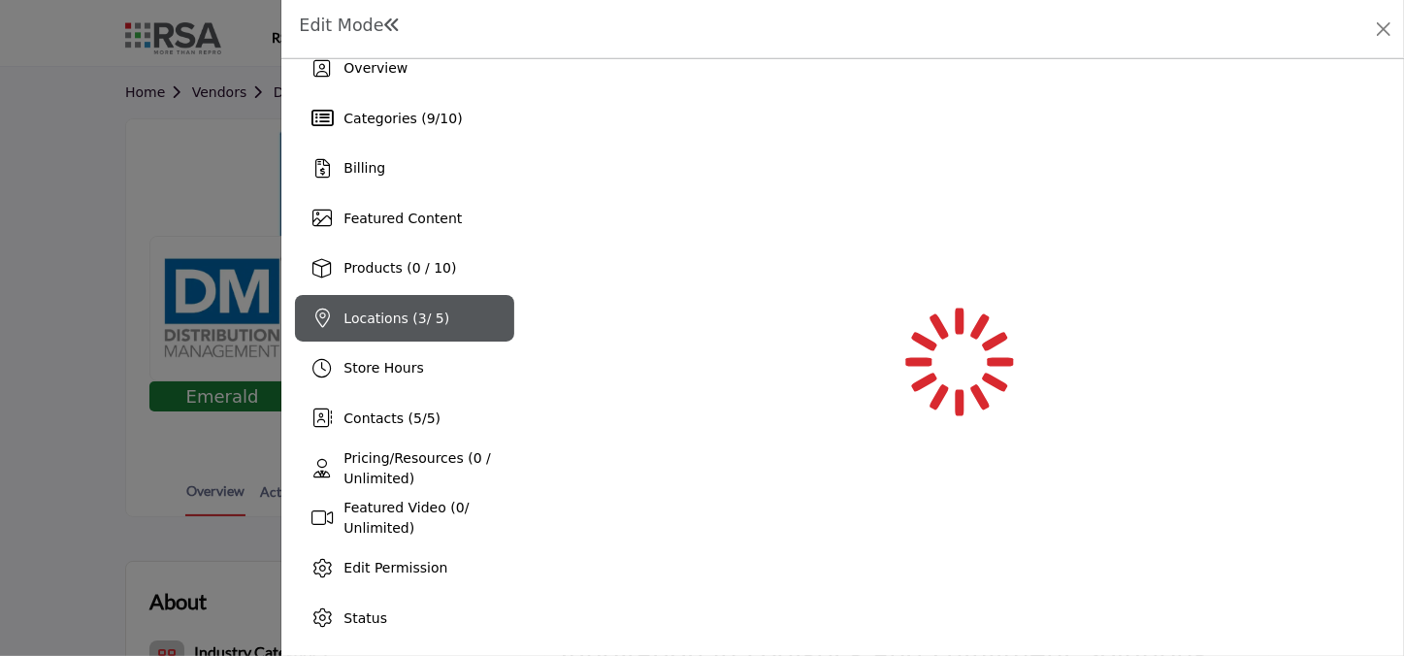
scroll to position [25, 0]
click at [909, 357] on div at bounding box center [960, 377] width 116 height 146
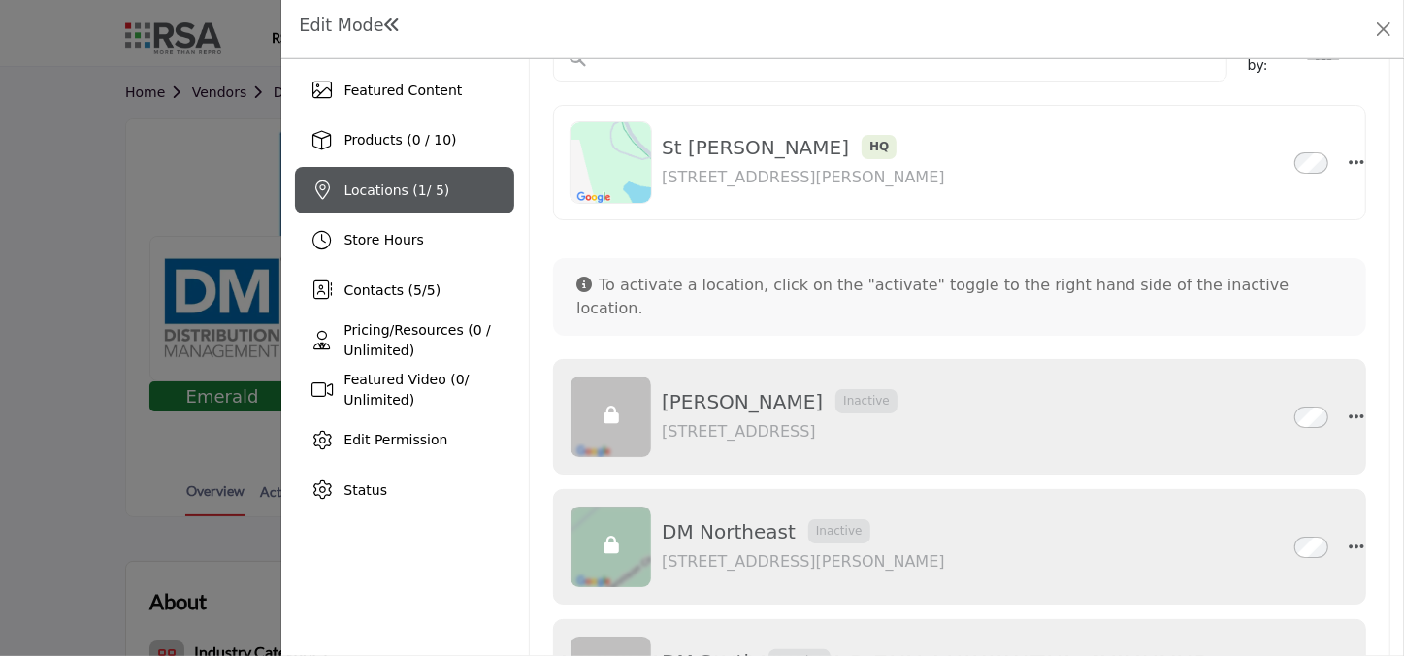
scroll to position [0, 0]
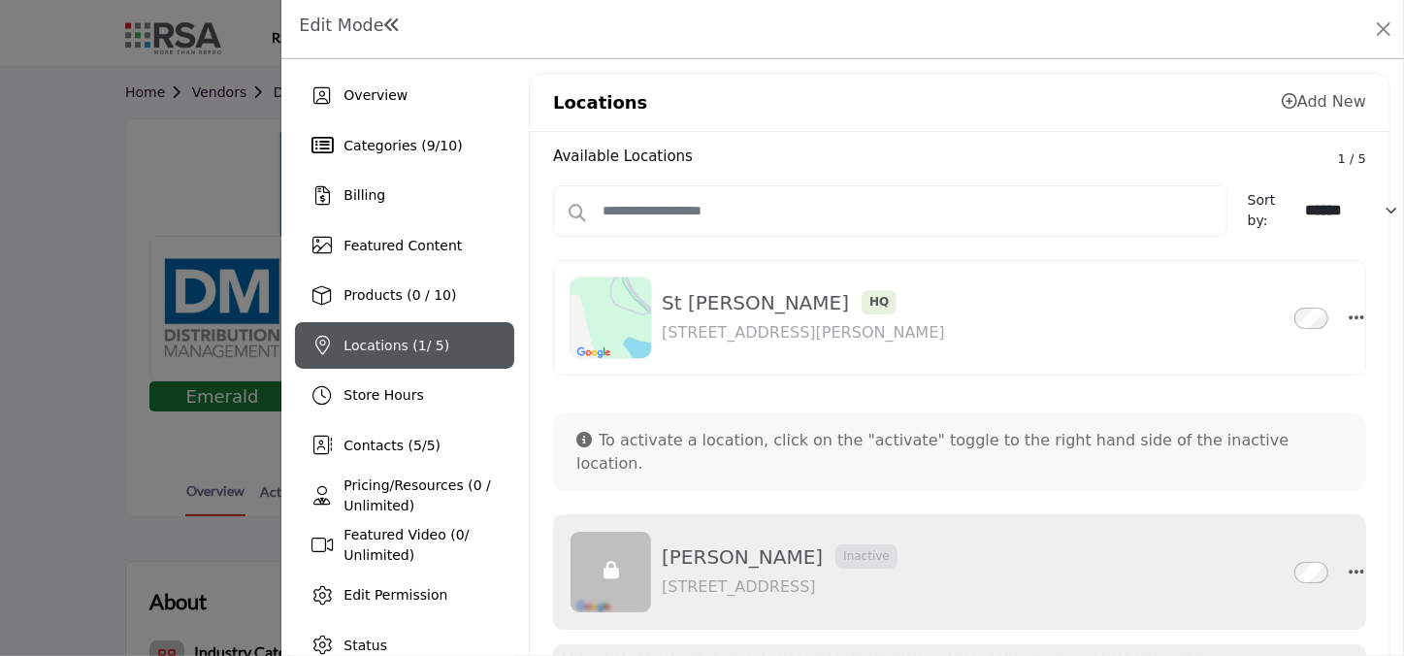
click at [421, 436] on div "Contacts ( 5 / 5 )" at bounding box center [392, 446] width 97 height 20
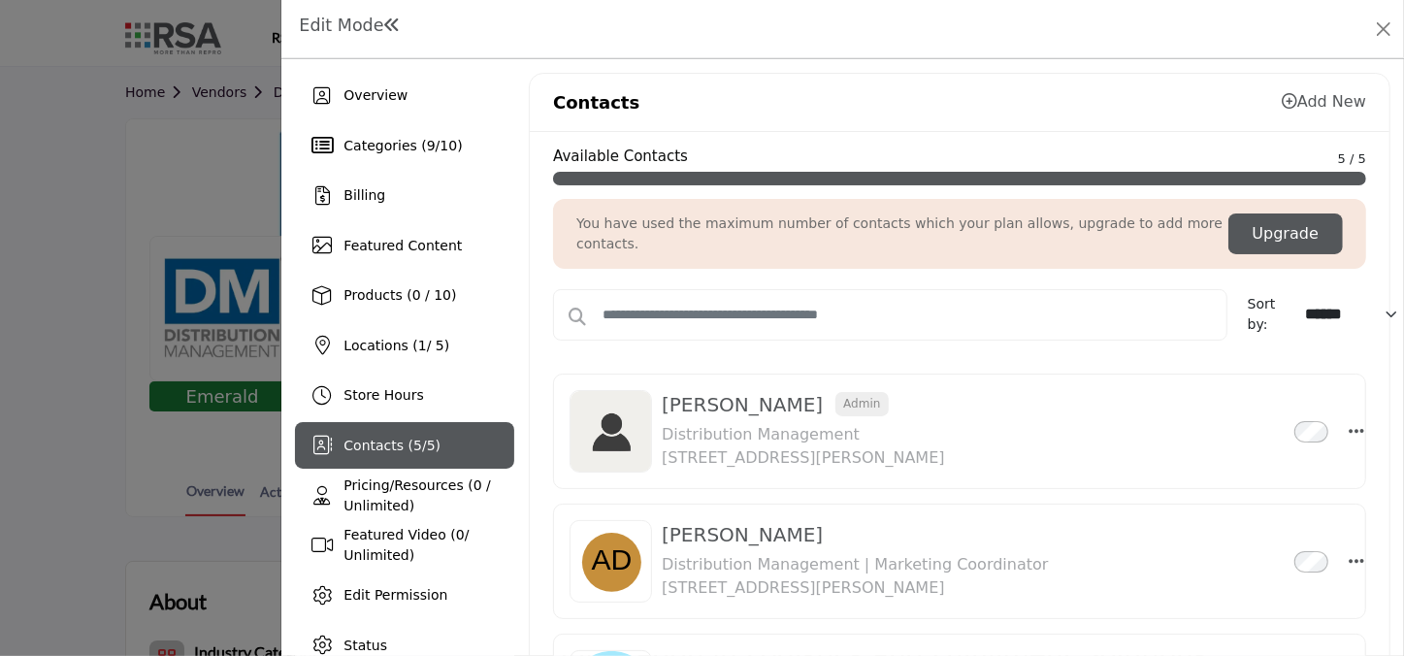
click at [436, 160] on div "Categories ( 9 / 10 )" at bounding box center [404, 145] width 219 height 47
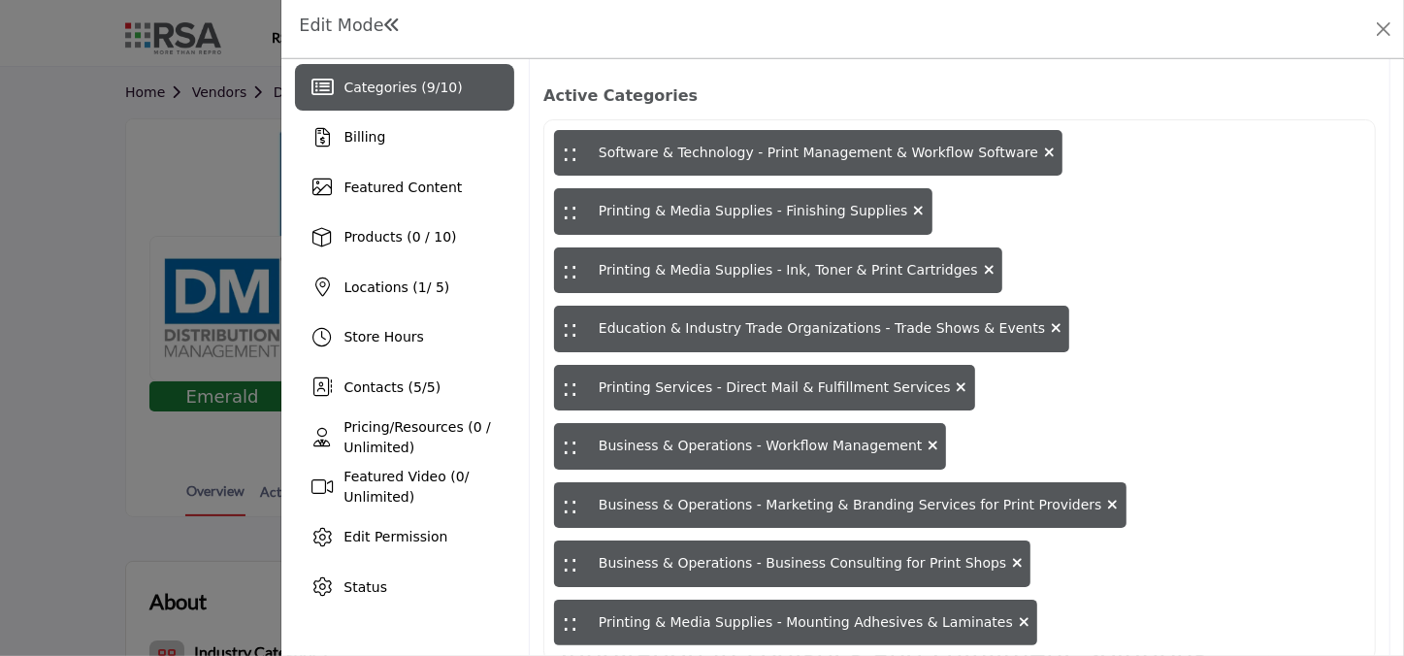
scroll to position [123, 0]
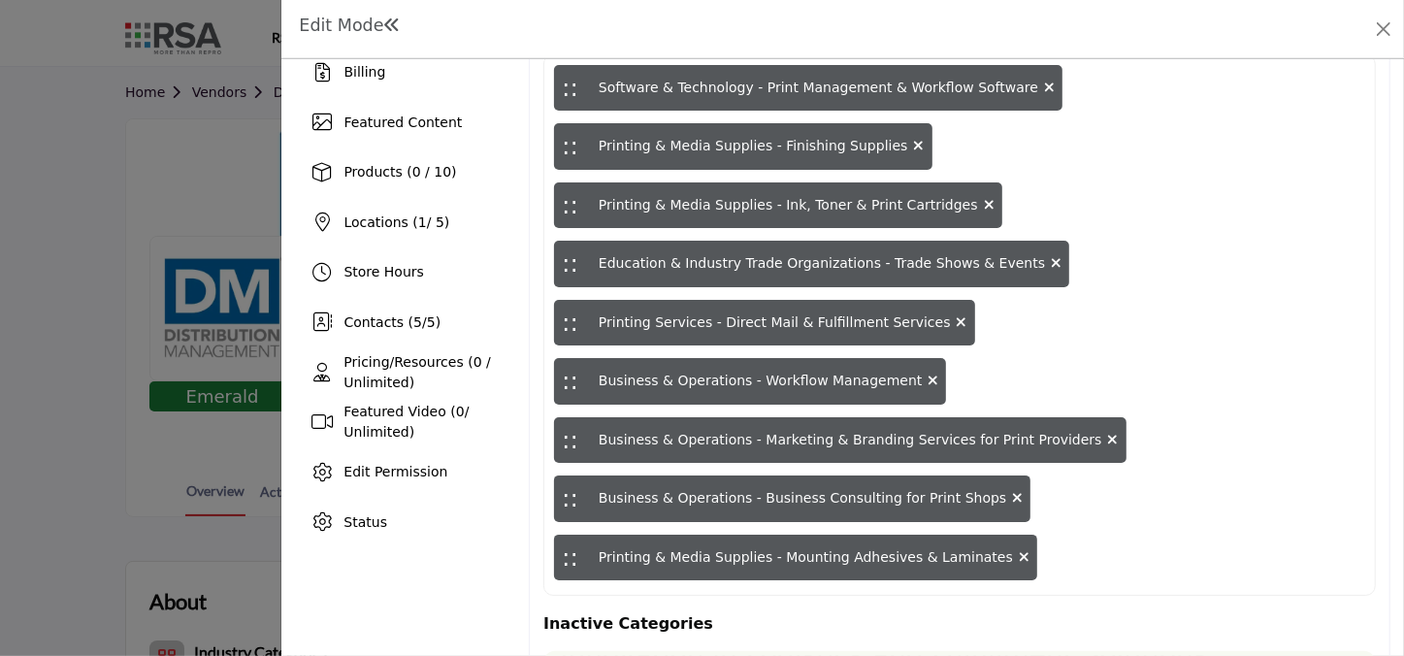
click at [407, 531] on div "Status" at bounding box center [404, 522] width 219 height 47
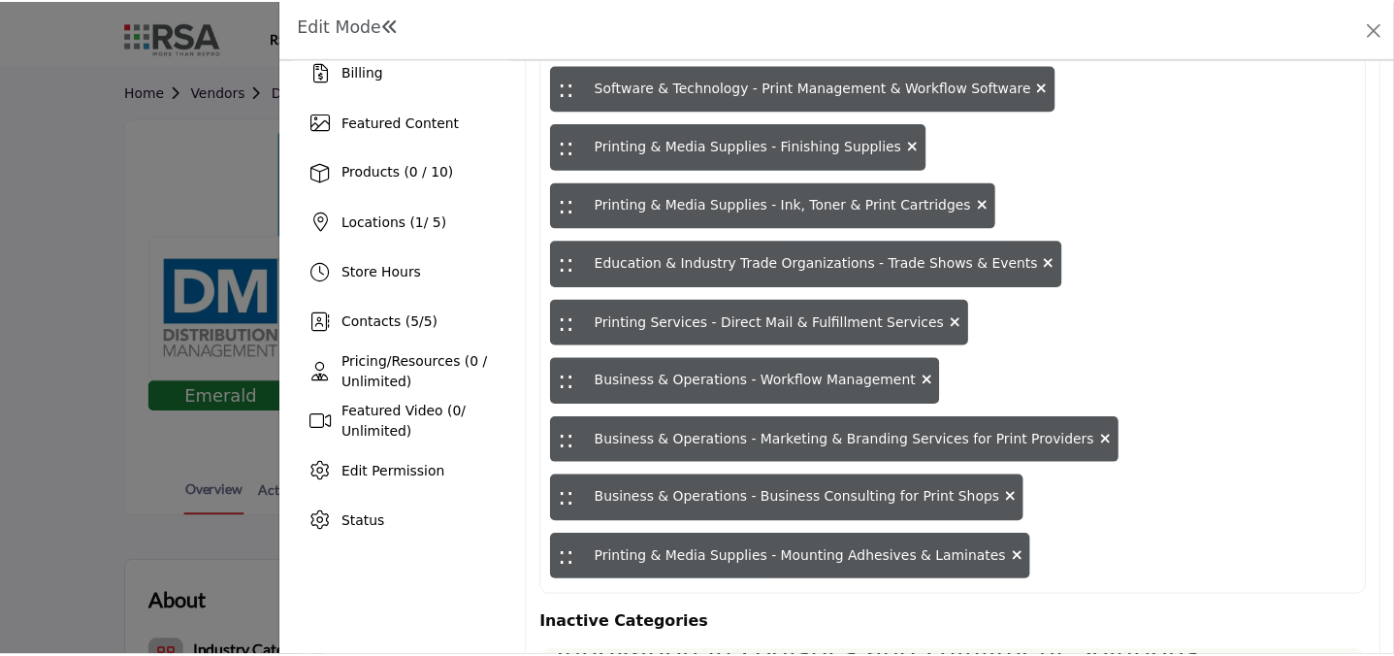
scroll to position [25, 0]
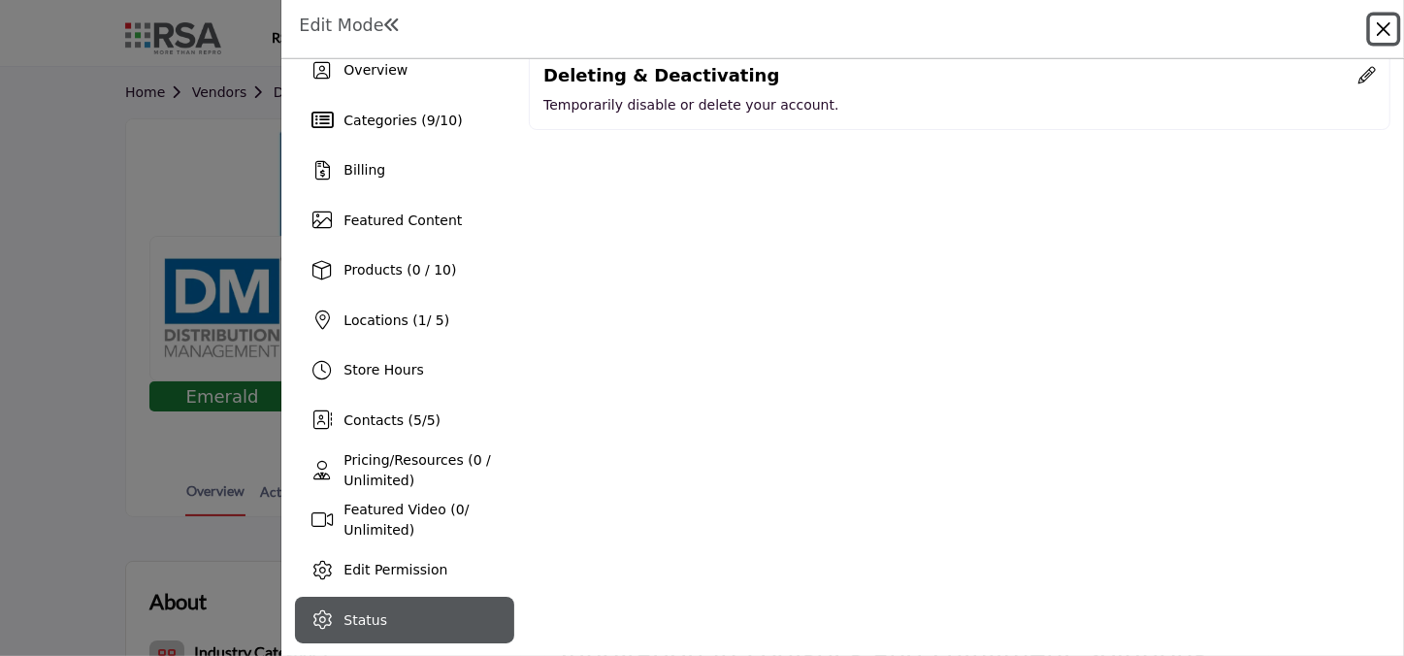
click at [1378, 28] on button "Close" at bounding box center [1383, 29] width 27 height 27
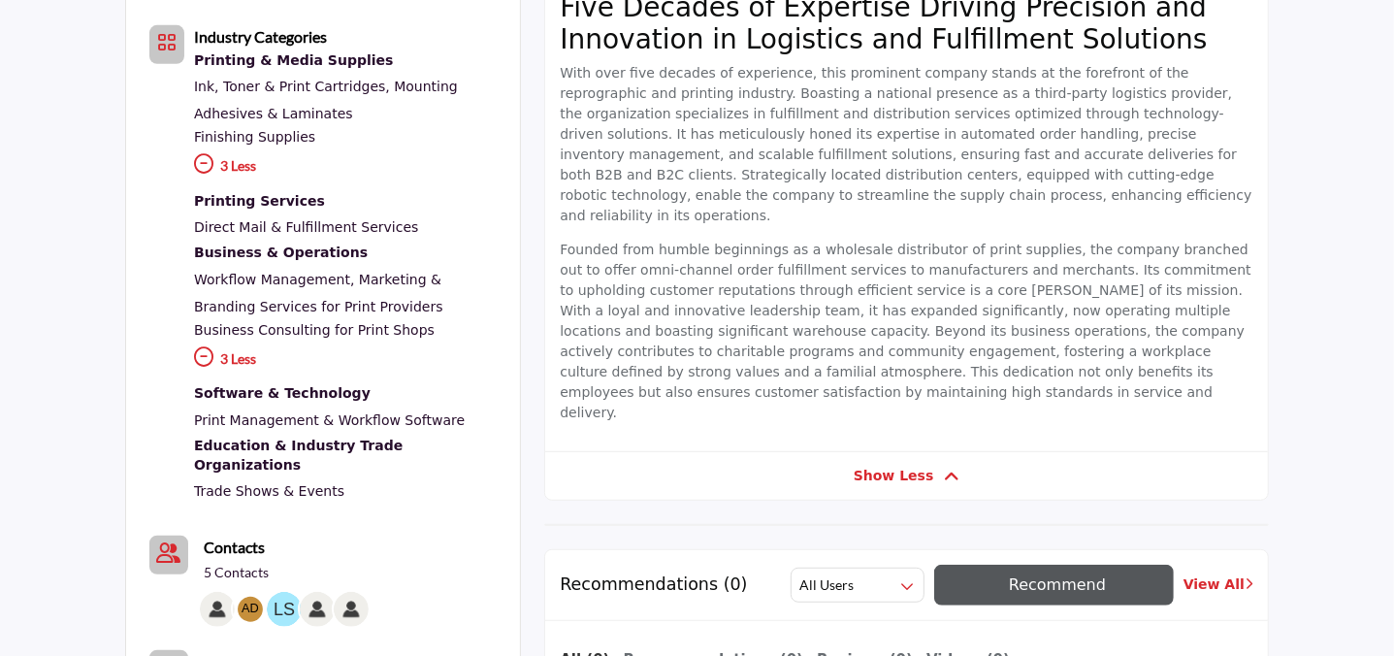
scroll to position [882, 0]
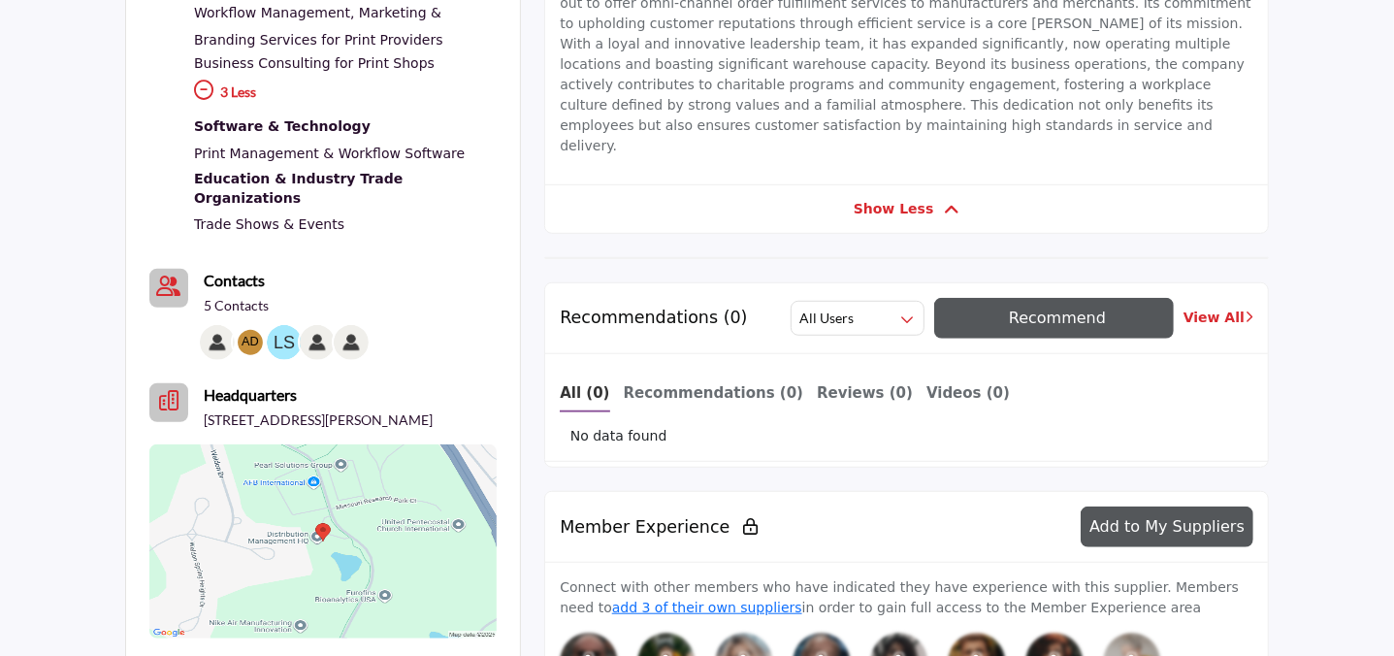
click at [246, 296] on p "5 Contacts" at bounding box center [236, 305] width 65 height 19
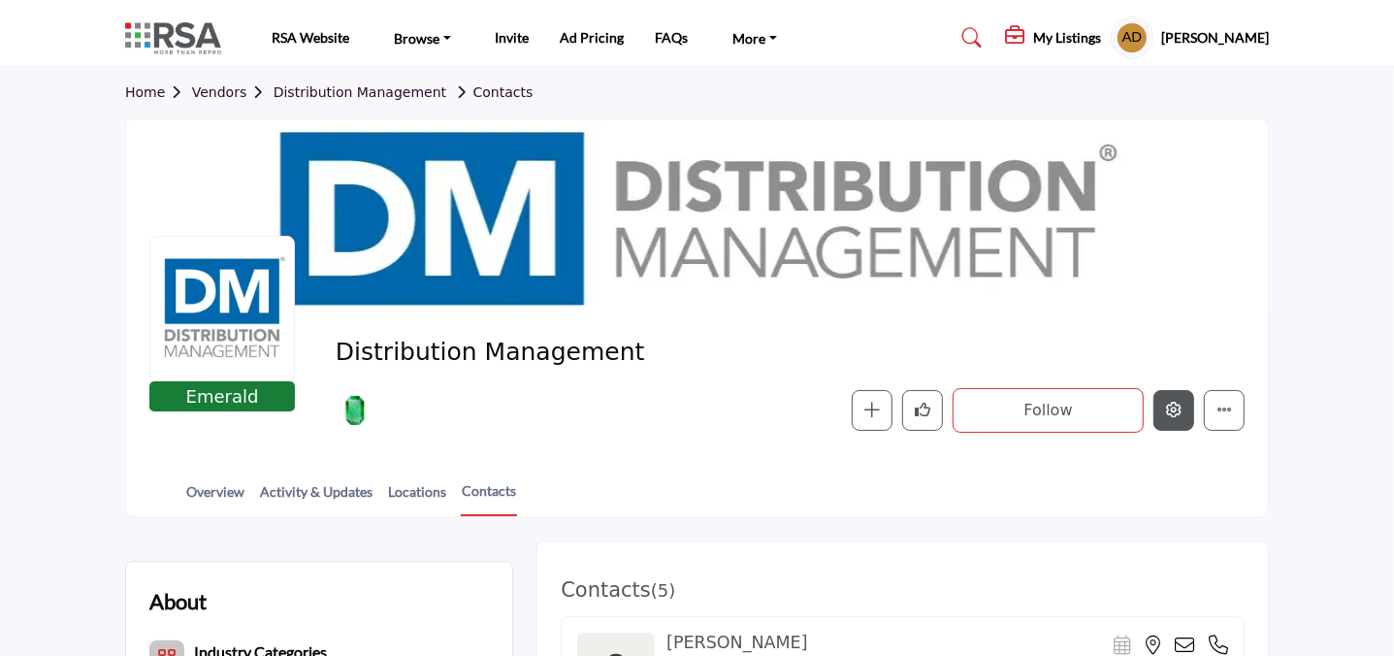
click at [1170, 403] on icon "Edit company" at bounding box center [1174, 410] width 16 height 16
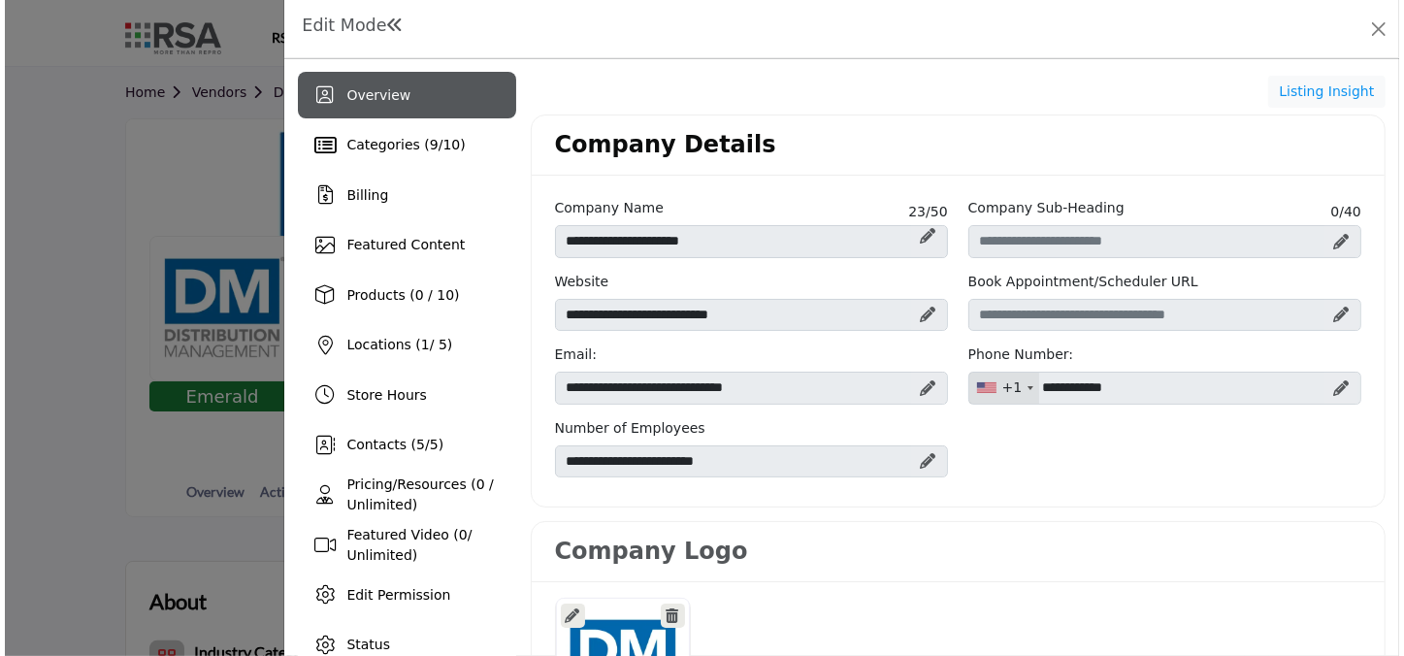
scroll to position [87, 0]
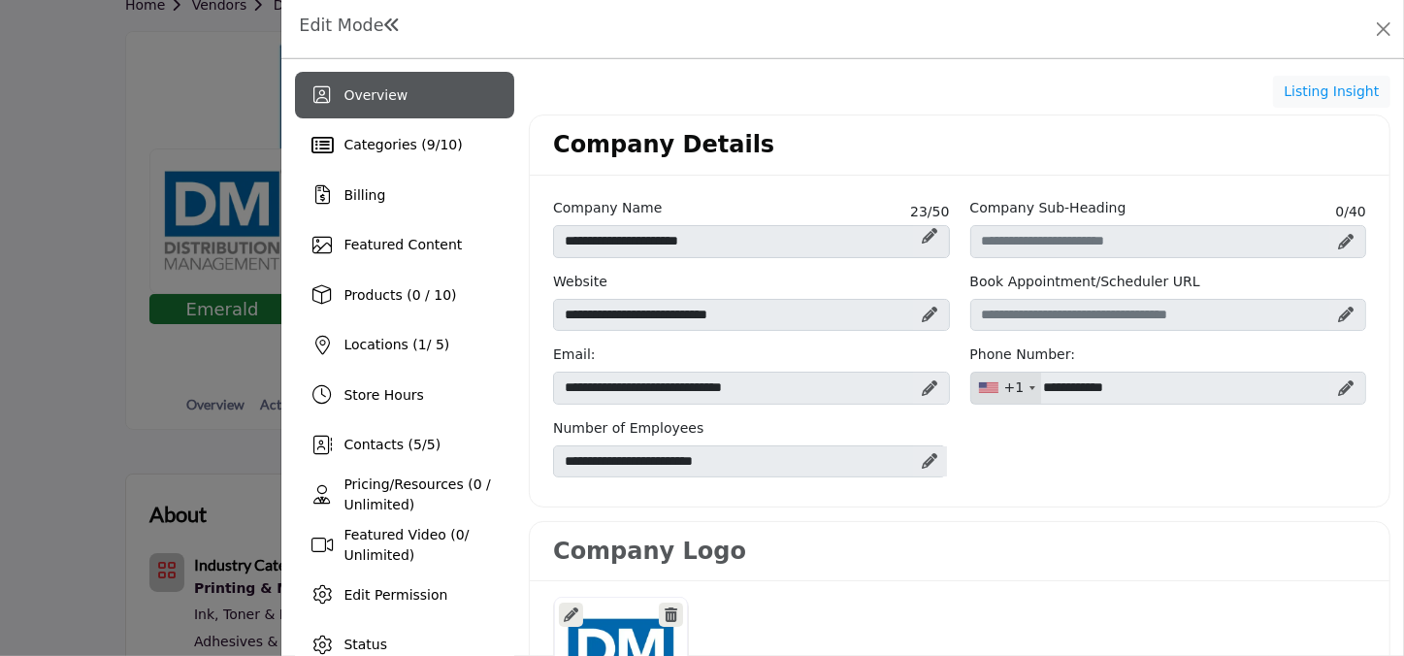
click at [1339, 244] on icon at bounding box center [1347, 242] width 16 height 16
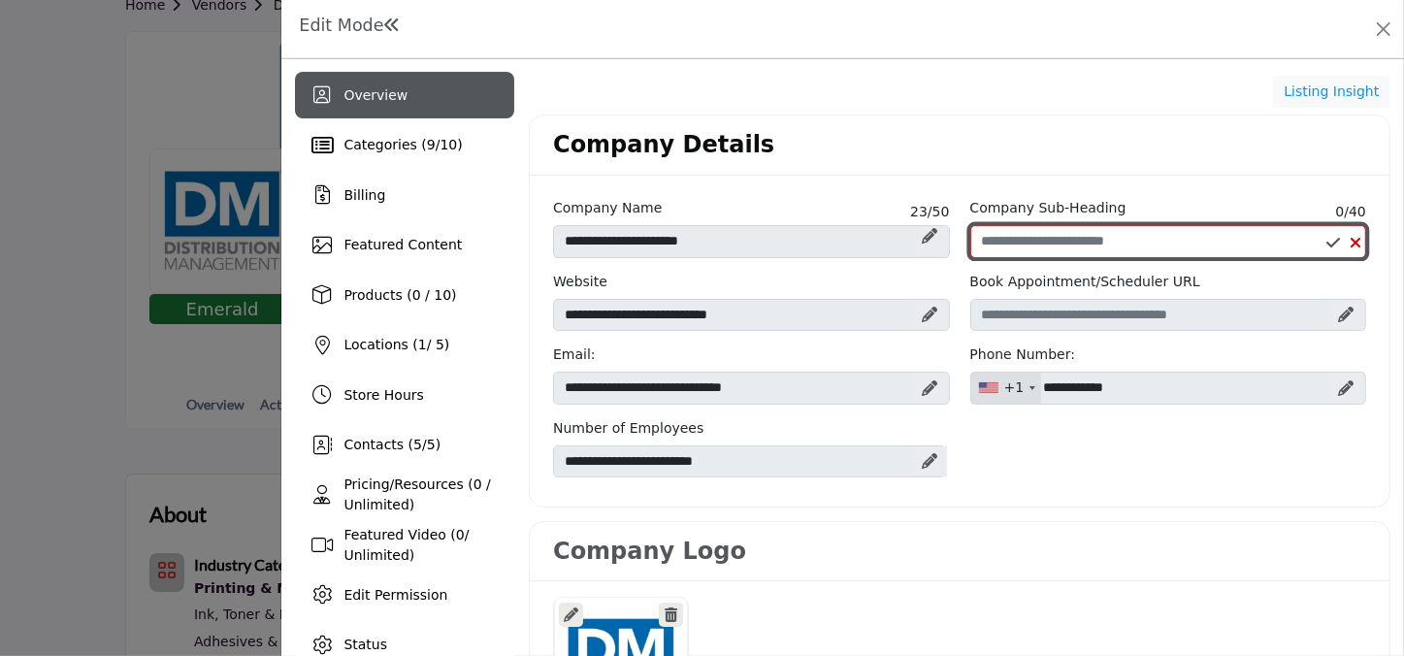
click at [1098, 246] on input "Enter Company Sub-Heading" at bounding box center [1168, 241] width 396 height 33
click at [875, 236] on div "**********" at bounding box center [960, 344] width 834 height 293
type input "**********"
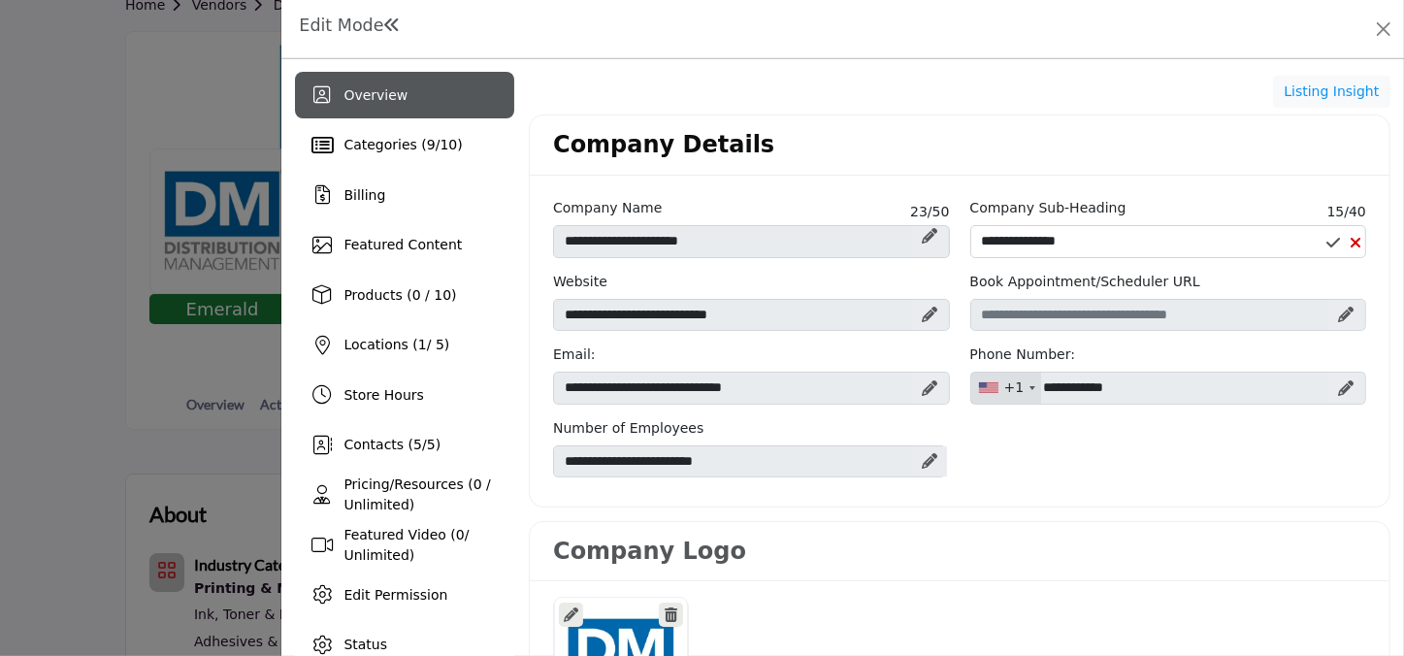
click at [1352, 382] on div at bounding box center [1346, 388] width 34 height 31
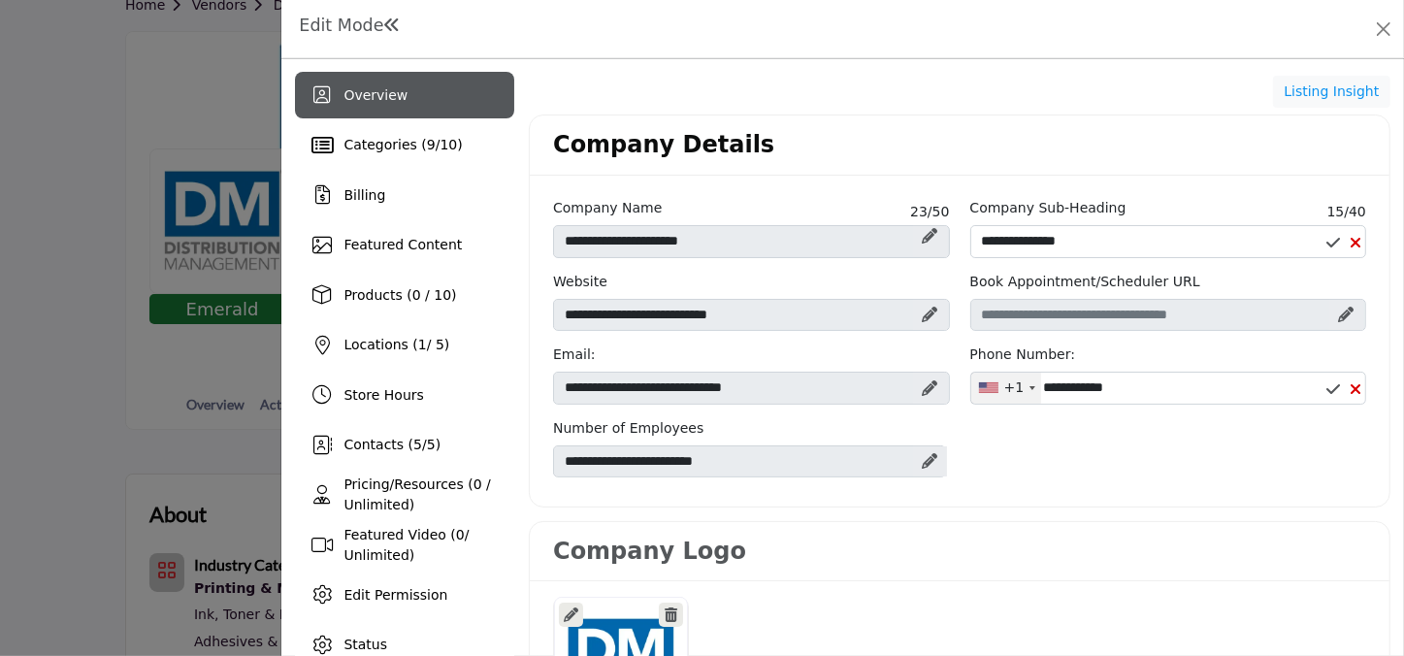
click at [1350, 388] on icon at bounding box center [1356, 389] width 12 height 16
type input "**********"
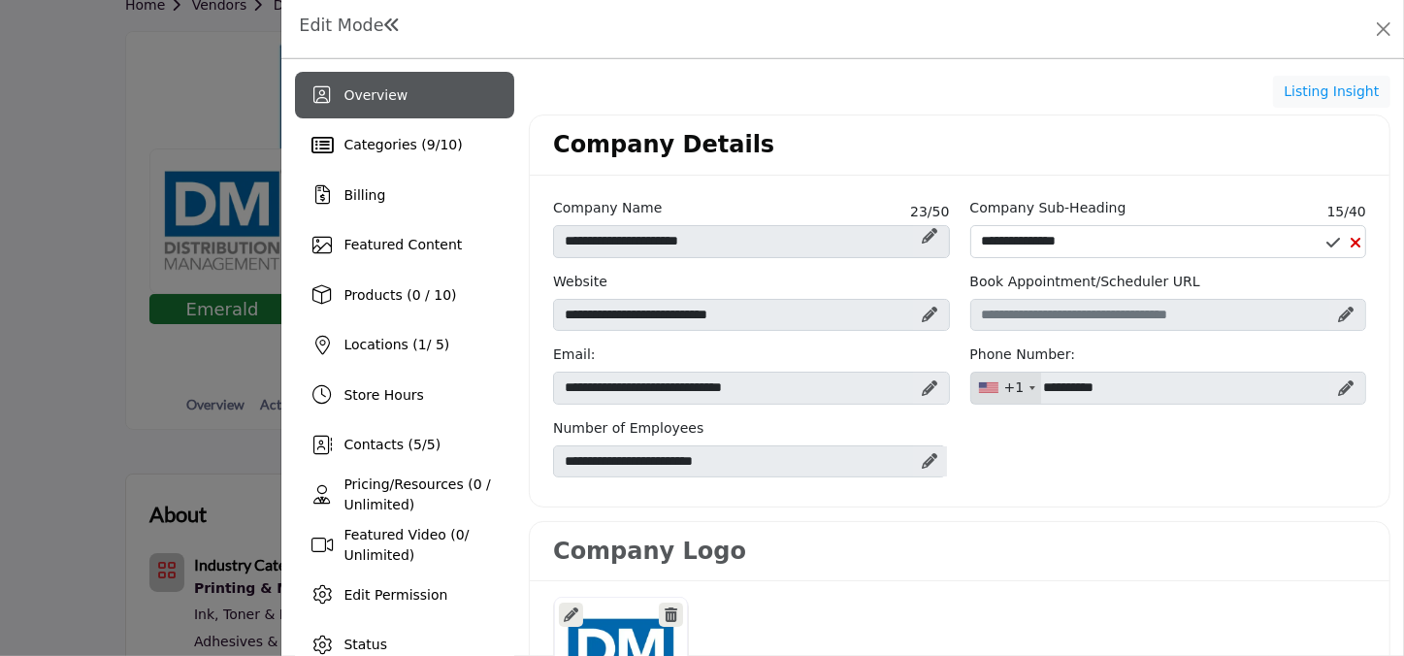
click at [1339, 388] on icon at bounding box center [1347, 388] width 16 height 16
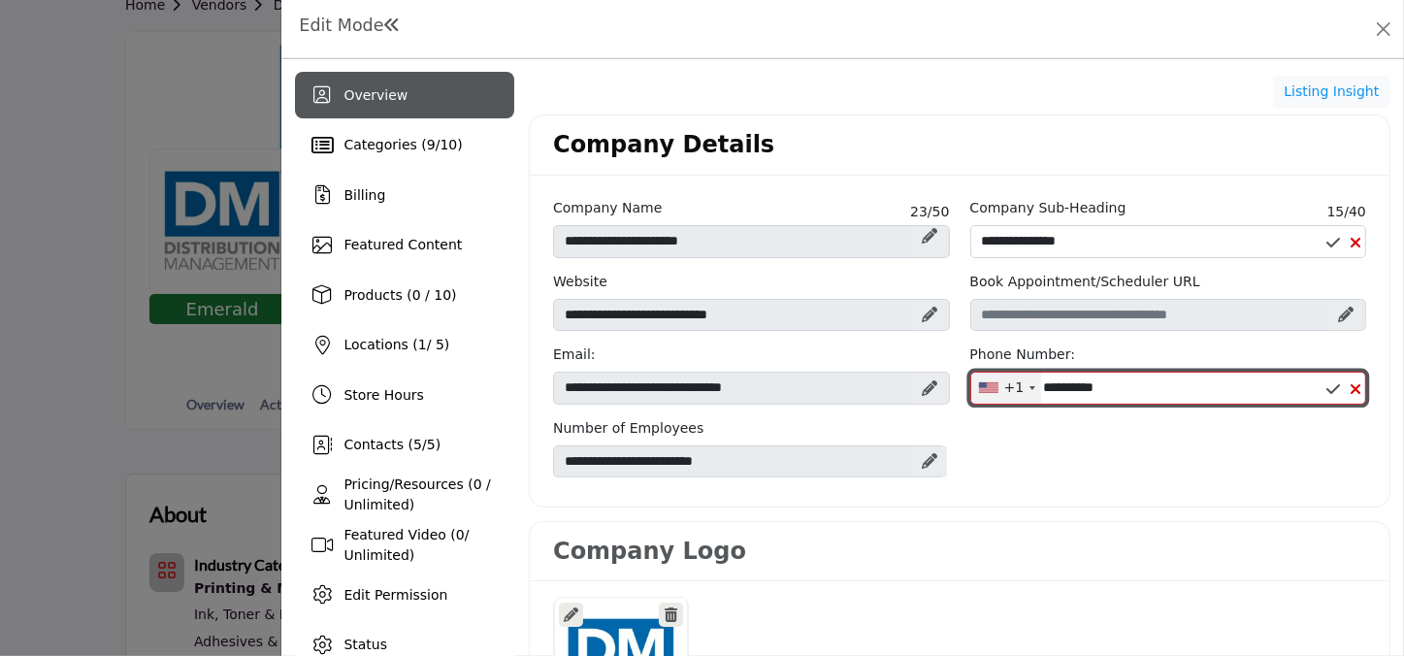
drag, startPoint x: 1208, startPoint y: 396, endPoint x: 998, endPoint y: 408, distance: 210.9
click at [998, 408] on div "Phone Number: +1 United States (US) +1 United Kingdom (GB) +44 Afghanistan (‫اف…" at bounding box center [1168, 381] width 416 height 74
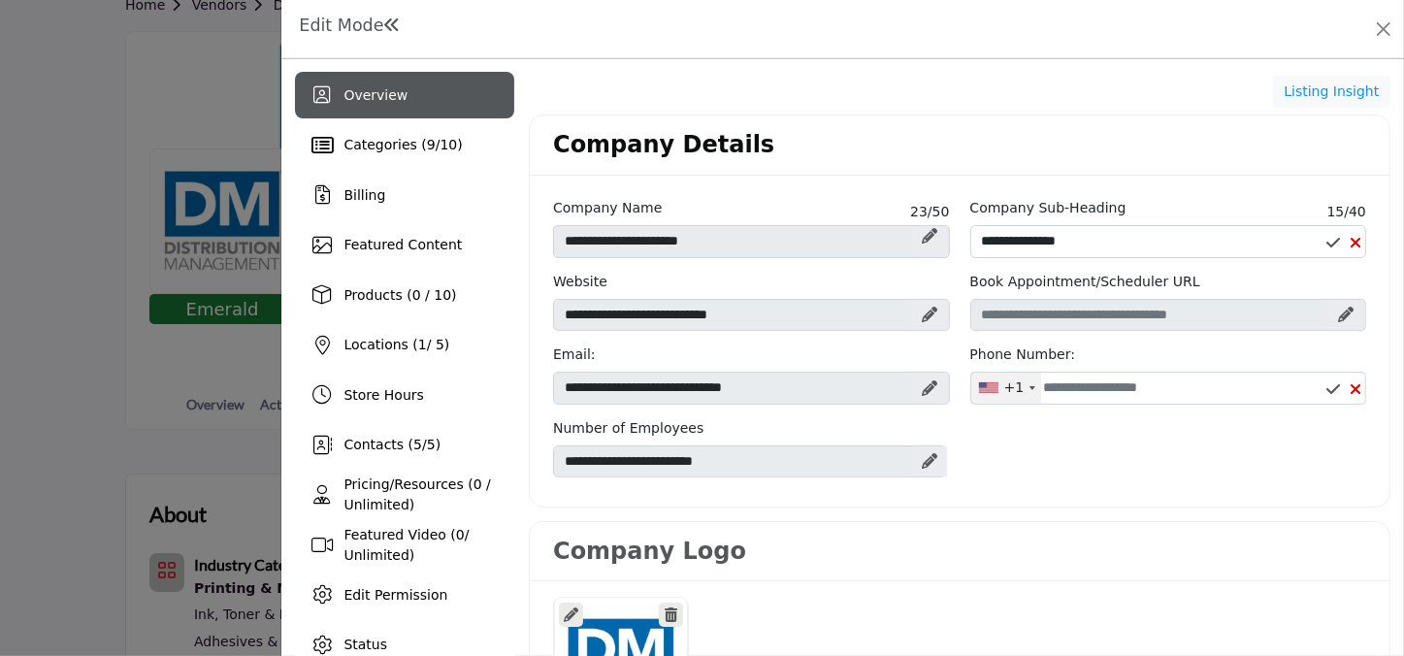
click at [1327, 386] on icon at bounding box center [1334, 389] width 14 height 16
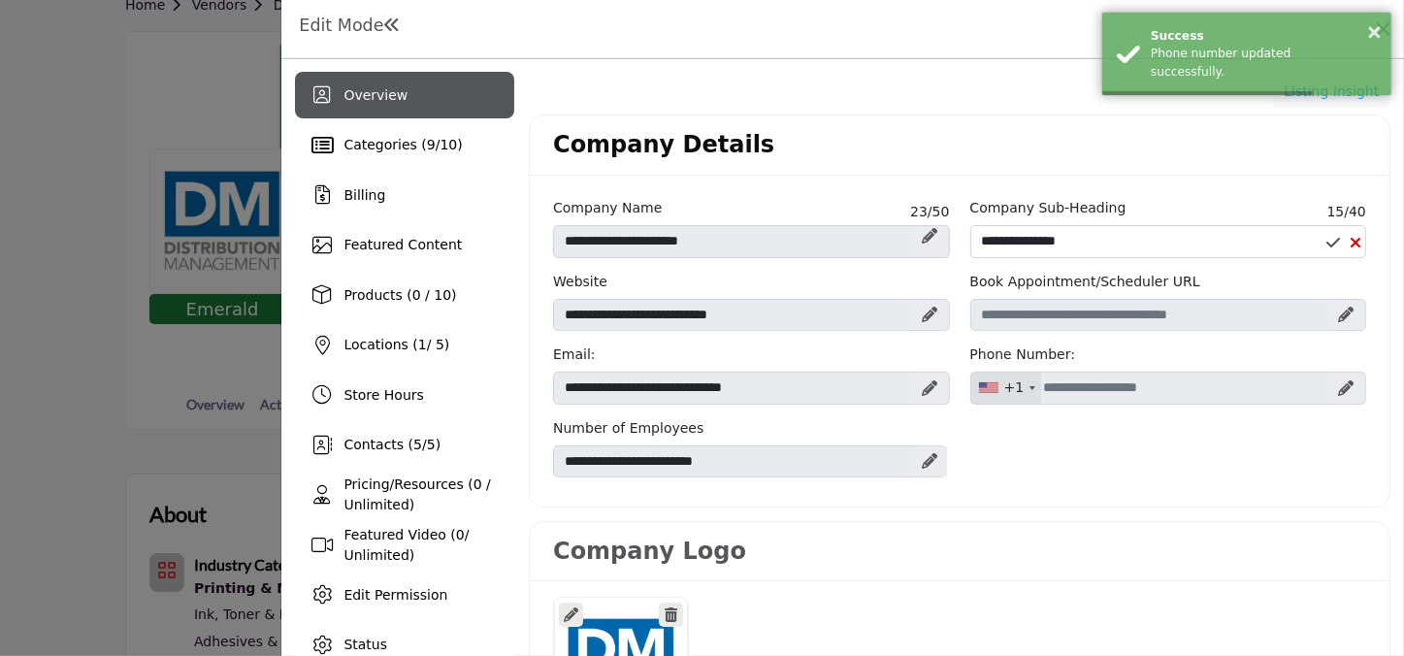
click at [932, 381] on div at bounding box center [930, 388] width 34 height 31
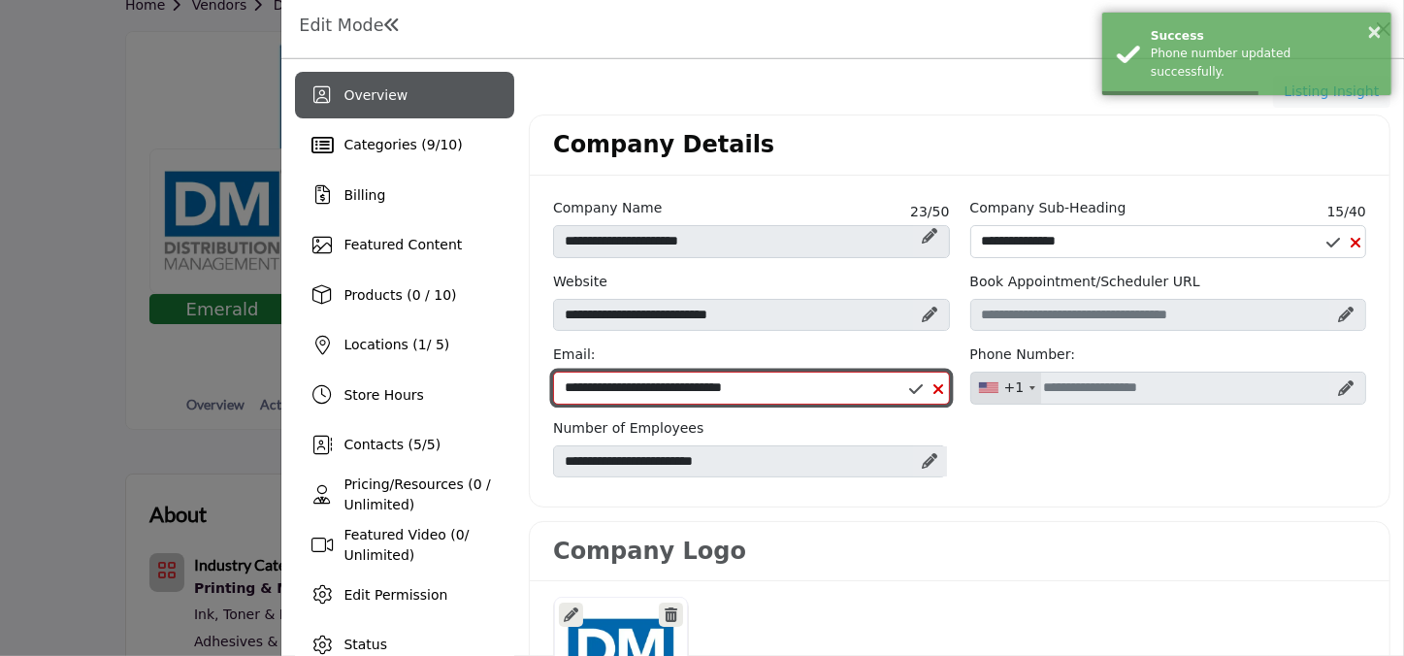
drag, startPoint x: 853, startPoint y: 398, endPoint x: 614, endPoint y: 389, distance: 238.9
click at [579, 391] on input "**********" at bounding box center [751, 388] width 396 height 33
click at [789, 386] on input "**********" at bounding box center [751, 388] width 396 height 33
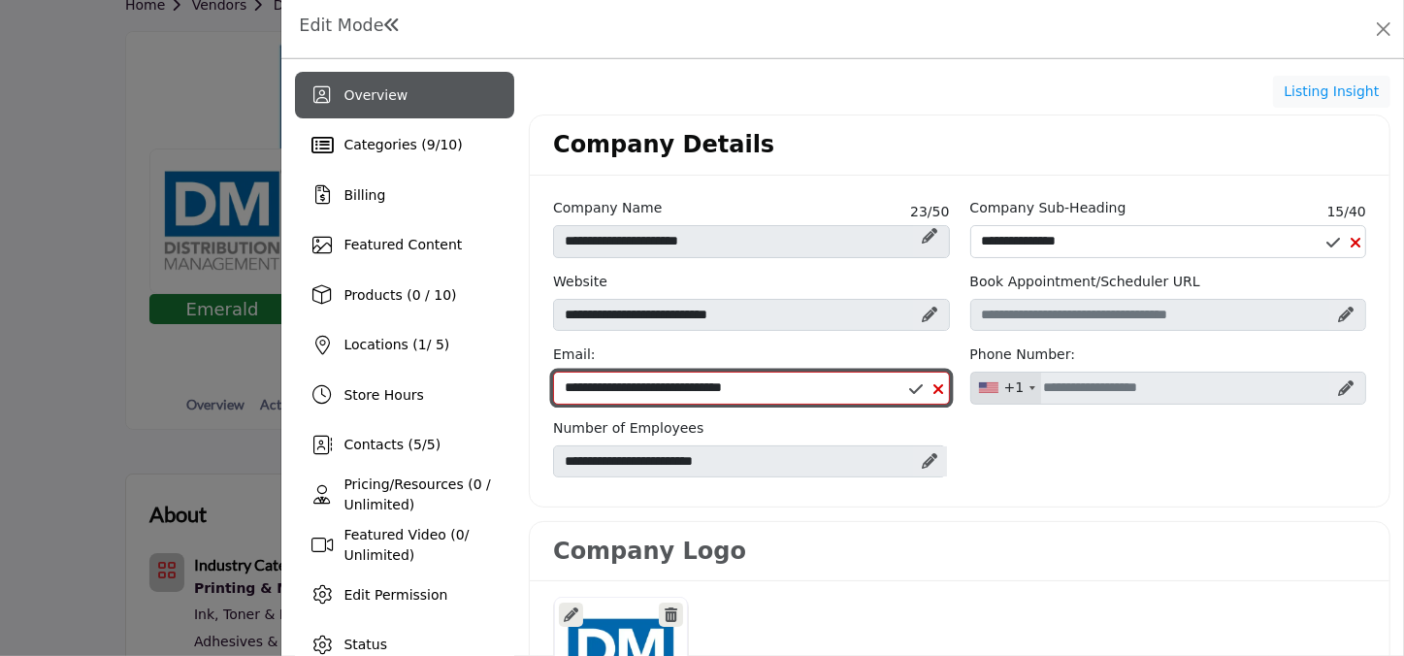
drag, startPoint x: 791, startPoint y: 386, endPoint x: 486, endPoint y: 388, distance: 304.7
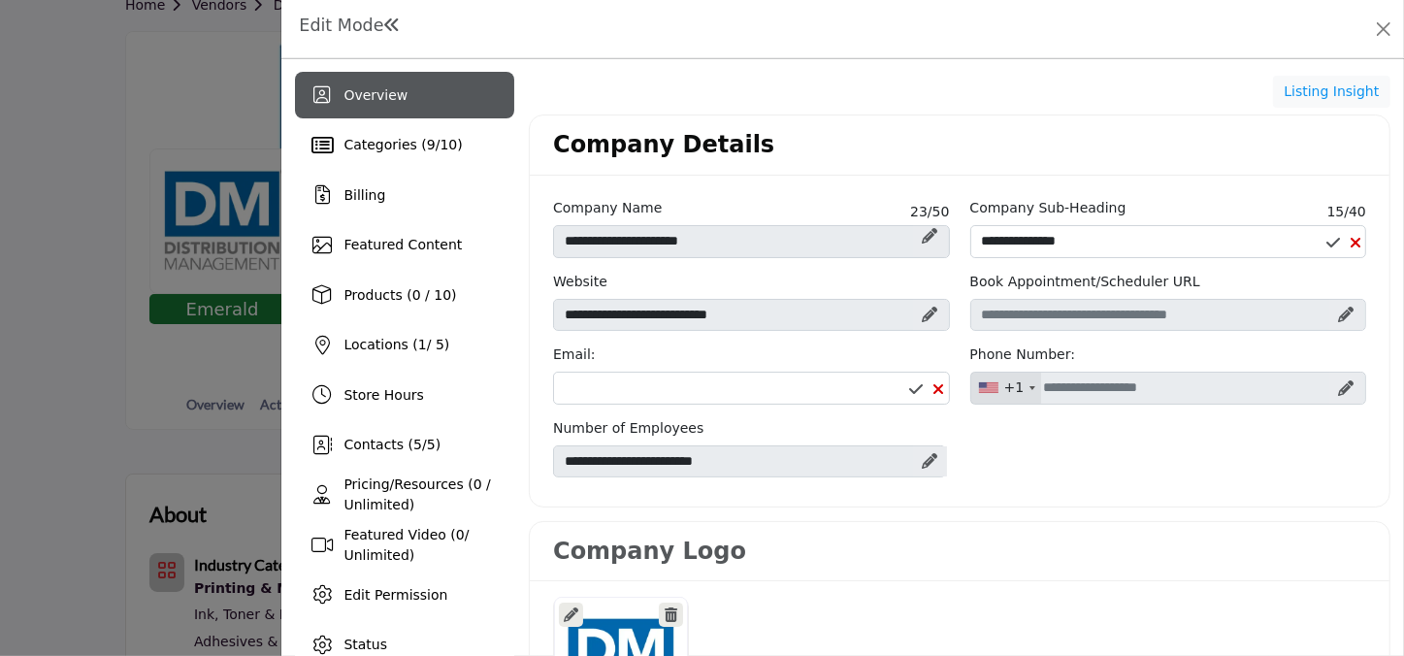
click at [910, 389] on icon at bounding box center [917, 389] width 14 height 16
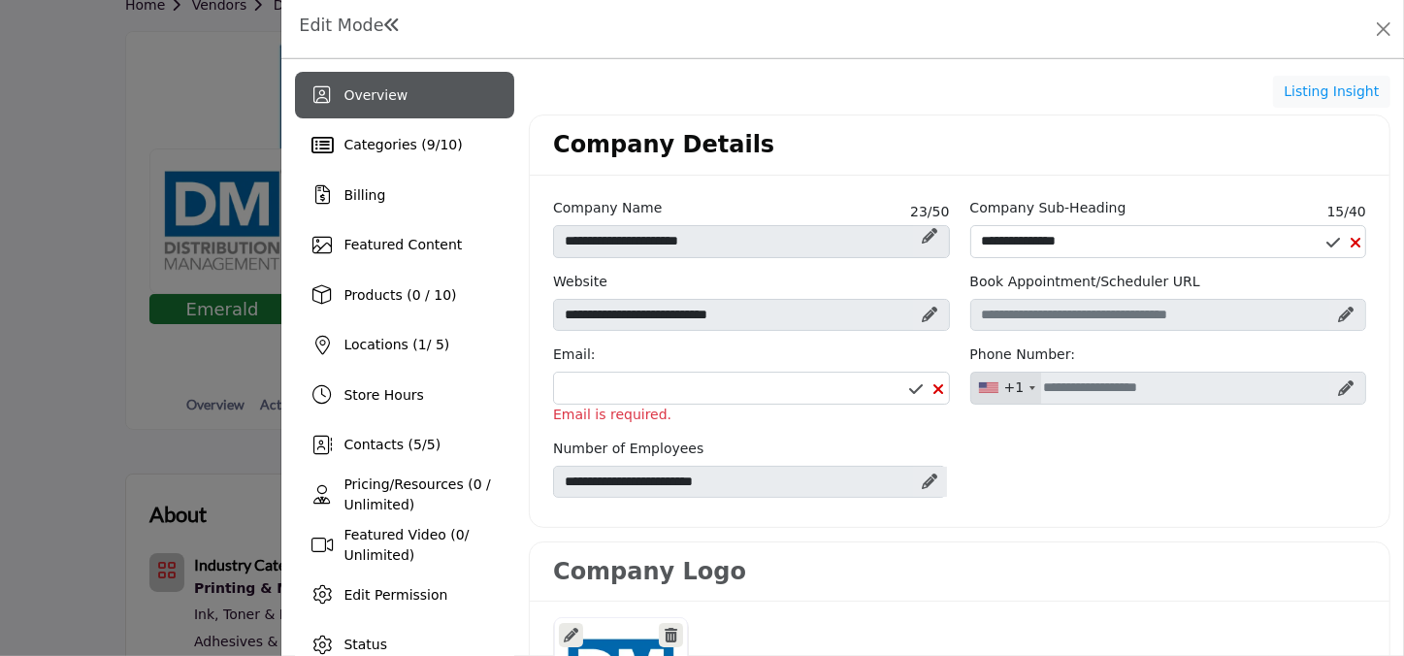
click at [934, 386] on icon at bounding box center [940, 389] width 12 height 16
type input "**********"
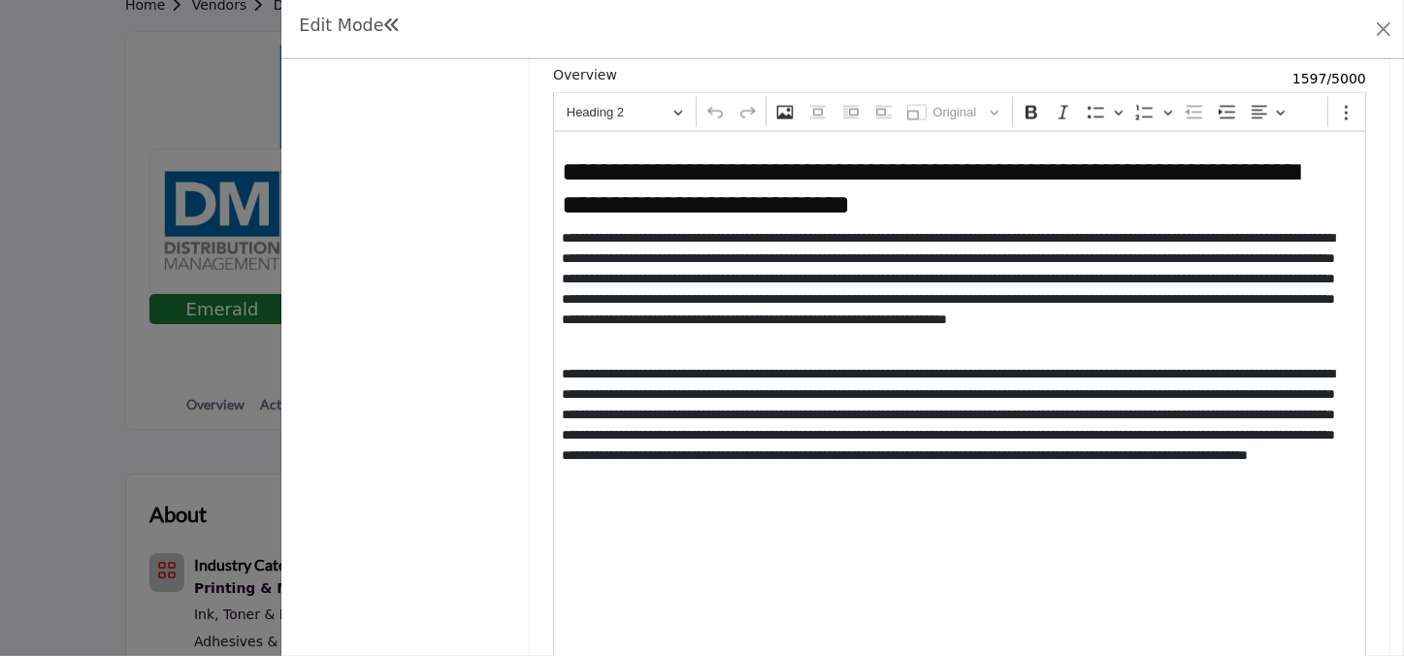
scroll to position [2205, 0]
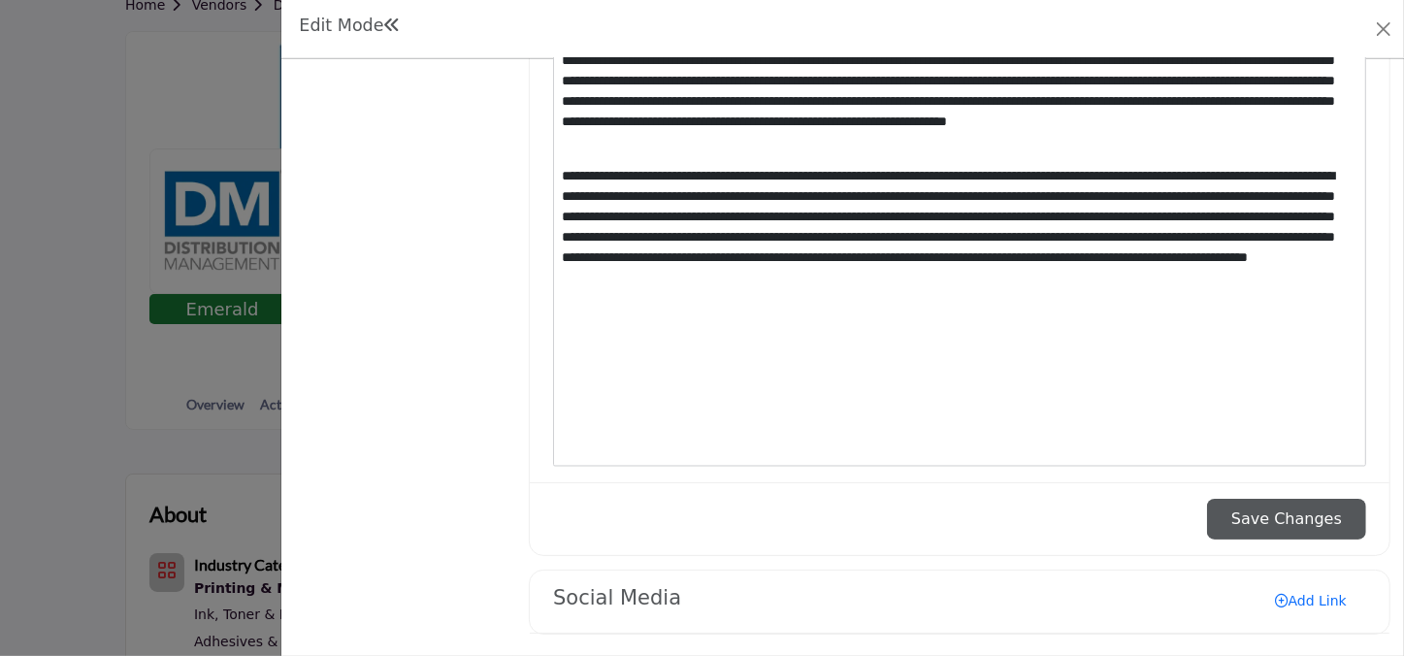
click at [1262, 591] on link "Add Link" at bounding box center [1311, 600] width 111 height 31
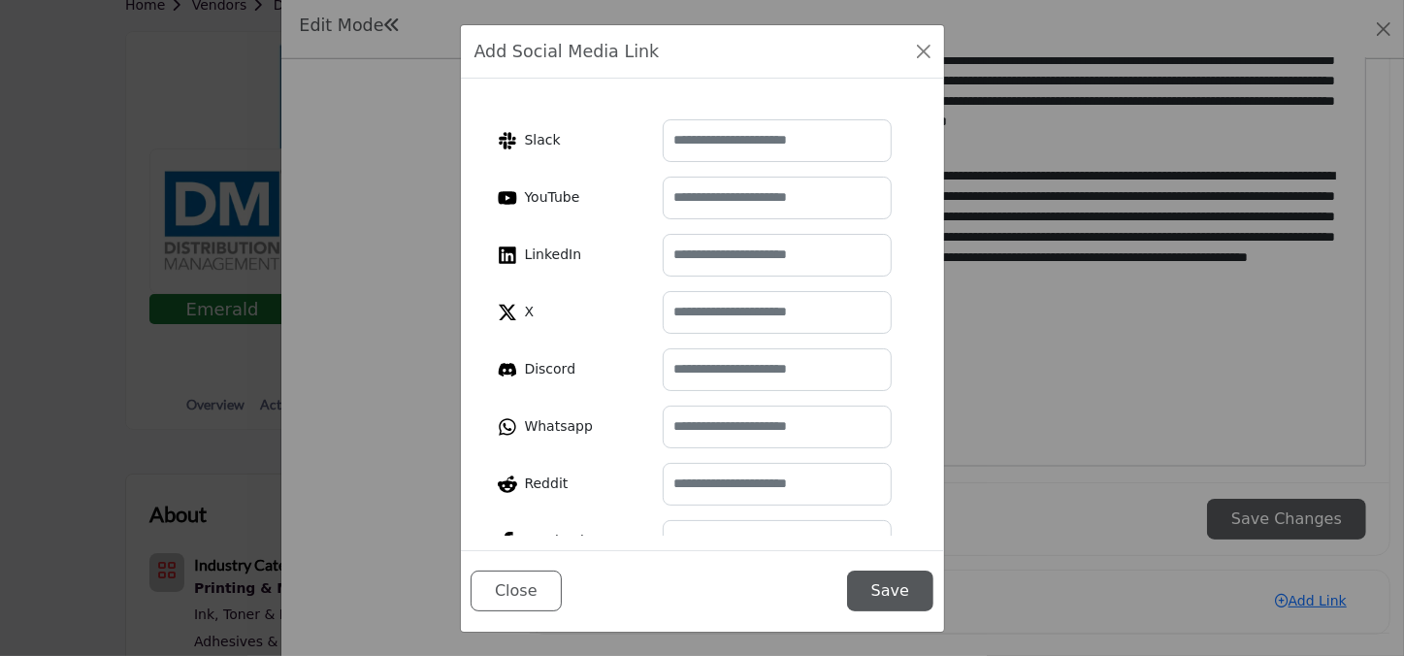
scroll to position [87, 0]
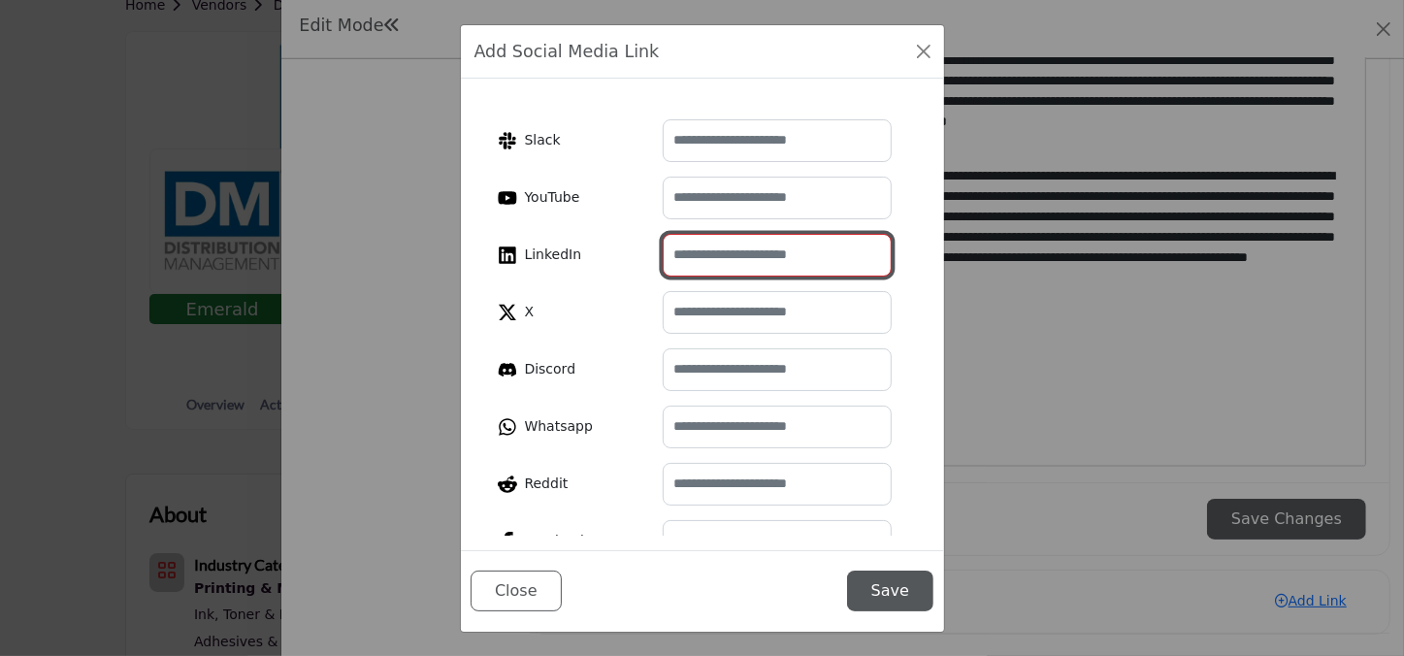
click at [796, 257] on input "text" at bounding box center [777, 255] width 229 height 43
paste input "**********"
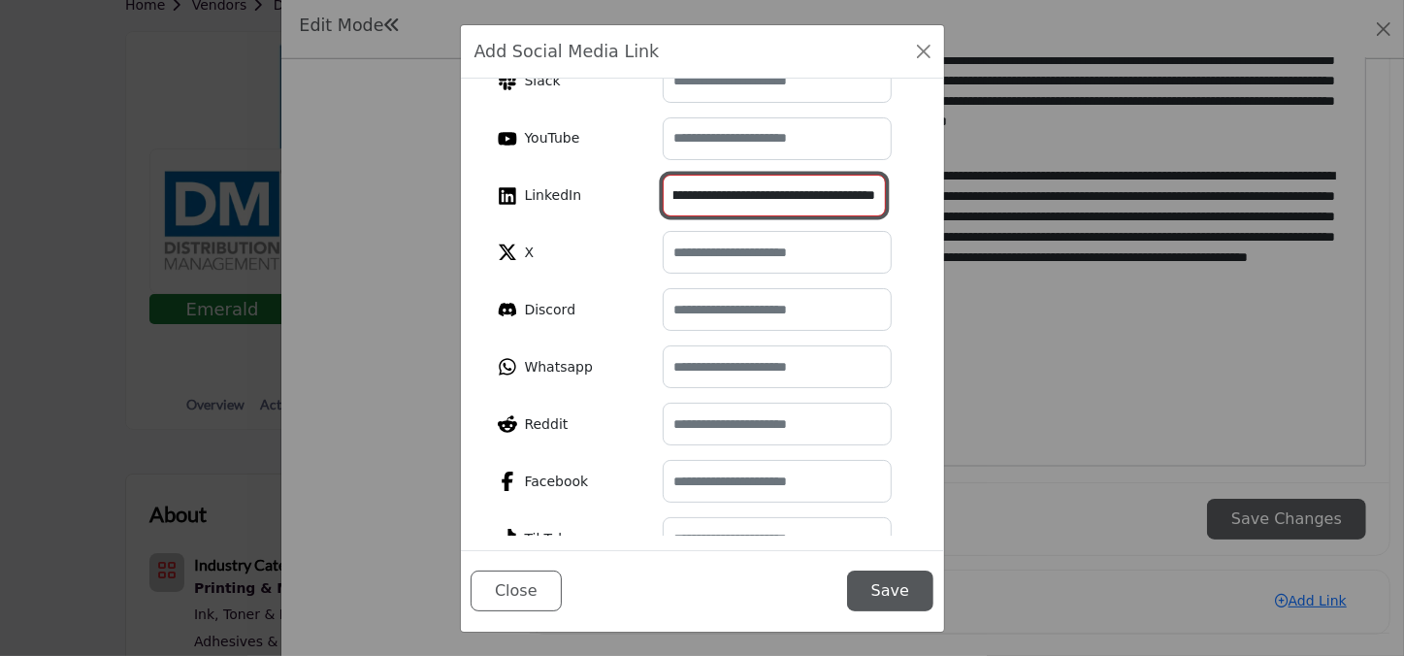
scroll to position [264, 0]
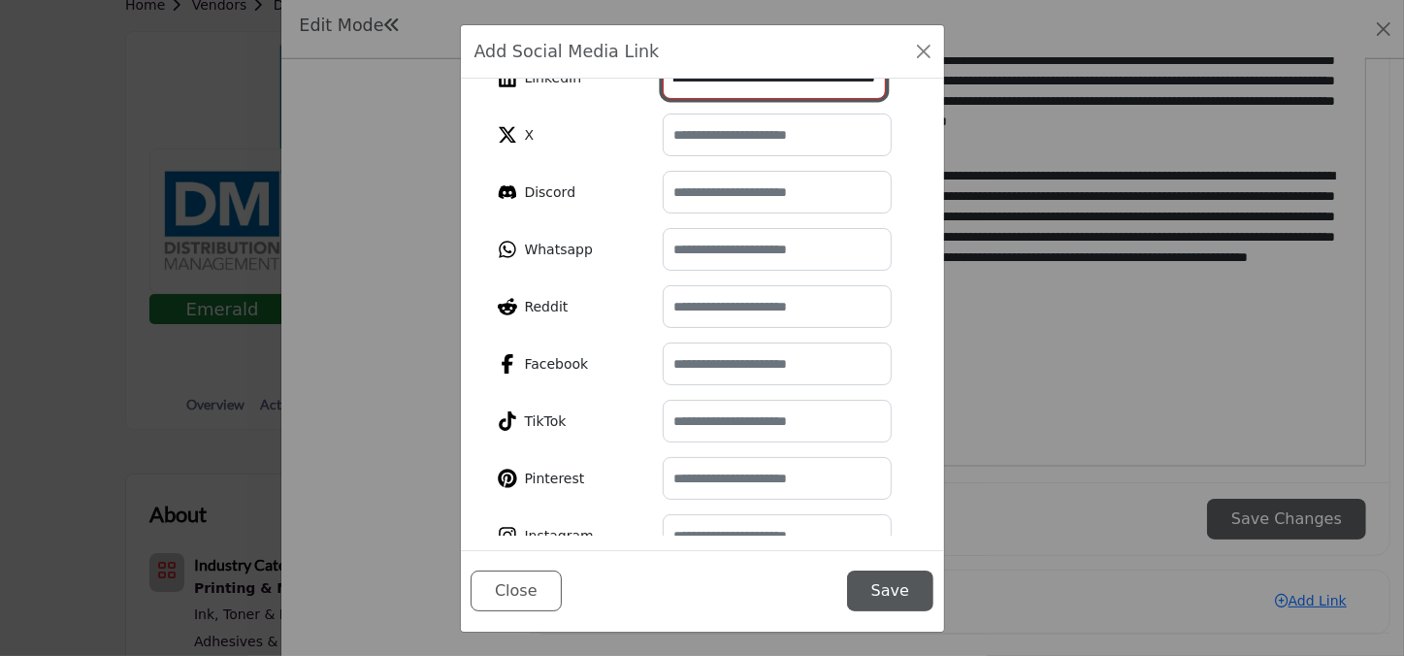
type input "**********"
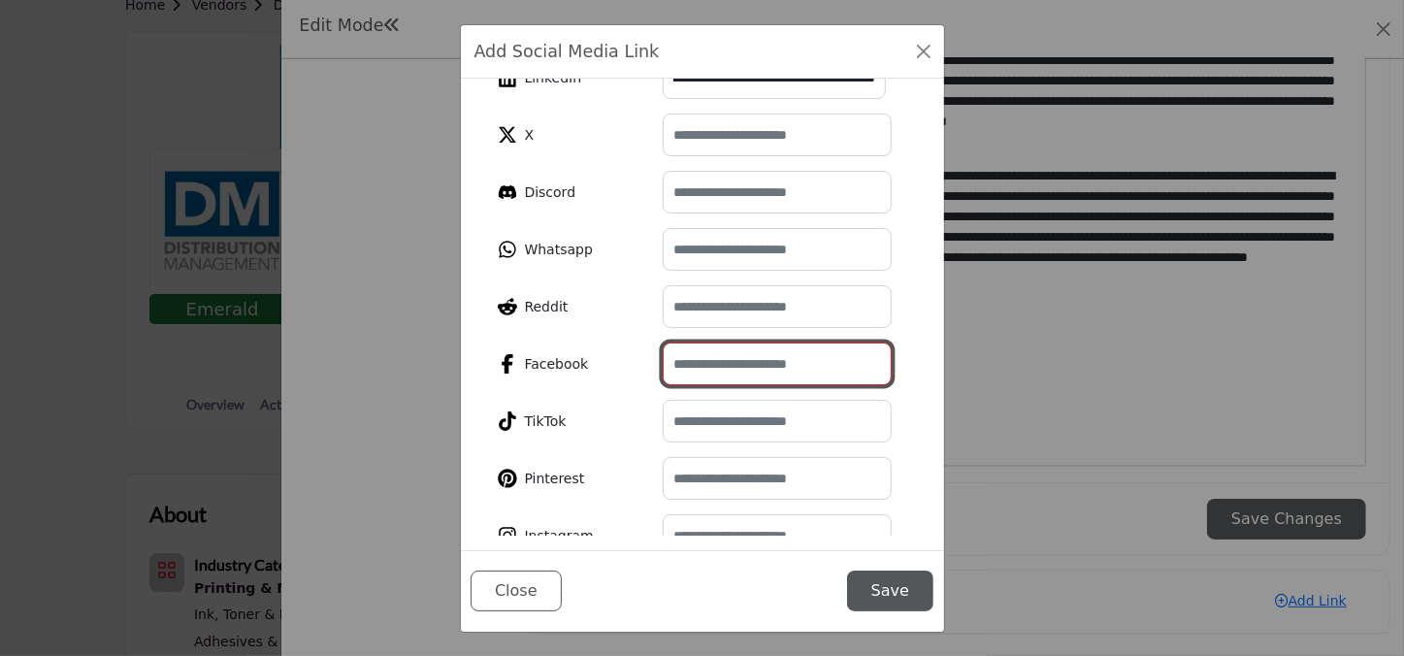
click at [771, 351] on input "text" at bounding box center [777, 364] width 229 height 43
paste input "**********"
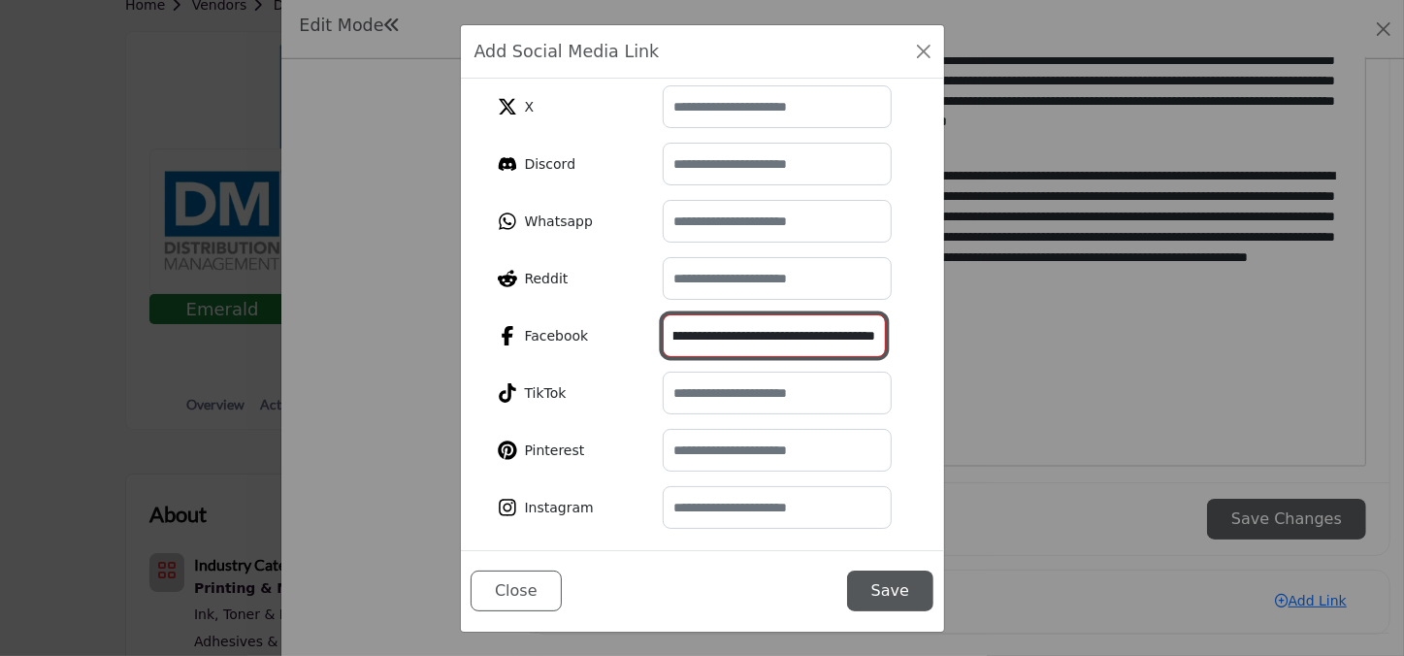
scroll to position [306, 0]
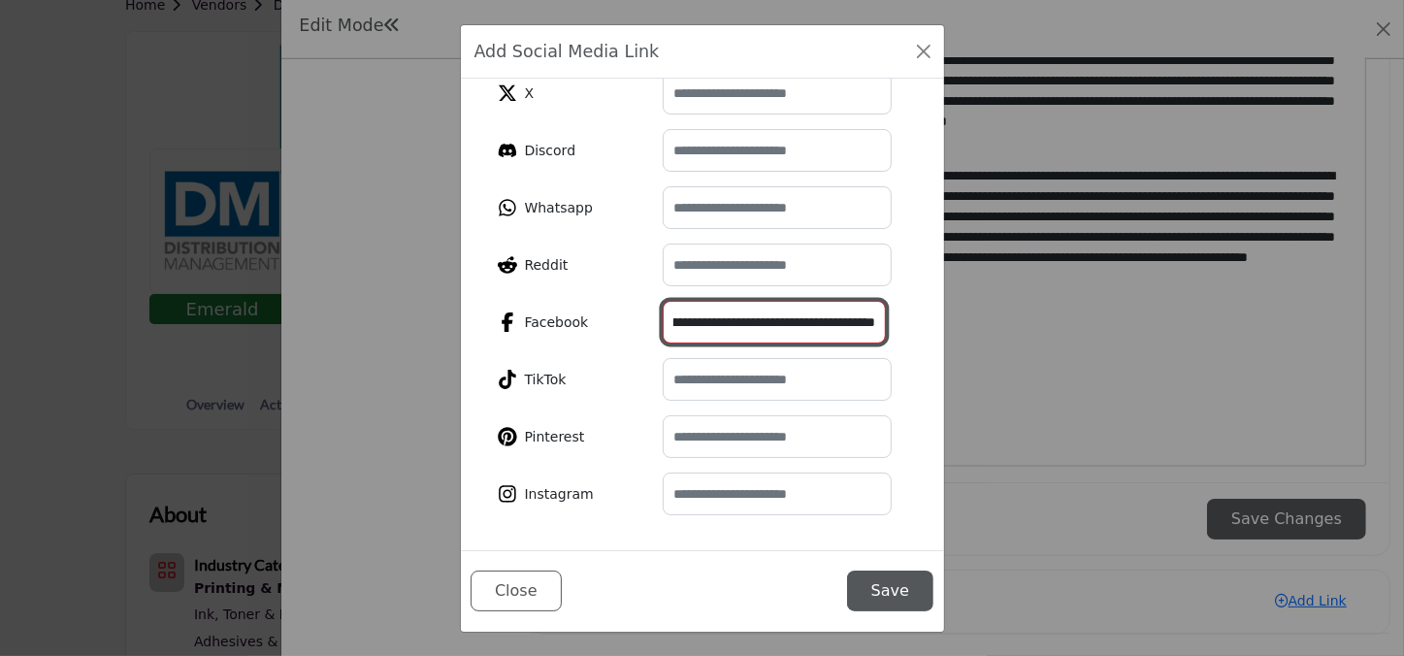
type input "**********"
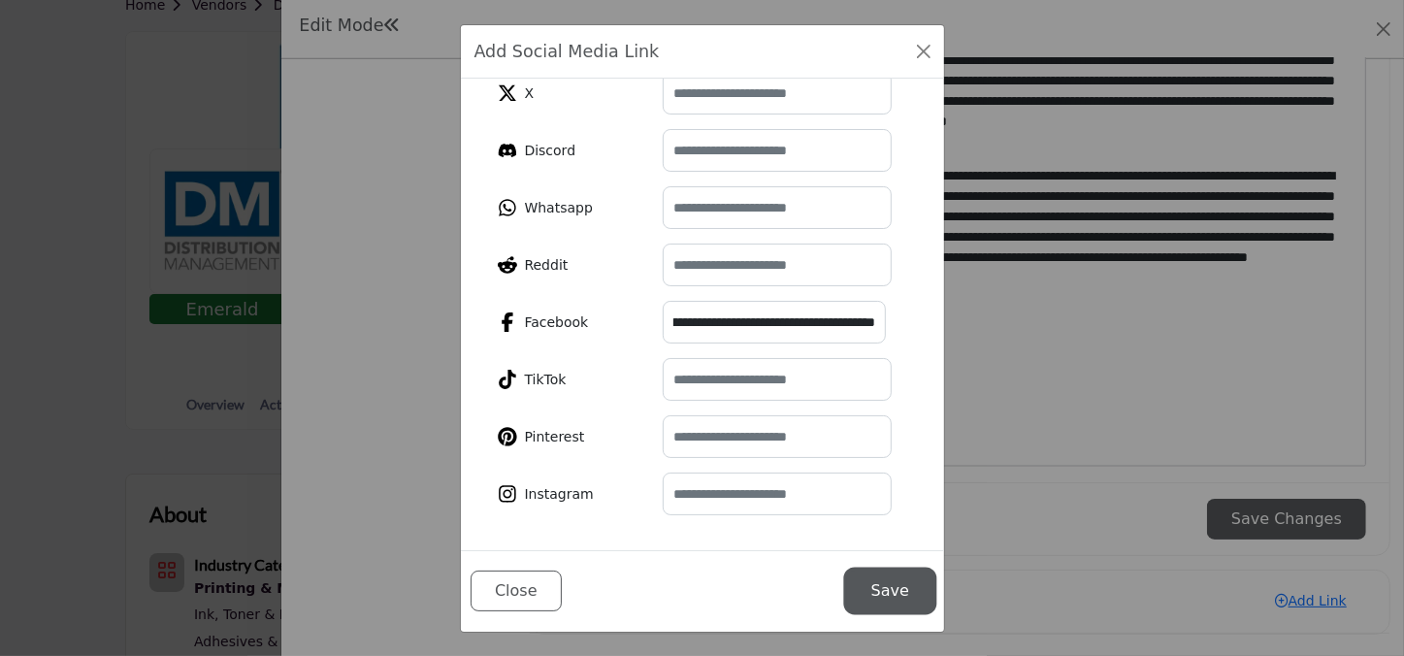
scroll to position [0, 0]
click at [891, 582] on button "Save" at bounding box center [890, 591] width 86 height 41
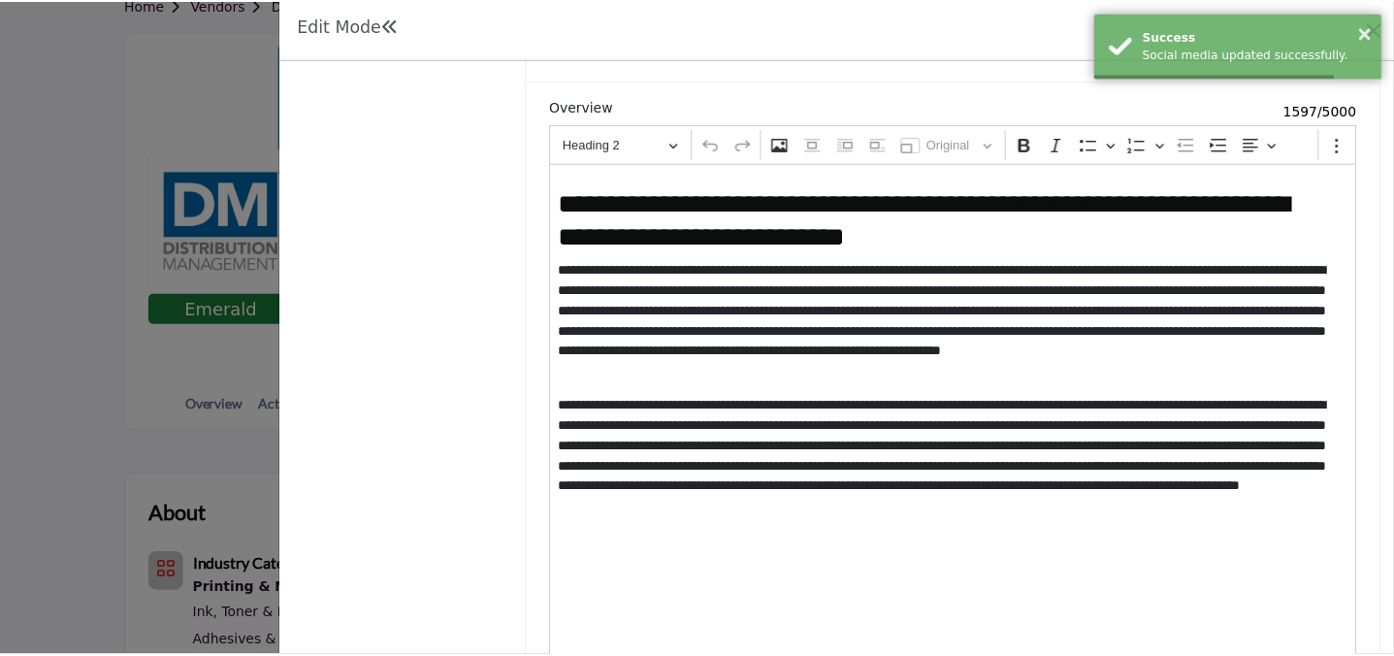
scroll to position [2403, 0]
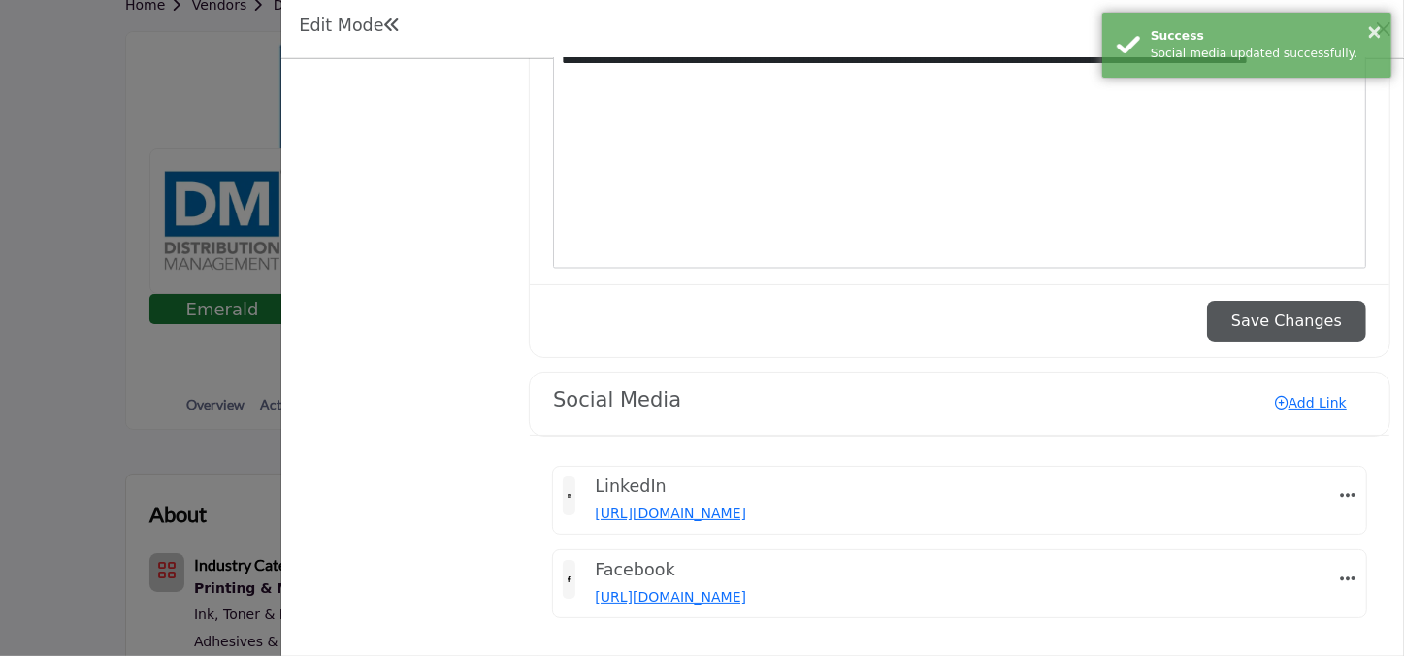
click at [1387, 23] on div "× Success Social media updated successfully." at bounding box center [1246, 45] width 291 height 67
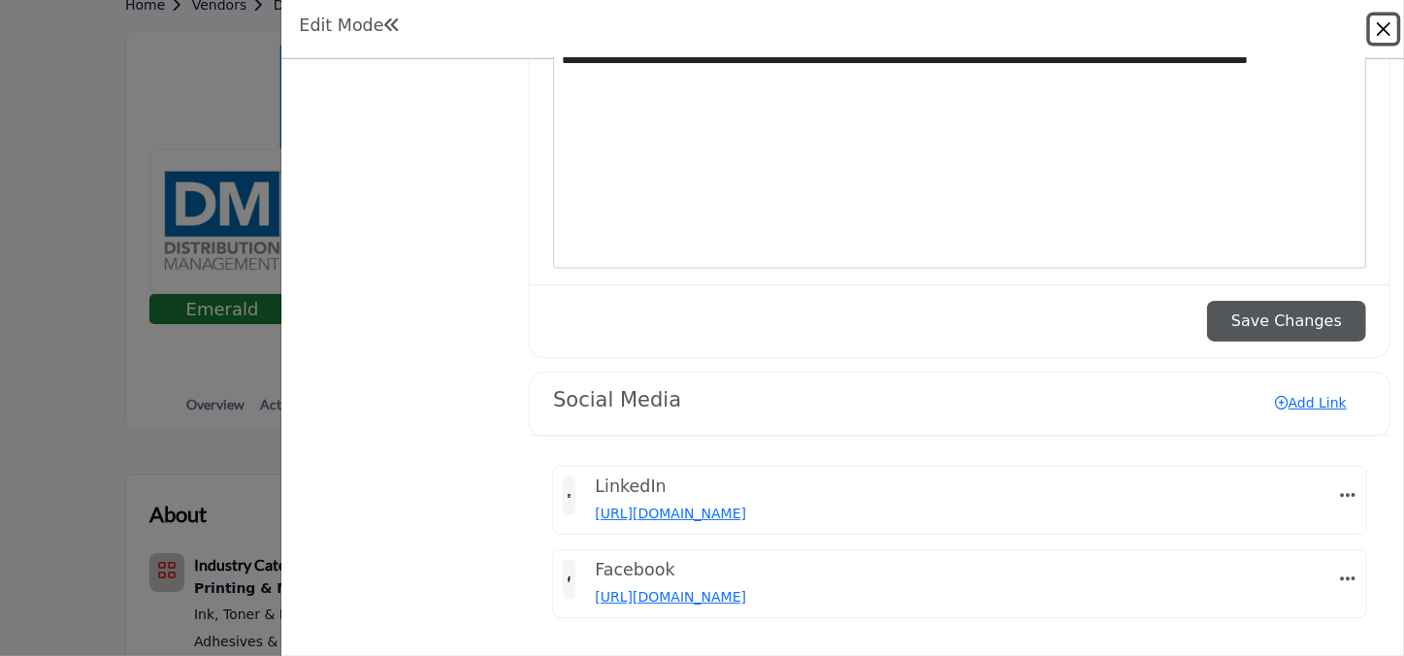
click at [1386, 24] on button "Close" at bounding box center [1383, 29] width 27 height 27
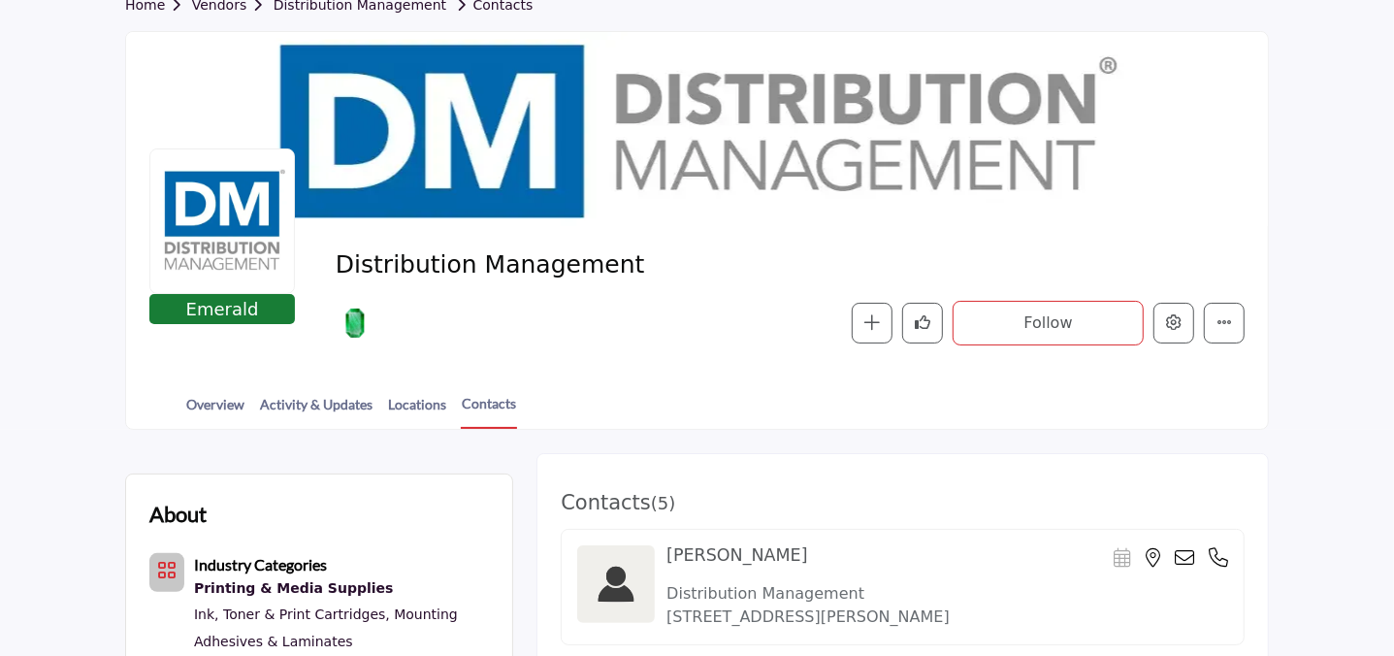
scroll to position [265, 0]
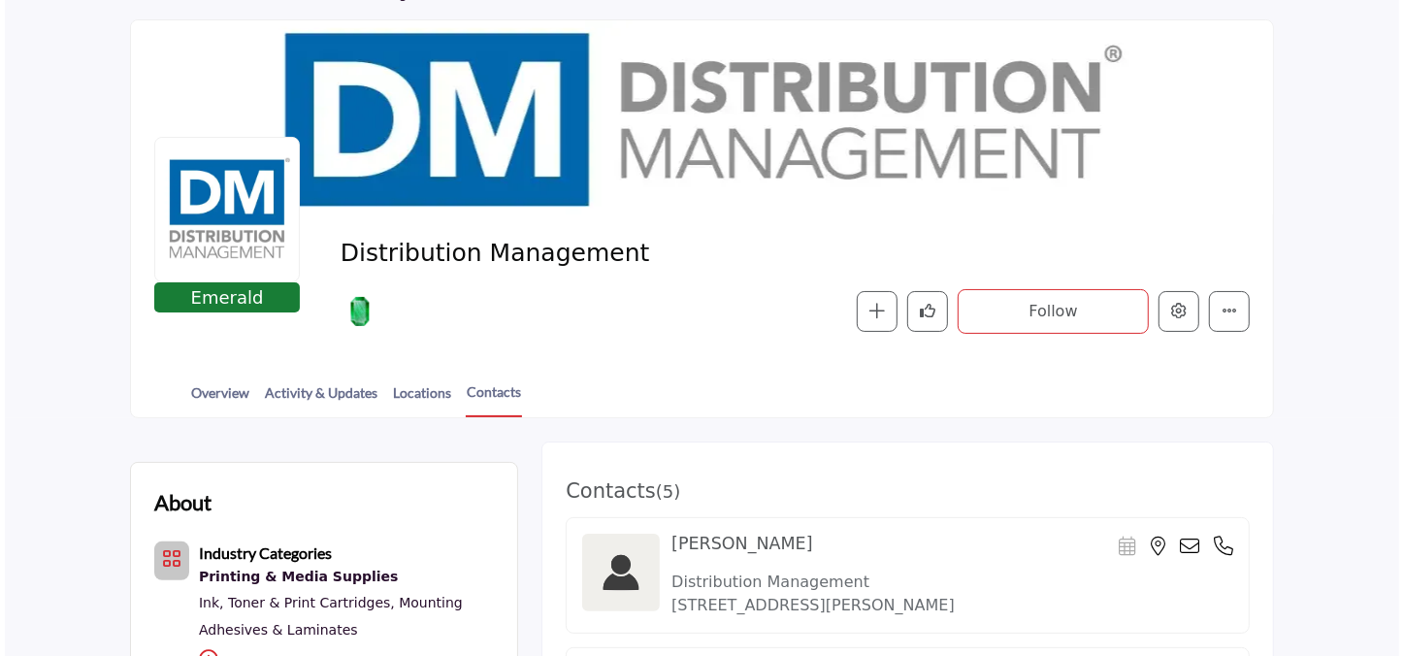
scroll to position [264, 0]
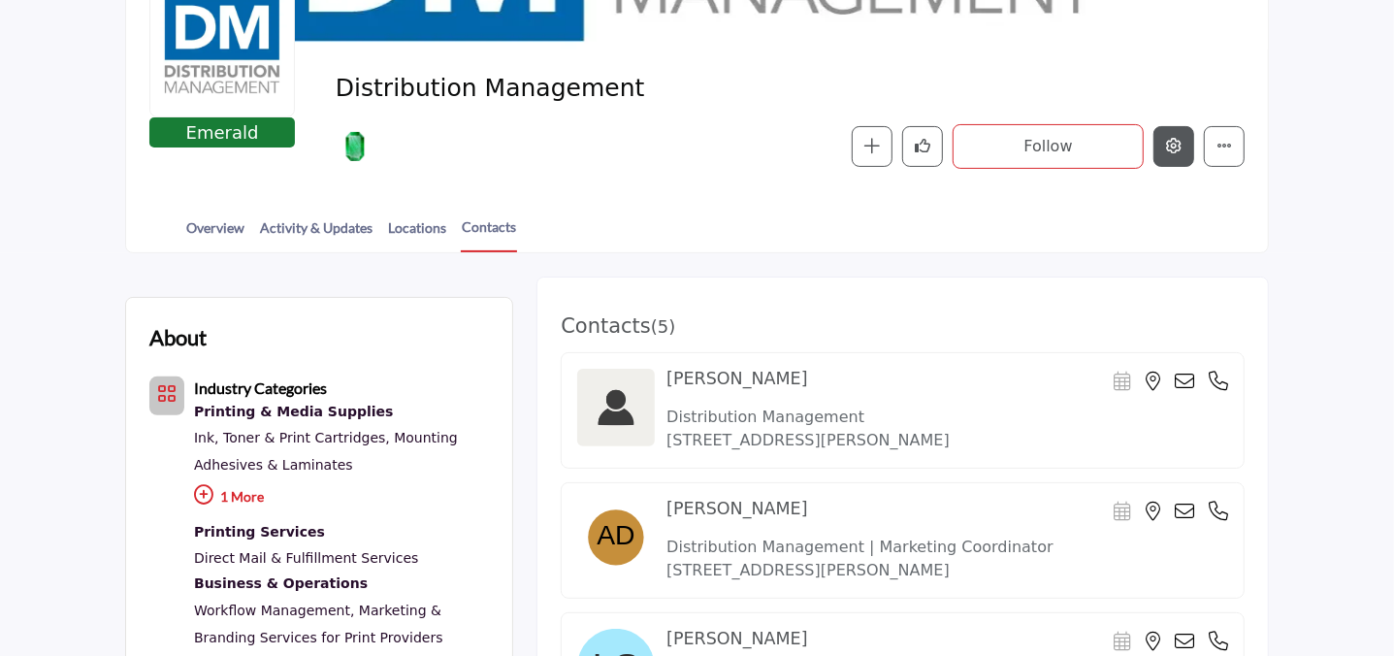
click at [1168, 157] on button "Edit company" at bounding box center [1174, 146] width 41 height 41
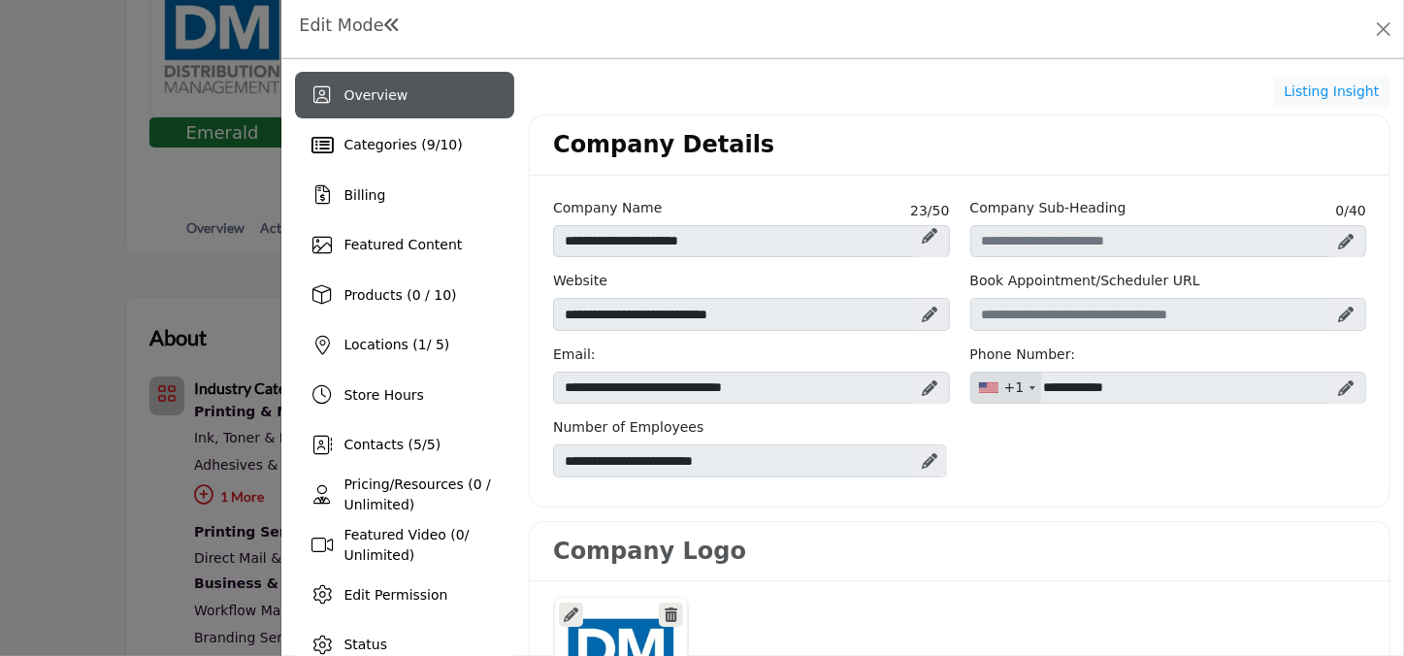
click at [427, 437] on span "5" at bounding box center [431, 445] width 9 height 16
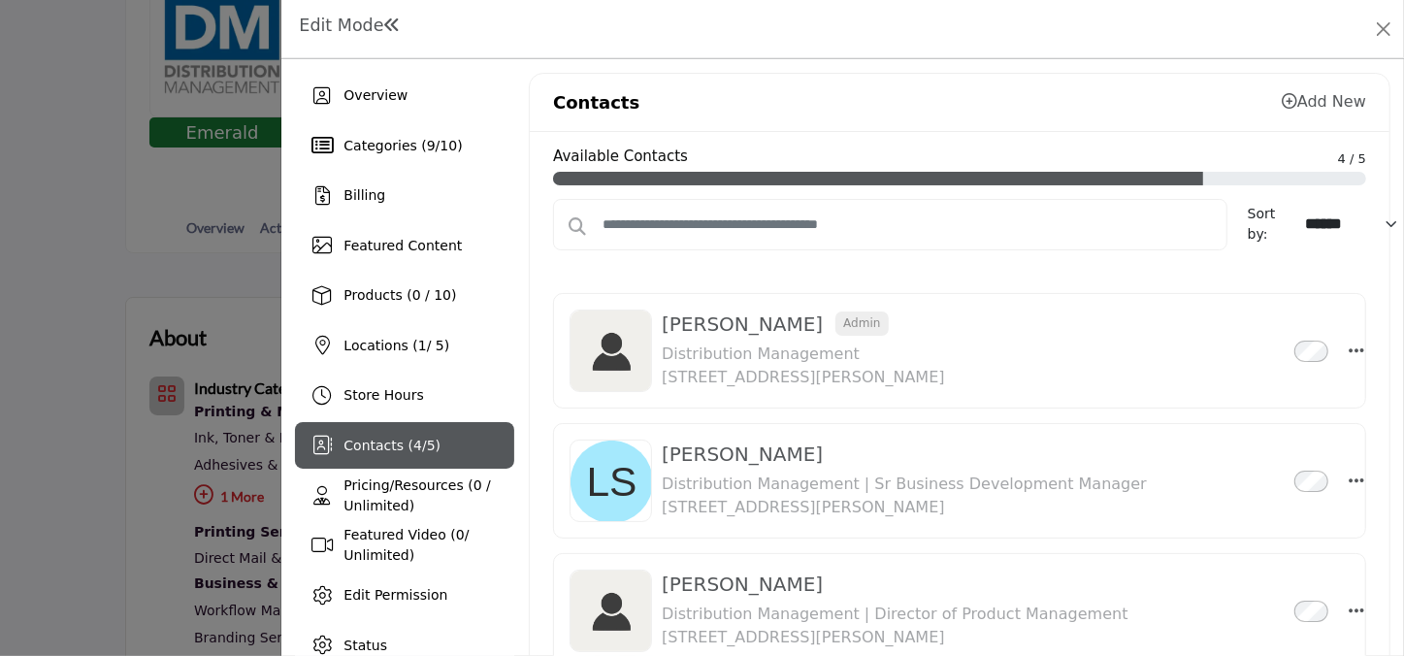
click at [433, 146] on span "Categories ( 9 / 10 )" at bounding box center [403, 146] width 118 height 16
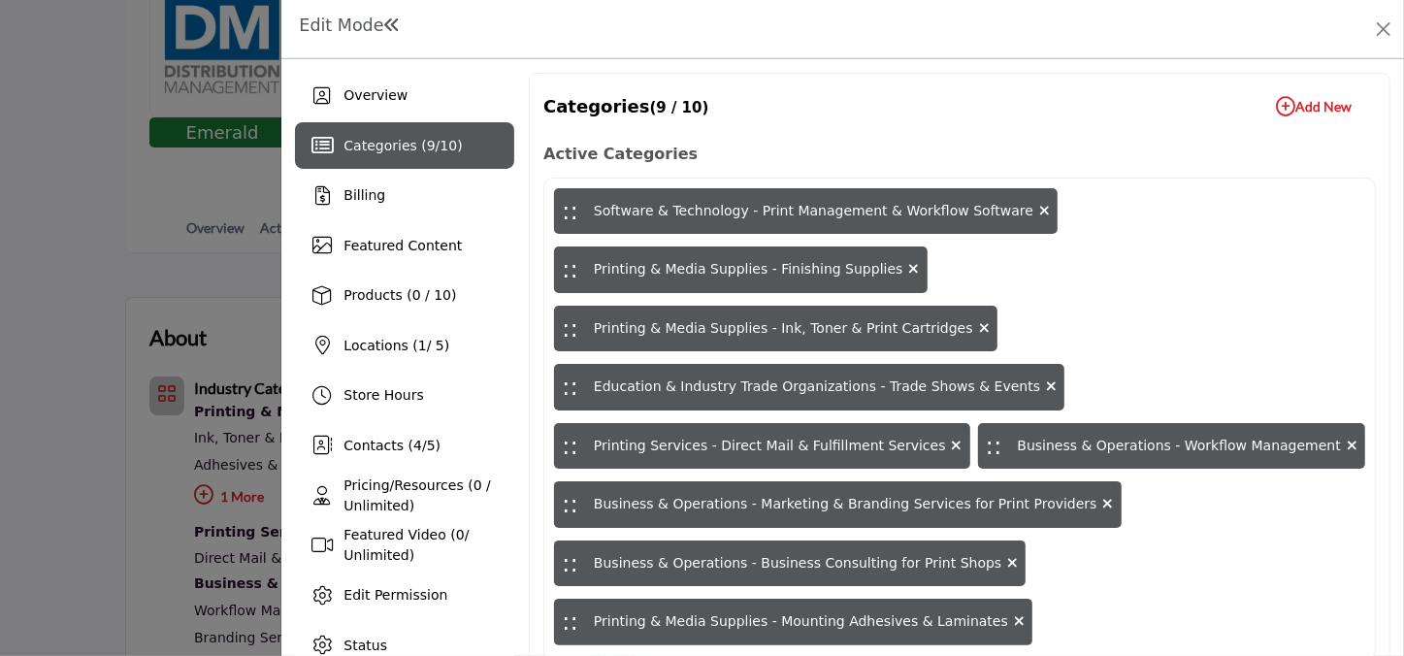
drag, startPoint x: 429, startPoint y: 105, endPoint x: 417, endPoint y: 89, distance: 19.4
click at [430, 103] on div "Overview" at bounding box center [404, 96] width 219 height 47
click at [417, 89] on div "Overview" at bounding box center [404, 96] width 219 height 47
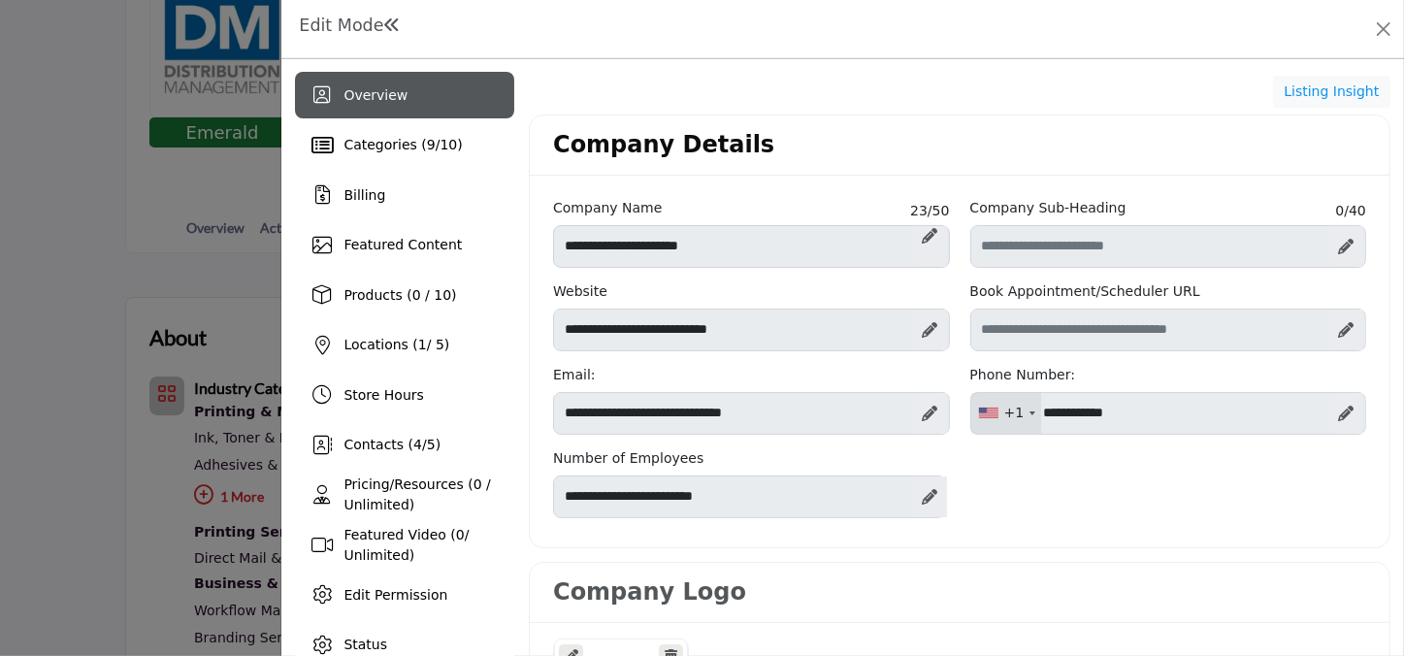
click at [1339, 240] on icon at bounding box center [1347, 247] width 16 height 16
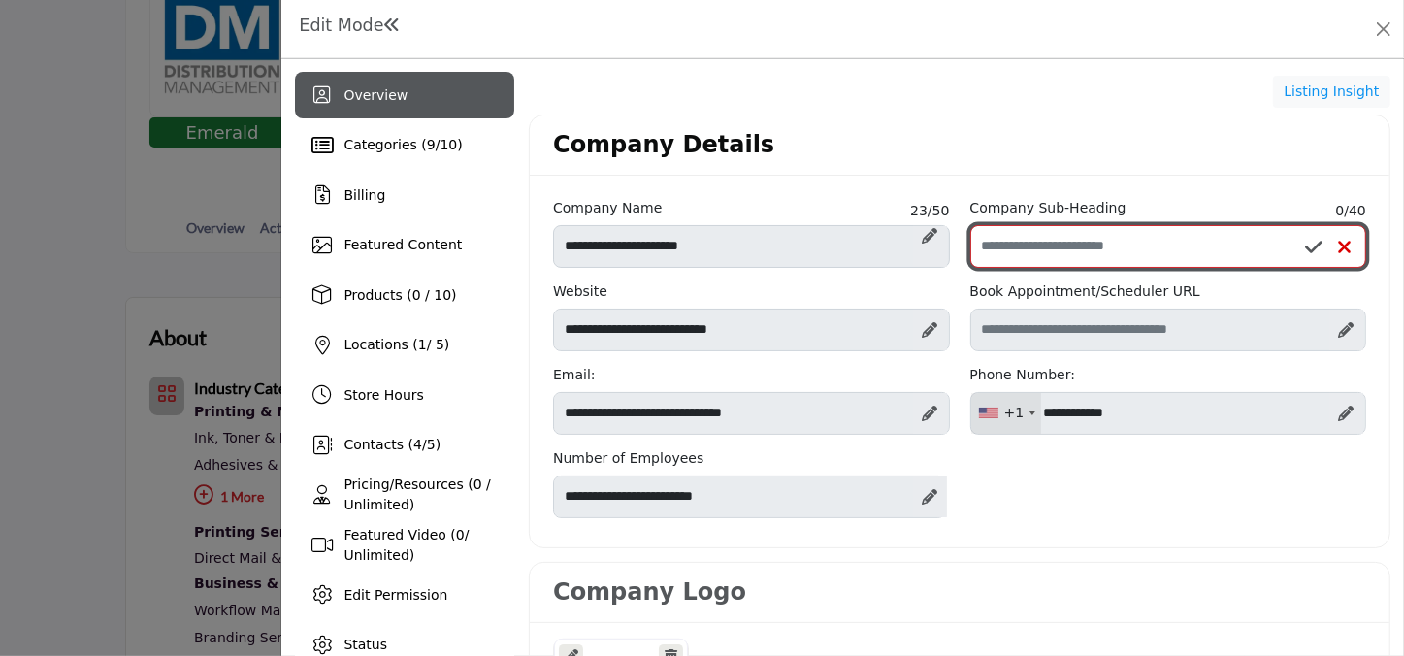
click at [1203, 244] on input "Enter Company Sub-Heading" at bounding box center [1168, 246] width 396 height 43
type input "**********"
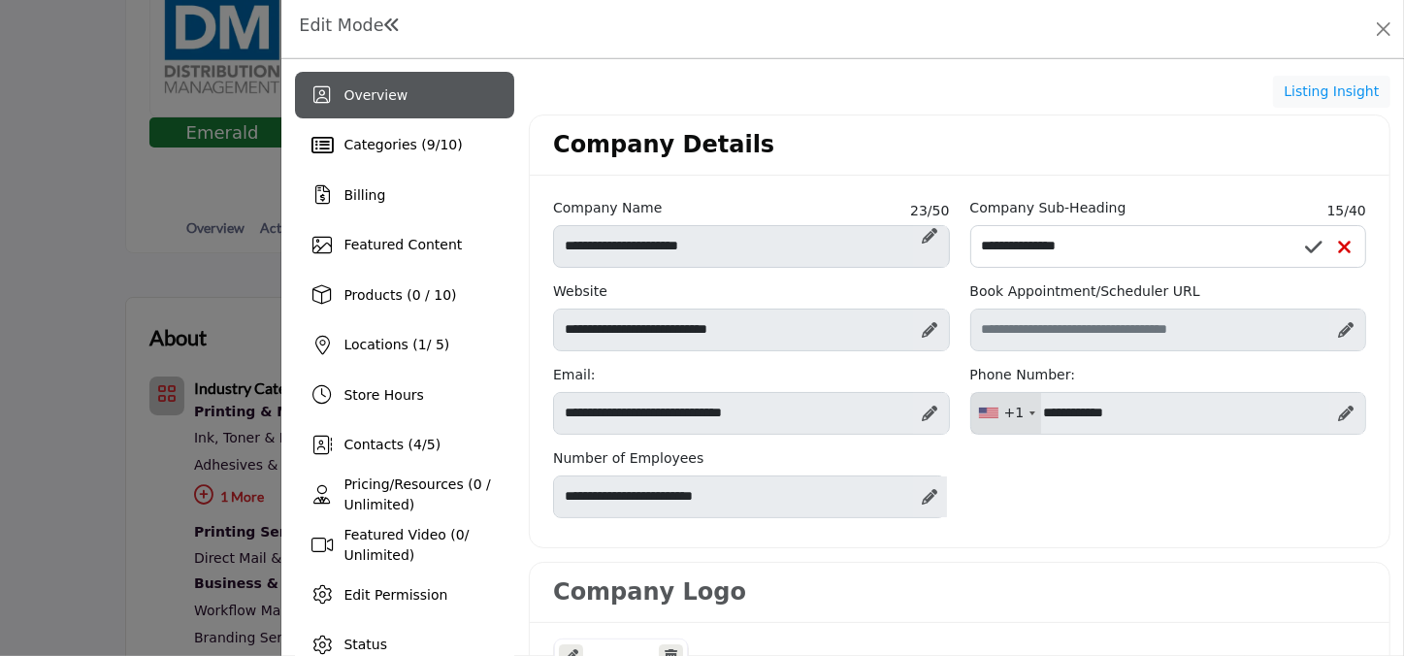
click at [1307, 244] on icon at bounding box center [1313, 247] width 17 height 19
click at [1307, 246] on icon at bounding box center [1313, 247] width 17 height 19
click at [1305, 246] on icon at bounding box center [1313, 247] width 17 height 19
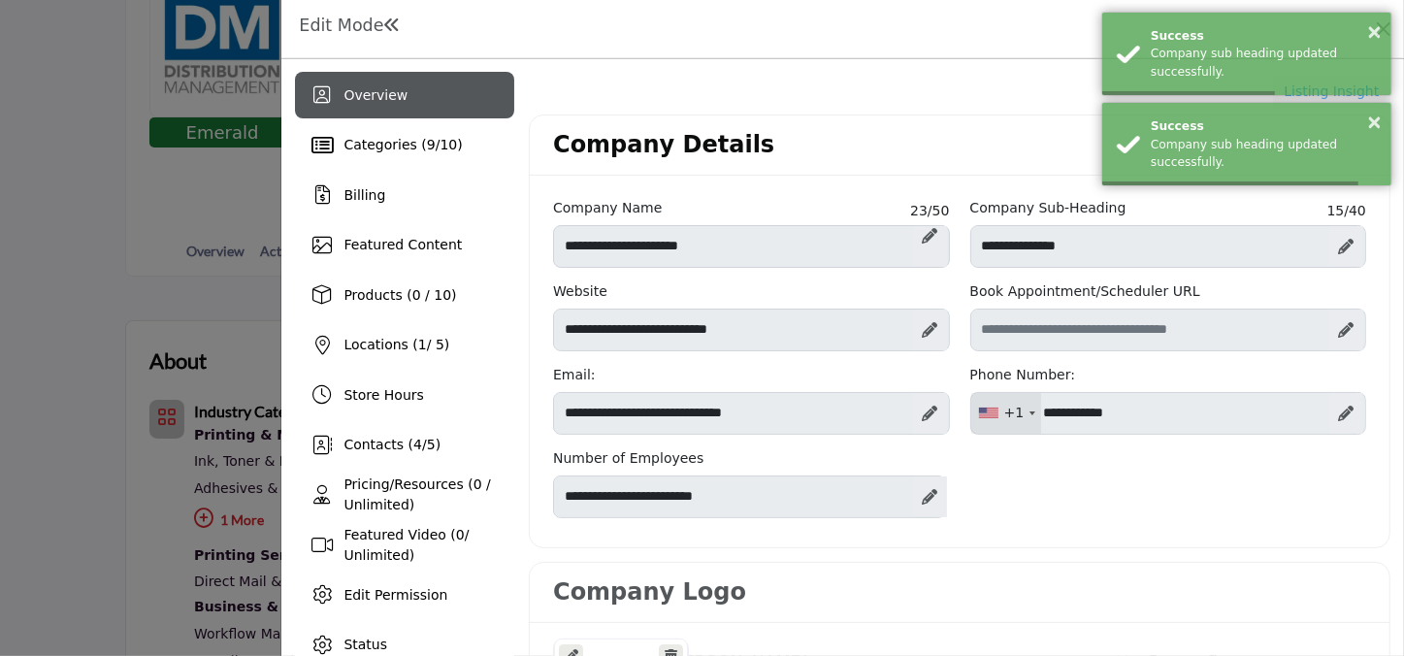
click at [1339, 414] on icon at bounding box center [1347, 414] width 16 height 16
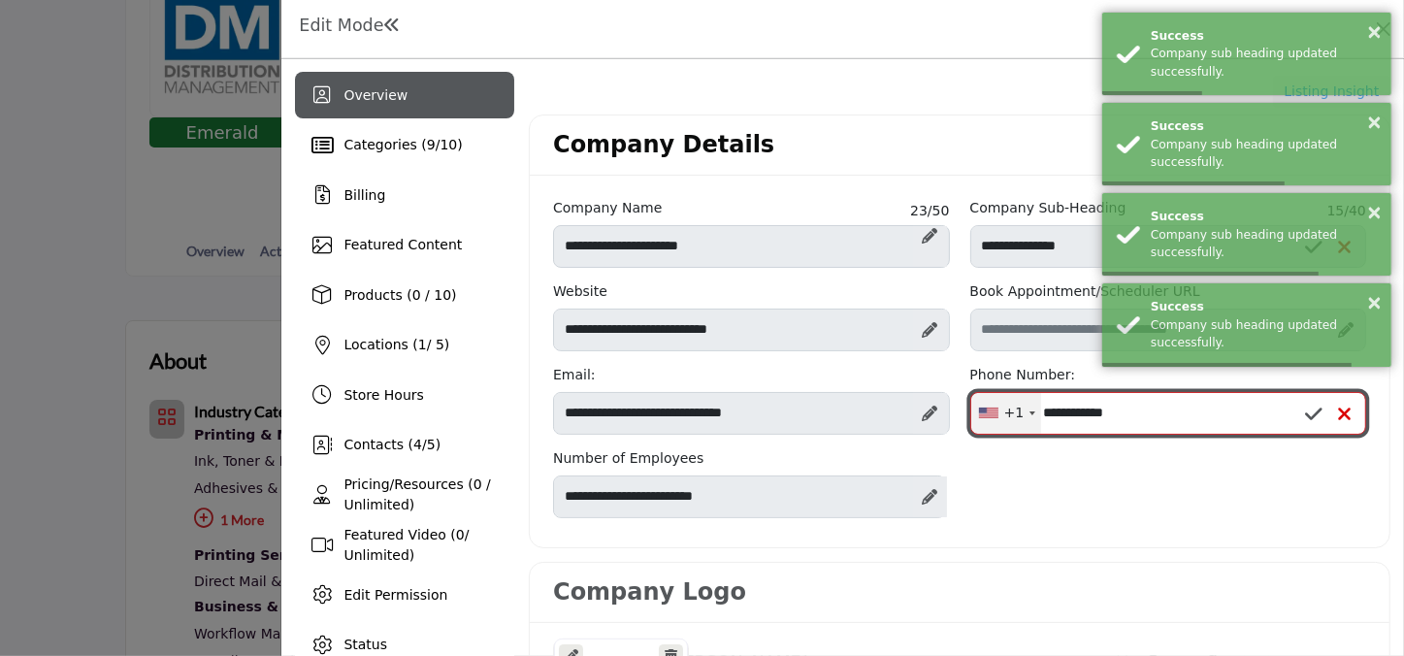
drag, startPoint x: 1138, startPoint y: 418, endPoint x: 949, endPoint y: 417, distance: 189.2
click at [949, 417] on div "**********" at bounding box center [960, 365] width 834 height 334
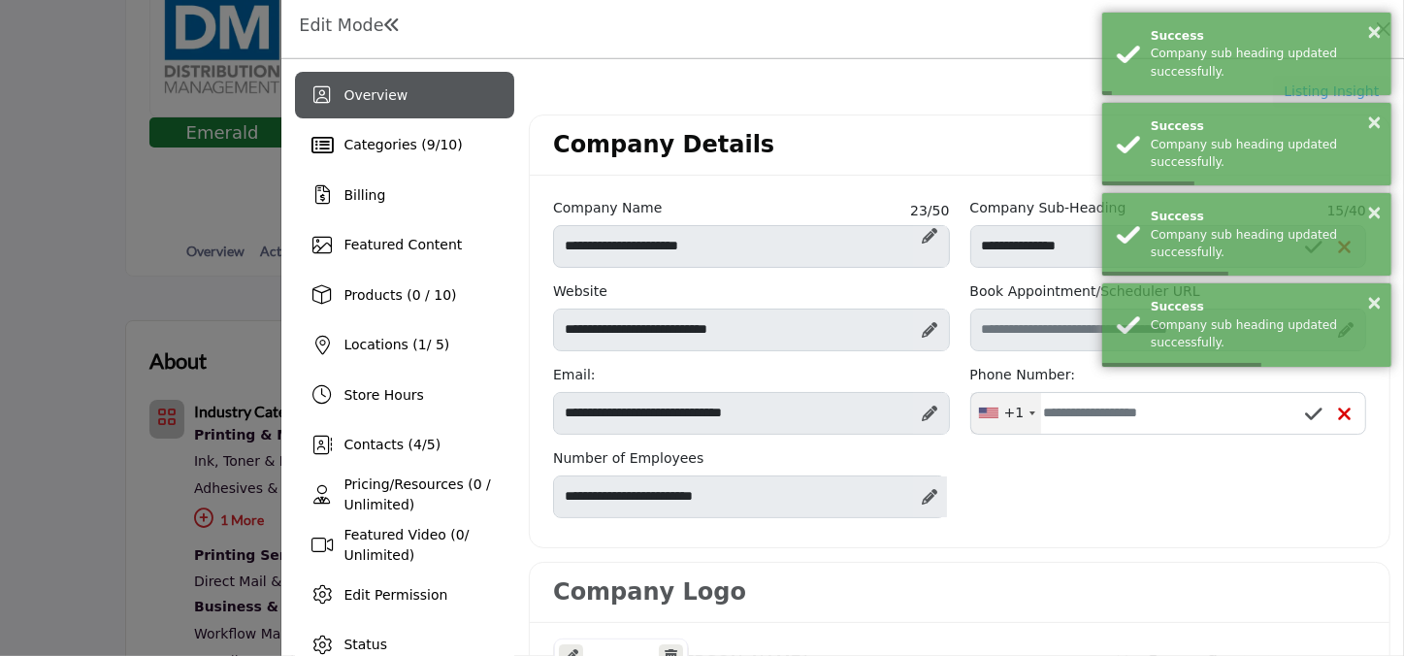
click at [1305, 415] on icon at bounding box center [1313, 414] width 17 height 19
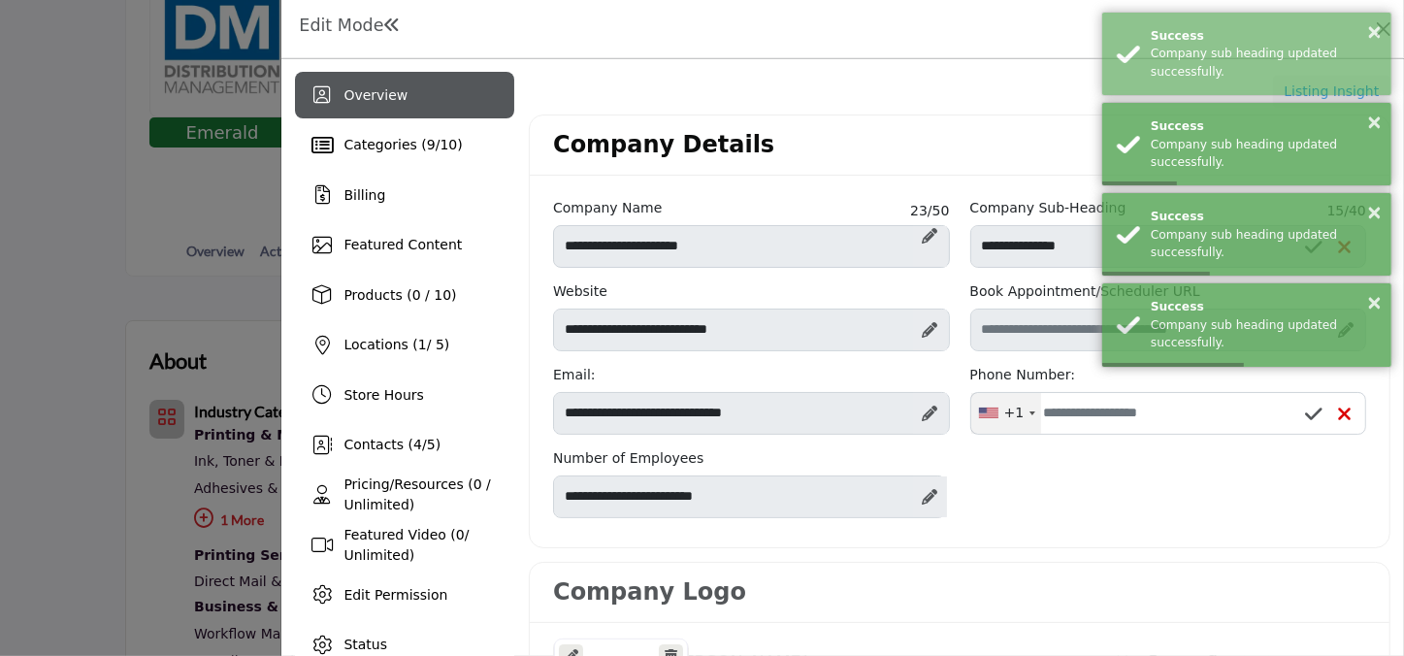
click at [1305, 415] on icon at bounding box center [1313, 414] width 17 height 19
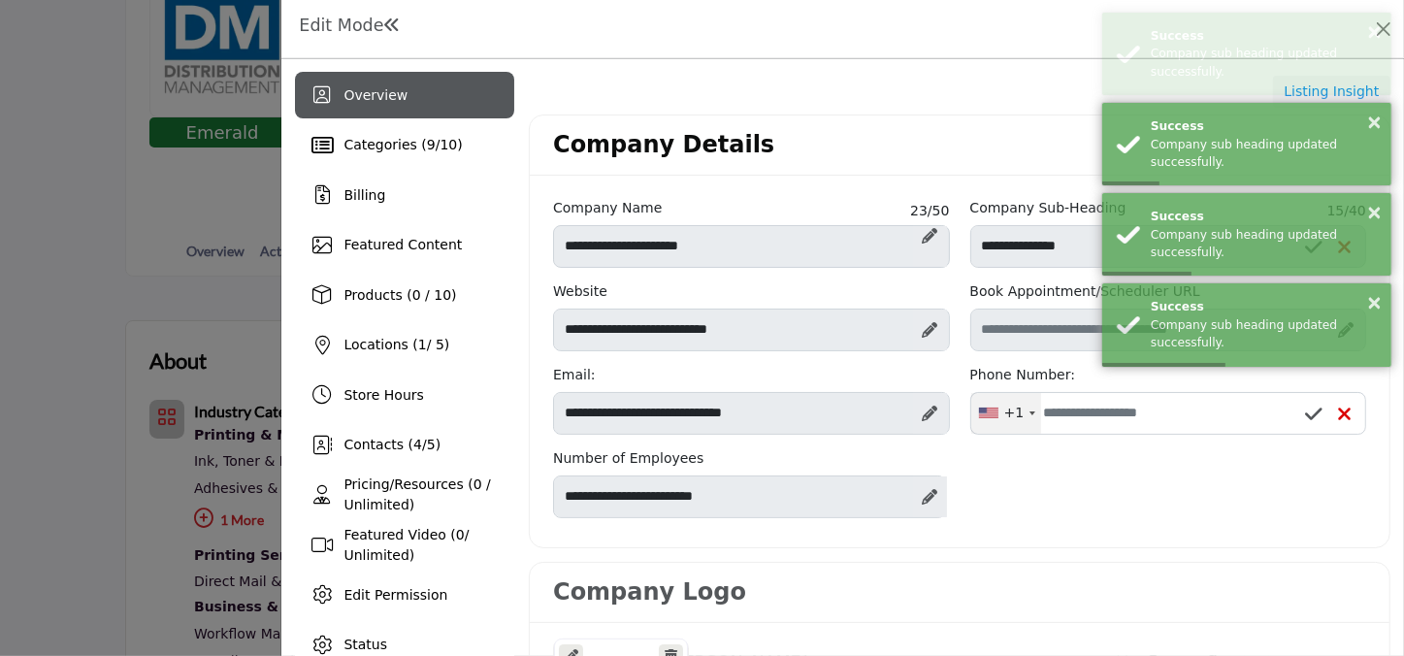
click at [1307, 416] on icon at bounding box center [1313, 414] width 17 height 19
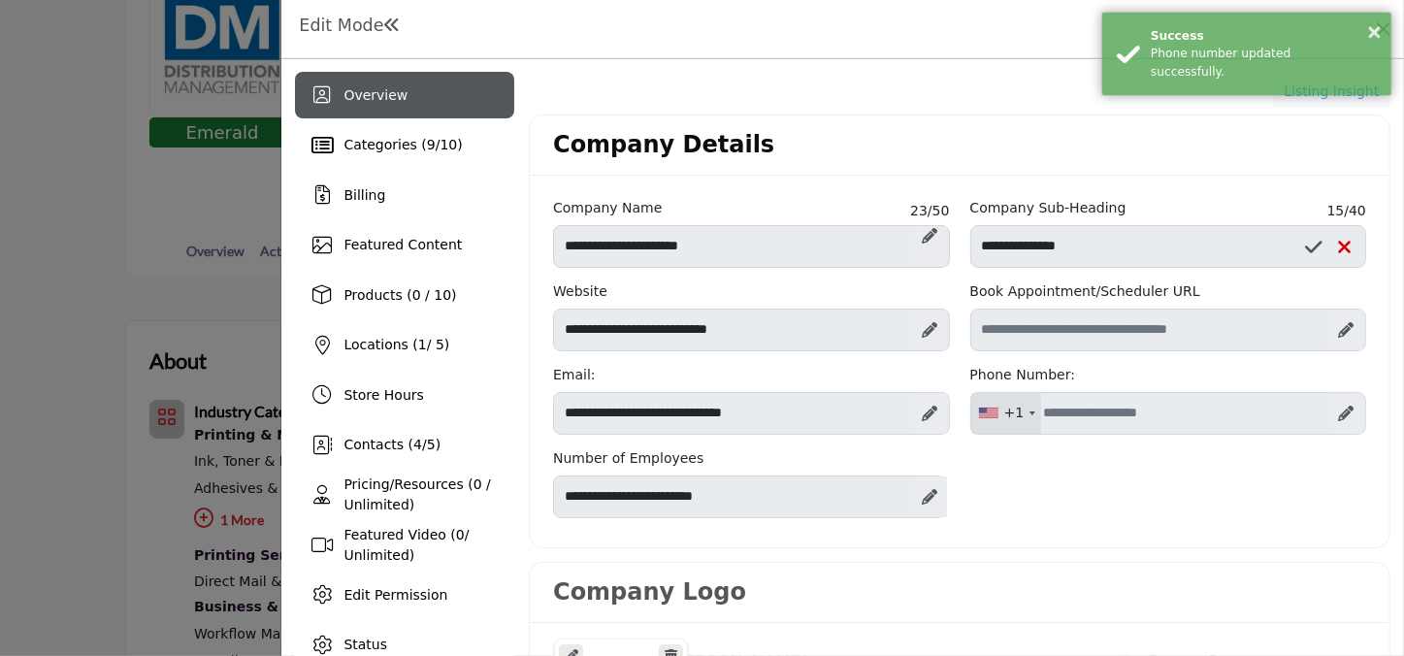
click at [1390, 33] on div "× Success Phone number updated successfully." at bounding box center [1246, 54] width 291 height 84
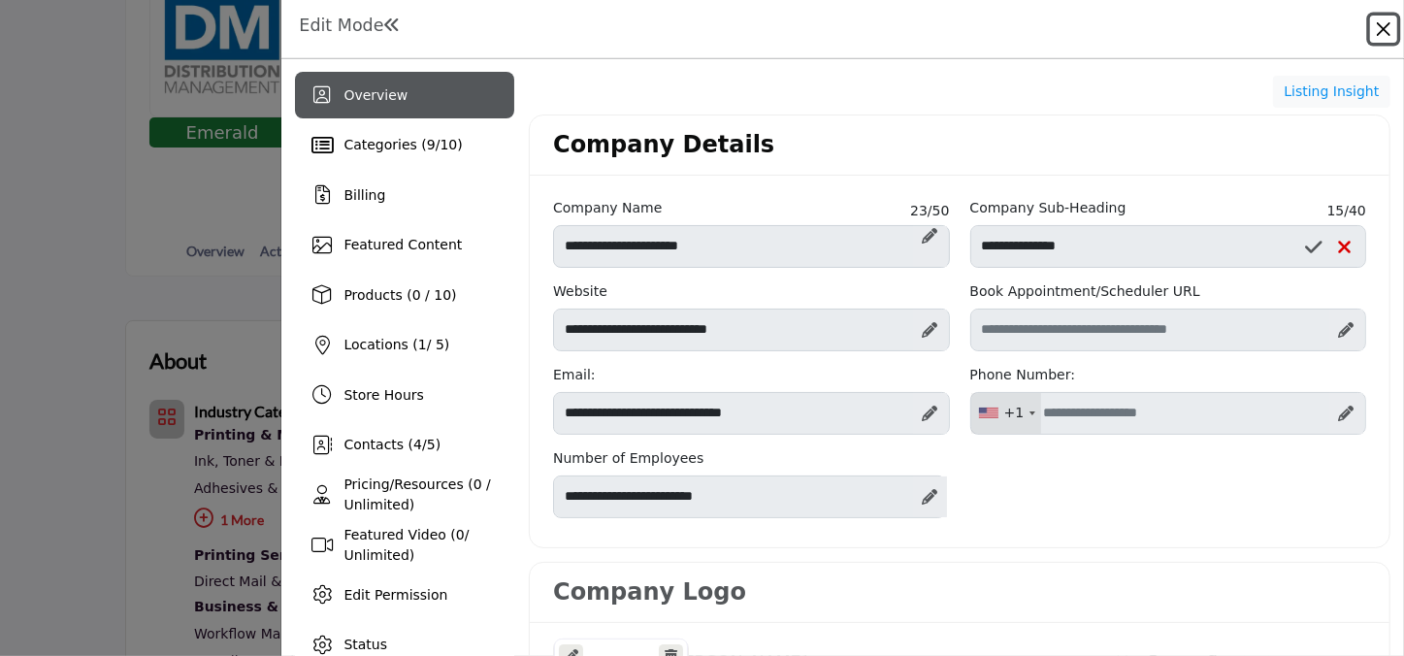
click at [1387, 30] on button "Close" at bounding box center [1383, 29] width 27 height 27
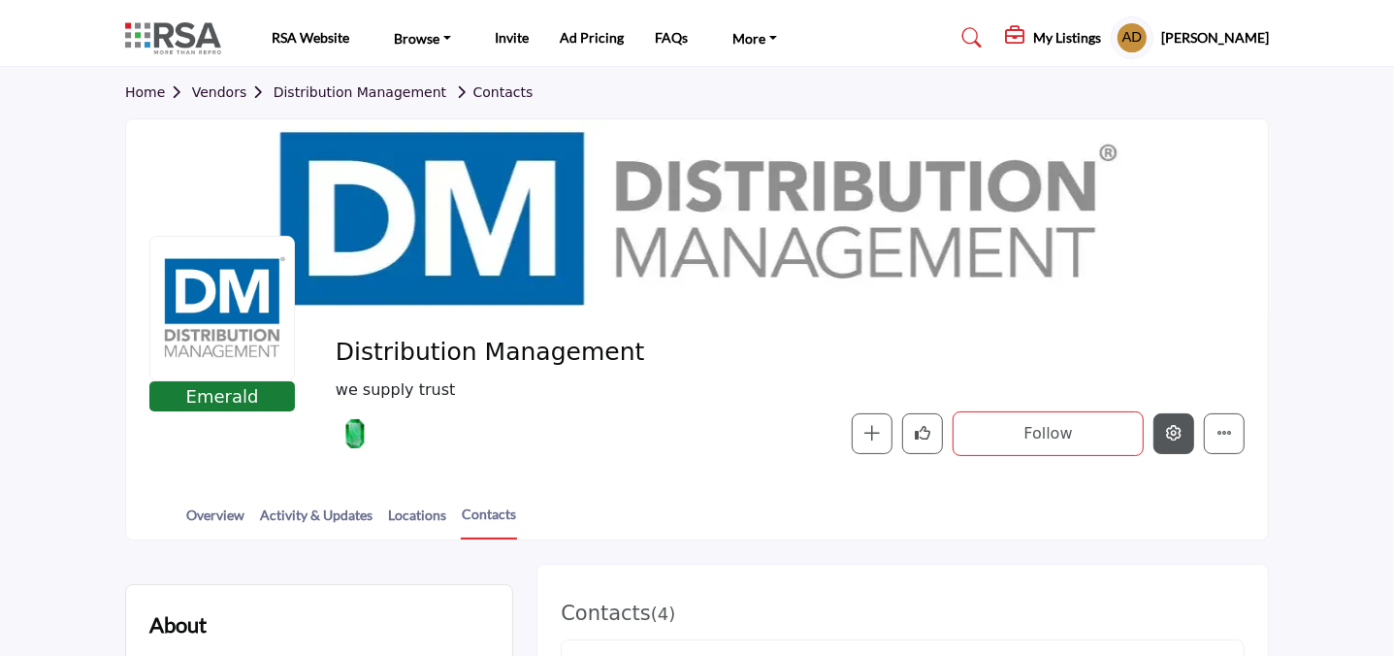
click at [1181, 431] on icon "Edit company" at bounding box center [1174, 433] width 16 height 16
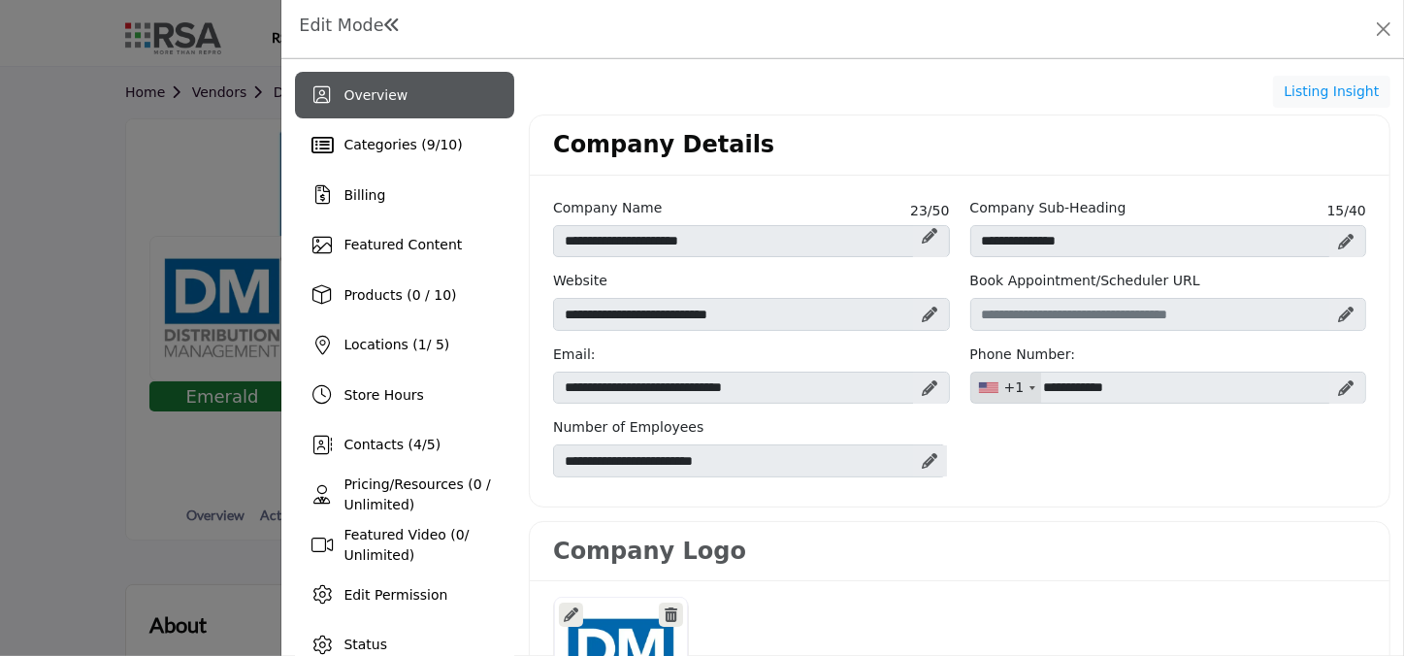
click at [1339, 246] on icon at bounding box center [1347, 242] width 16 height 16
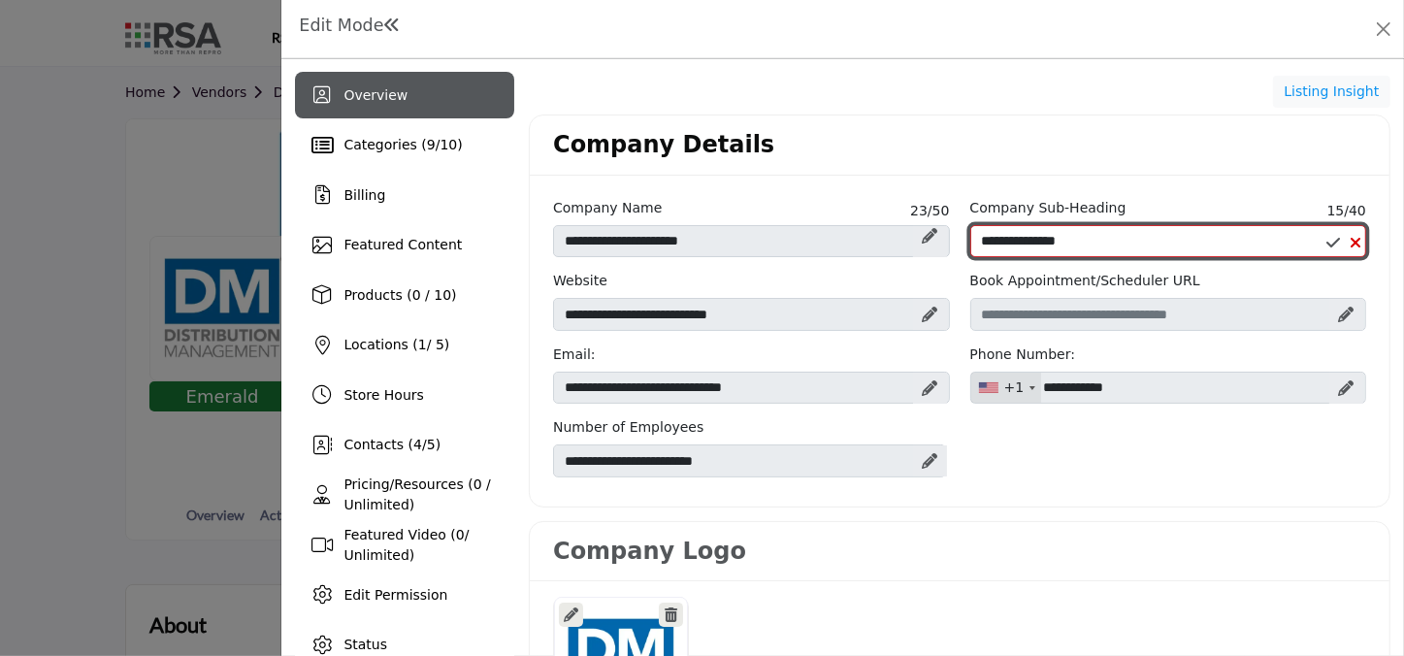
drag, startPoint x: 984, startPoint y: 245, endPoint x: 1008, endPoint y: 237, distance: 25.5
click at [984, 244] on input "**********" at bounding box center [1168, 241] width 396 height 33
type input "**********"
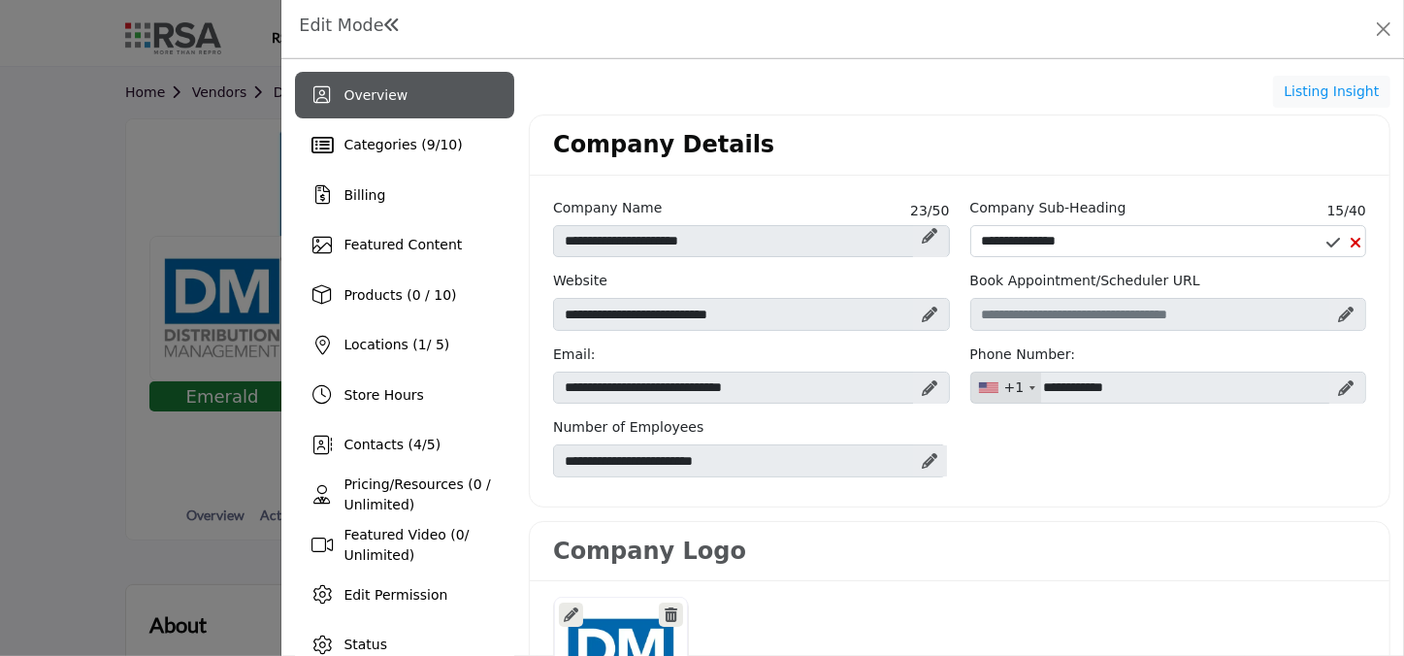
click at [1327, 242] on icon at bounding box center [1334, 243] width 14 height 16
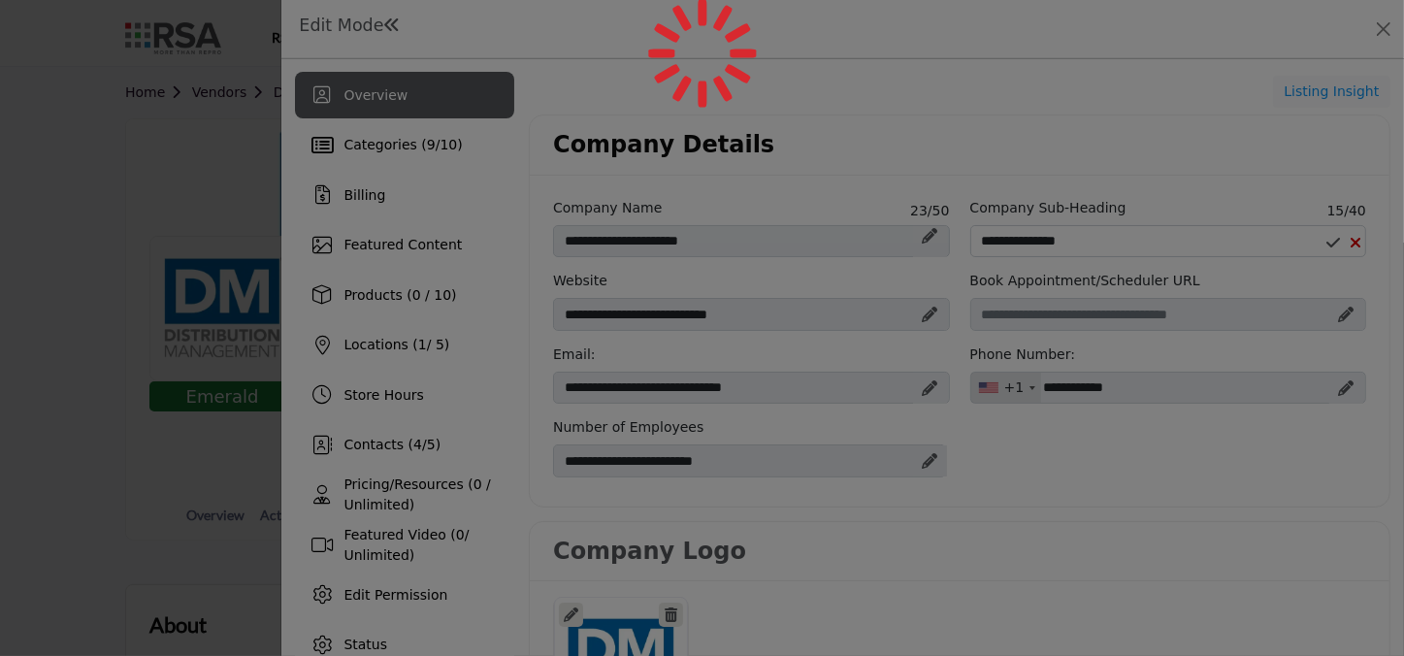
click at [1320, 242] on div at bounding box center [702, 328] width 1404 height 656
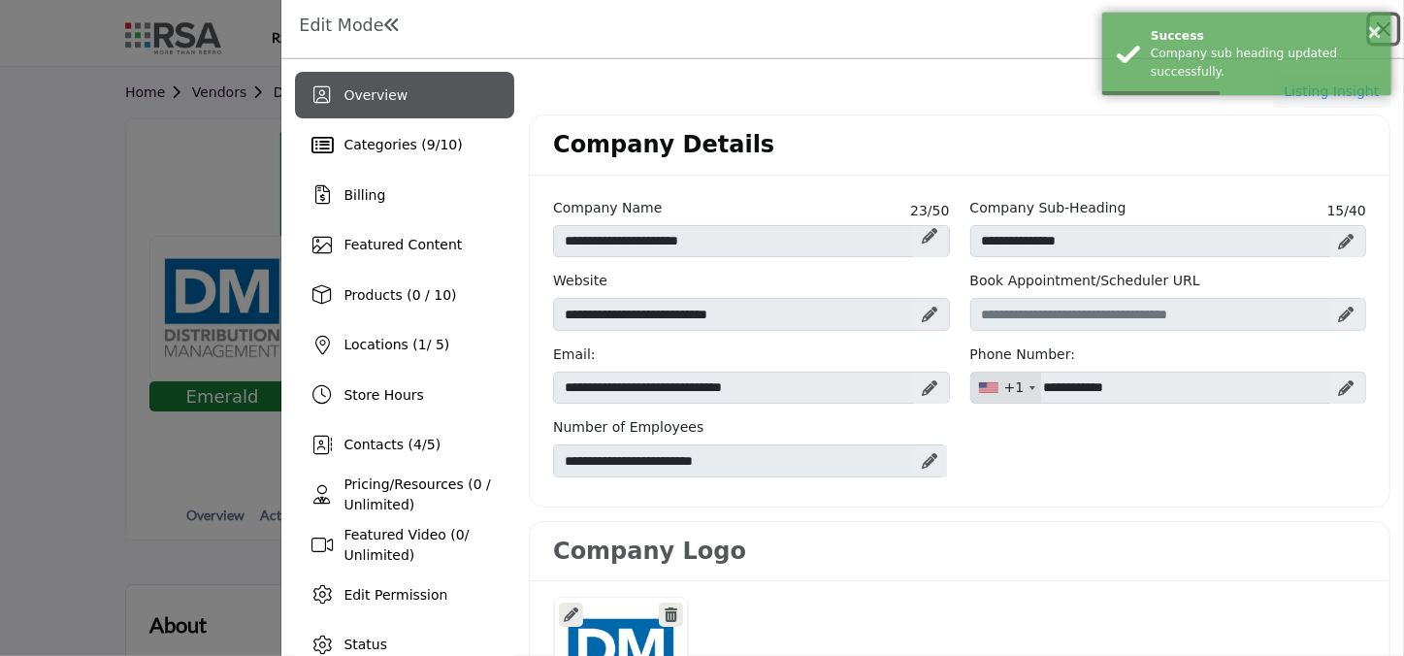
click at [1393, 28] on button "Close" at bounding box center [1383, 29] width 27 height 27
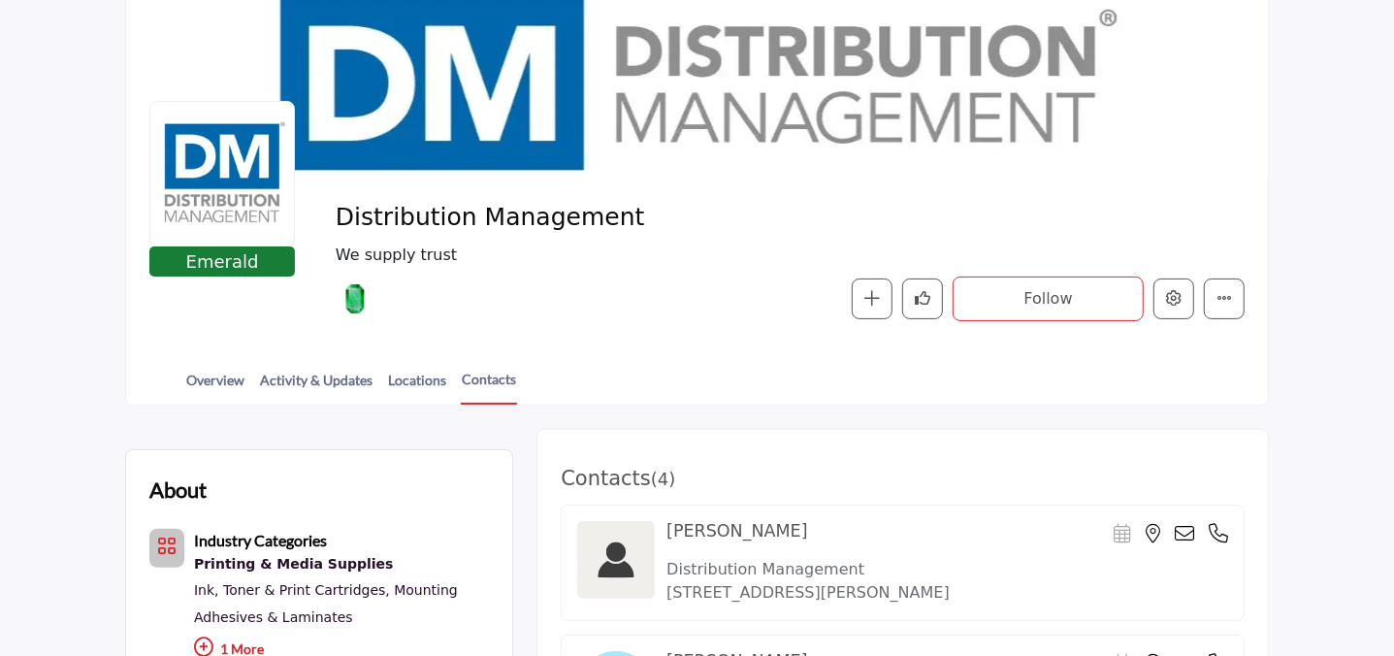
scroll to position [352, 0]
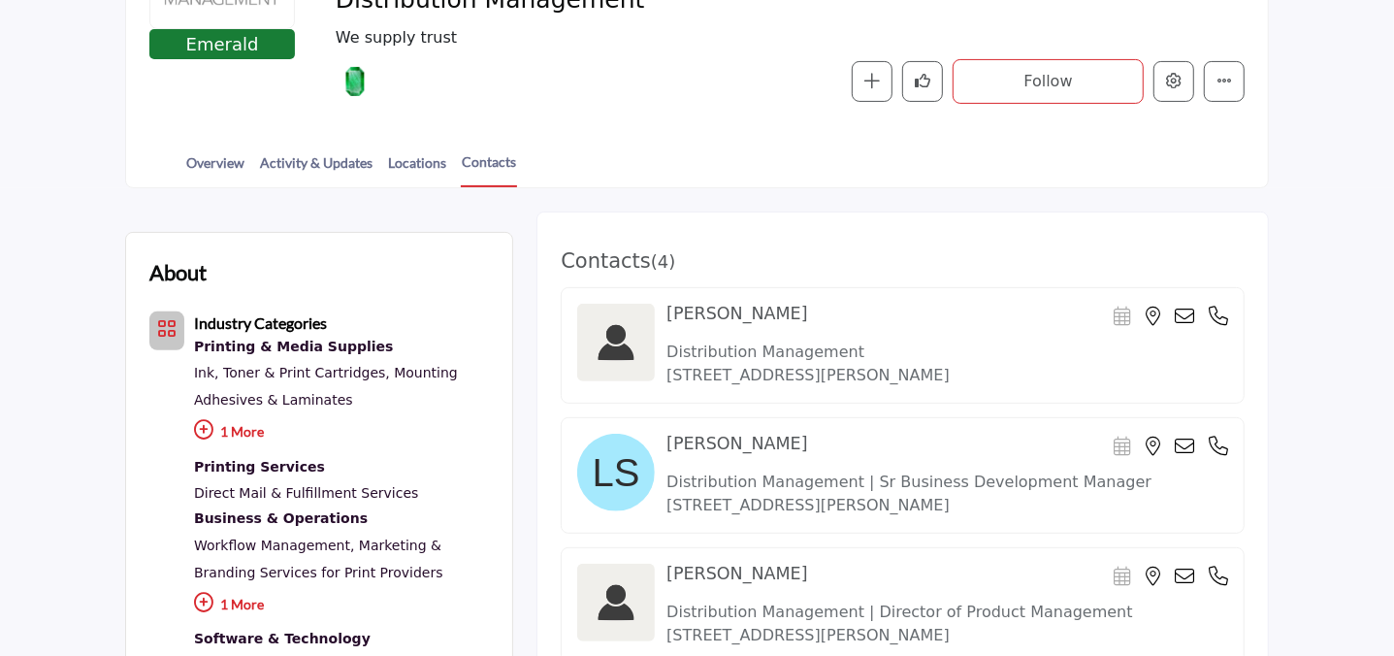
click at [408, 174] on link "Locations" at bounding box center [417, 169] width 60 height 34
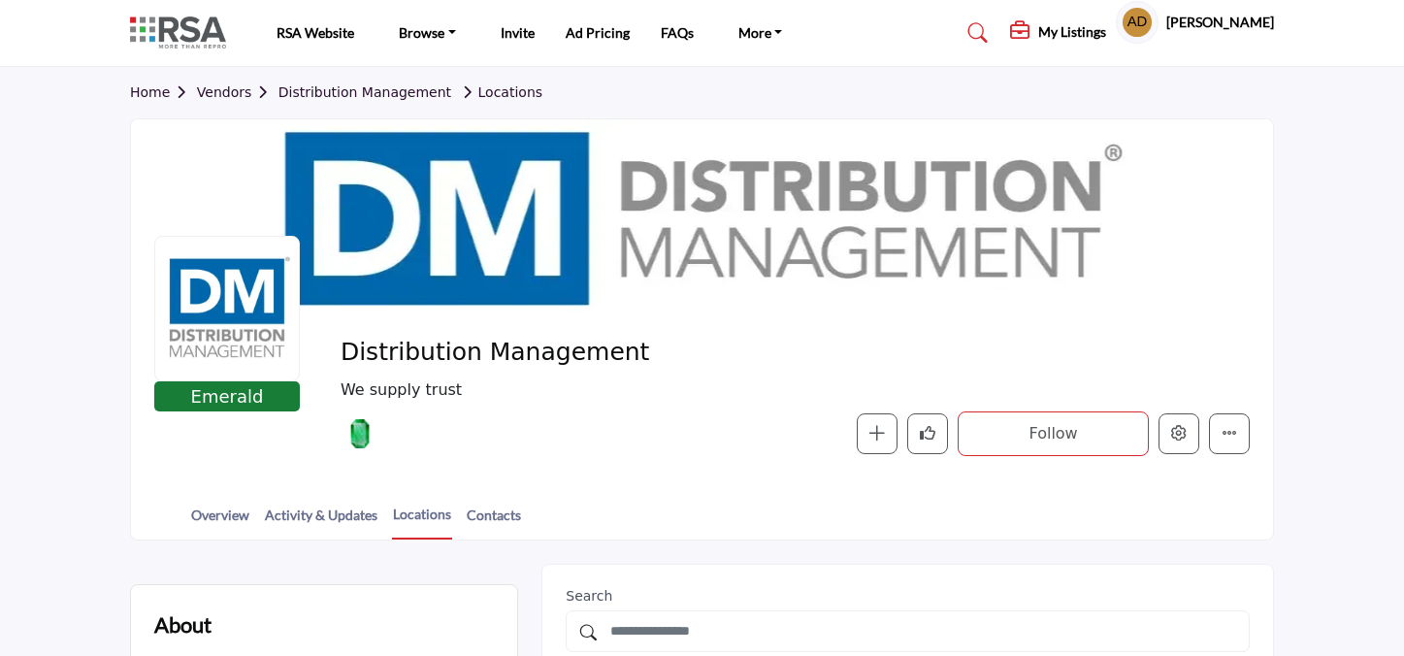
drag, startPoint x: 0, startPoint y: 0, endPoint x: 333, endPoint y: 161, distance: 369.8
click at [333, 161] on div at bounding box center [702, 216] width 1142 height 194
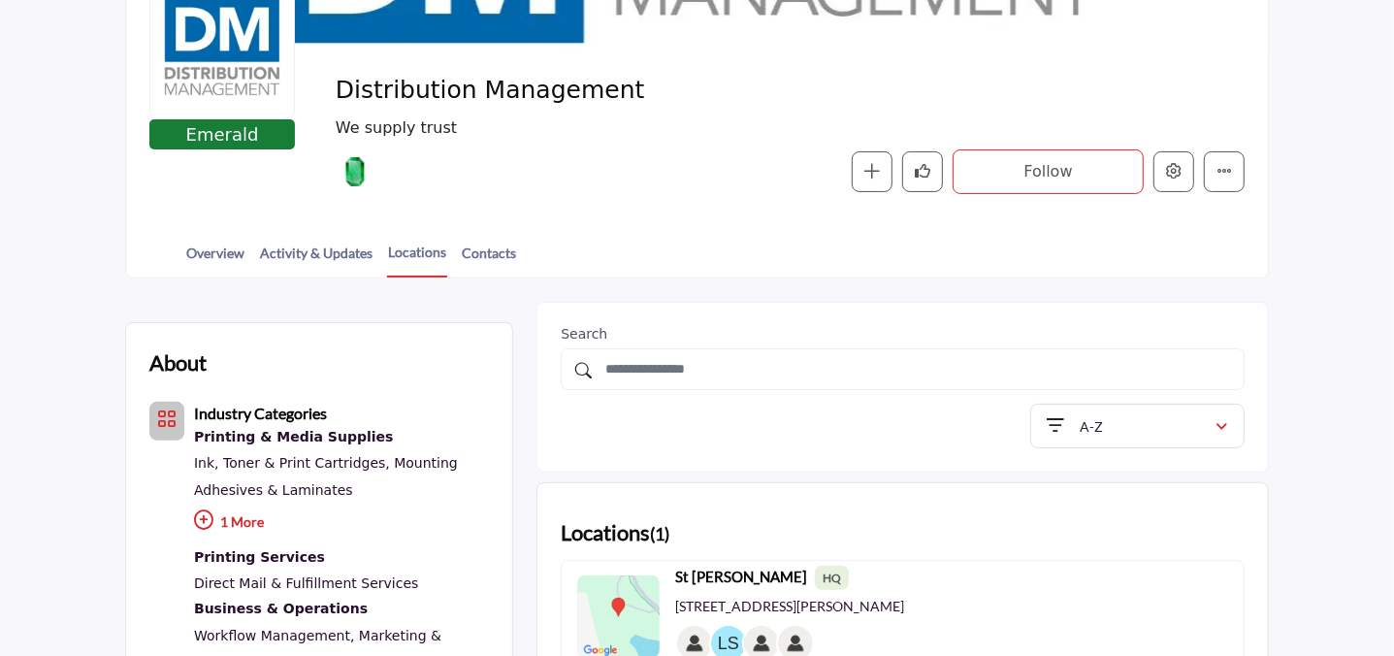
scroll to position [264, 0]
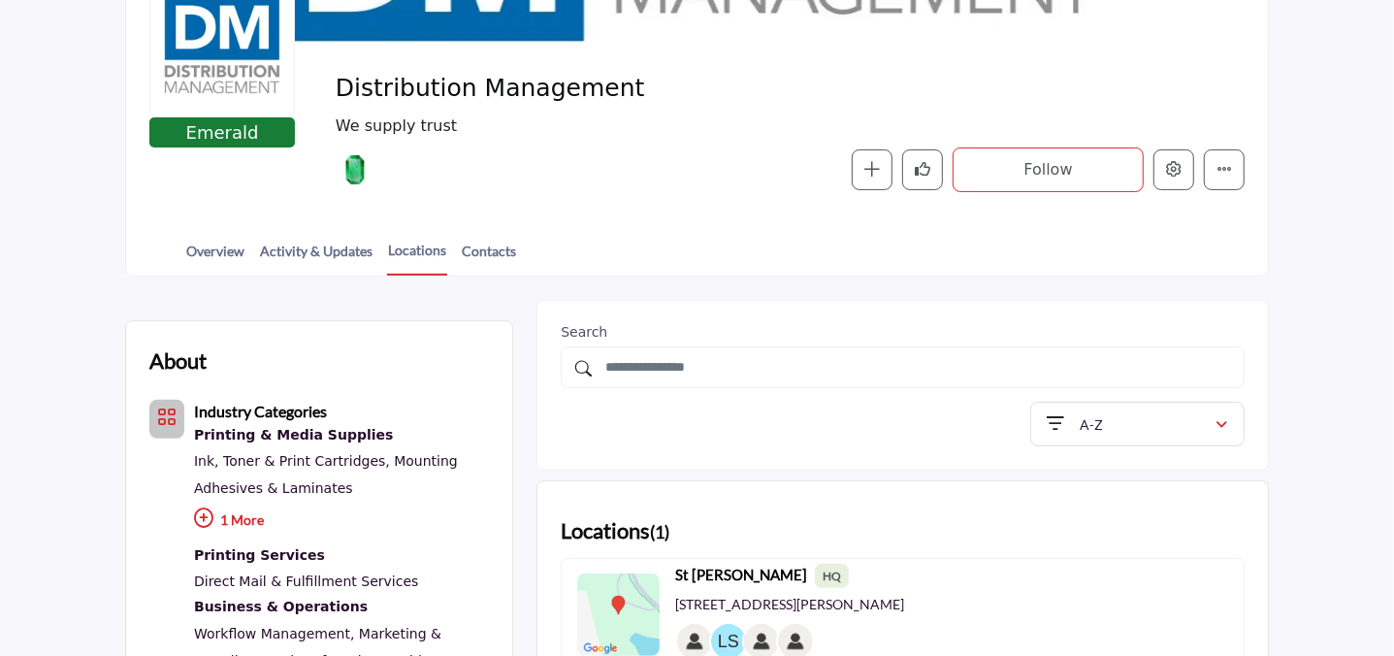
click at [330, 256] on link "Activity & Updates" at bounding box center [316, 258] width 115 height 34
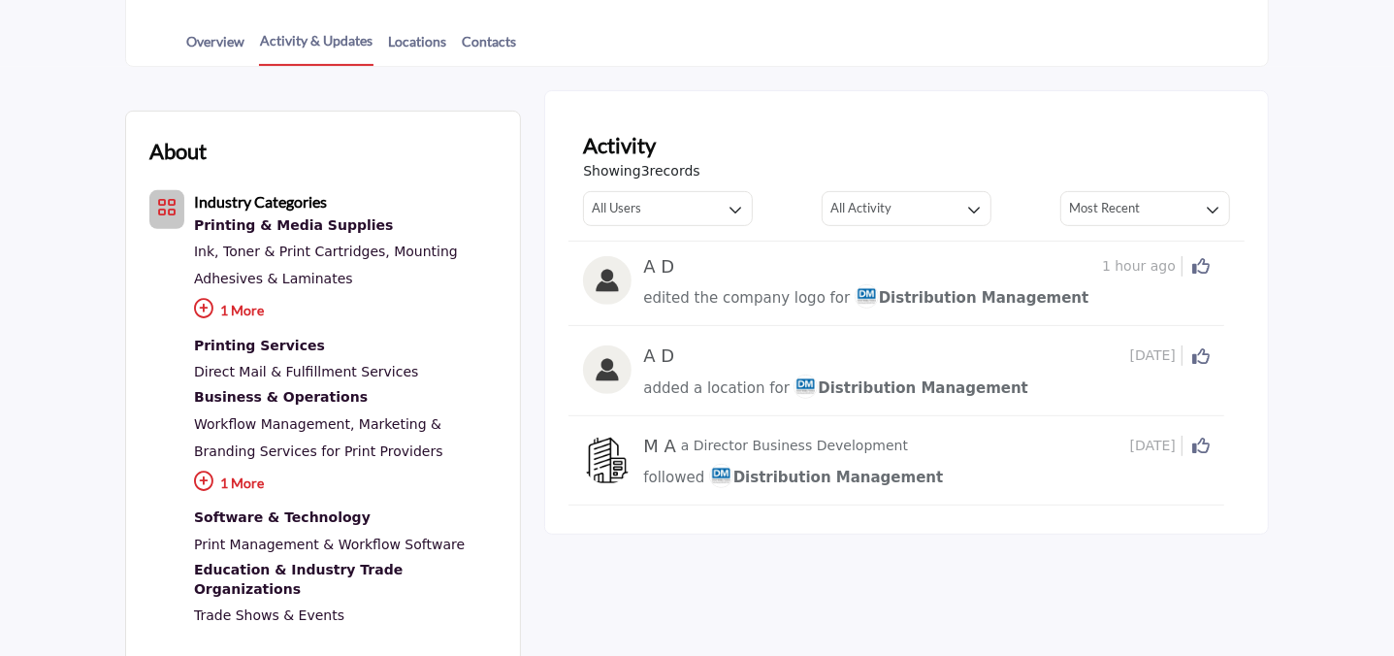
scroll to position [264, 0]
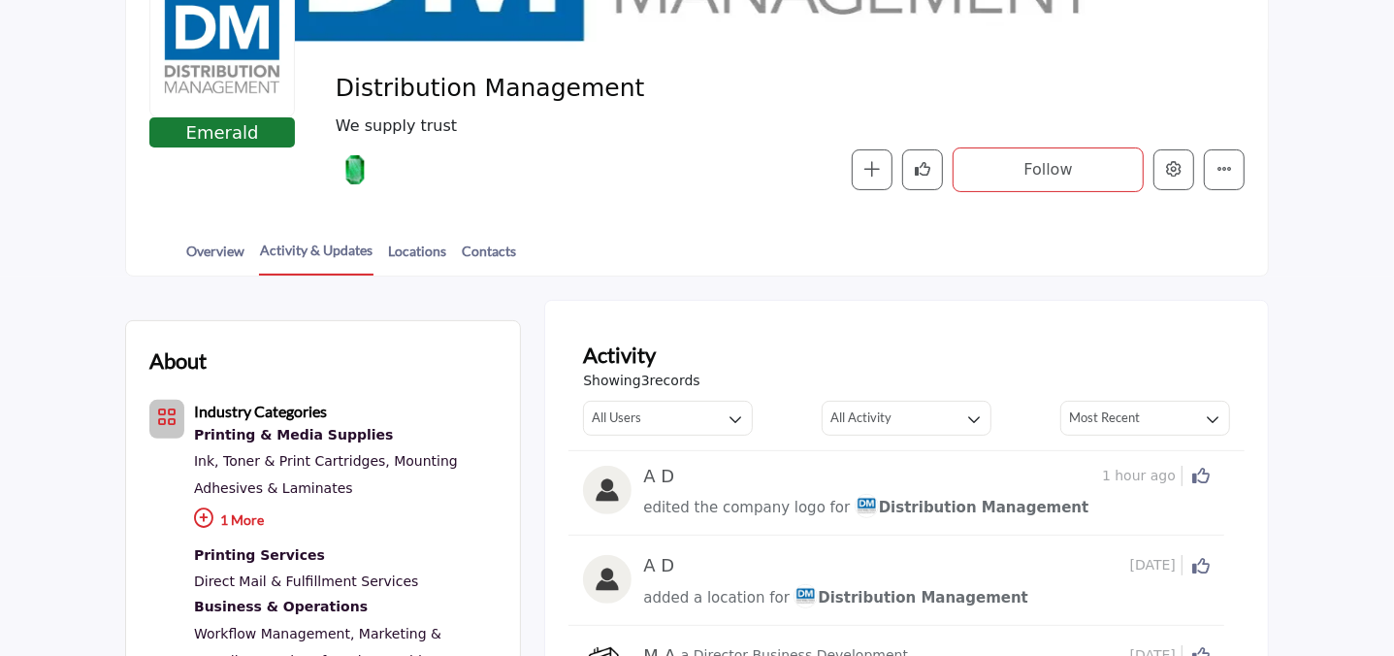
click at [247, 252] on div "Overview Activity & Updates Locations Contacts" at bounding box center [722, 245] width 1094 height 60
click at [229, 254] on link "Overview" at bounding box center [215, 258] width 60 height 34
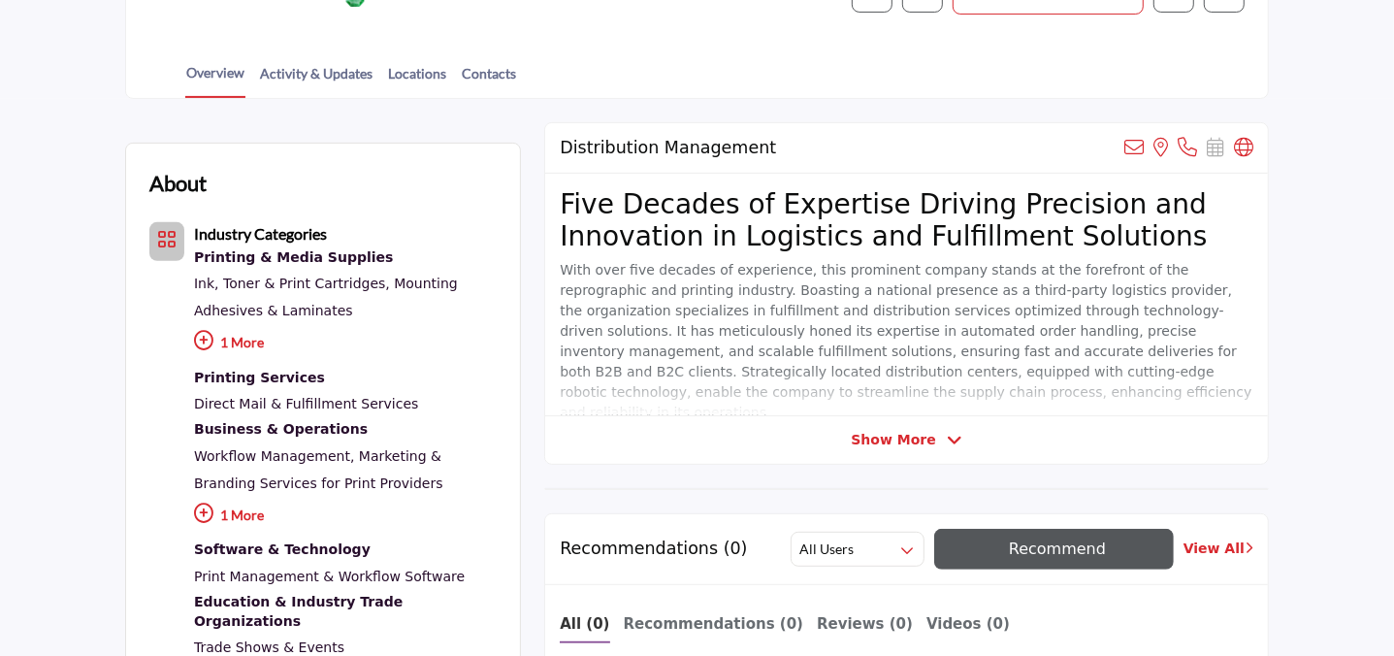
scroll to position [441, 0]
